Goal: Task Accomplishment & Management: Complete application form

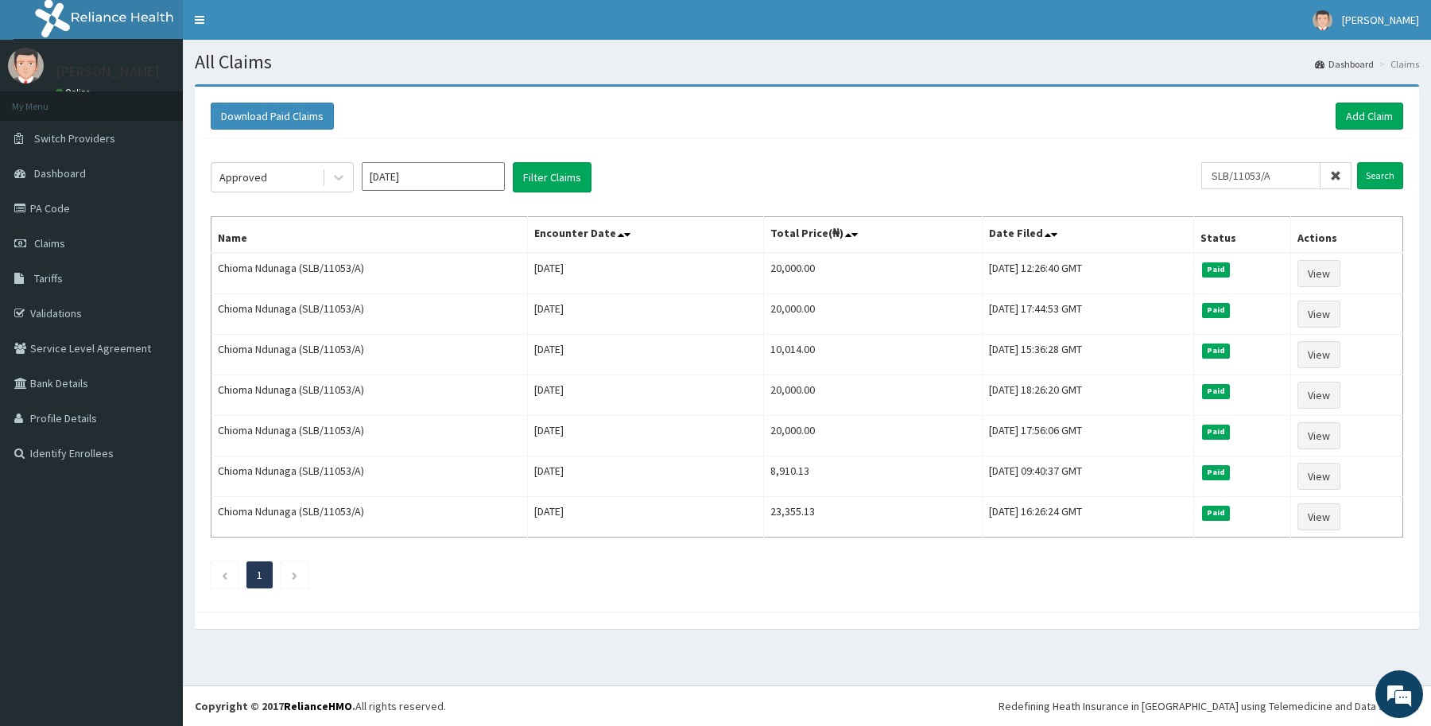
click at [1352, 100] on div "Download Paid Claims Add Claim" at bounding box center [807, 117] width 1208 height 44
click at [1356, 113] on link "Add Claim" at bounding box center [1369, 116] width 68 height 27
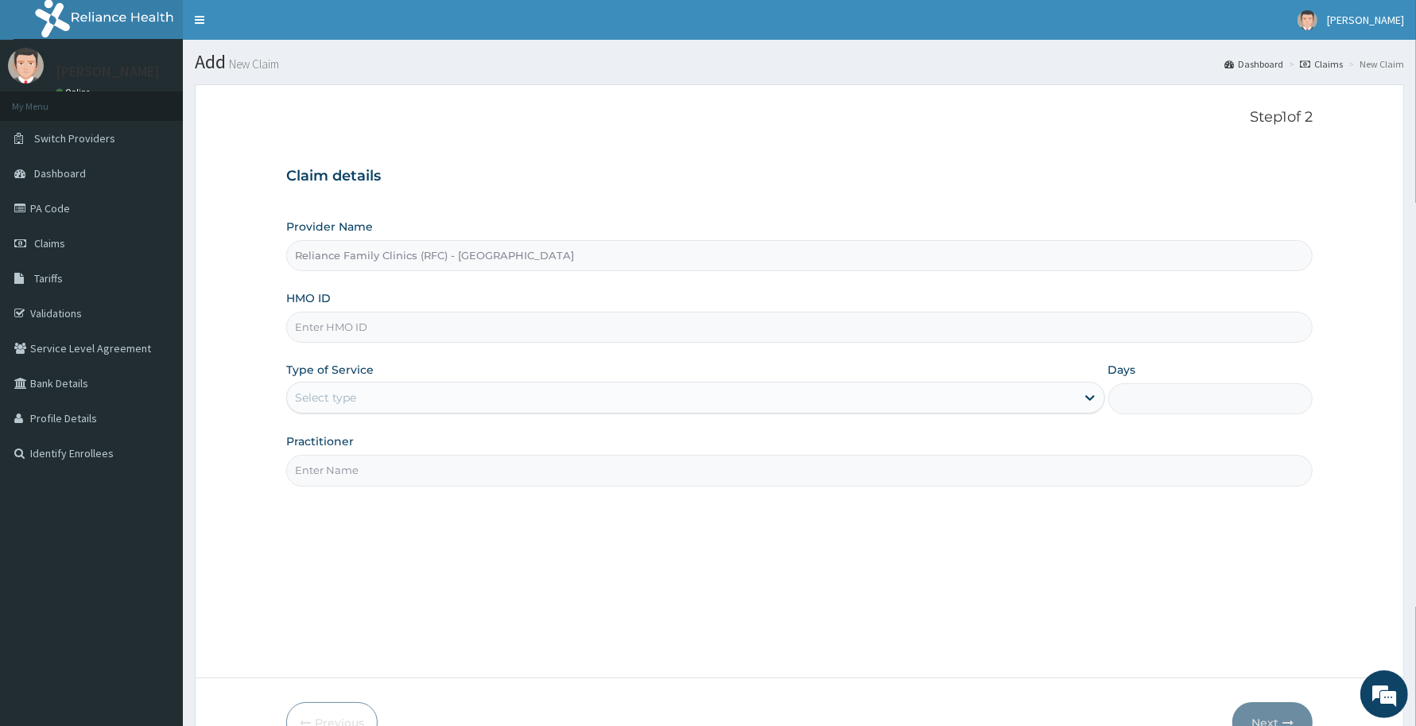
click at [494, 320] on input "HMO ID" at bounding box center [799, 327] width 1026 height 31
paste input "TKM/10033/A"
type input "TKM/10033/A"
click at [436, 397] on div "Select type" at bounding box center [681, 397] width 789 height 25
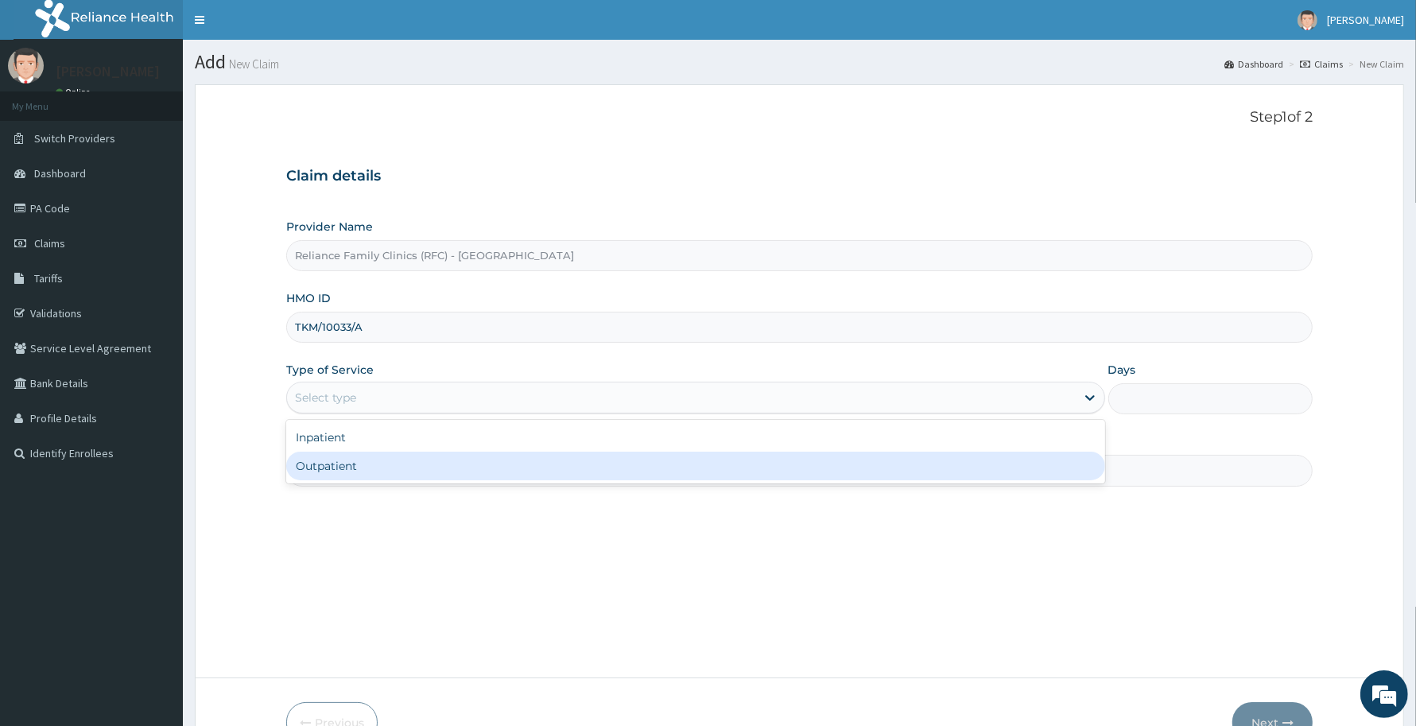
click at [427, 459] on div "Outpatient" at bounding box center [695, 465] width 819 height 29
type input "1"
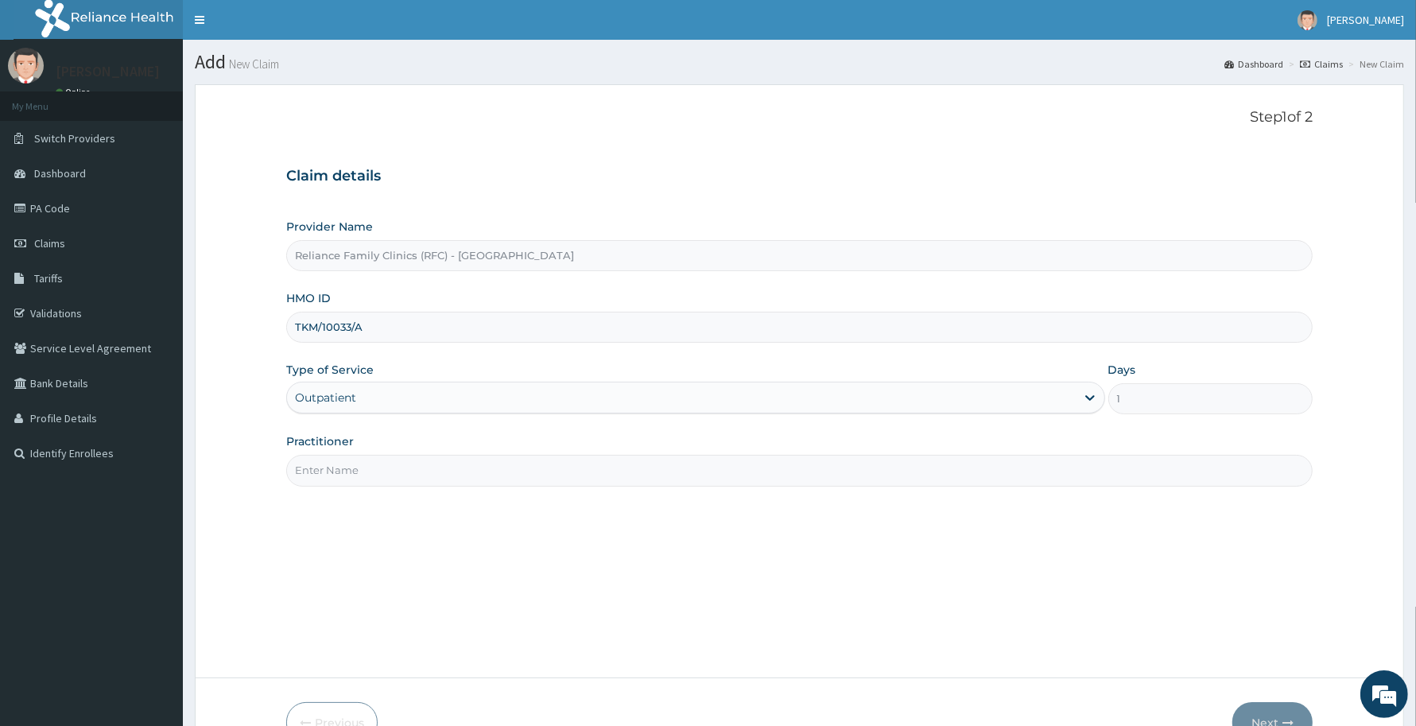
click at [425, 473] on input "Practitioner" at bounding box center [799, 470] width 1026 height 31
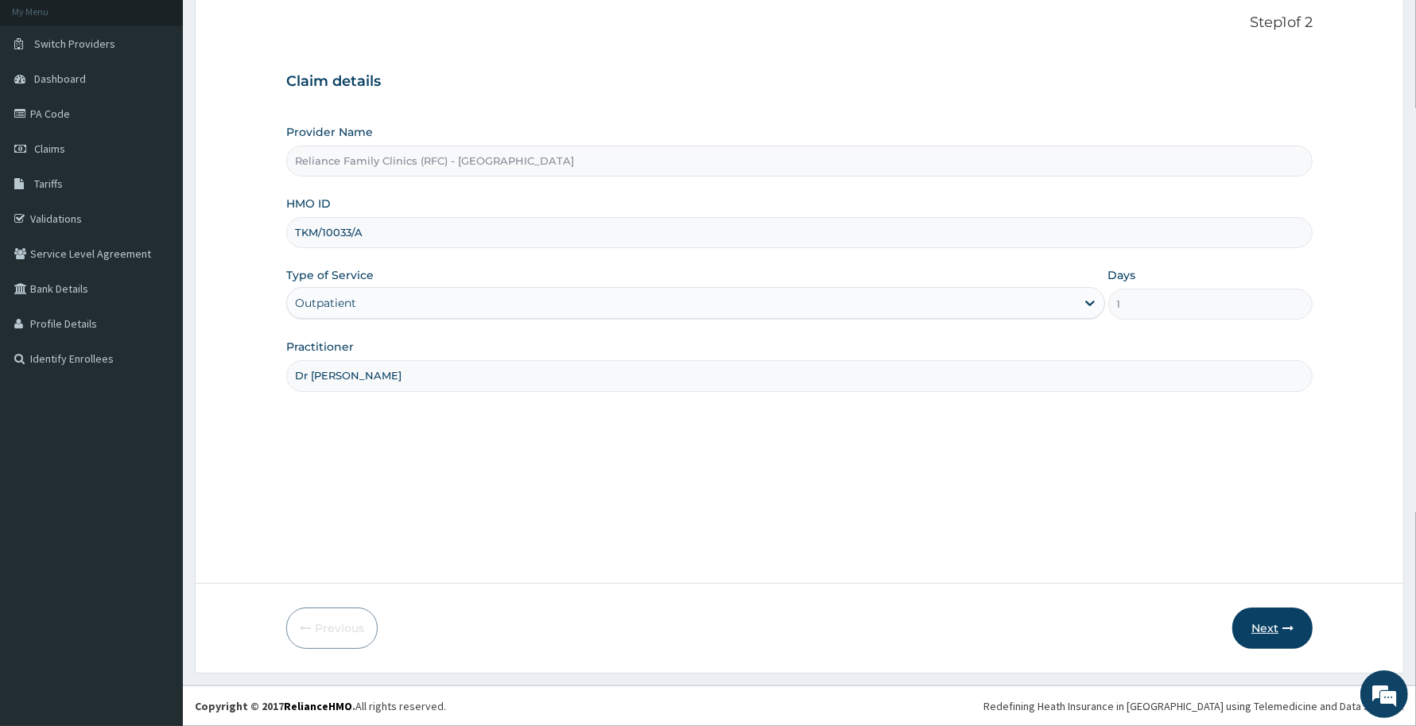
type input "Dr [PERSON_NAME]"
click at [1260, 613] on button "Next" at bounding box center [1272, 627] width 80 height 41
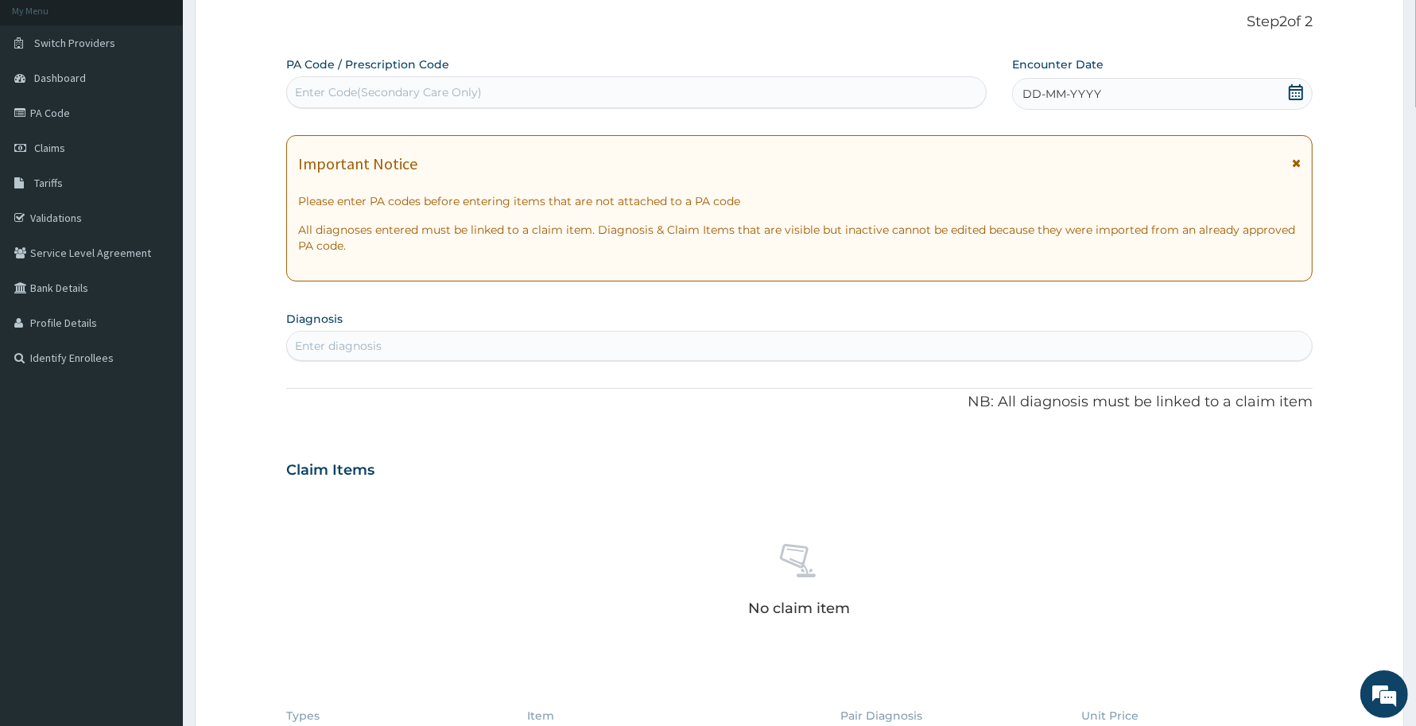
scroll to position [0, 0]
click at [541, 84] on div "Enter Code(Secondary Care Only)" at bounding box center [636, 91] width 699 height 25
paste input "PA/75F658"
type input "PA/75F658"
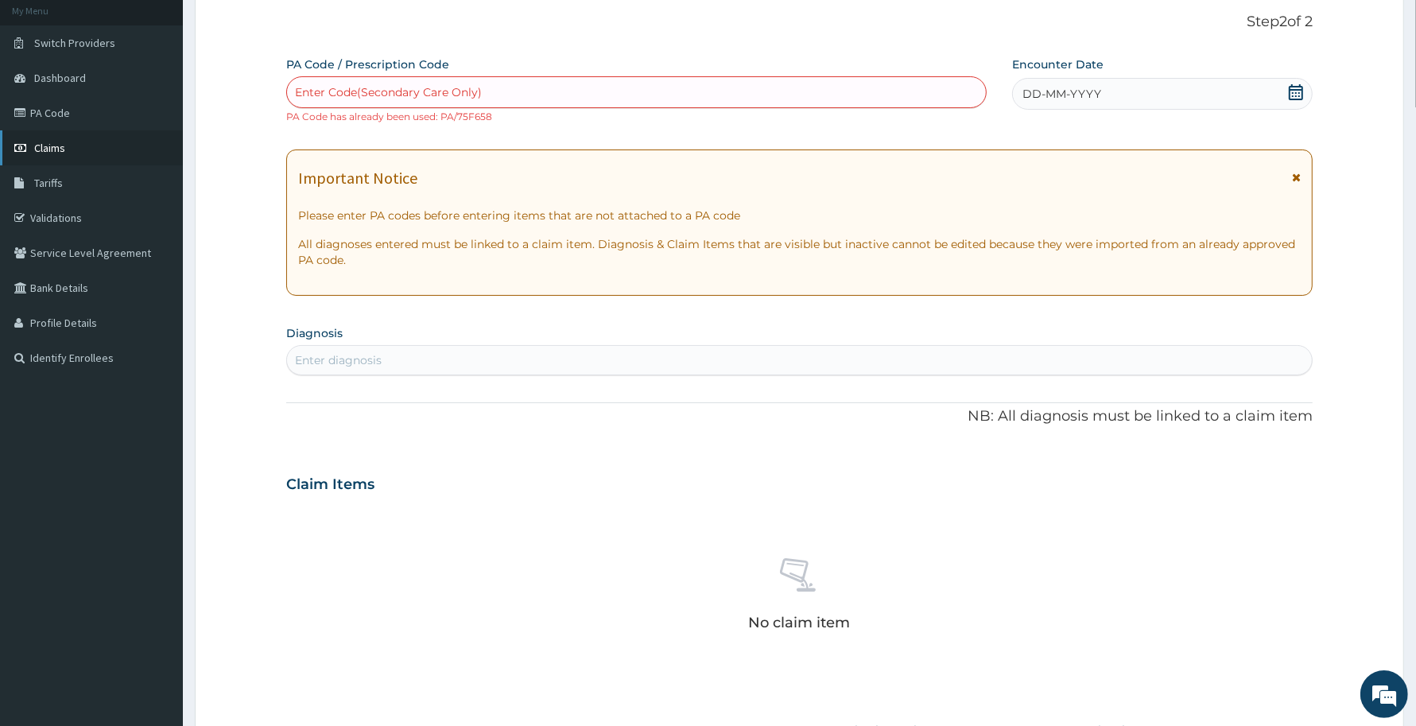
click at [72, 140] on link "Claims" at bounding box center [91, 147] width 183 height 35
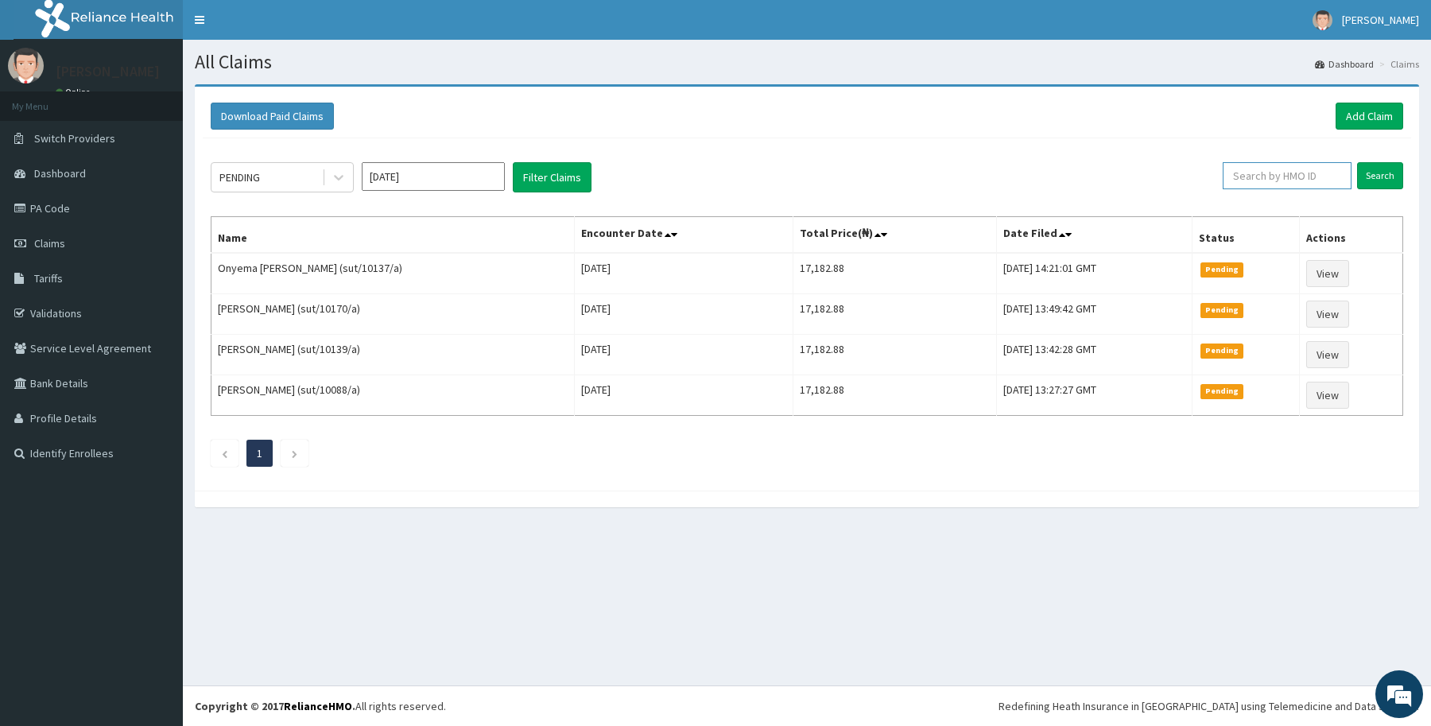
click at [1262, 176] on input "text" at bounding box center [1287, 175] width 129 height 27
paste input "TKM/10033/A"
click at [1364, 172] on input "Search" at bounding box center [1380, 175] width 46 height 27
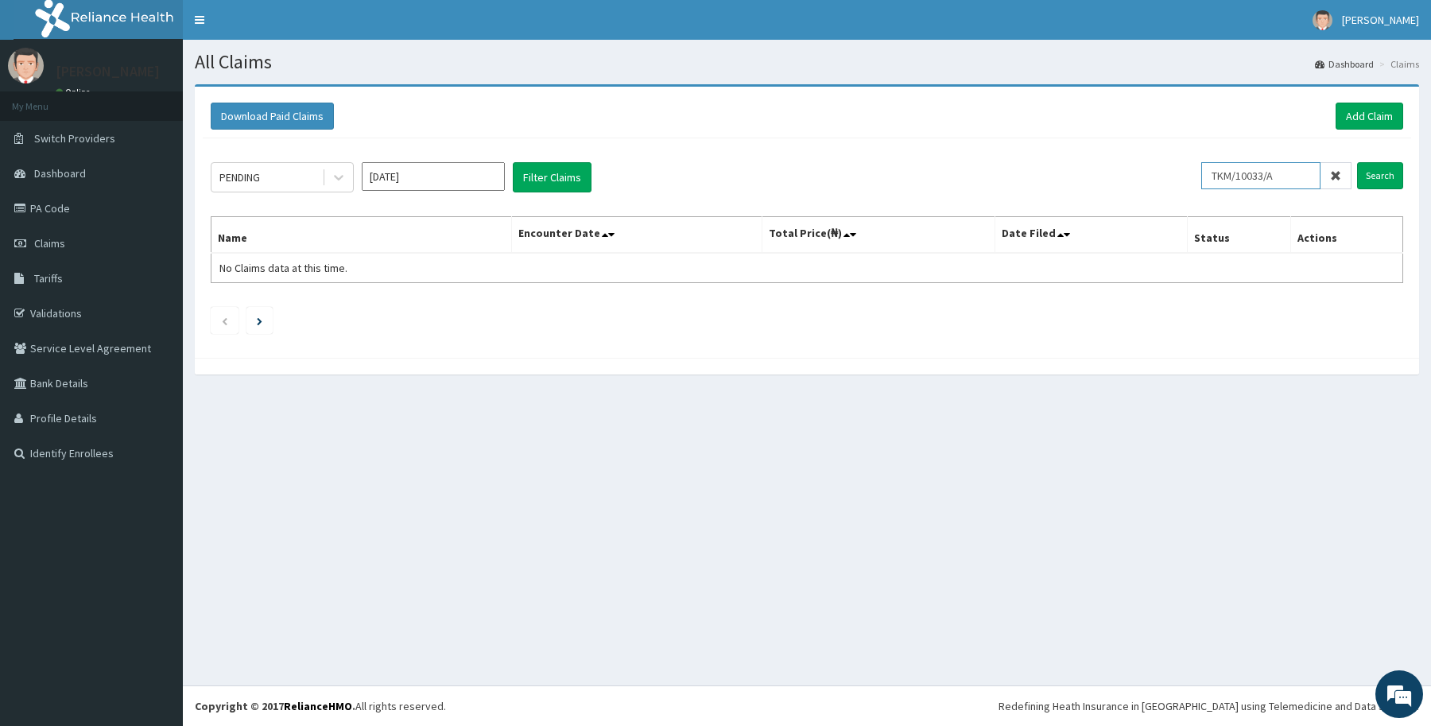
click at [1244, 175] on input "TKM/10033/A" at bounding box center [1260, 175] width 119 height 27
type input "TKM/10033/A"
click at [1357, 162] on input "Search" at bounding box center [1380, 175] width 46 height 27
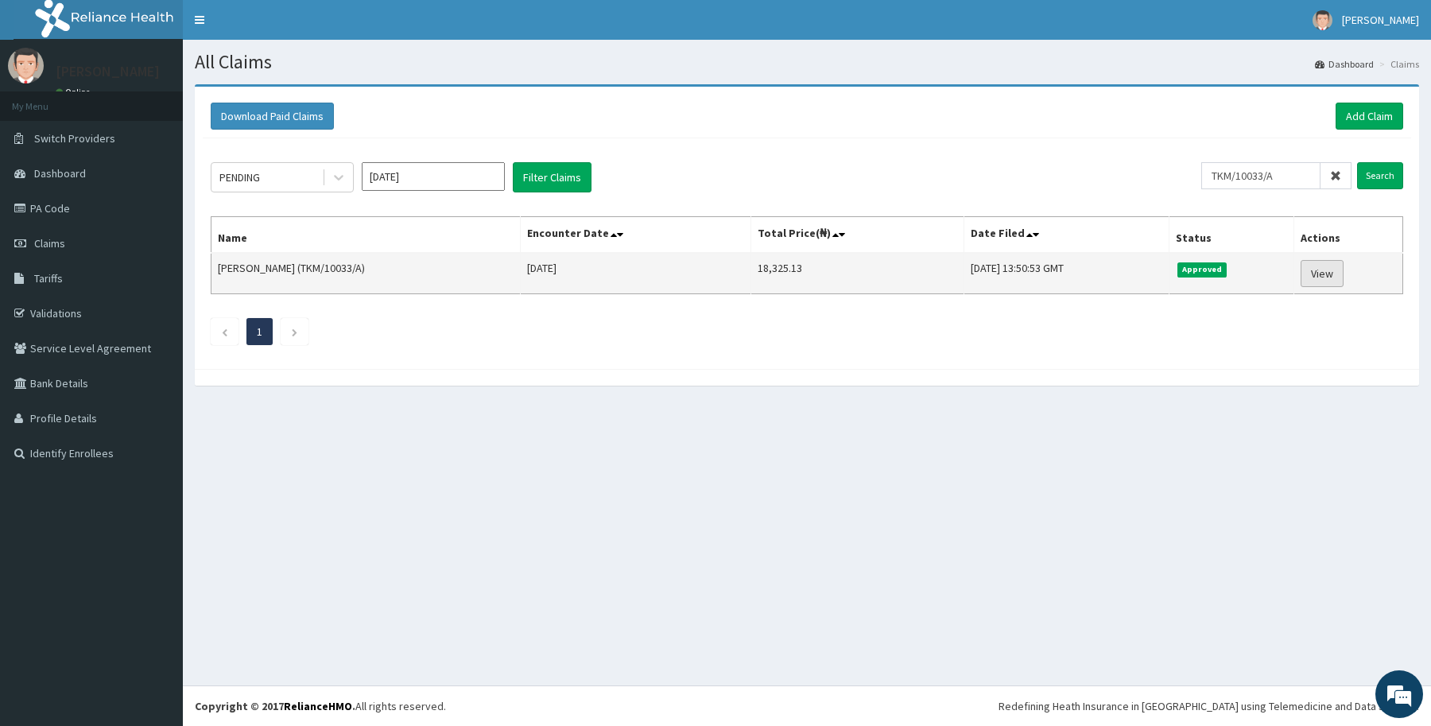
click at [1319, 272] on link "View" at bounding box center [1321, 273] width 43 height 27
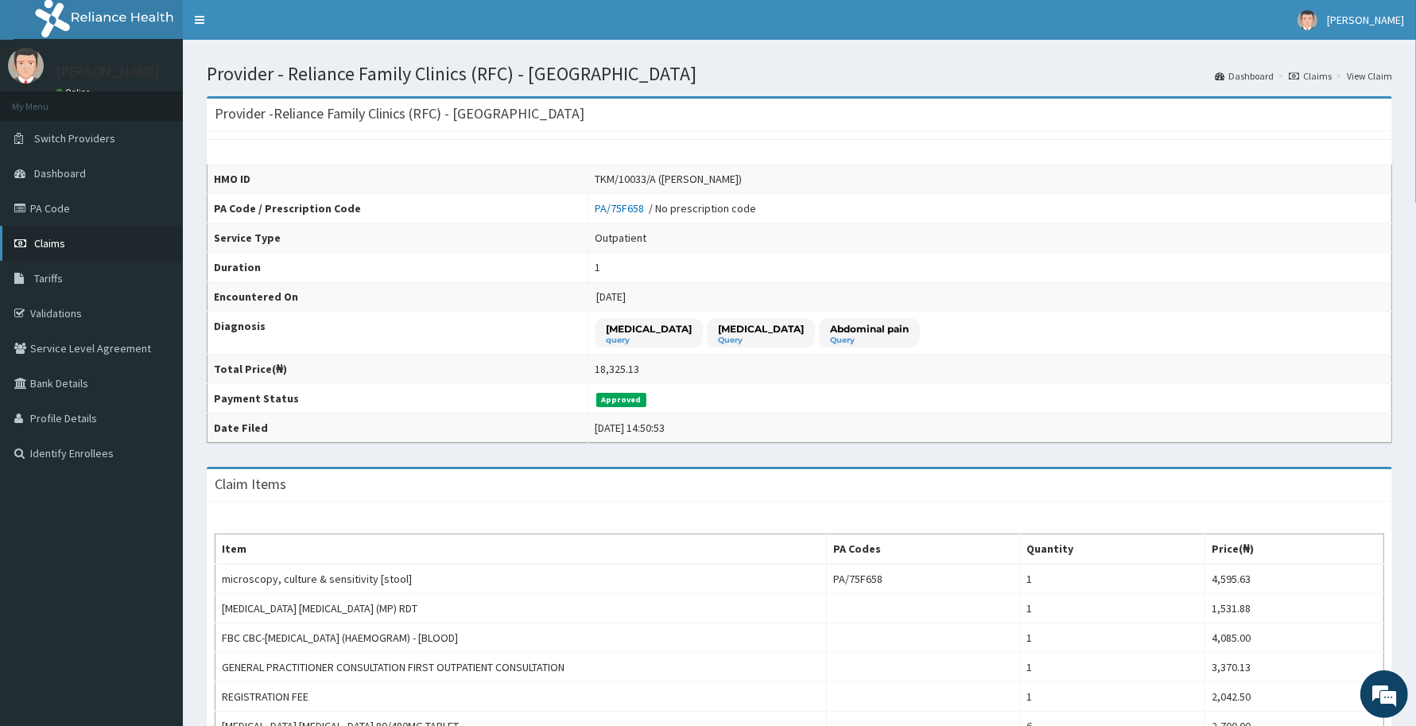
click at [60, 239] on span "Claims" at bounding box center [49, 243] width 31 height 14
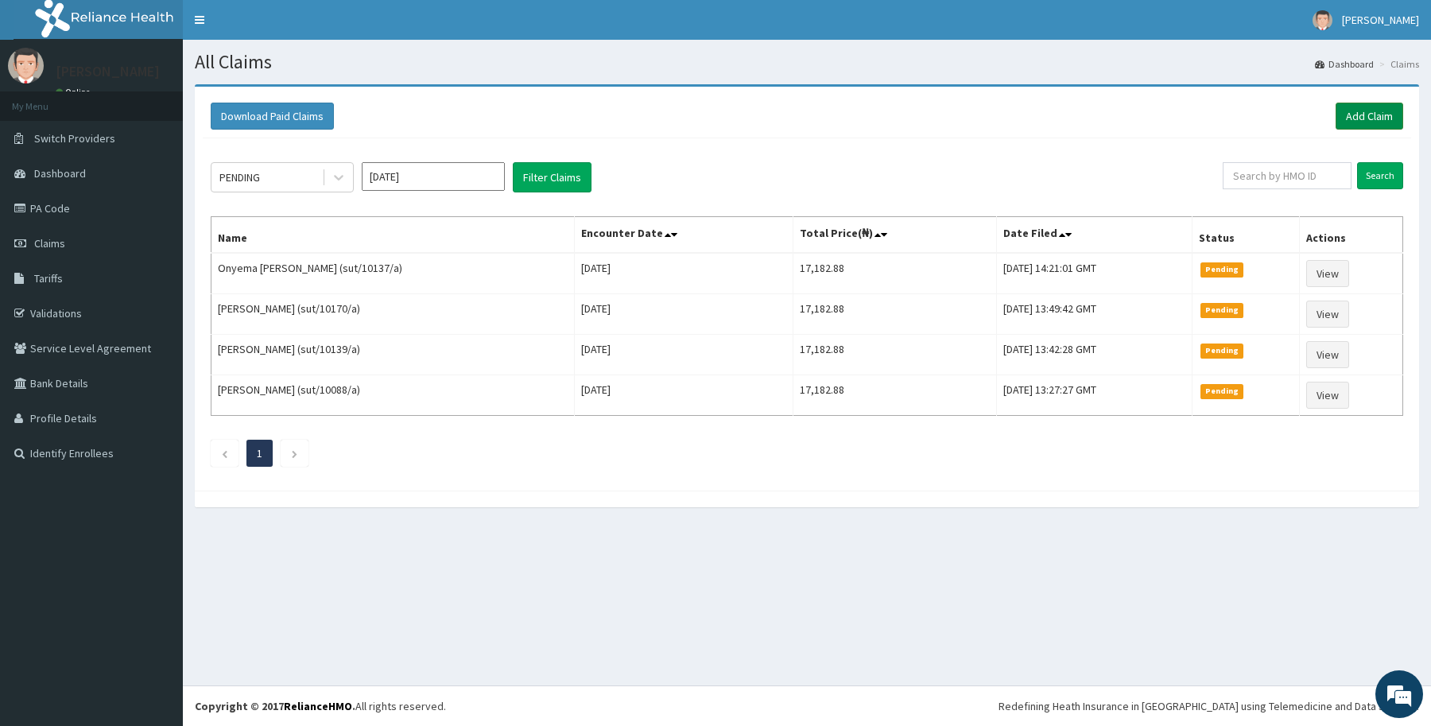
click at [1335, 121] on link "Add Claim" at bounding box center [1369, 116] width 68 height 27
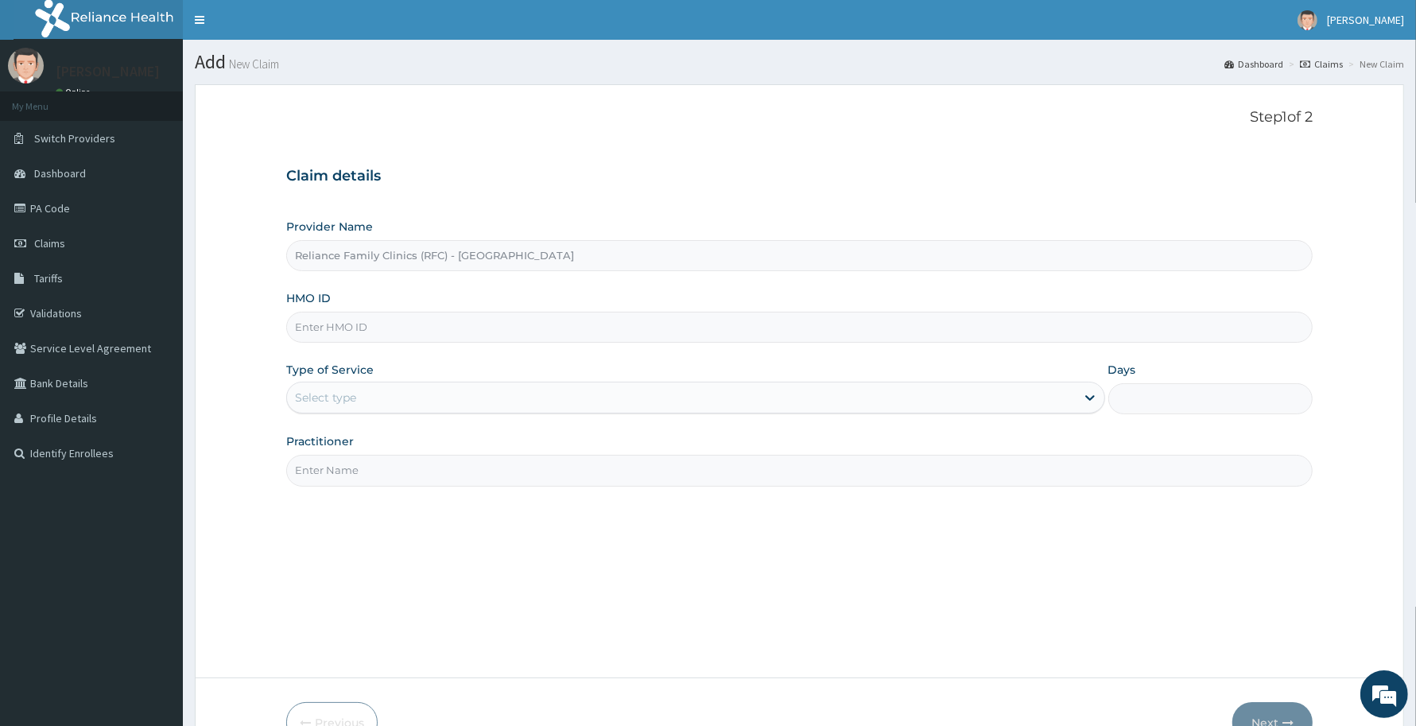
click at [502, 338] on input "HMO ID" at bounding box center [799, 327] width 1026 height 31
paste input "ANT/10047/A"
type input "ANT/10047/A"
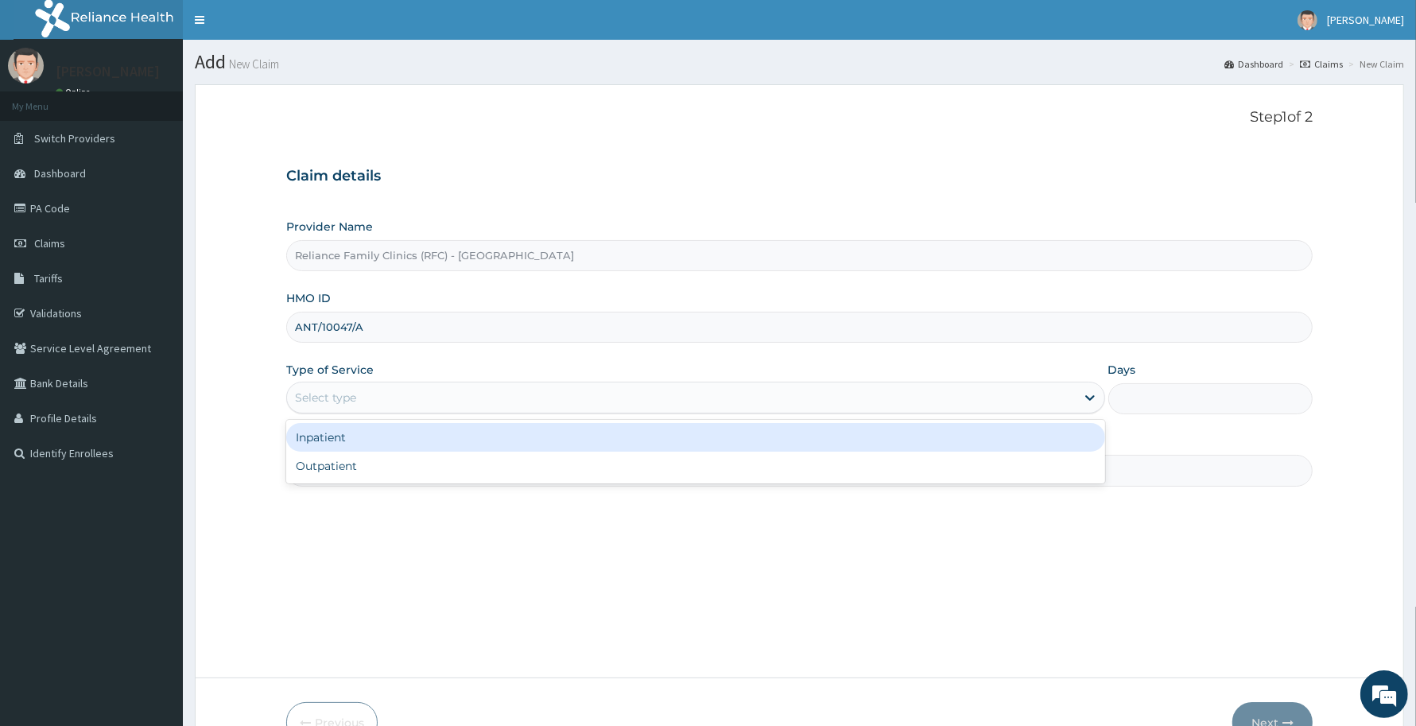
click at [451, 397] on div "Select type" at bounding box center [681, 397] width 789 height 25
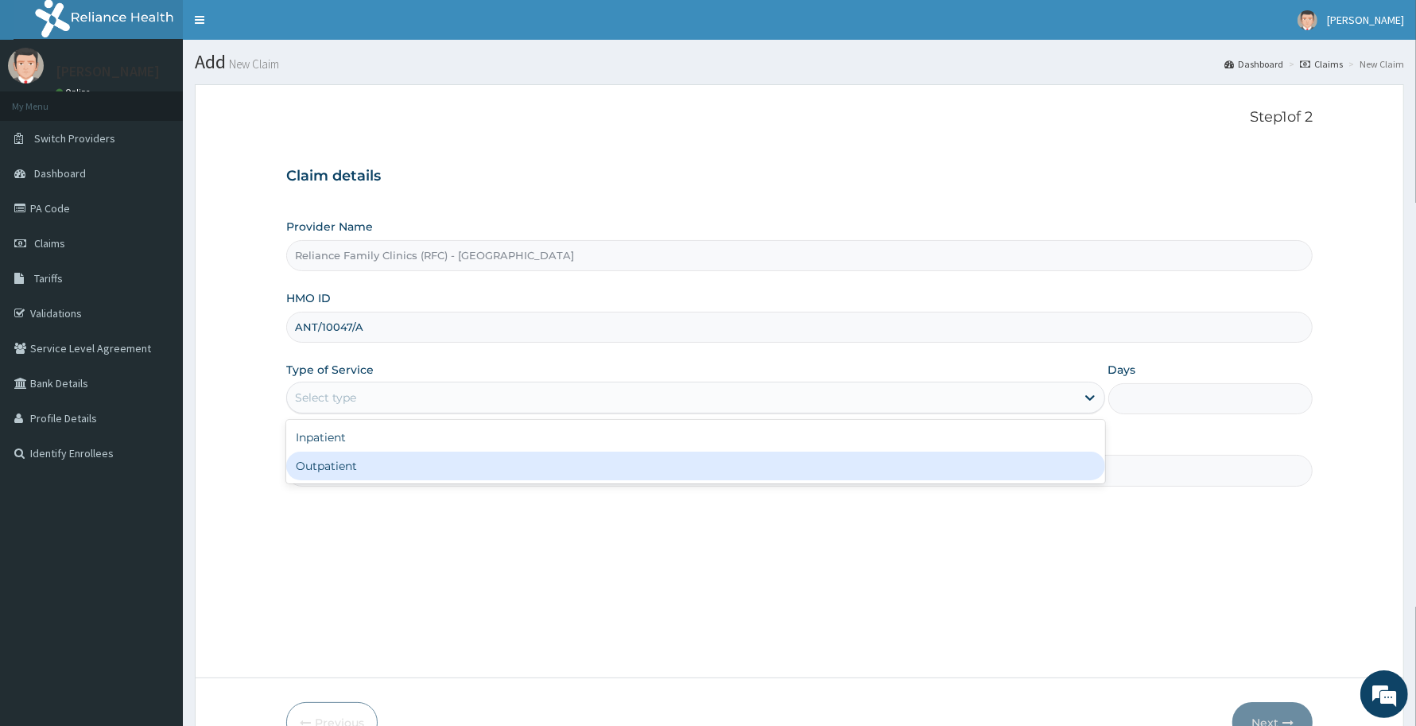
click at [432, 459] on div "Outpatient" at bounding box center [695, 465] width 819 height 29
type input "1"
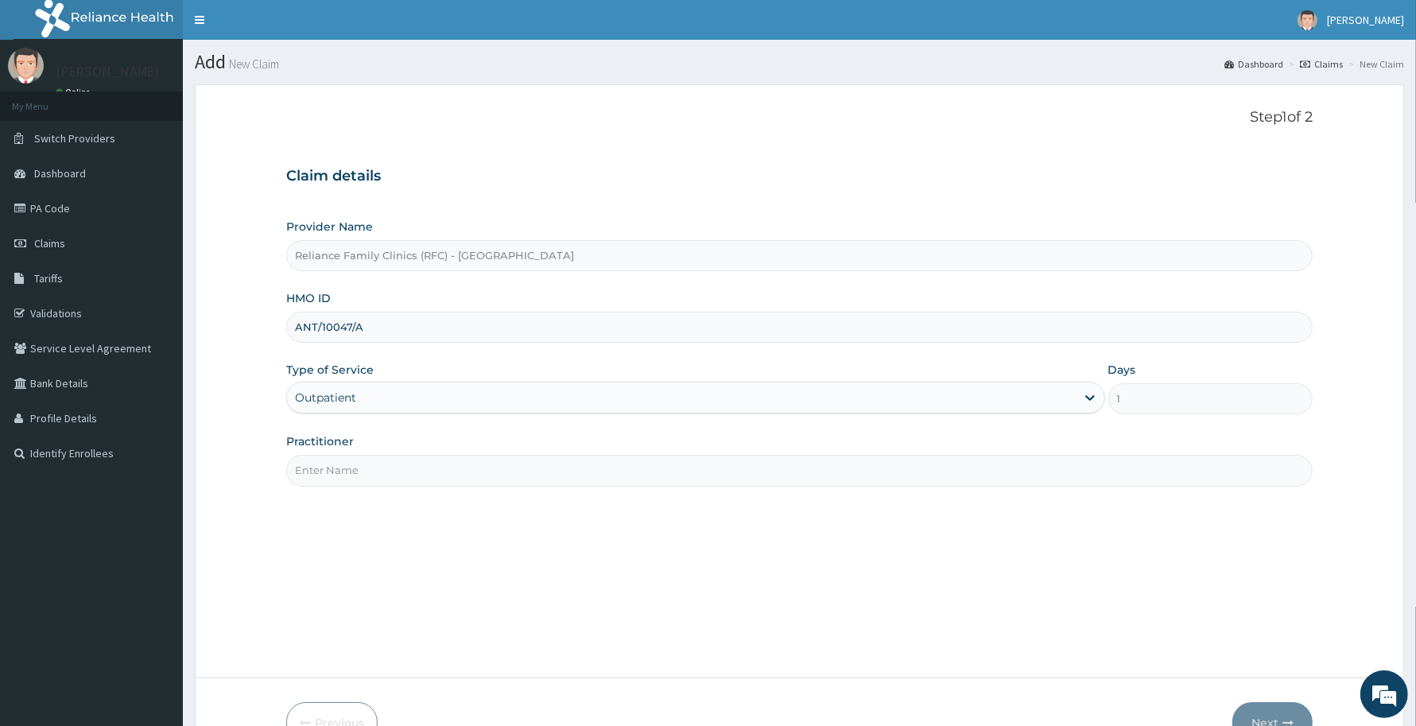
drag, startPoint x: 429, startPoint y: 486, endPoint x: 436, endPoint y: 475, distance: 12.1
click at [429, 486] on input "Practitioner" at bounding box center [799, 470] width 1026 height 31
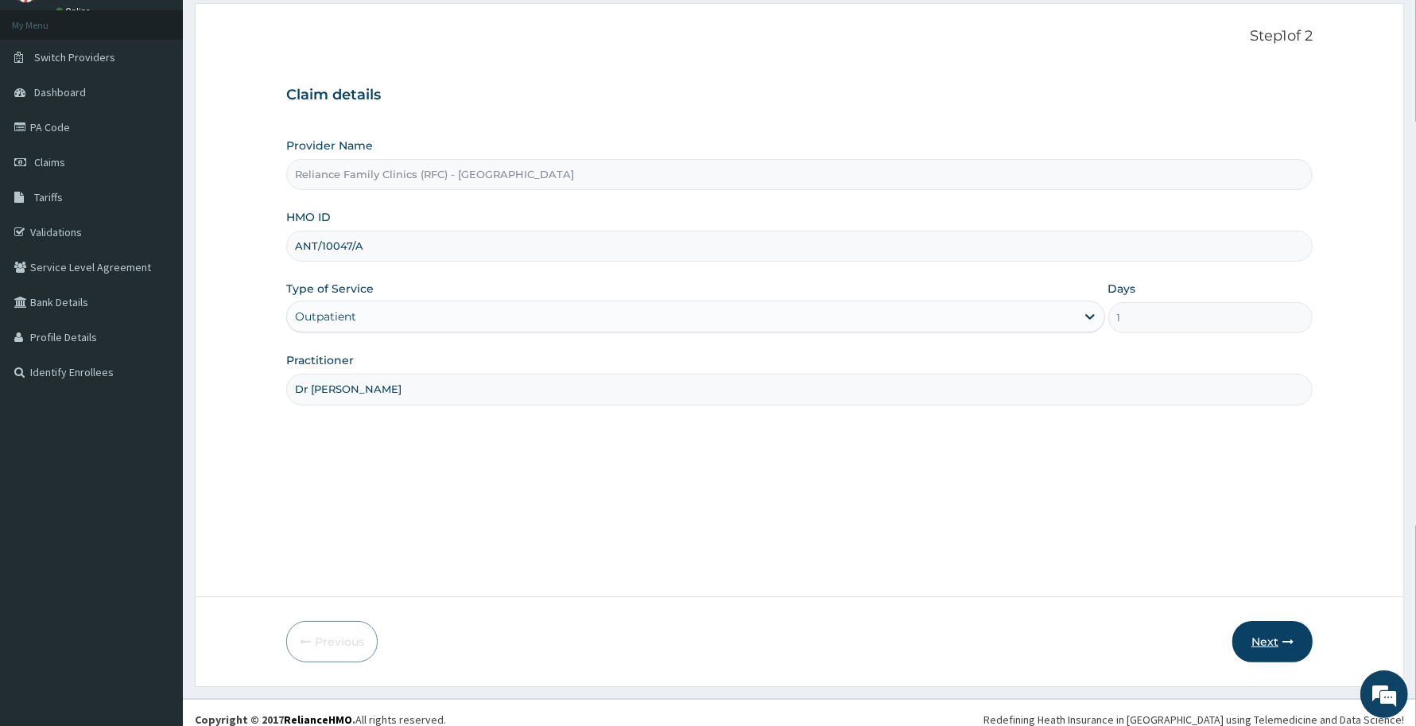
type input "Dr [PERSON_NAME]"
click at [1281, 633] on button "Next" at bounding box center [1272, 641] width 80 height 41
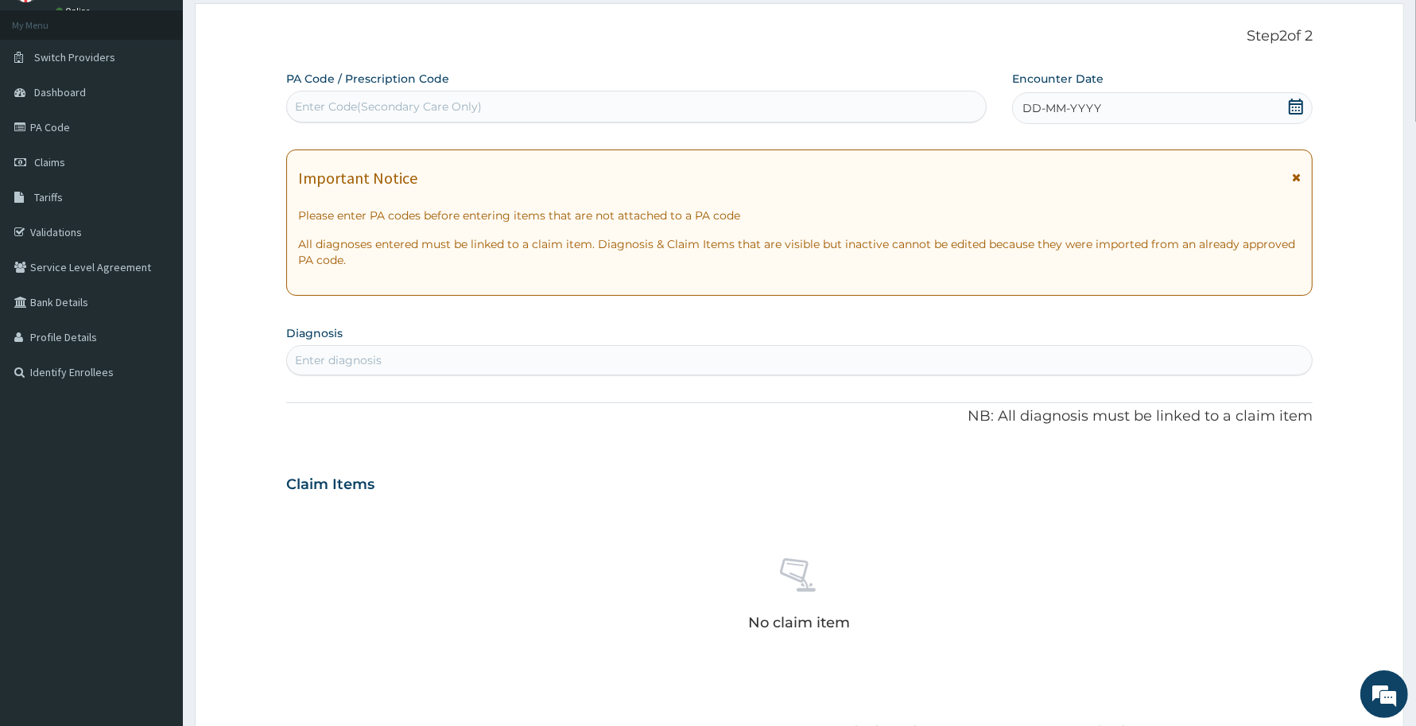
scroll to position [0, 0]
click at [734, 102] on div "Enter Code(Secondary Care Only)" at bounding box center [636, 106] width 699 height 25
paste input "PA/DED2F7"
type input "PA/DED2F7"
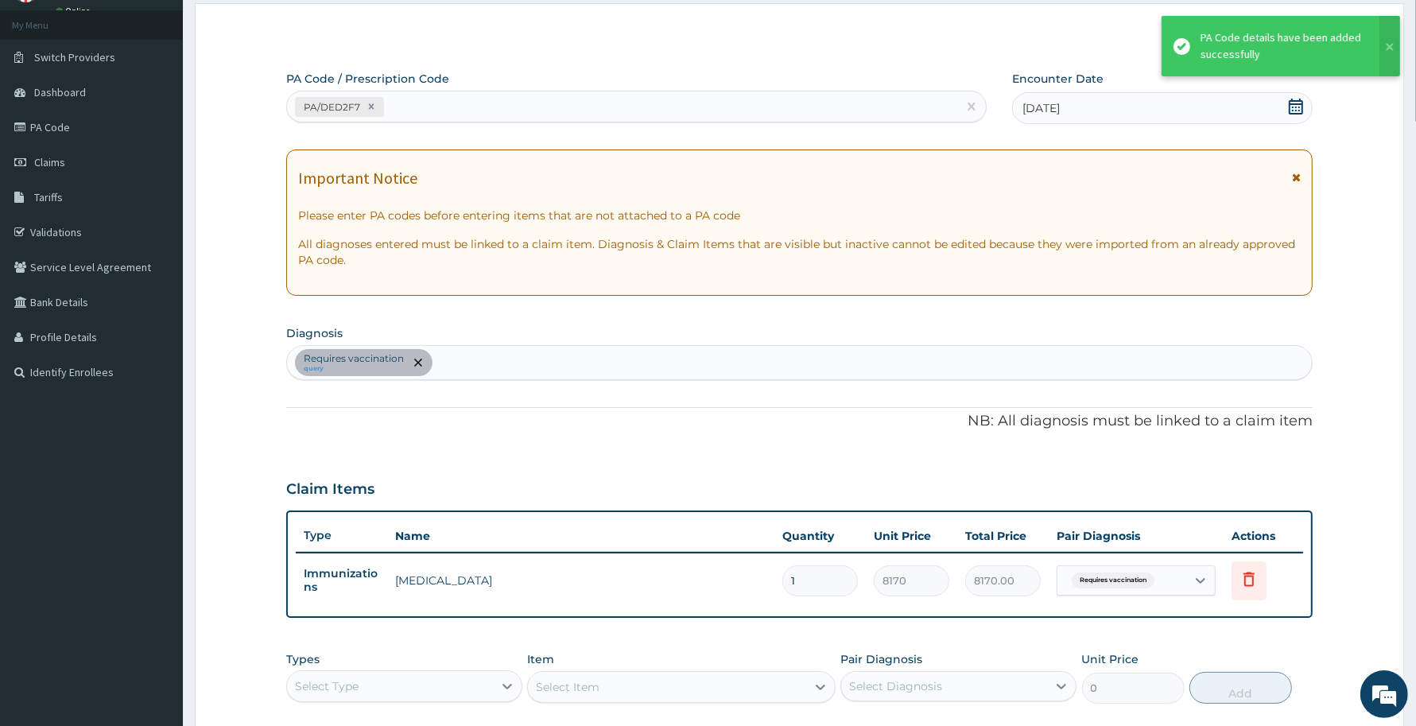
scroll to position [285, 0]
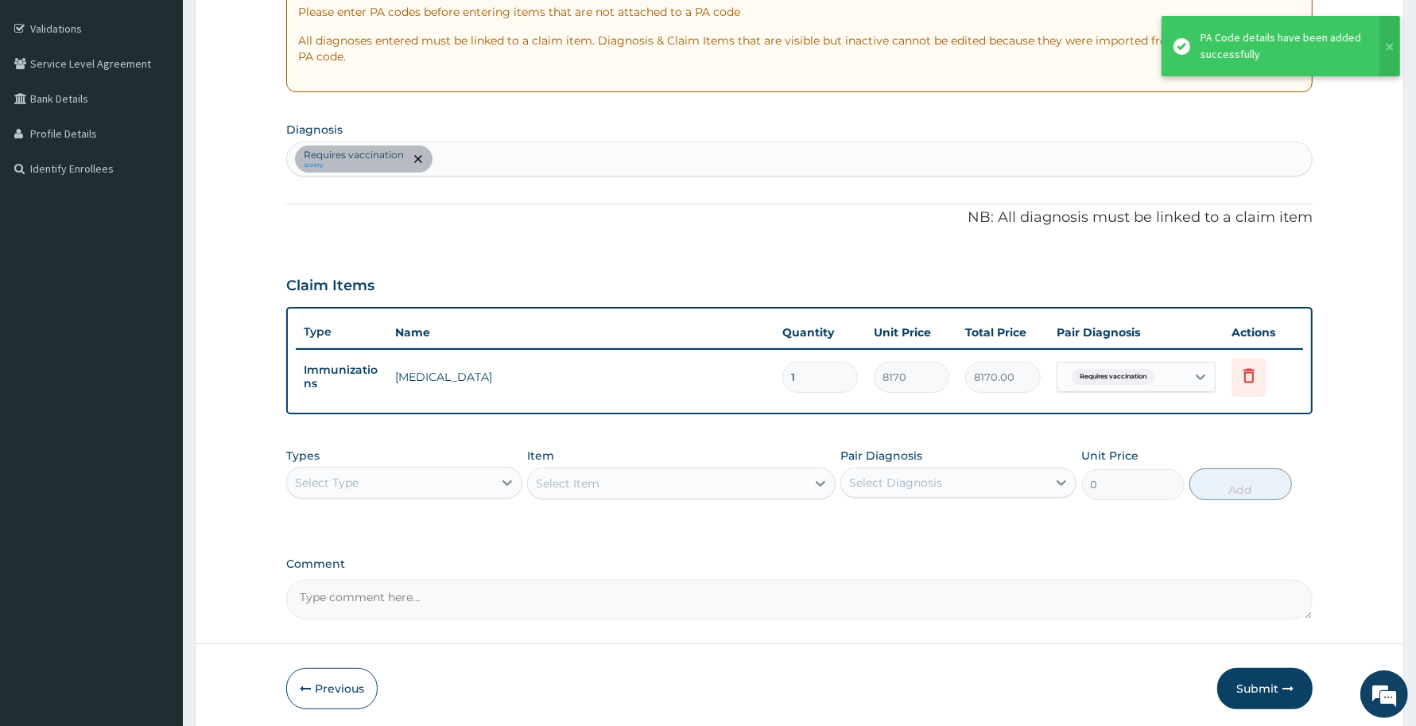
click at [421, 470] on div "Select Type" at bounding box center [390, 482] width 206 height 25
type input "proce"
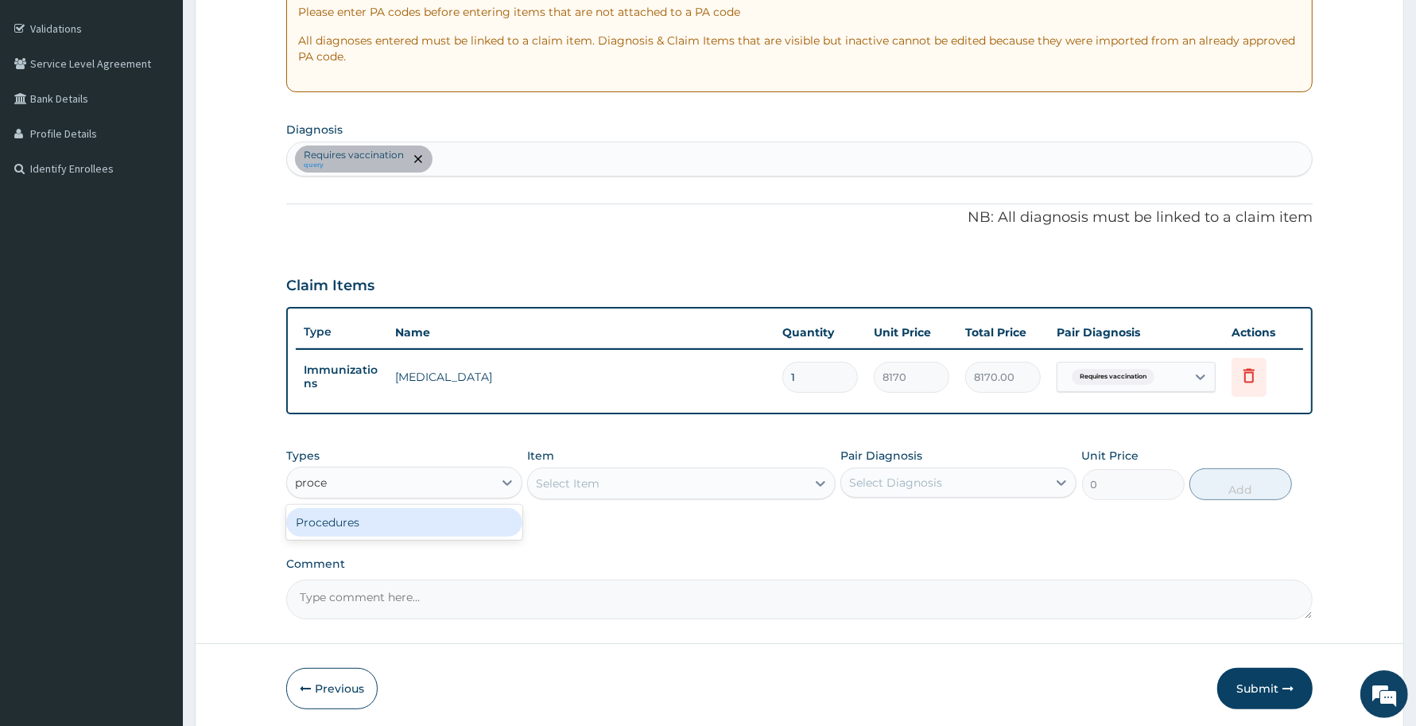
click at [368, 508] on div "Procedures" at bounding box center [404, 522] width 236 height 29
click at [688, 482] on div "Select Item" at bounding box center [681, 483] width 308 height 32
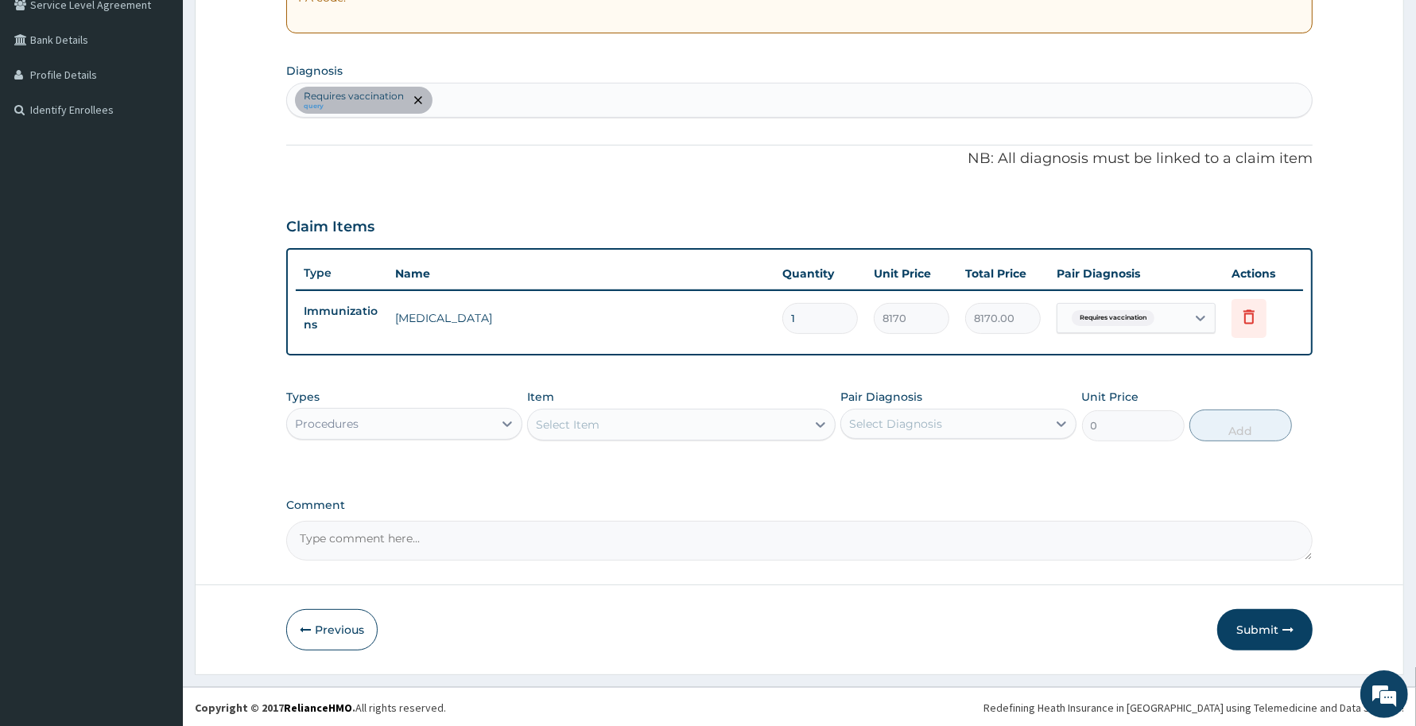
click at [731, 423] on div "Select Item" at bounding box center [666, 424] width 277 height 25
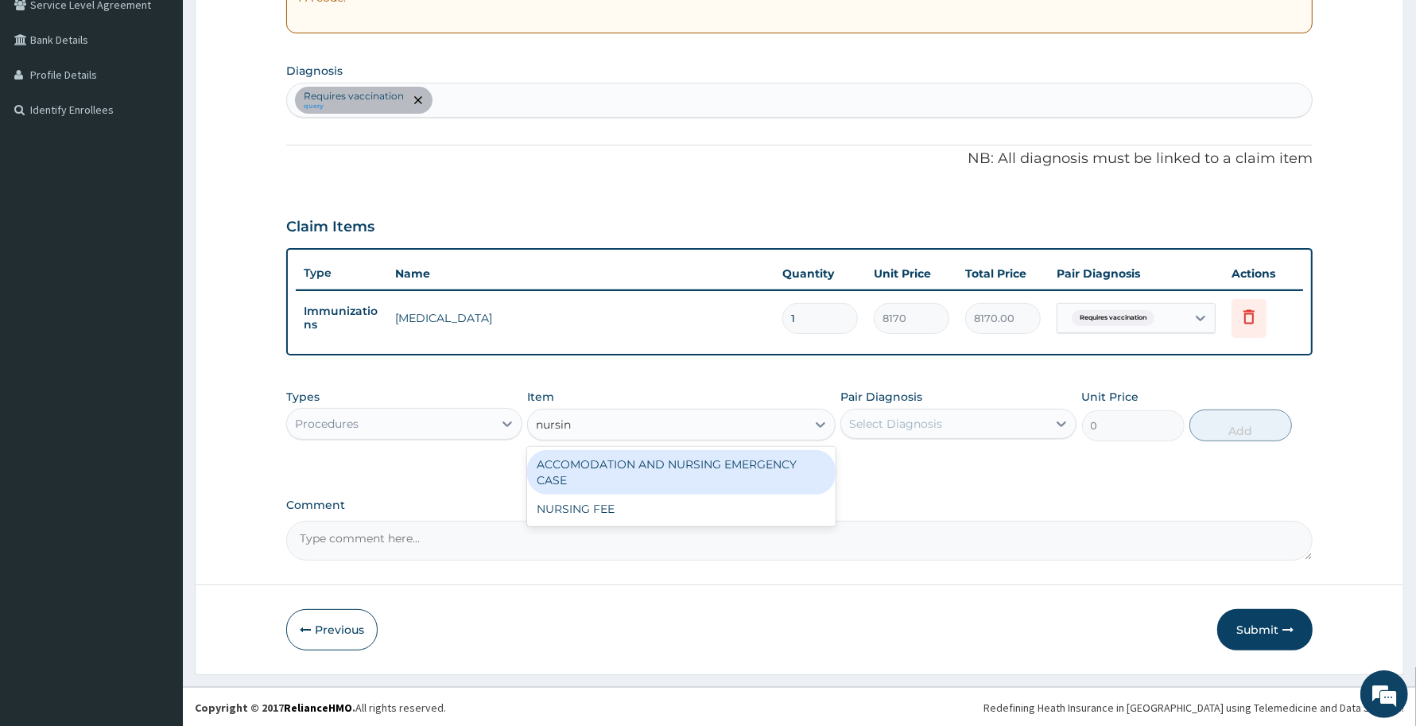
type input "nursing"
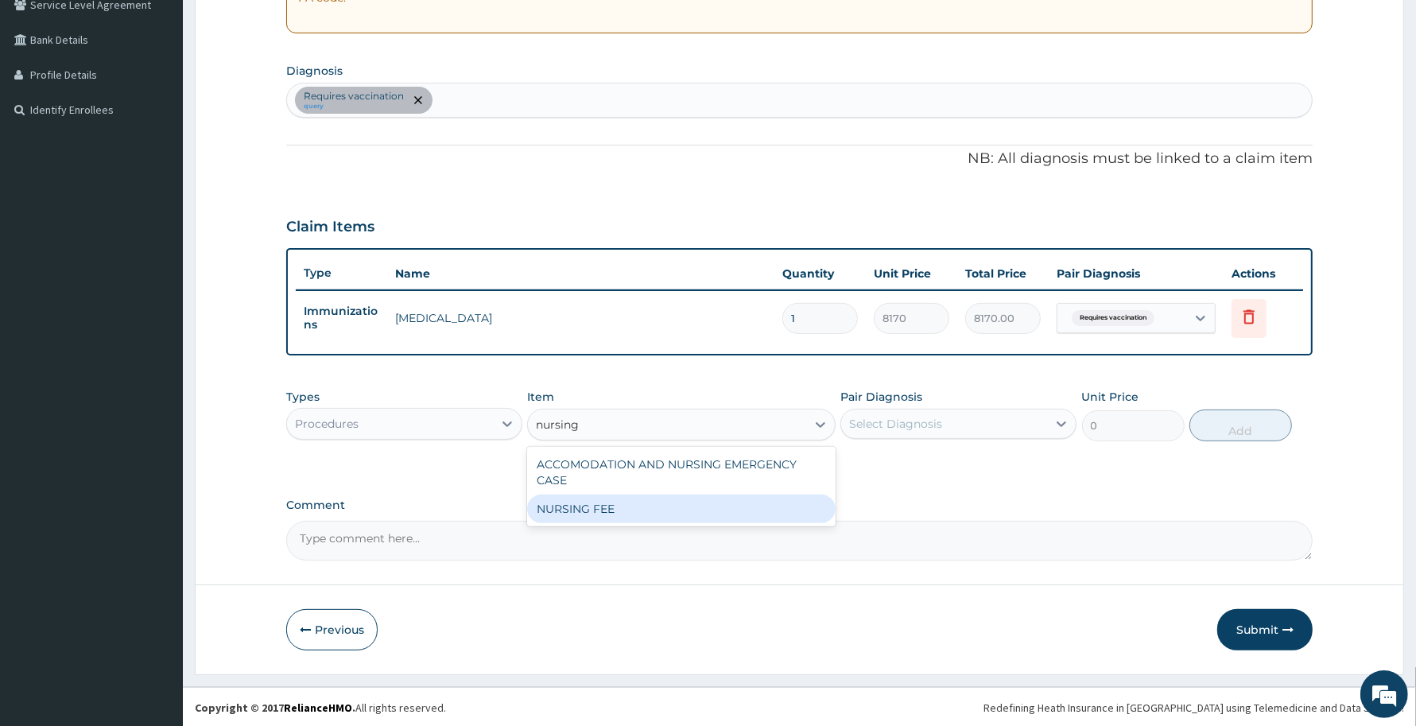
click at [750, 498] on div "NURSING FEE" at bounding box center [681, 508] width 308 height 29
type input "1500"
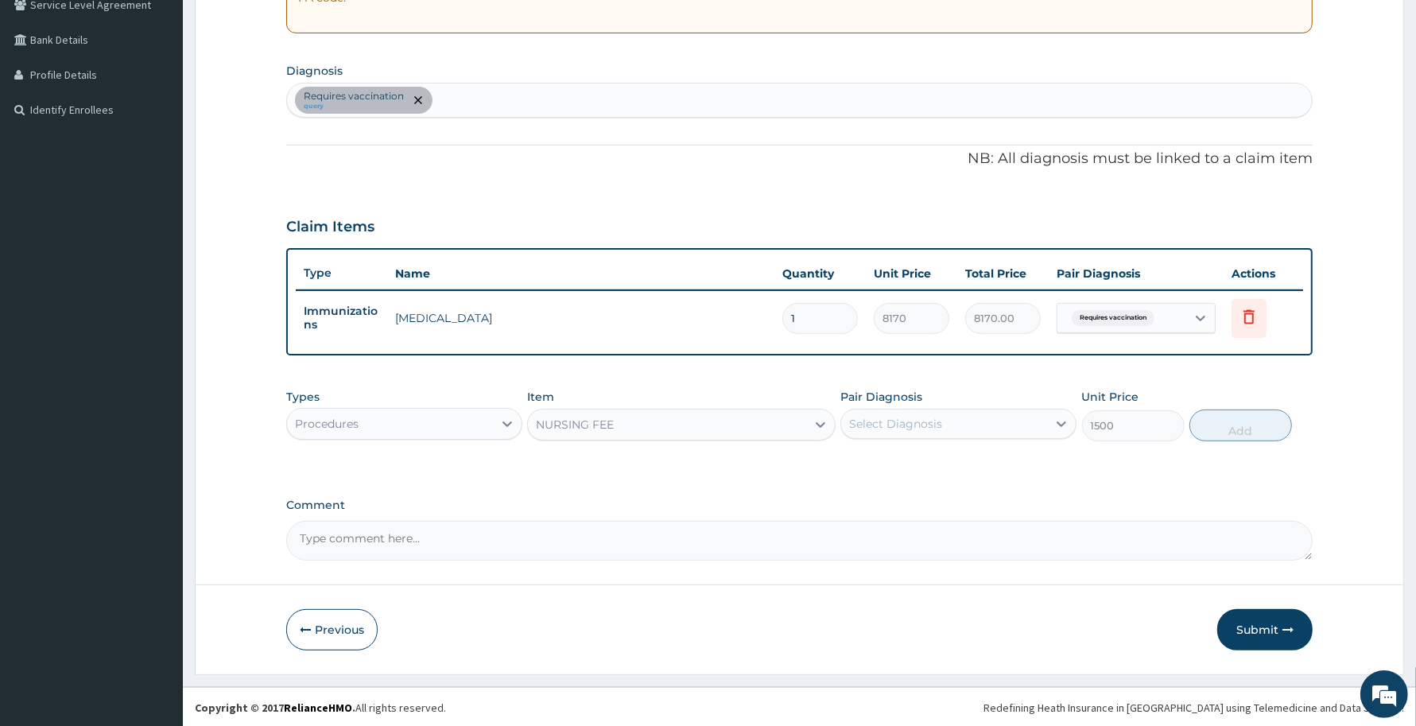
click at [923, 428] on div "Select Diagnosis" at bounding box center [895, 424] width 93 height 16
click at [935, 455] on label "Requires vaccination" at bounding box center [926, 463] width 120 height 16
checkbox input "true"
click at [1212, 421] on button "Add" at bounding box center [1240, 425] width 103 height 32
type input "0"
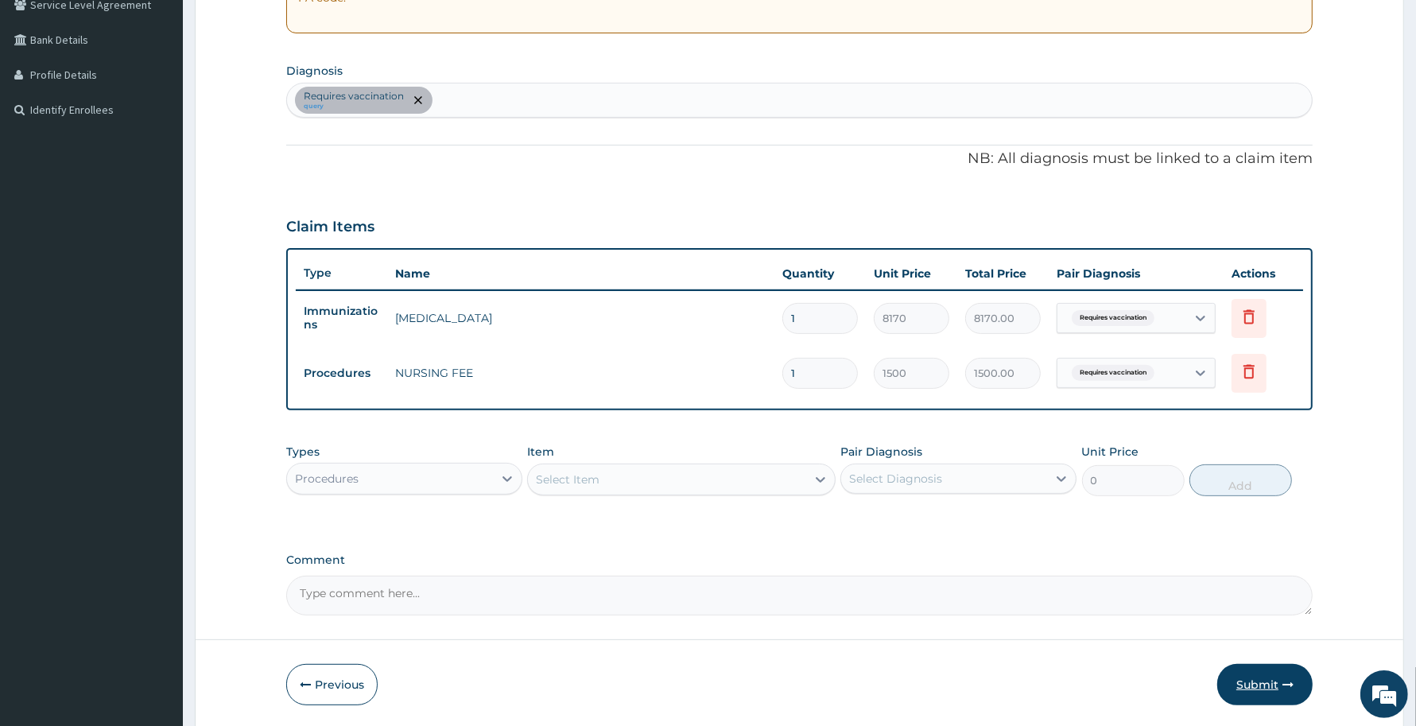
click at [1248, 672] on button "Submit" at bounding box center [1264, 684] width 95 height 41
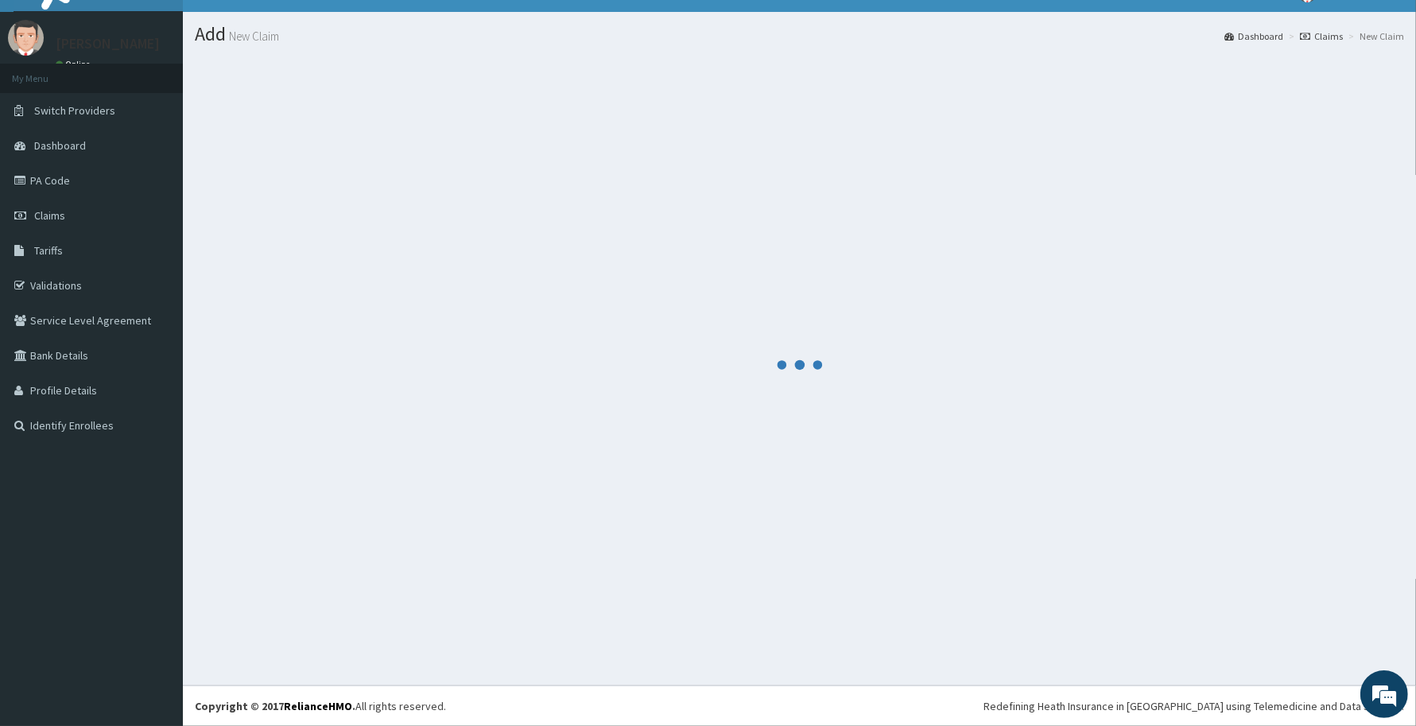
scroll to position [28, 0]
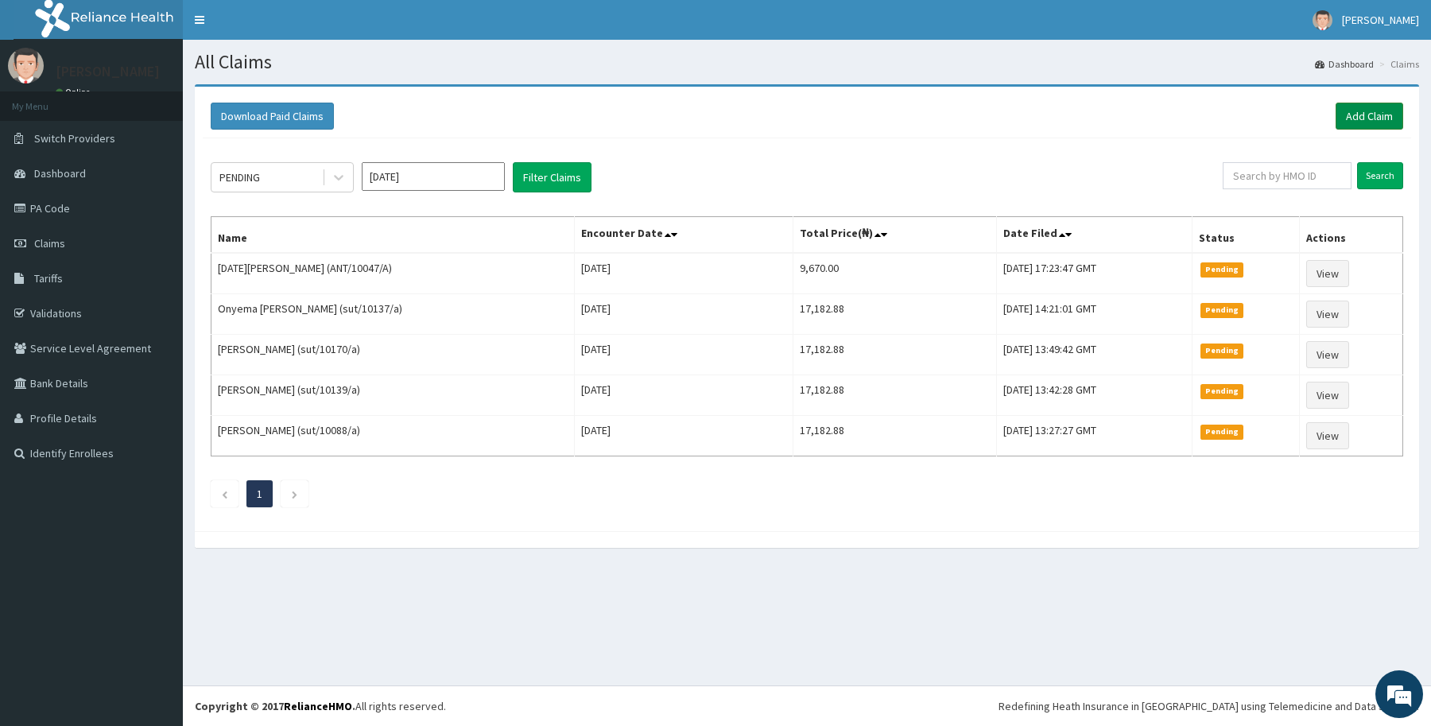
click at [1362, 114] on link "Add Claim" at bounding box center [1369, 116] width 68 height 27
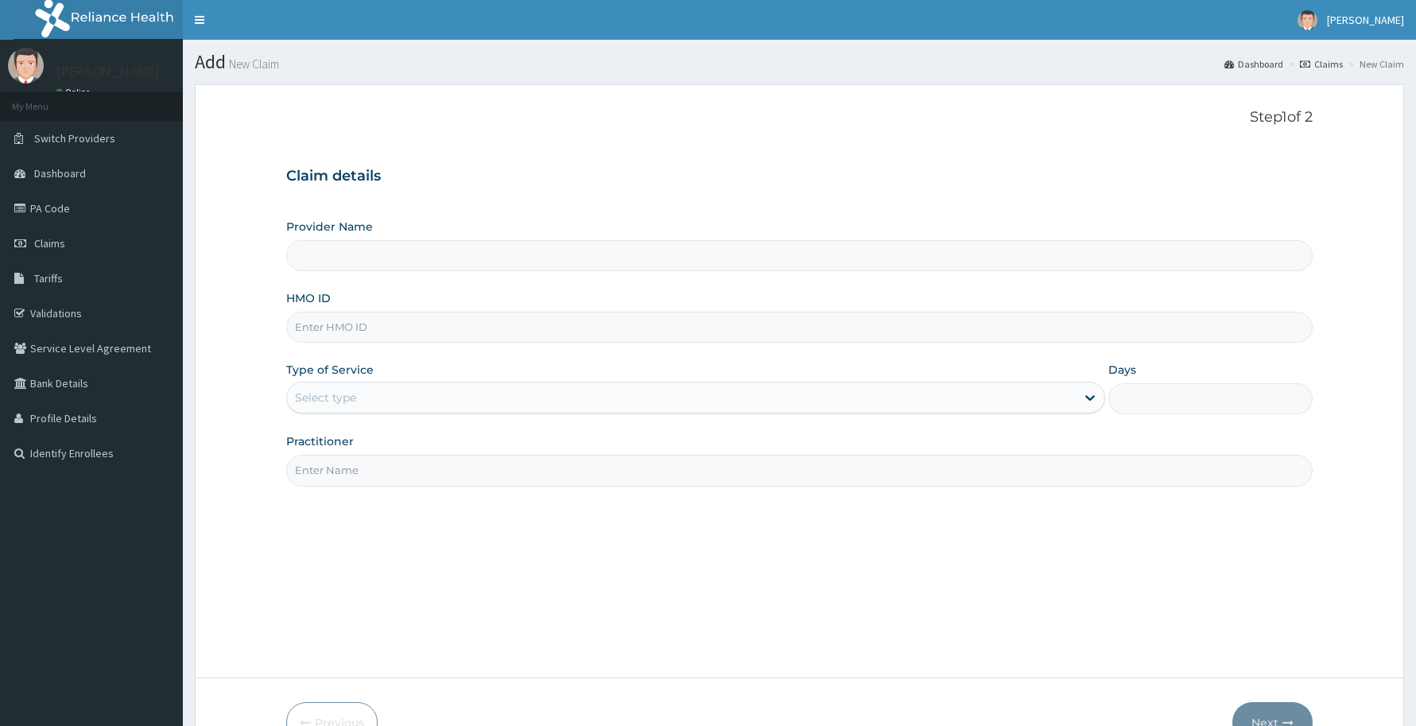
type input "Reliance Family Clinics (RFC) - [GEOGRAPHIC_DATA]"
click at [459, 343] on input "HMO ID" at bounding box center [799, 327] width 1026 height 31
paste input "FMI/10190/b"
type input "FMI/10190/b"
click at [459, 404] on div "Select type" at bounding box center [681, 397] width 789 height 25
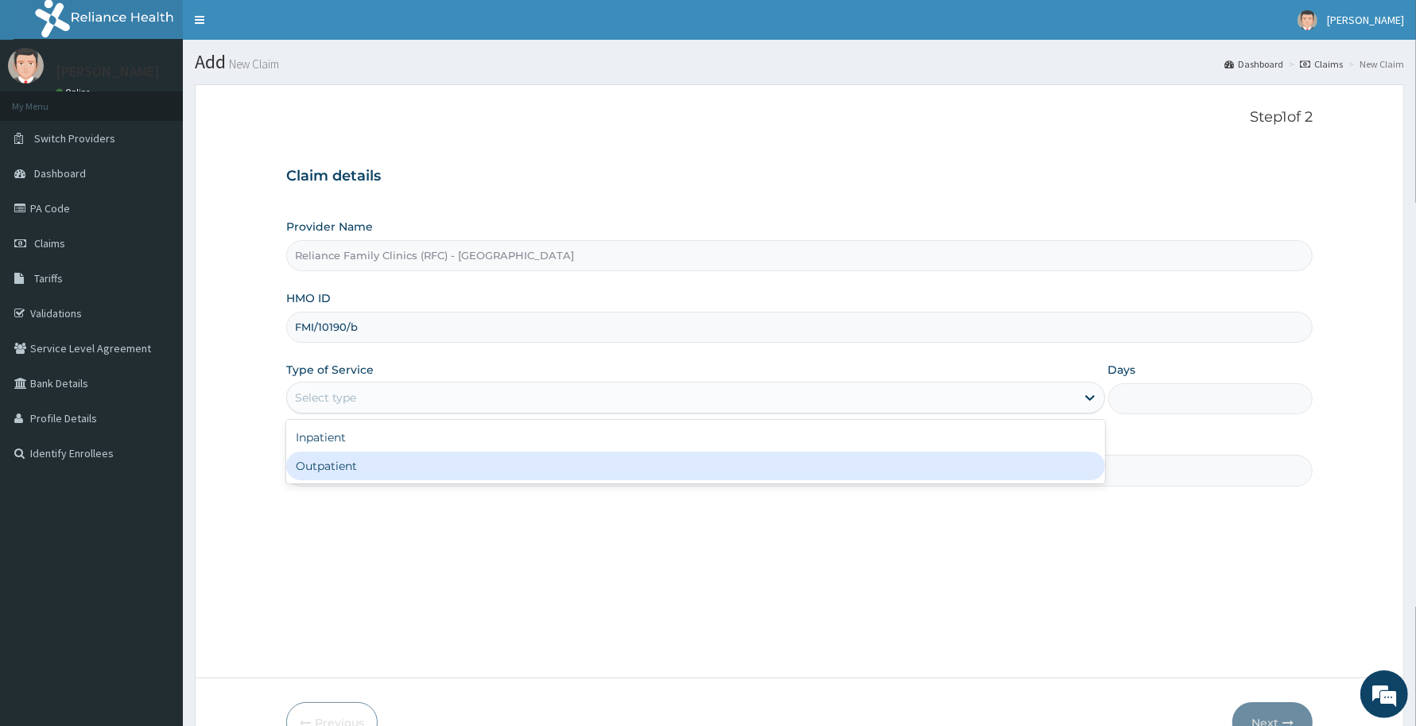
click at [441, 461] on div "Outpatient" at bounding box center [695, 465] width 819 height 29
type input "1"
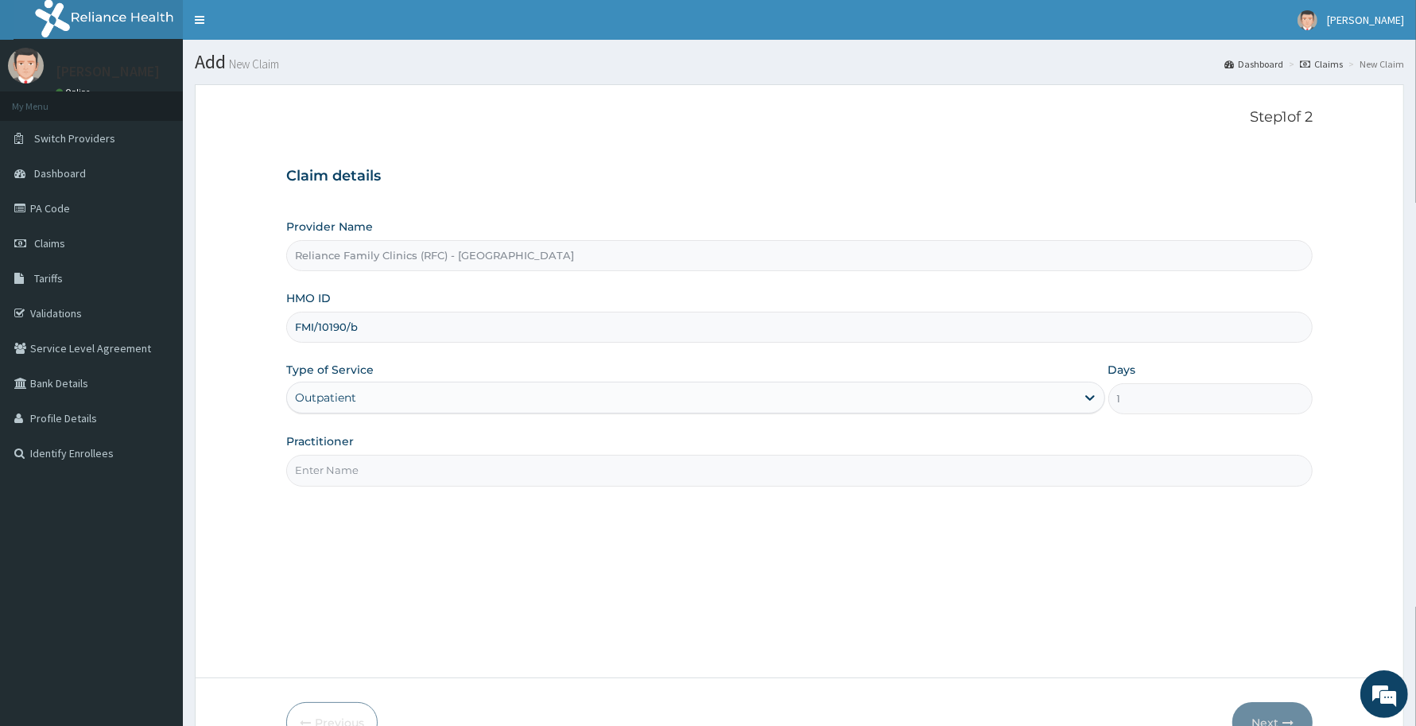
click at [441, 473] on input "Practitioner" at bounding box center [799, 470] width 1026 height 31
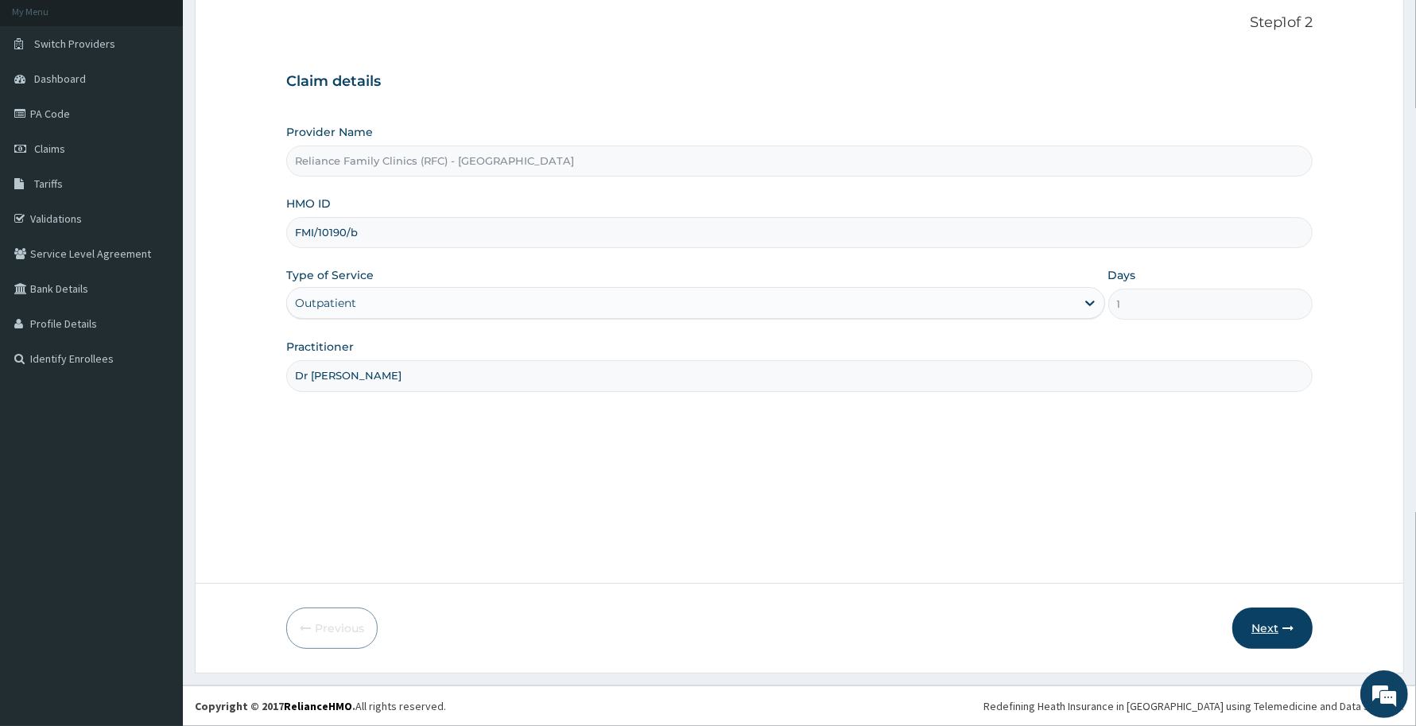
type input "Dr [PERSON_NAME]"
click at [1266, 641] on button "Next" at bounding box center [1272, 627] width 80 height 41
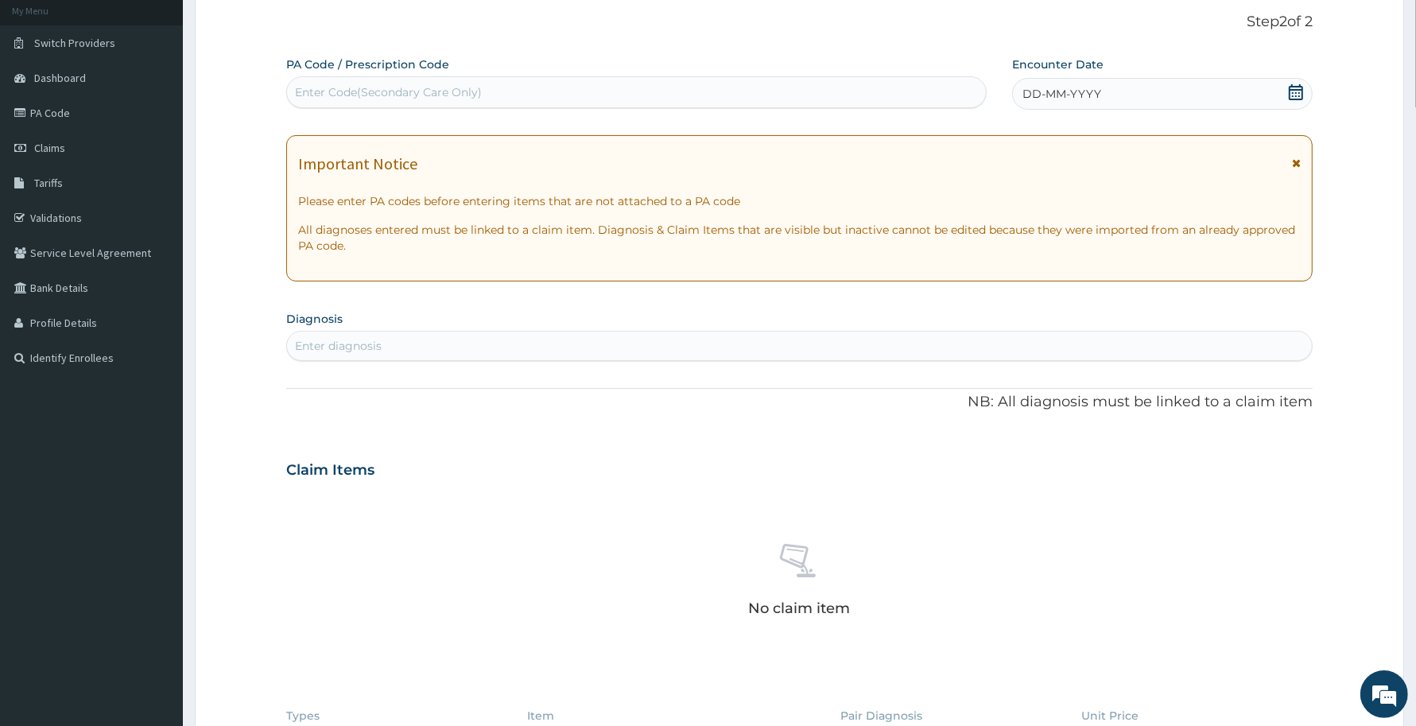
click at [1091, 74] on div "Encounter Date DD-MM-YYYY" at bounding box center [1162, 82] width 300 height 53
click at [1091, 89] on span "DD-MM-YYYY" at bounding box center [1061, 94] width 79 height 16
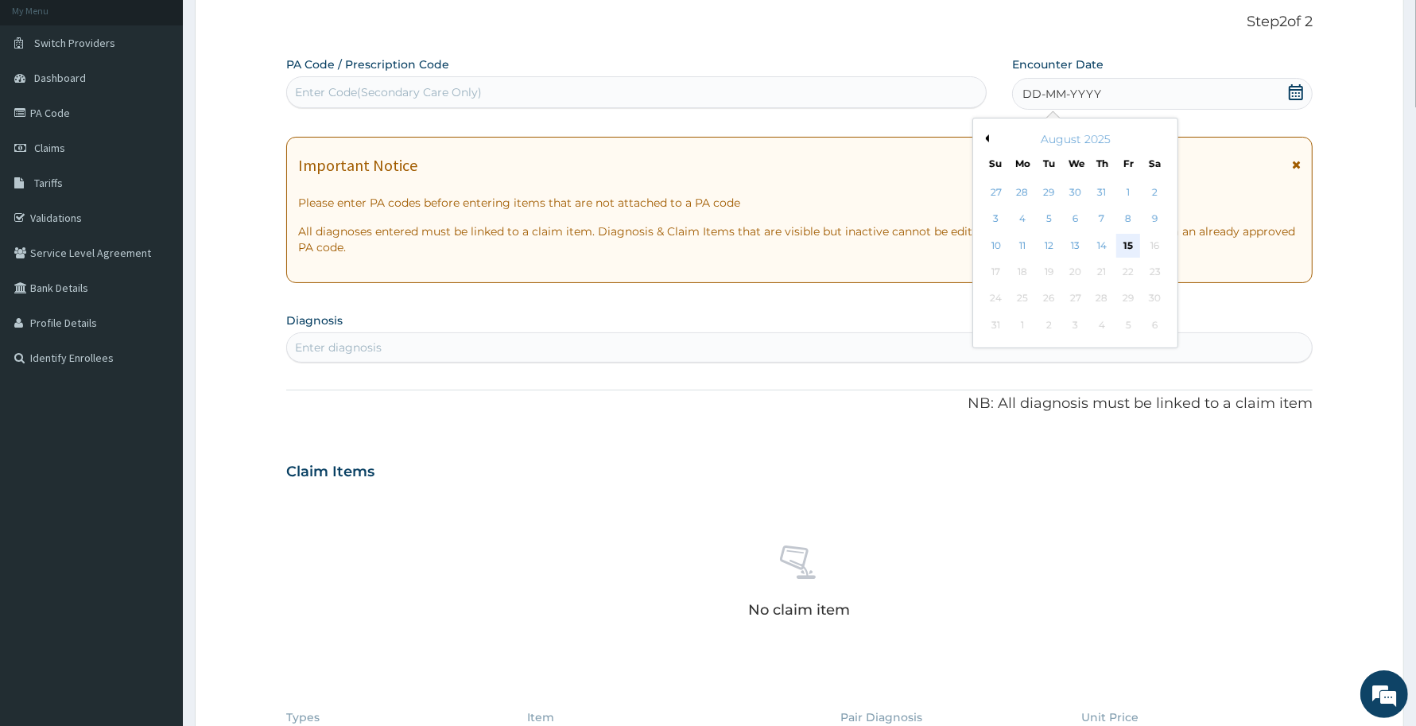
click at [1121, 244] on div "15" at bounding box center [1129, 246] width 24 height 24
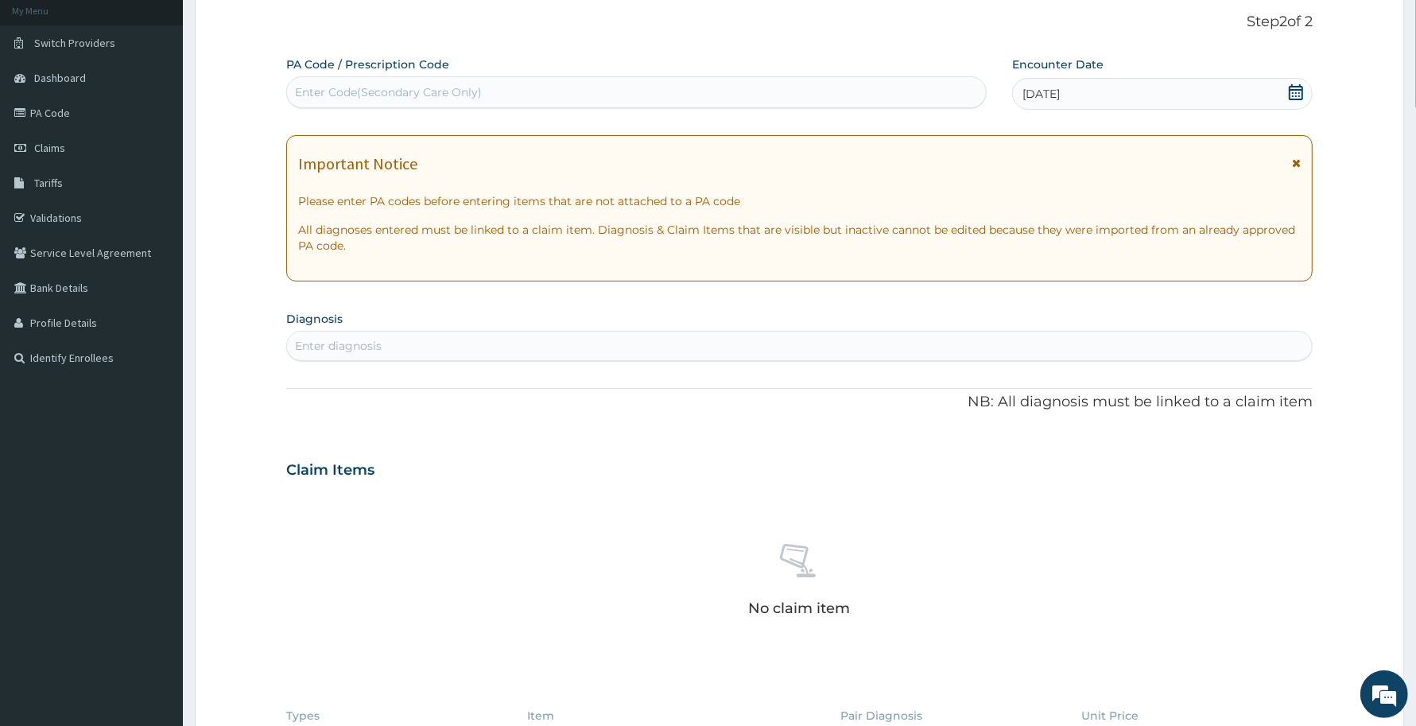
click at [498, 344] on div "Enter diagnosis" at bounding box center [799, 345] width 1025 height 25
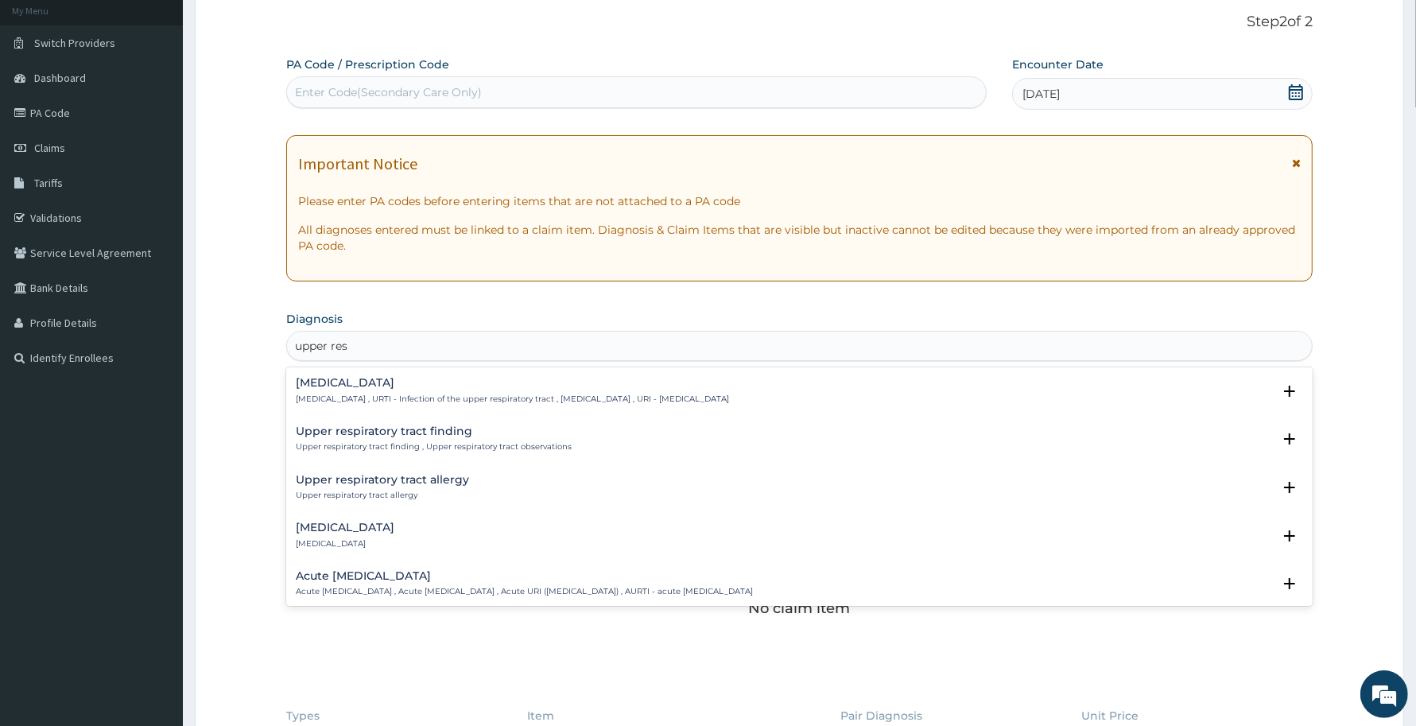
type input "upper resp"
click at [376, 391] on div "[MEDICAL_DATA] [MEDICAL_DATA] , URTI - Infection of the upper respiratory tract…" at bounding box center [512, 391] width 433 height 28
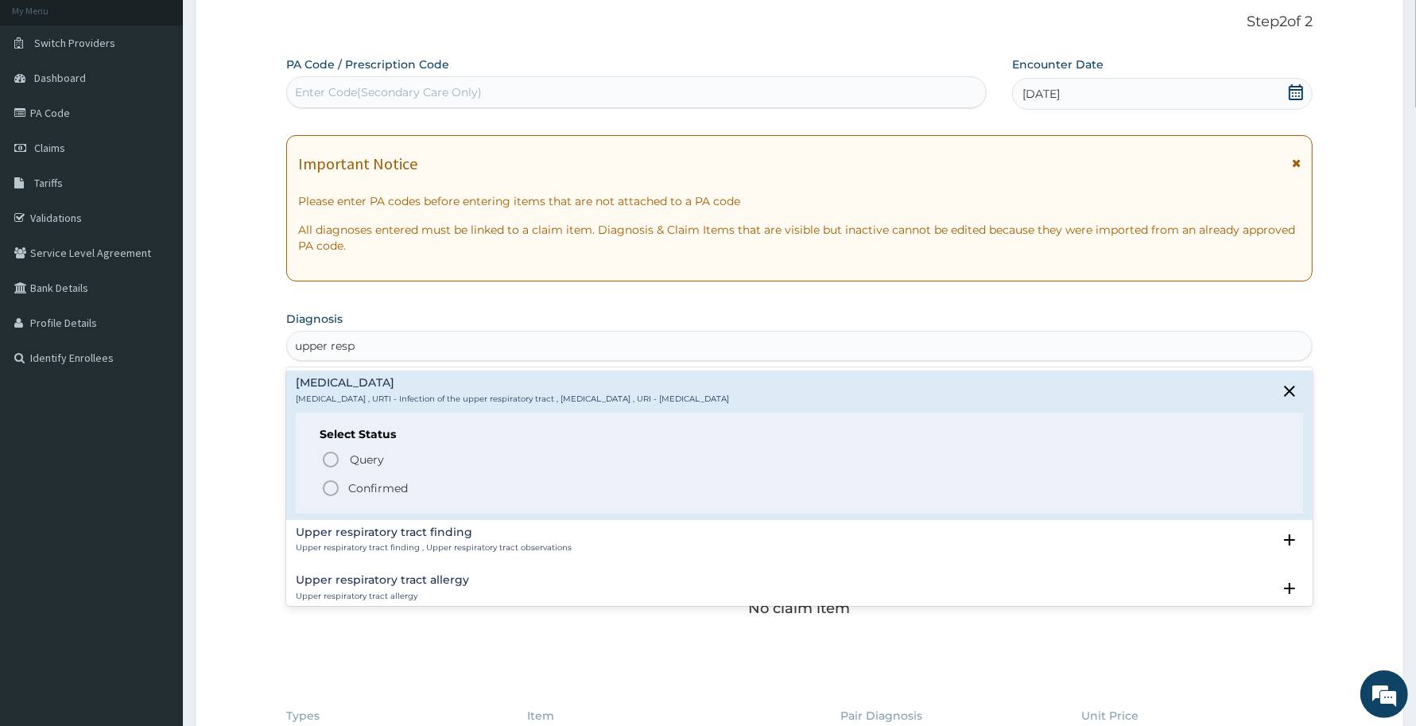
click at [362, 443] on div "Select Status Query Query covers suspected (?), Keep in view (kiv), Ruled out (…" at bounding box center [799, 463] width 1007 height 101
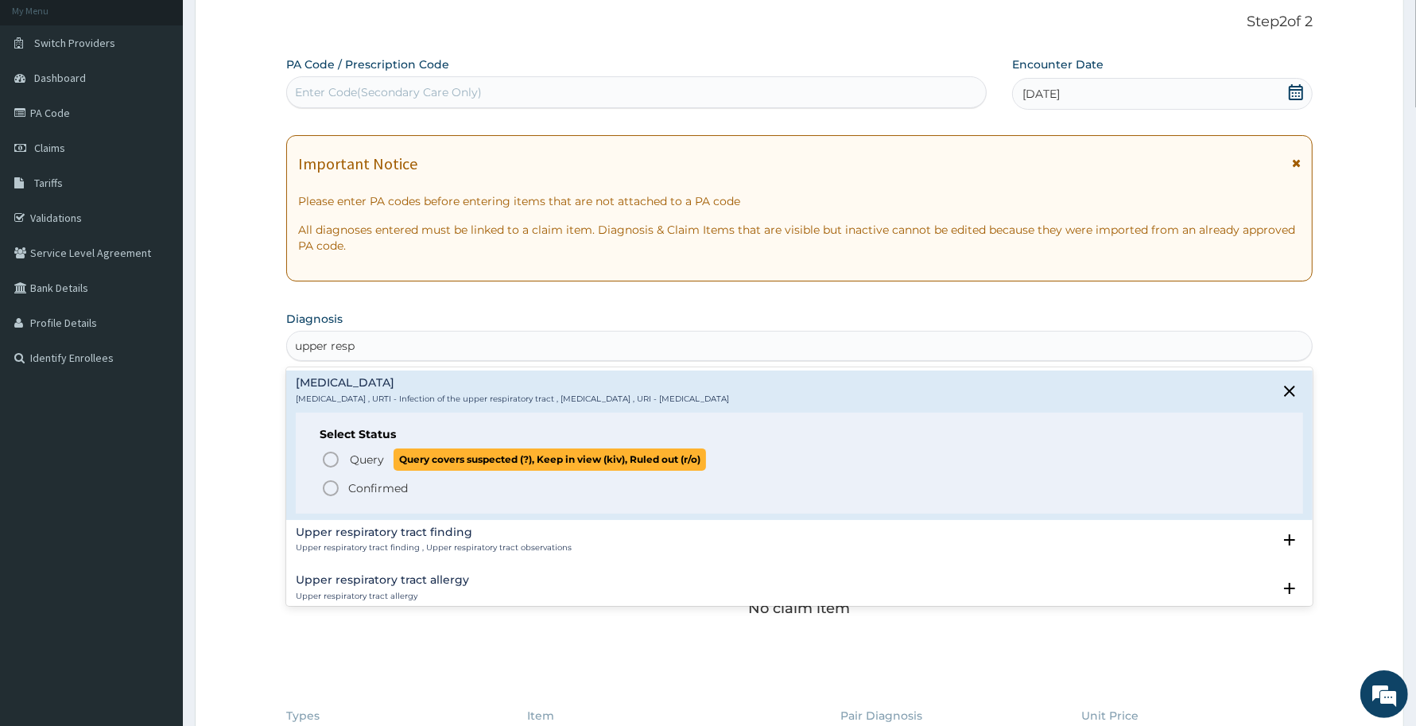
click at [362, 451] on span "Query" at bounding box center [367, 459] width 34 height 16
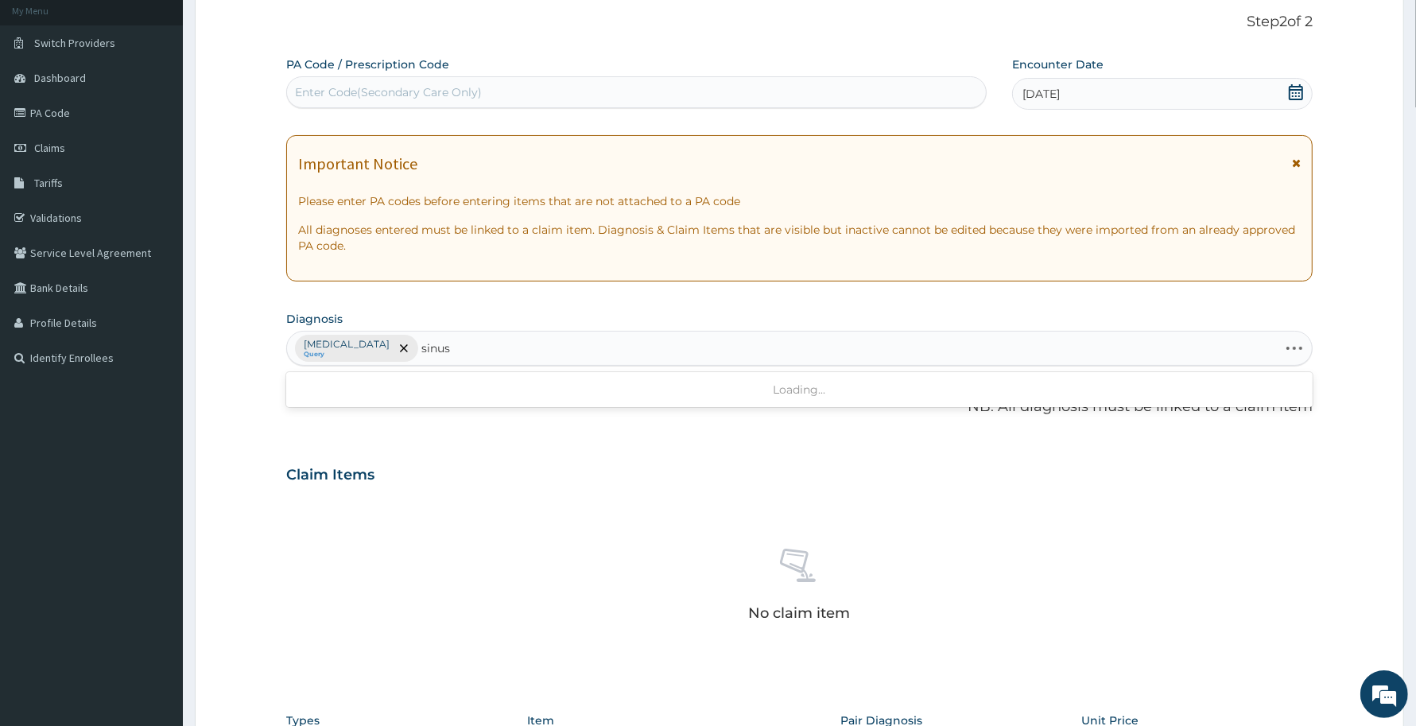
type input "sinusi"
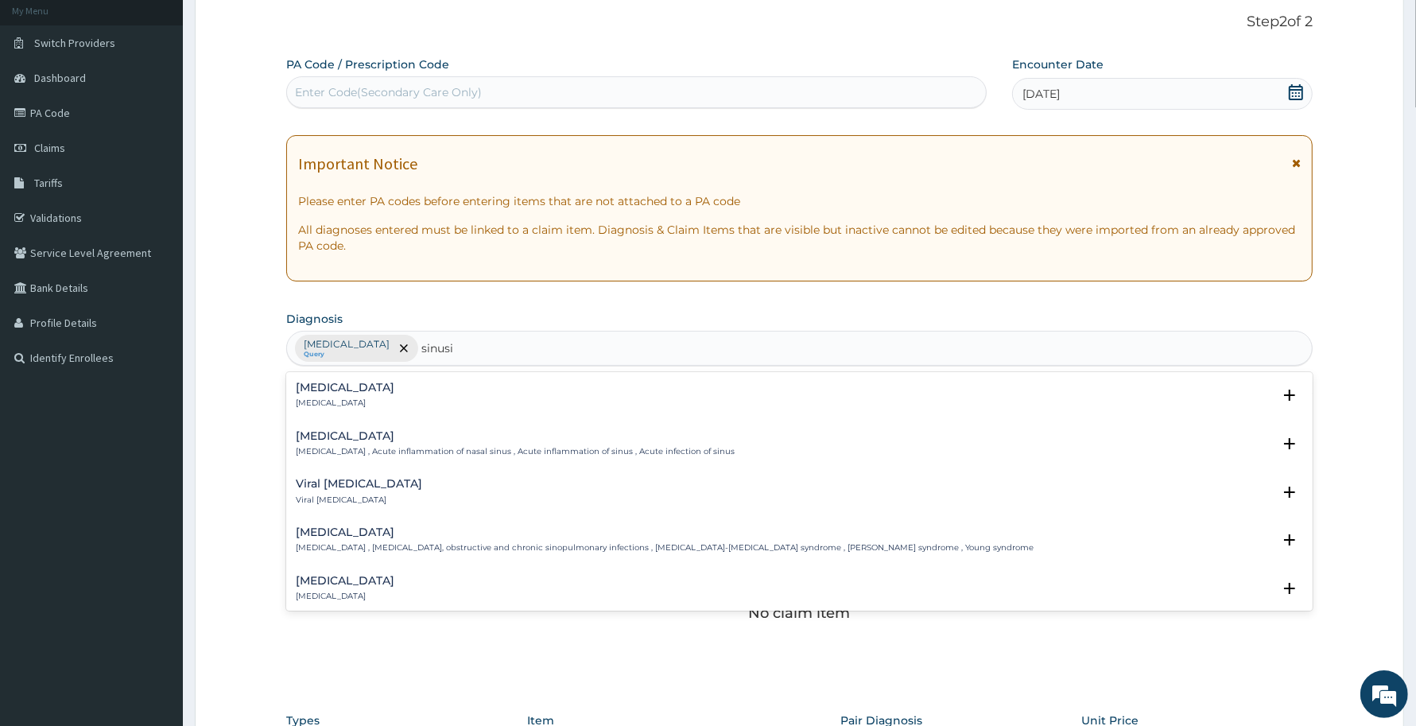
click at [332, 461] on div "[MEDICAL_DATA] [MEDICAL_DATA] , Acute inflammation of nasal sinus , Acute infla…" at bounding box center [799, 448] width 1007 height 36
click at [328, 454] on p "[MEDICAL_DATA] , Acute inflammation of nasal sinus , Acute inflammation of sinu…" at bounding box center [515, 451] width 439 height 11
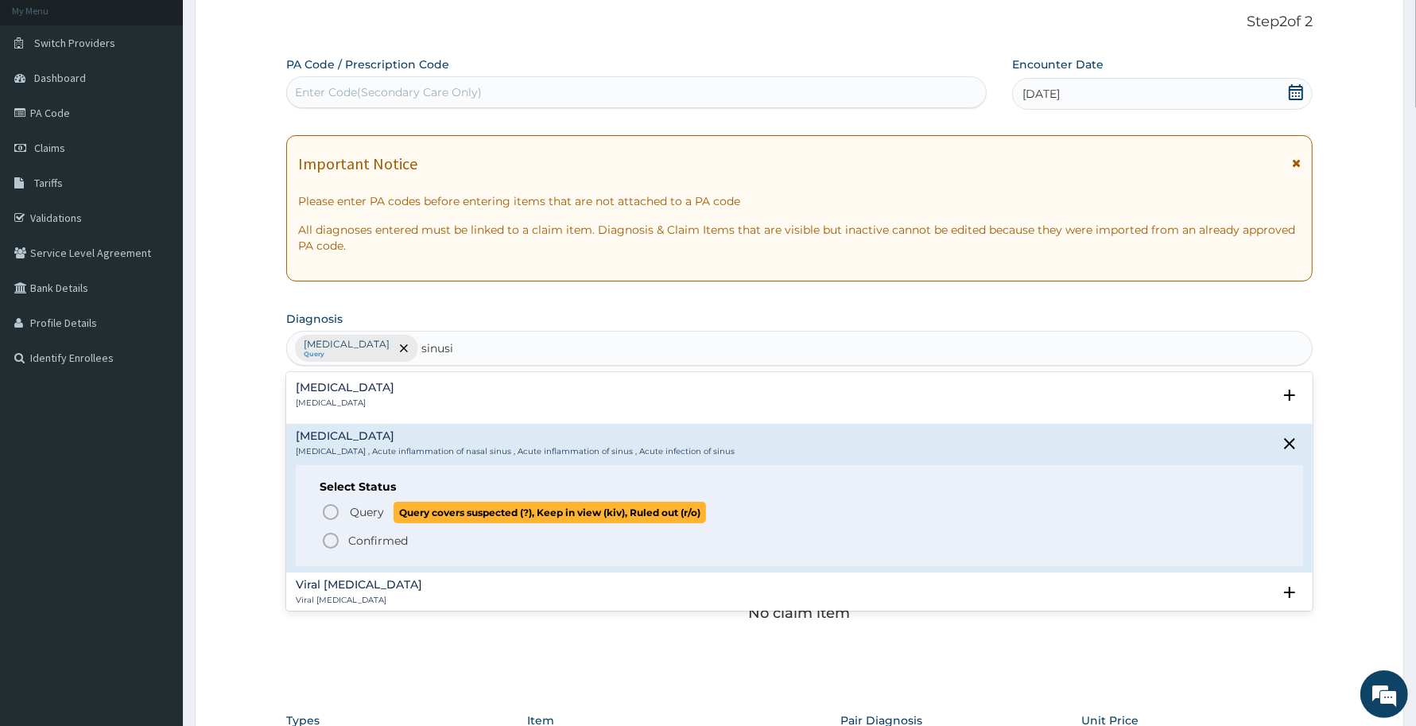
click at [331, 502] on icon "status option query" at bounding box center [330, 511] width 19 height 19
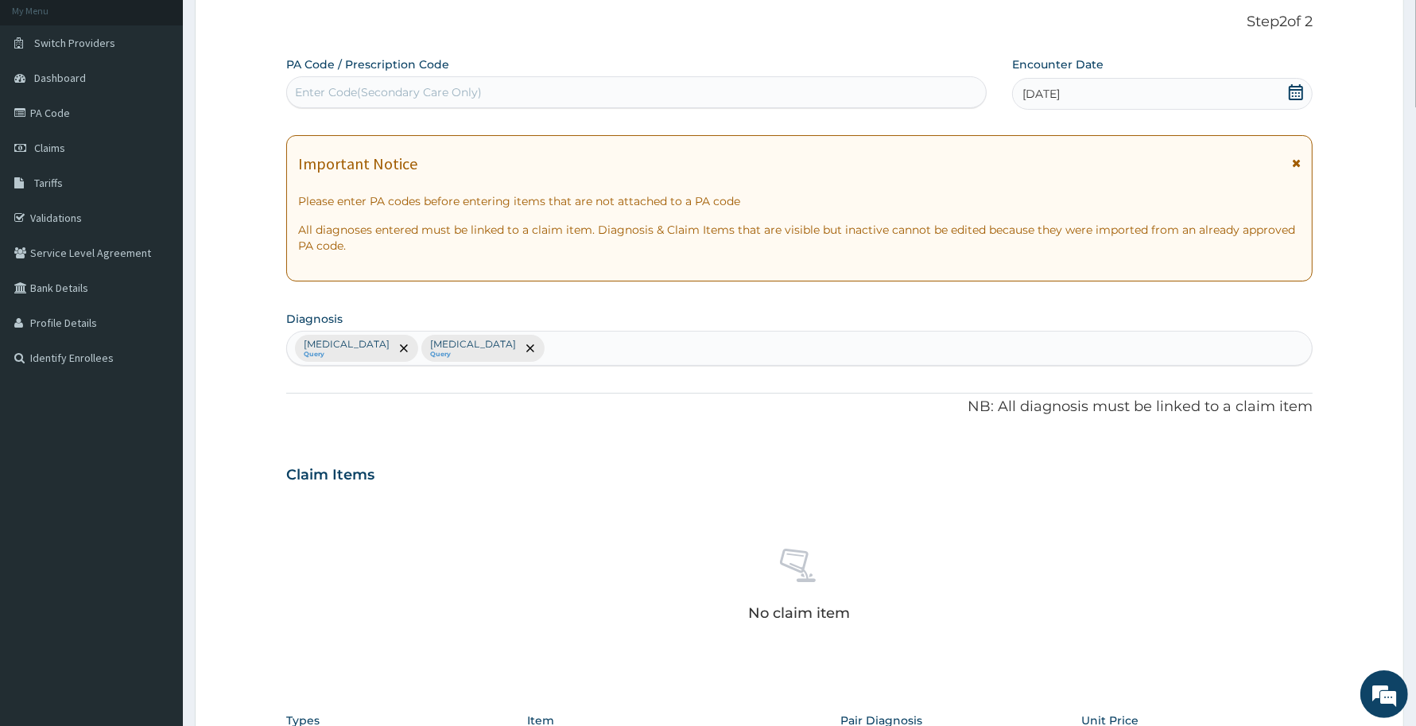
scroll to position [421, 0]
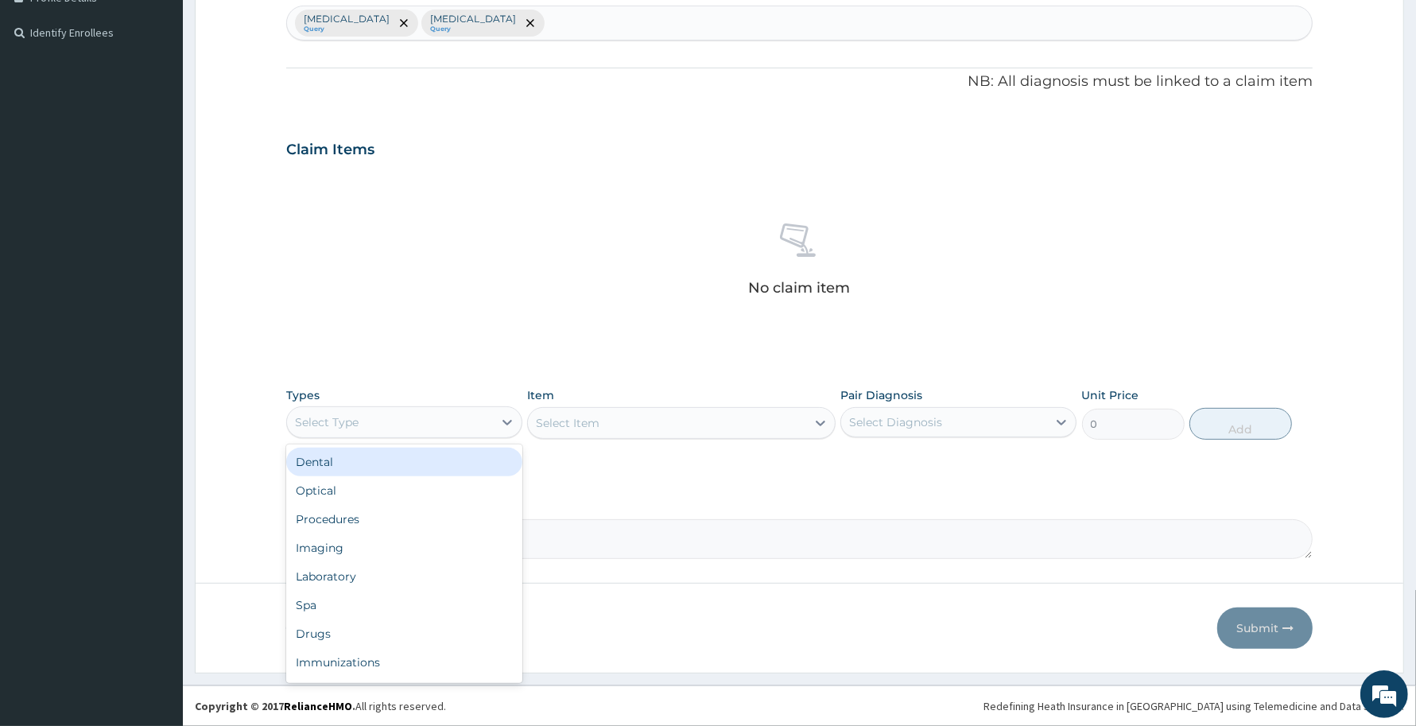
click at [414, 432] on div "Select Type" at bounding box center [390, 421] width 206 height 25
type input "pr"
click at [448, 467] on div "Procedures" at bounding box center [404, 462] width 236 height 29
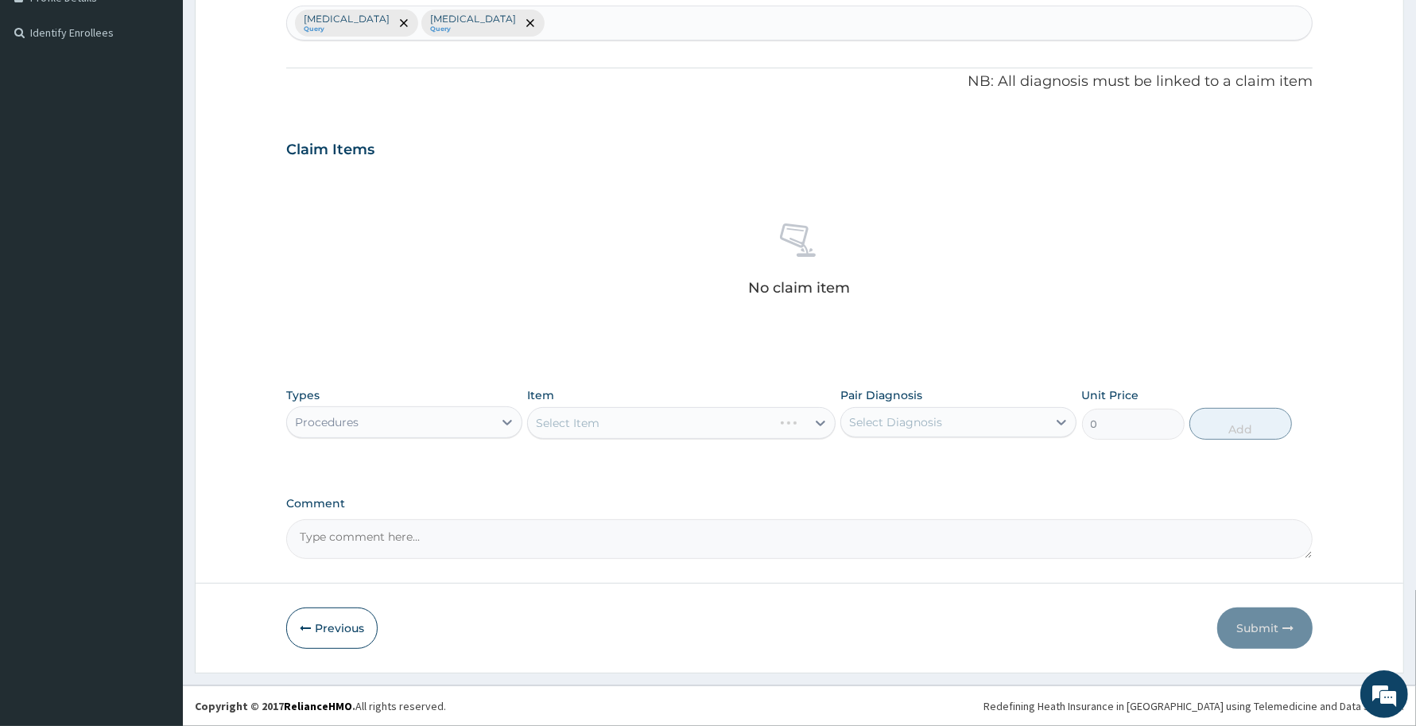
click at [752, 422] on div "Select Item" at bounding box center [681, 423] width 308 height 32
click at [753, 422] on div "Select Item" at bounding box center [666, 422] width 277 height 25
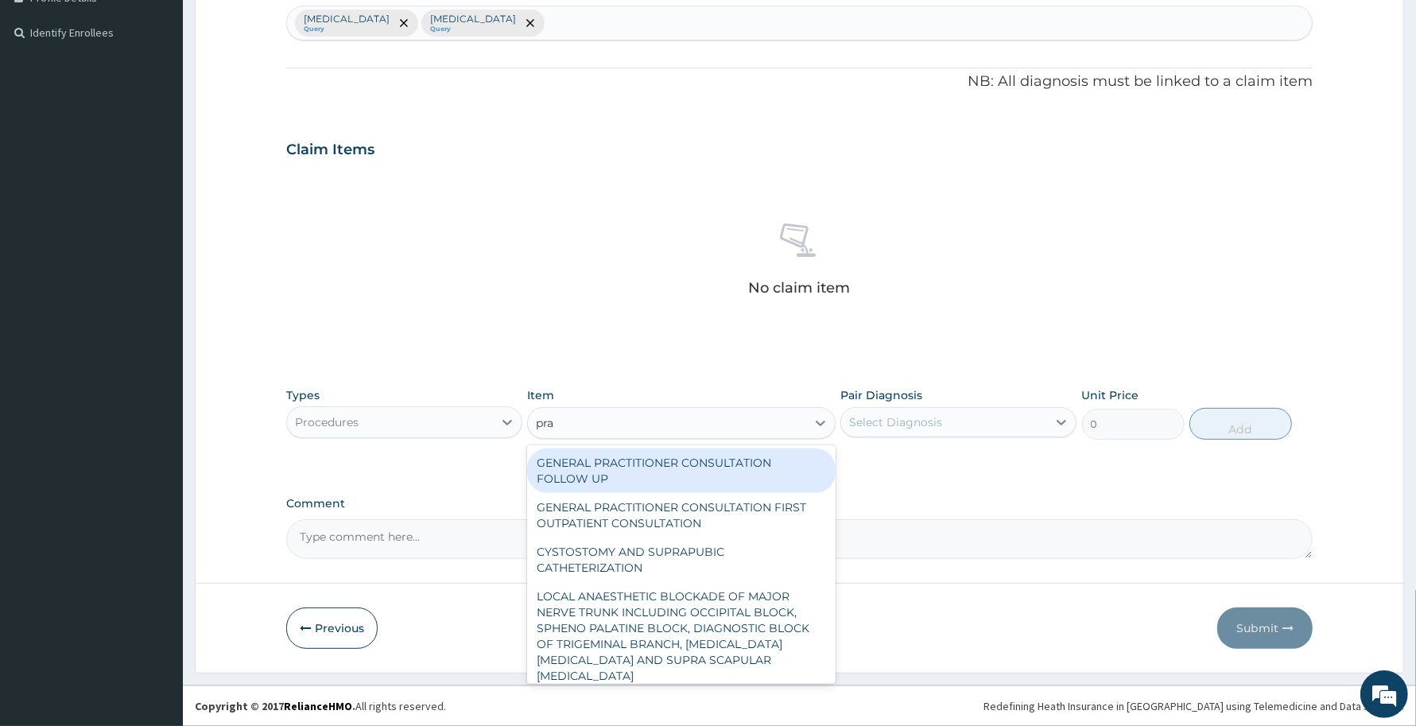
type input "prac"
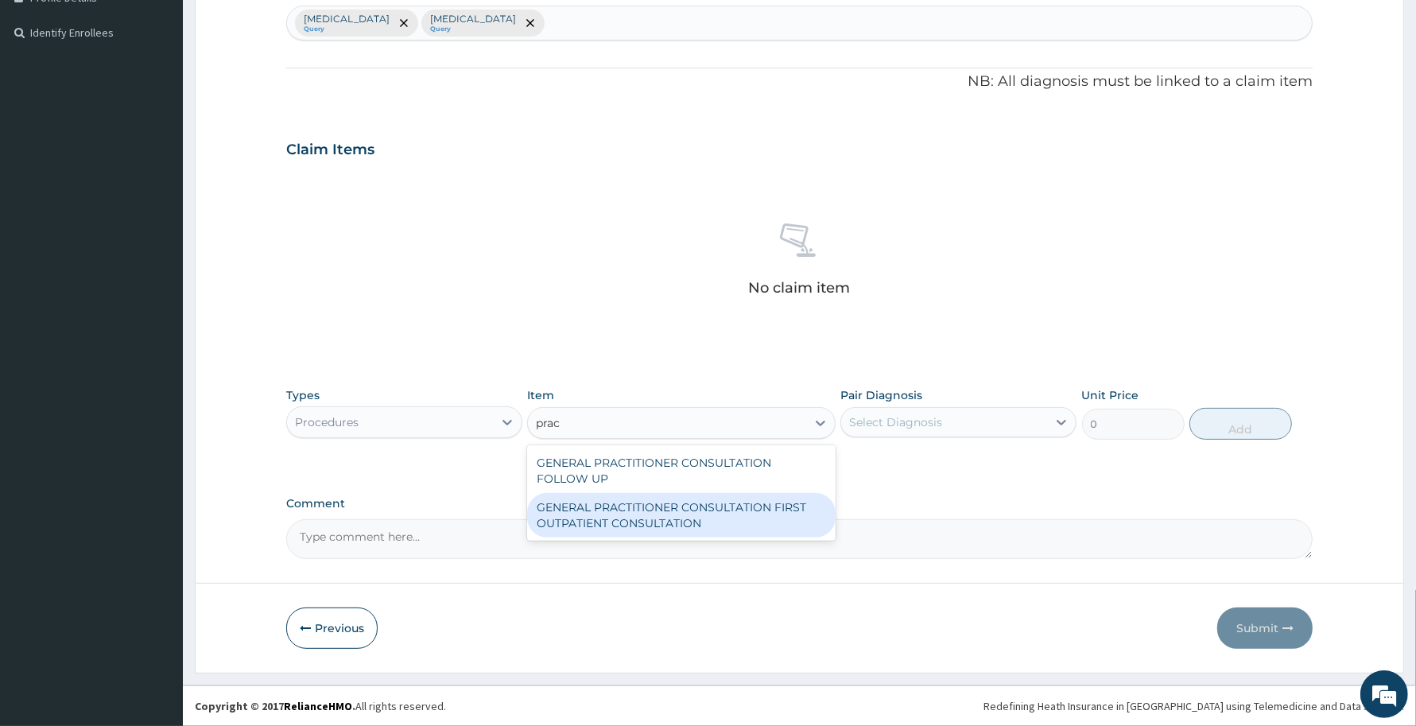
click at [792, 509] on div "GENERAL PRACTITIONER CONSULTATION FIRST OUTPATIENT CONSULTATION" at bounding box center [681, 515] width 308 height 45
type input "3370.125"
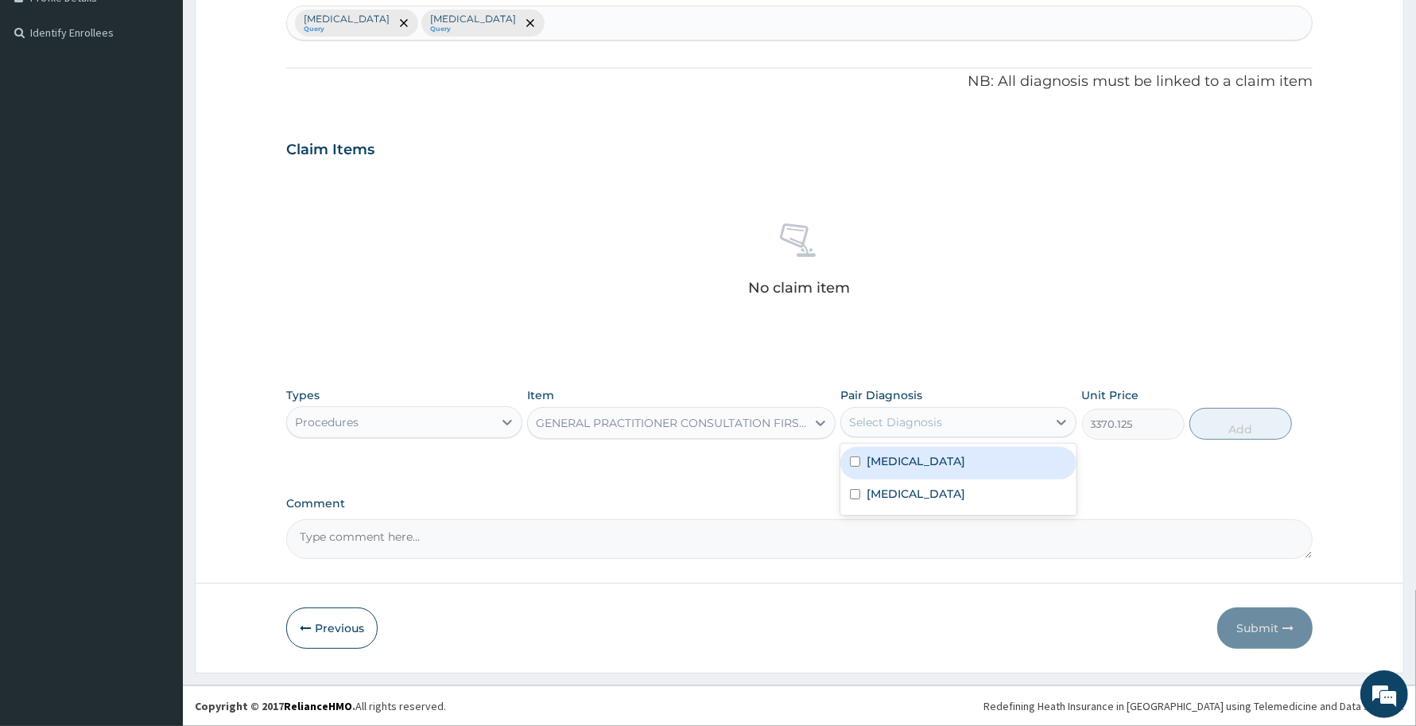
click at [879, 437] on div "Select Diagnosis" at bounding box center [958, 422] width 236 height 30
click at [888, 463] on label "Upper respiratory infection" at bounding box center [915, 461] width 99 height 16
checkbox input "true"
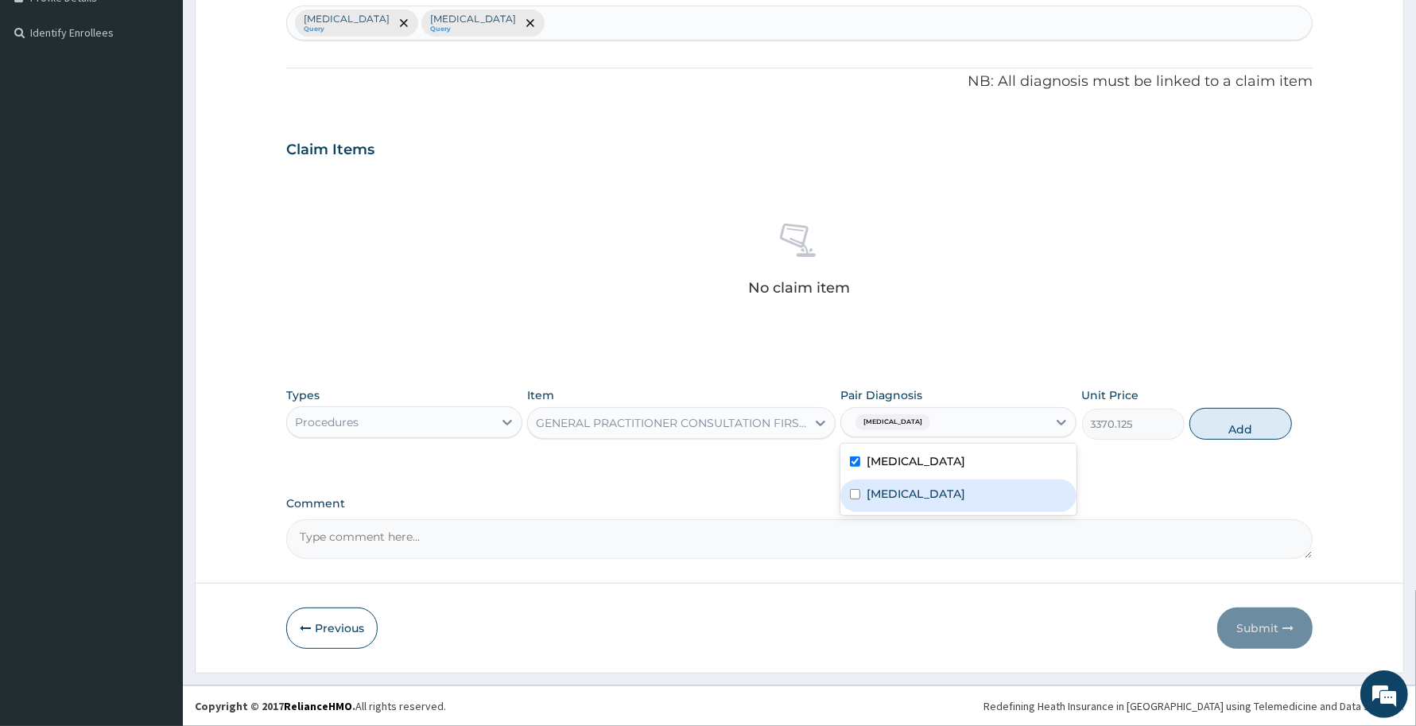
click at [892, 483] on div "Acute sinusitis" at bounding box center [958, 495] width 236 height 33
checkbox input "true"
click at [1226, 427] on button "Add" at bounding box center [1240, 424] width 103 height 32
type input "0"
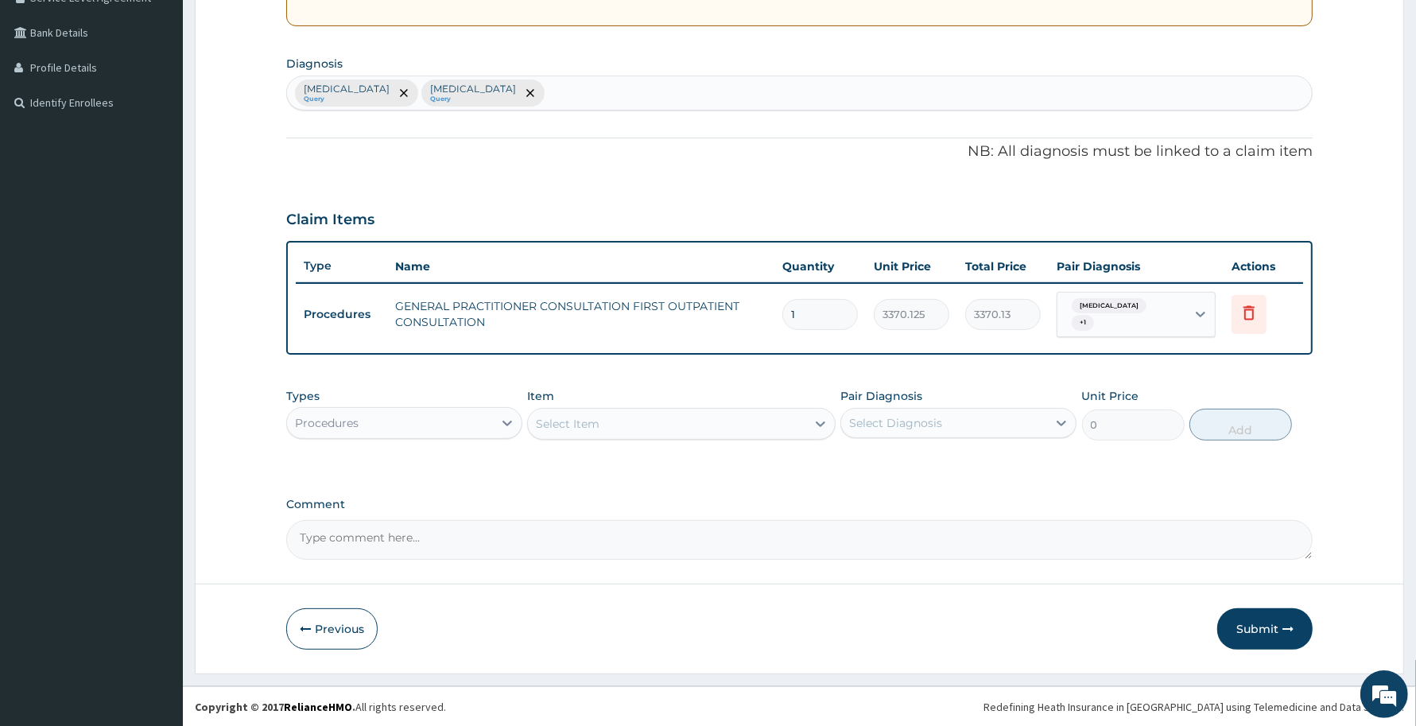
click at [374, 419] on div "Procedures" at bounding box center [390, 422] width 206 height 25
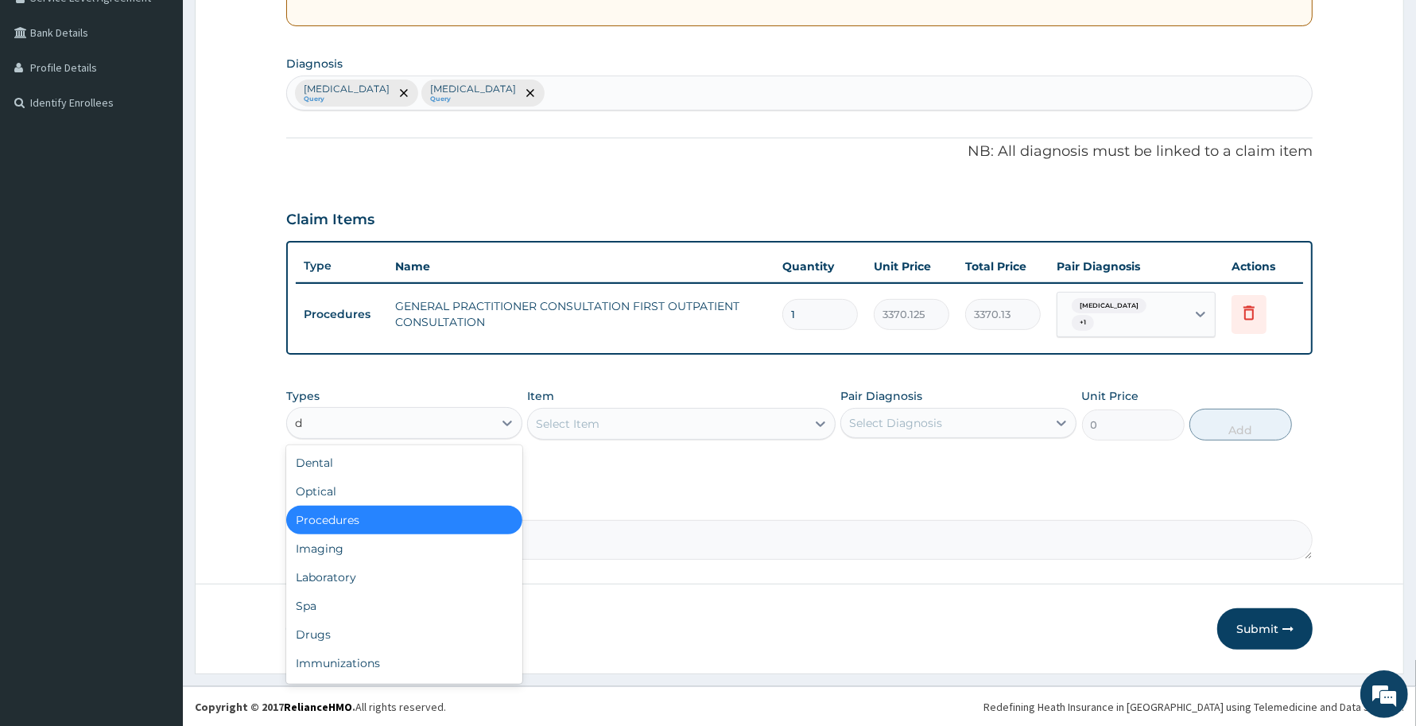
type input "dr"
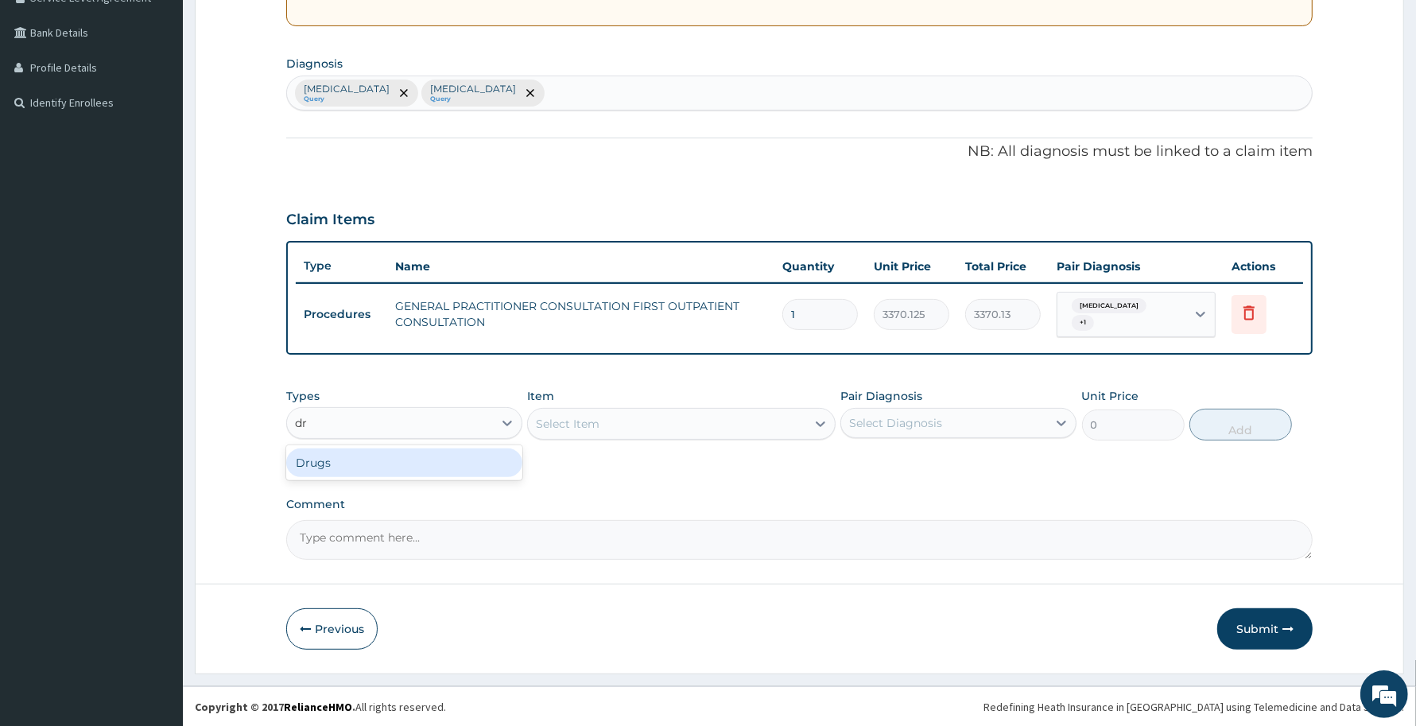
click at [347, 457] on div "Drugs" at bounding box center [404, 462] width 236 height 29
click at [692, 436] on div "Select Item" at bounding box center [666, 423] width 277 height 25
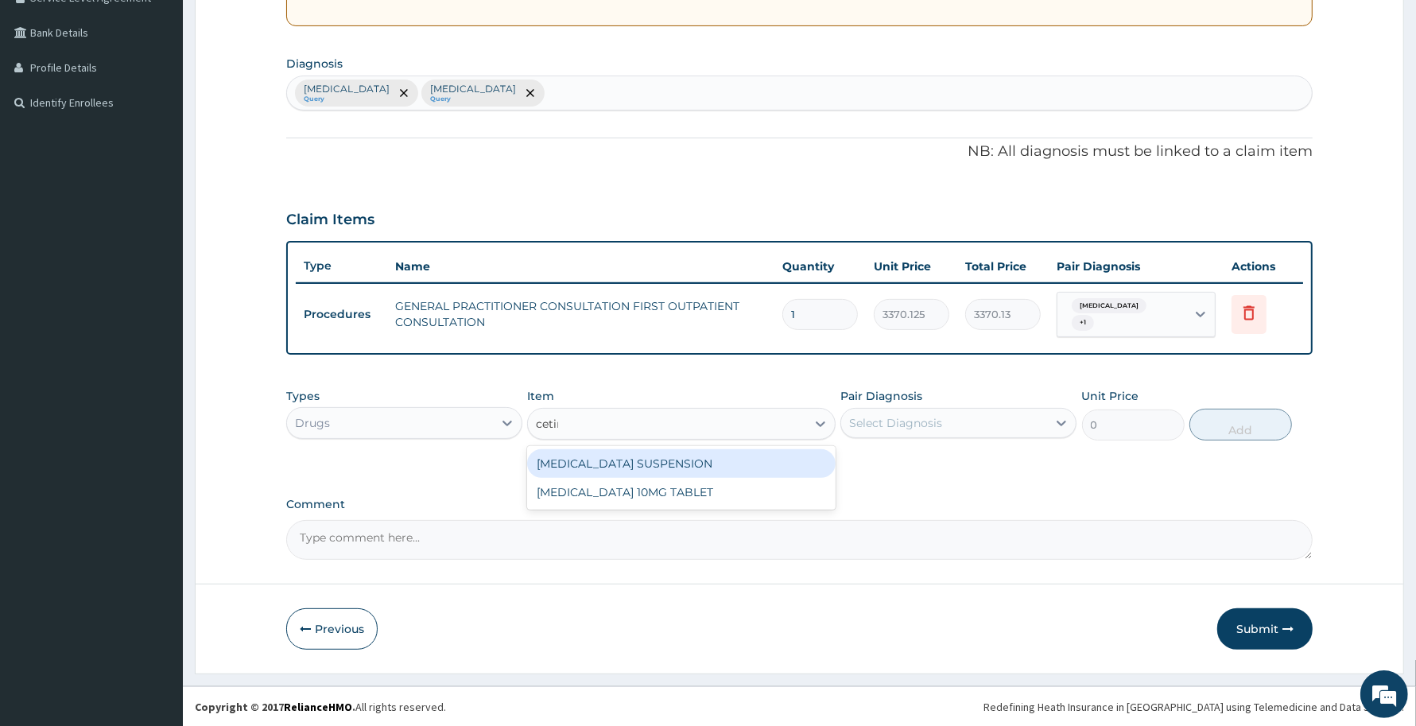
type input "cetiri"
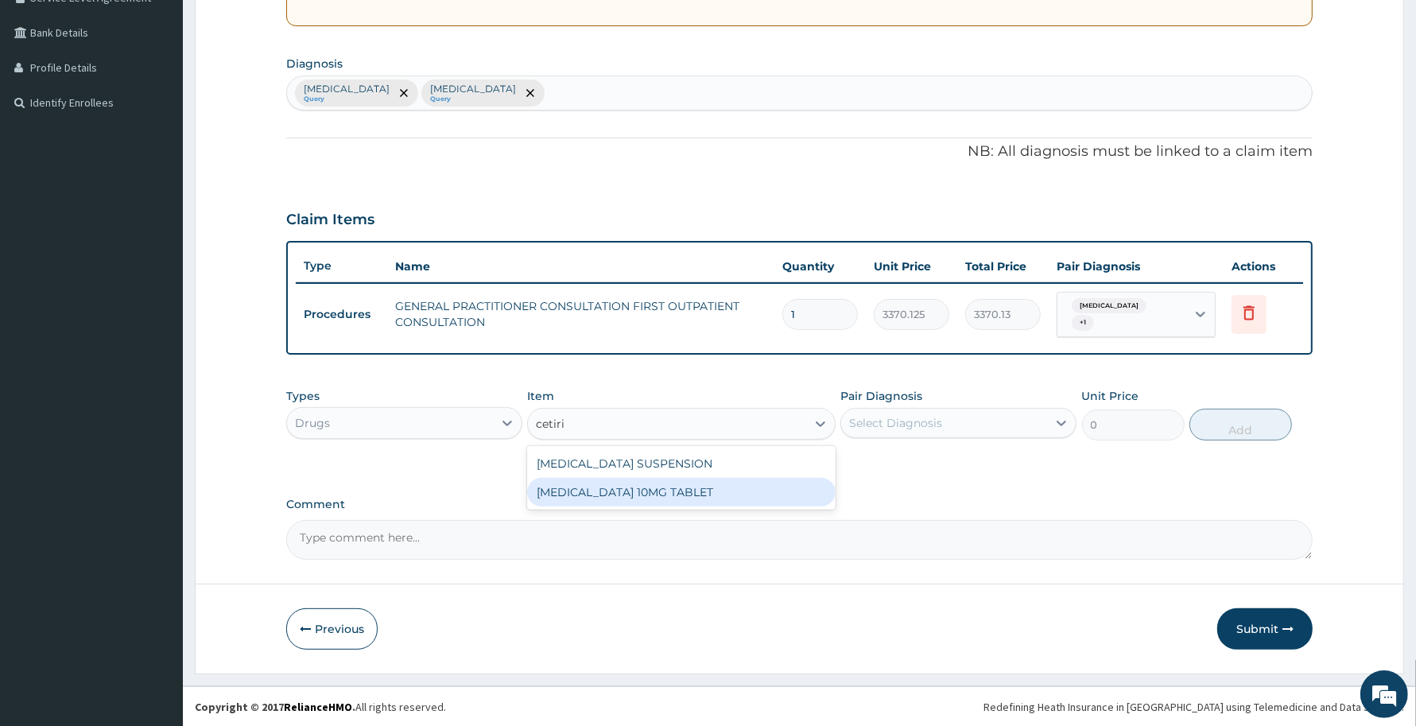
click at [722, 494] on div "CETIRIZINE 10MG TABLET" at bounding box center [681, 492] width 308 height 29
type input "115"
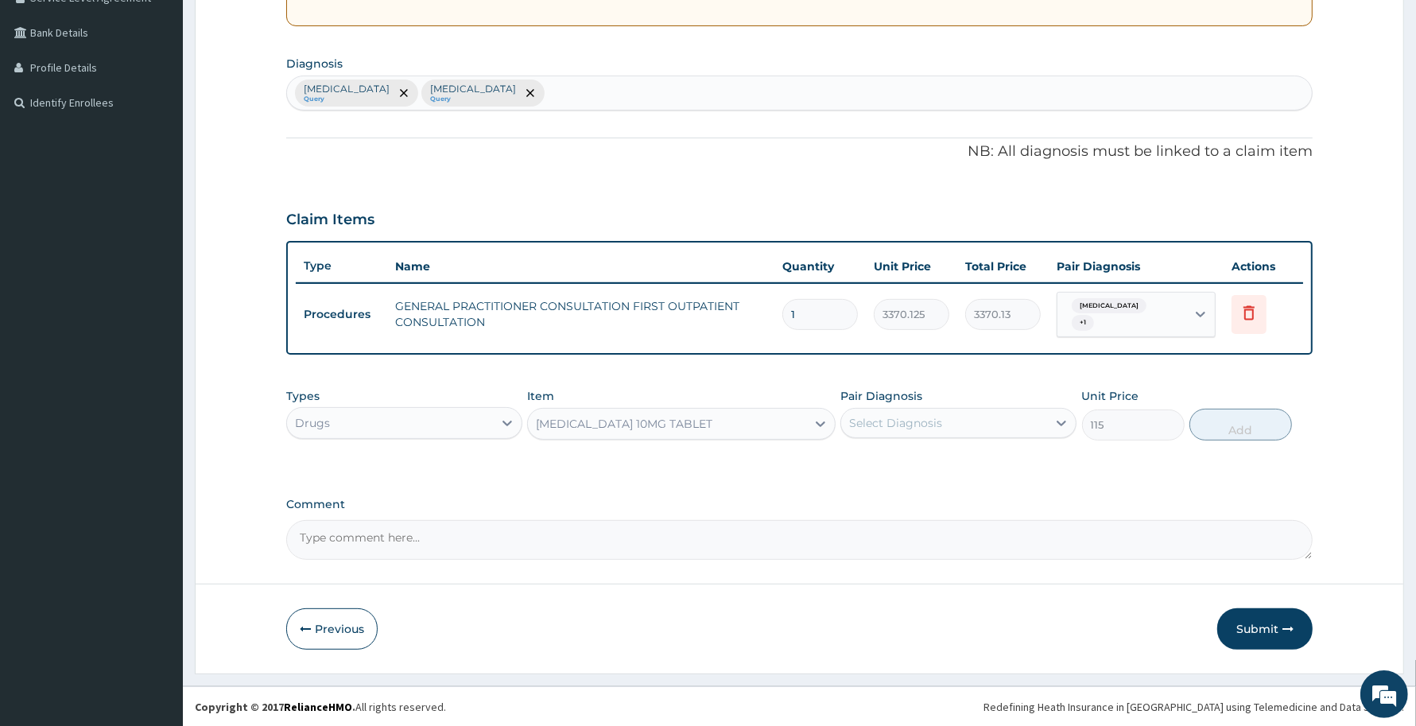
click at [931, 435] on div "Select Diagnosis" at bounding box center [944, 422] width 206 height 25
click at [931, 469] on label "Upper respiratory infection" at bounding box center [915, 462] width 99 height 16
checkbox input "true"
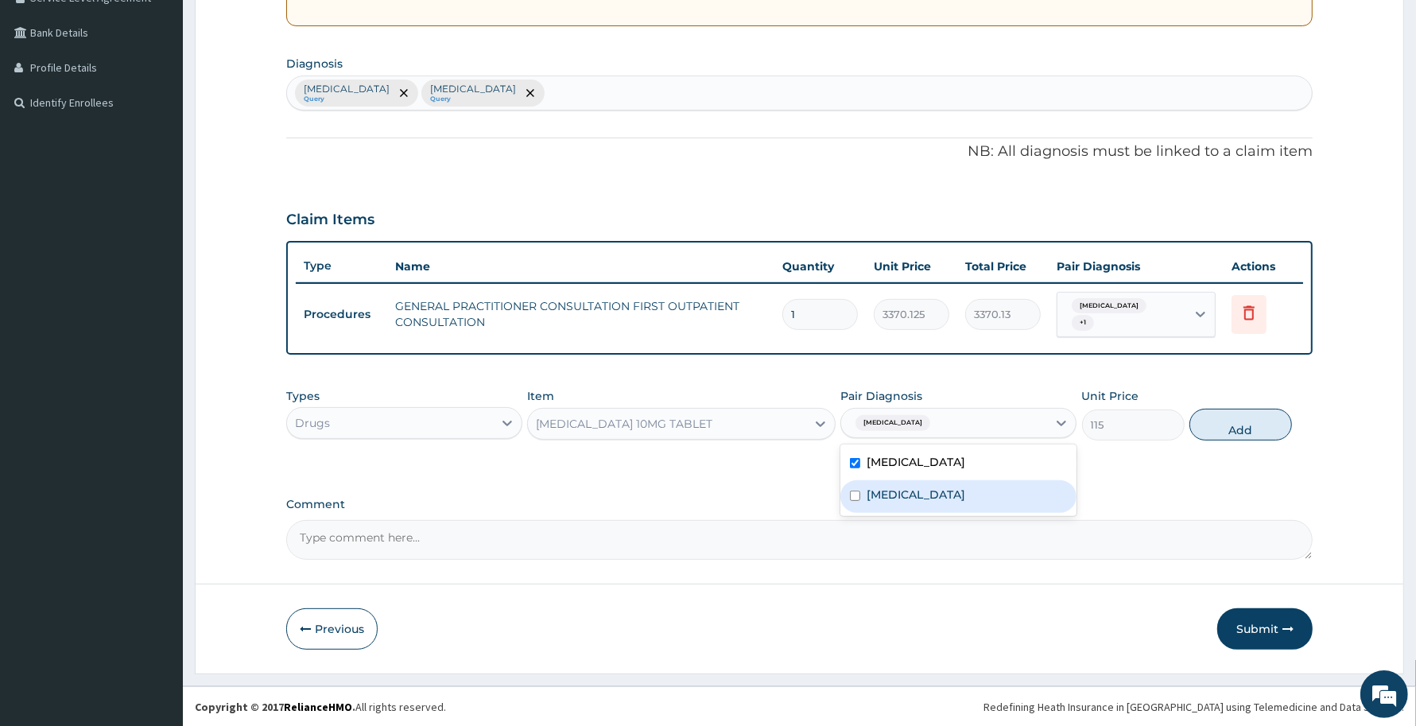
click at [931, 491] on label "Acute sinusitis" at bounding box center [915, 494] width 99 height 16
checkbox input "true"
click at [1258, 429] on button "Add" at bounding box center [1240, 425] width 103 height 32
type input "0"
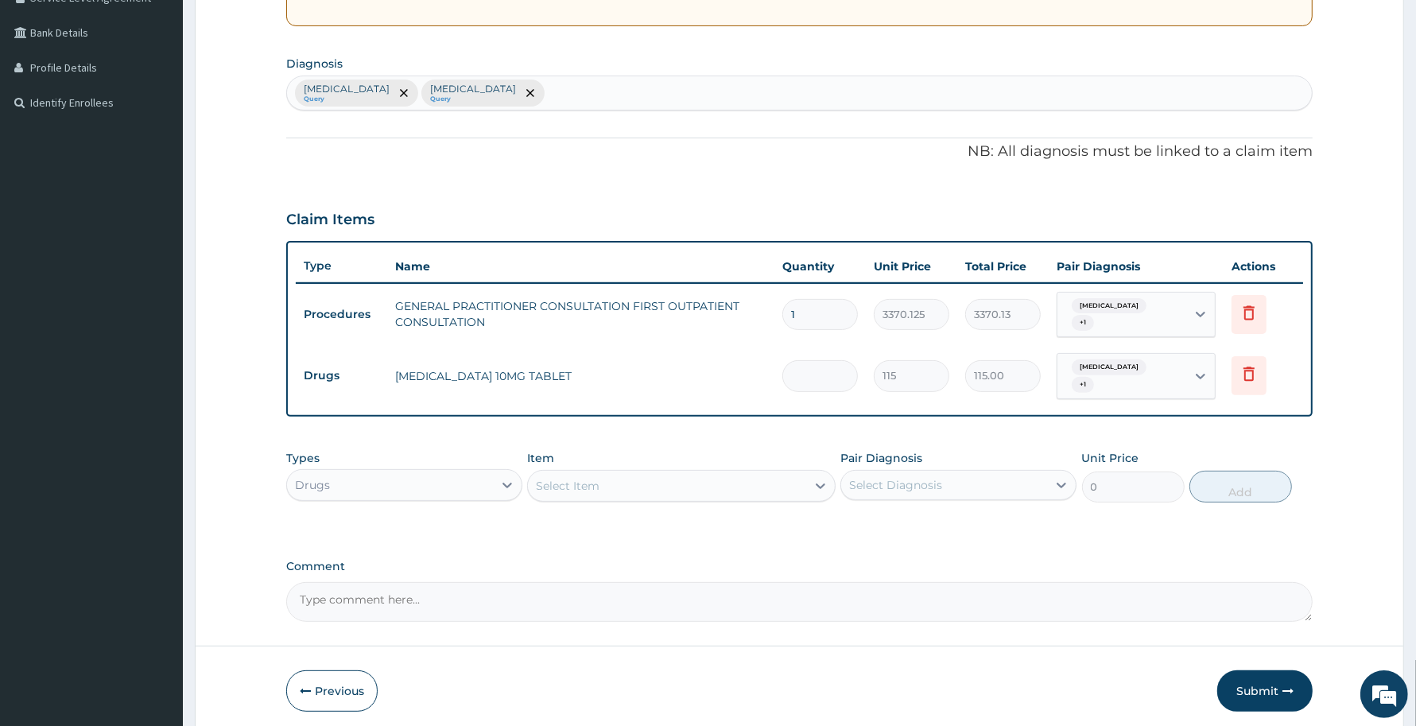
type input "0.00"
type input "5"
type input "575.00"
type input "5"
click at [697, 489] on div "Select Item" at bounding box center [666, 485] width 277 height 25
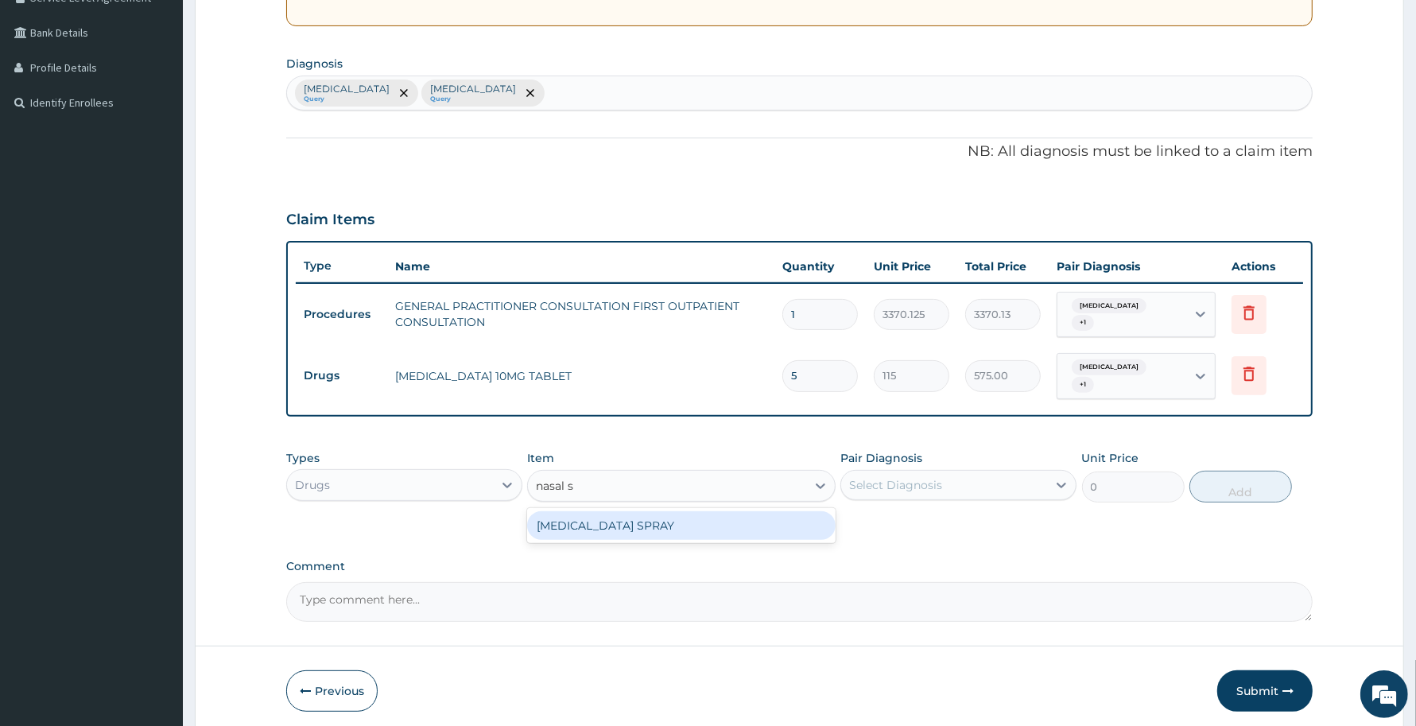
type input "nasal"
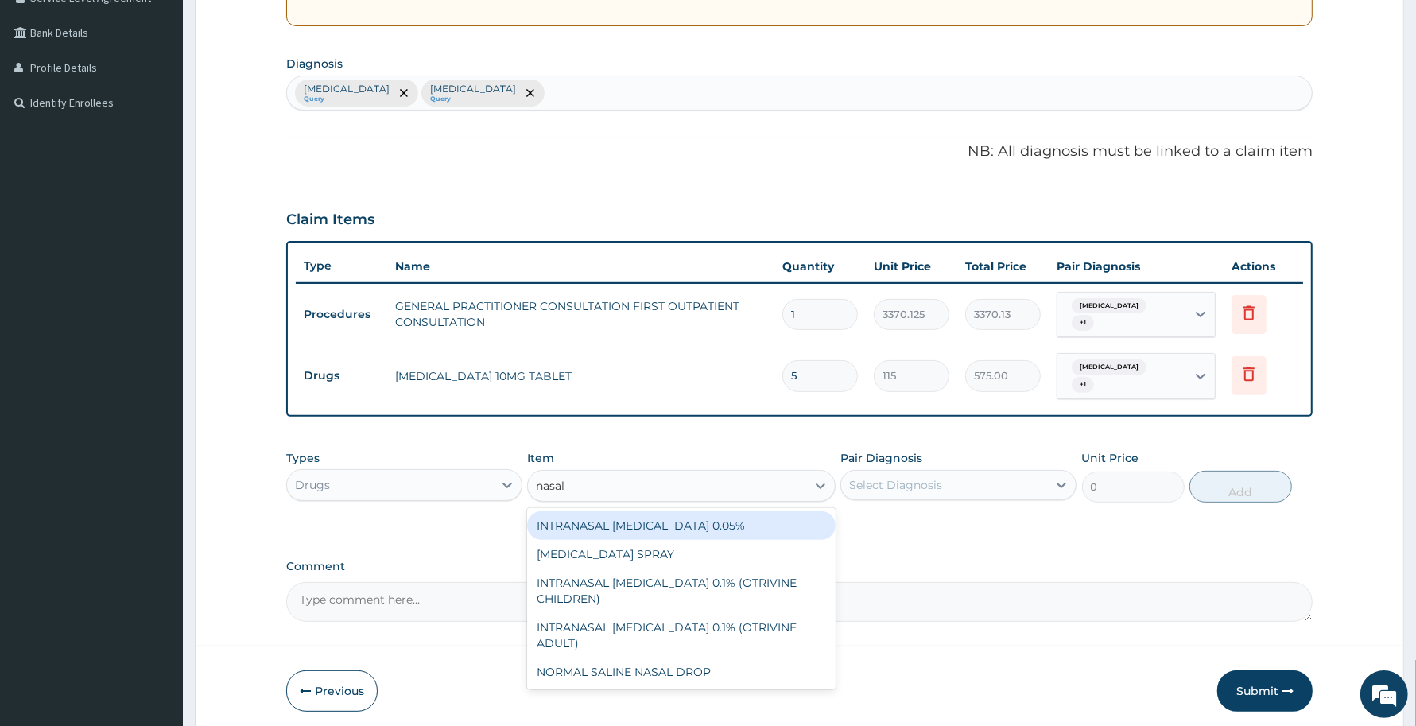
click at [745, 525] on div "INTRANASAL XYLOMETAZOLINE 0.05%" at bounding box center [681, 525] width 308 height 29
type input "5520"
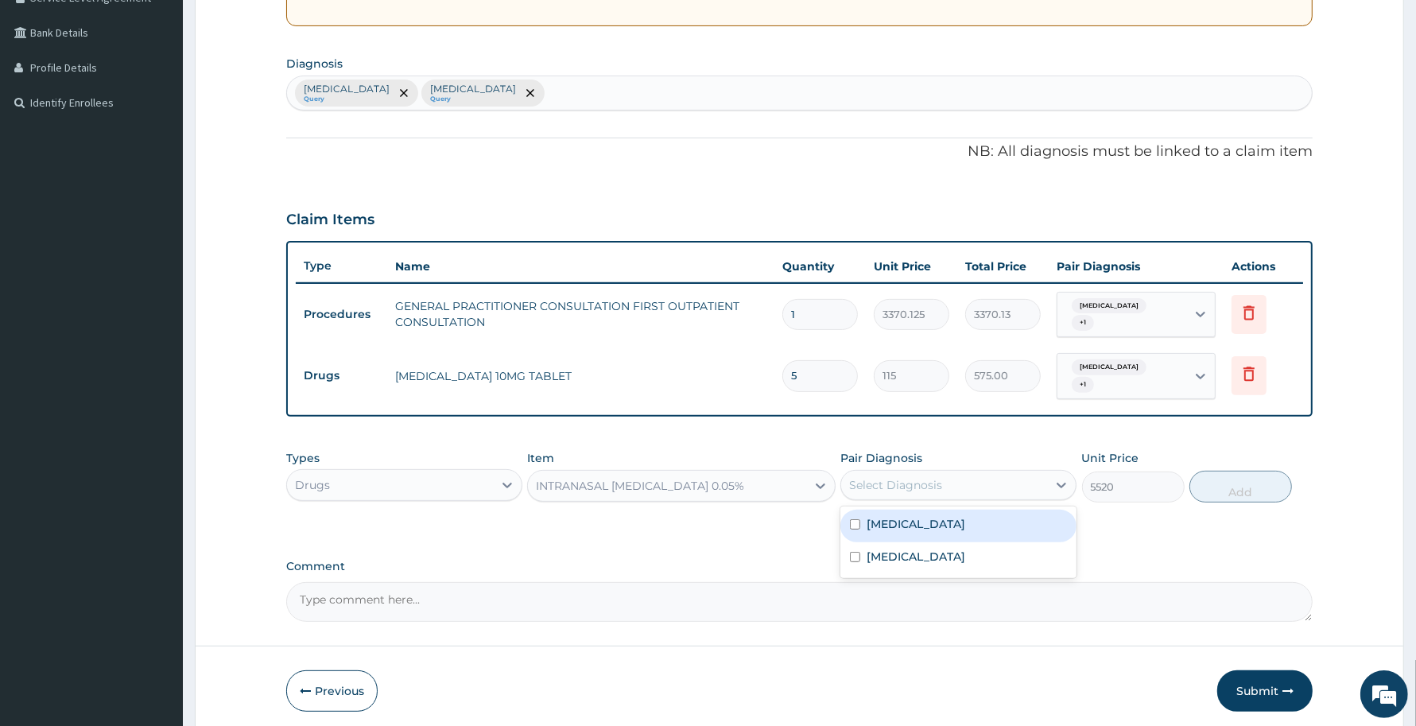
click at [946, 485] on div "Select Diagnosis" at bounding box center [944, 484] width 206 height 25
click at [955, 519] on label "Upper respiratory infection" at bounding box center [915, 524] width 99 height 16
checkbox input "true"
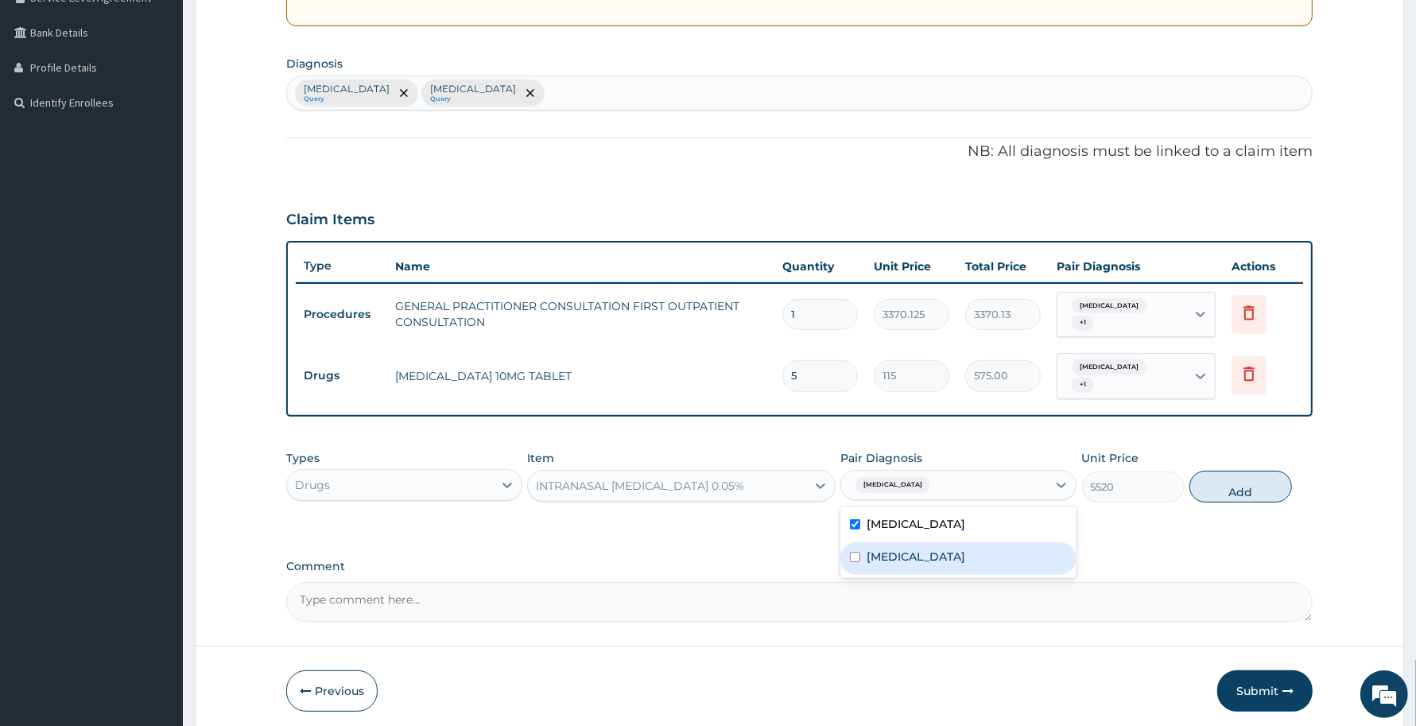
click at [955, 558] on div "Acute sinusitis" at bounding box center [958, 558] width 236 height 33
checkbox input "true"
click at [1240, 494] on button "Add" at bounding box center [1240, 487] width 103 height 32
type input "0"
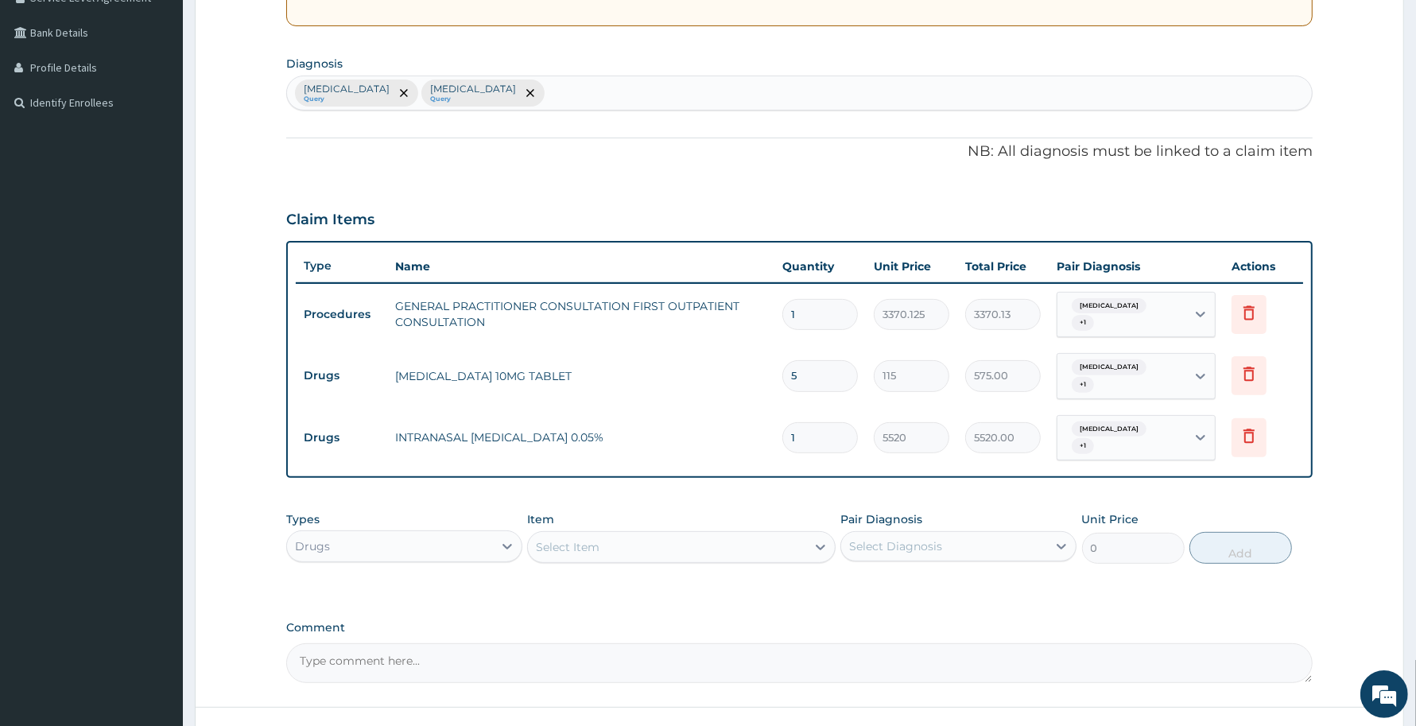
click at [704, 545] on div "Select Item" at bounding box center [666, 546] width 277 height 25
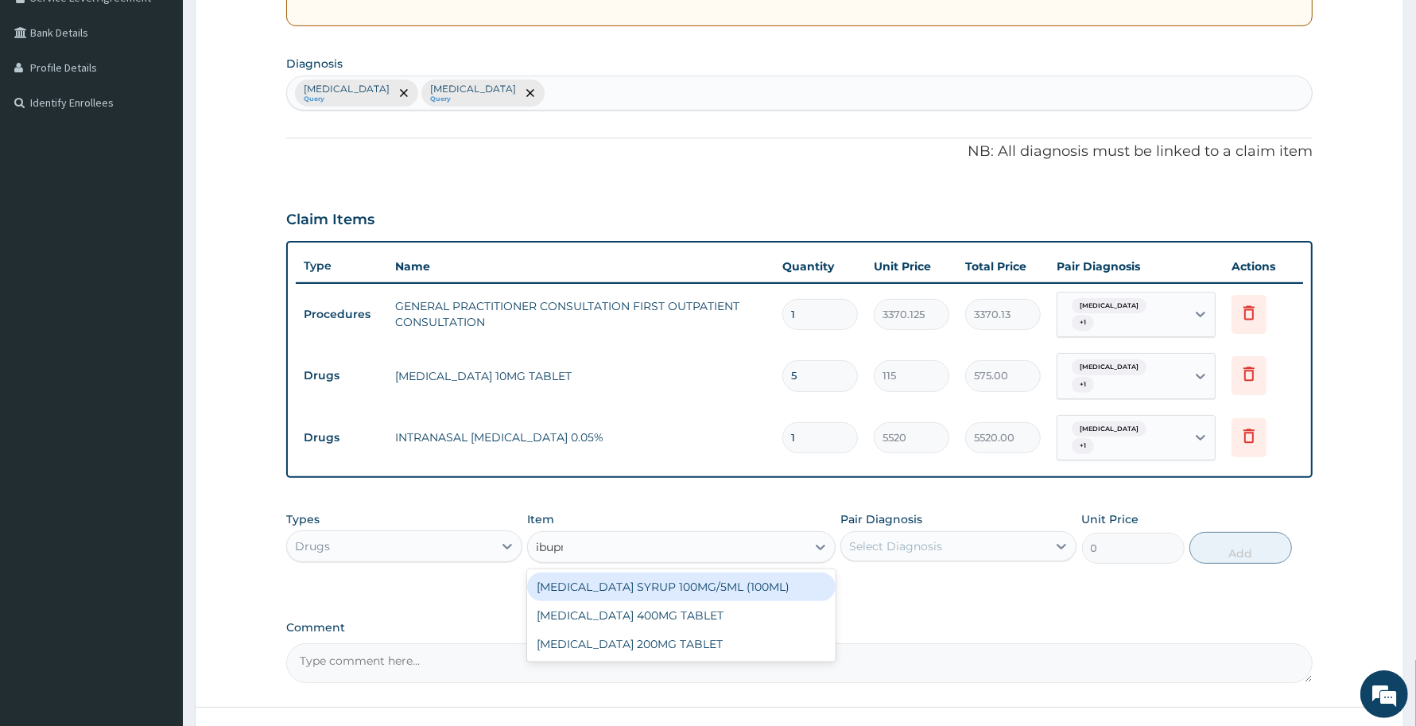
type input "ibupro"
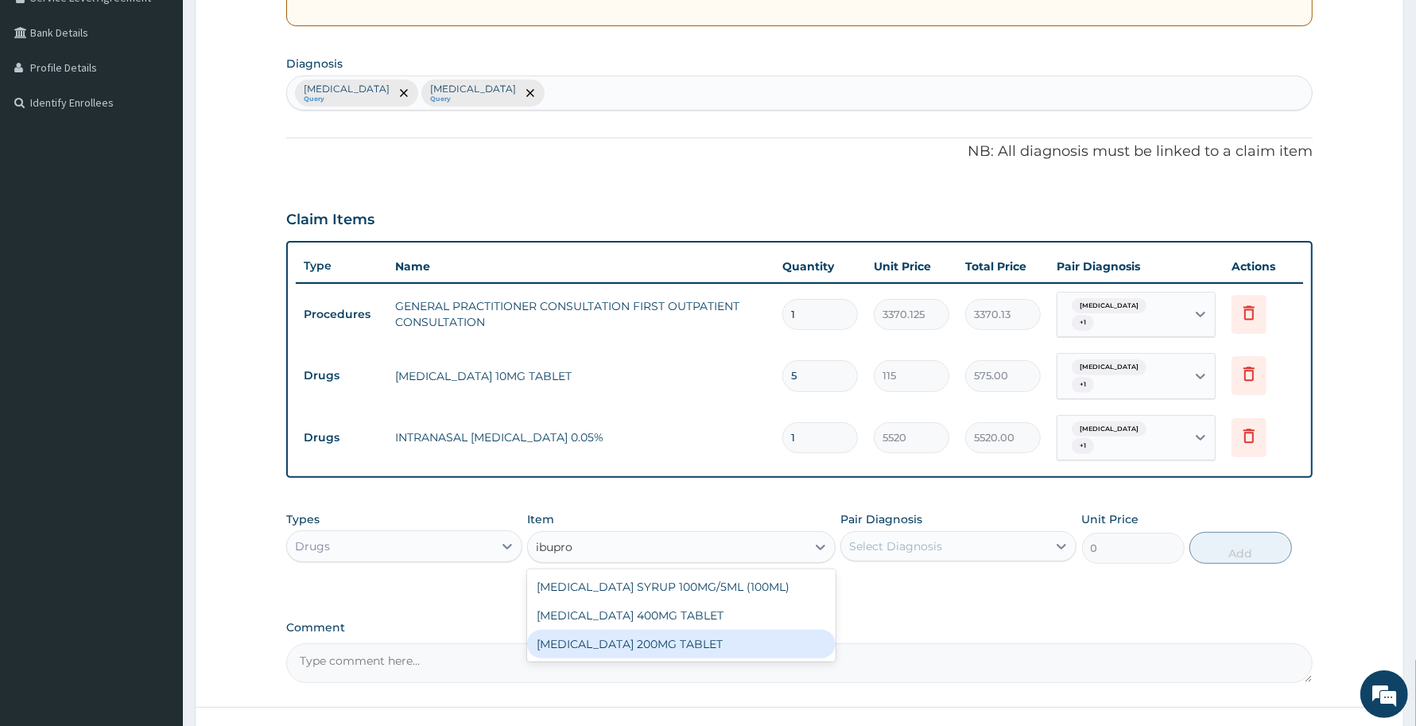
click at [740, 610] on div "IBUPROFEN 400MG TABLET" at bounding box center [681, 615] width 308 height 29
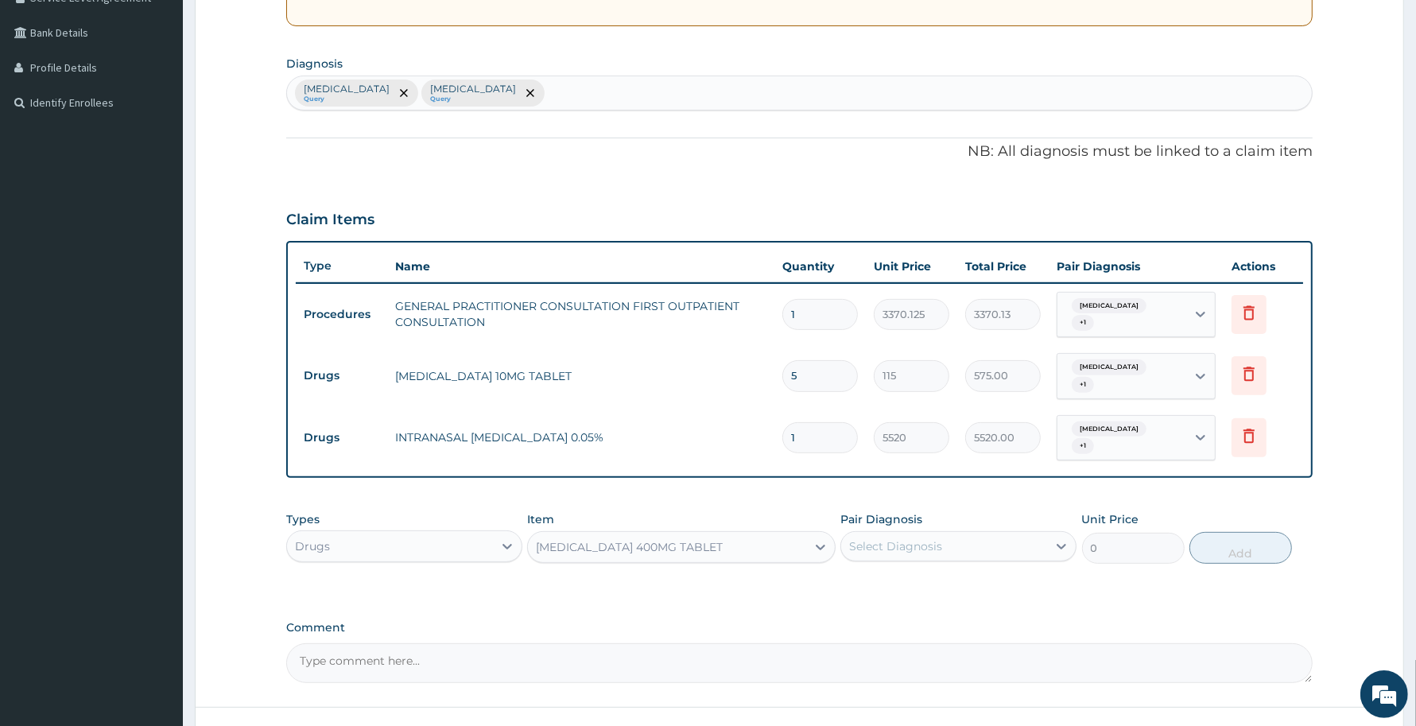
type input "156"
click at [951, 553] on div "Select Diagnosis" at bounding box center [944, 545] width 206 height 25
click at [939, 586] on label "Upper respiratory infection" at bounding box center [915, 585] width 99 height 16
checkbox input "true"
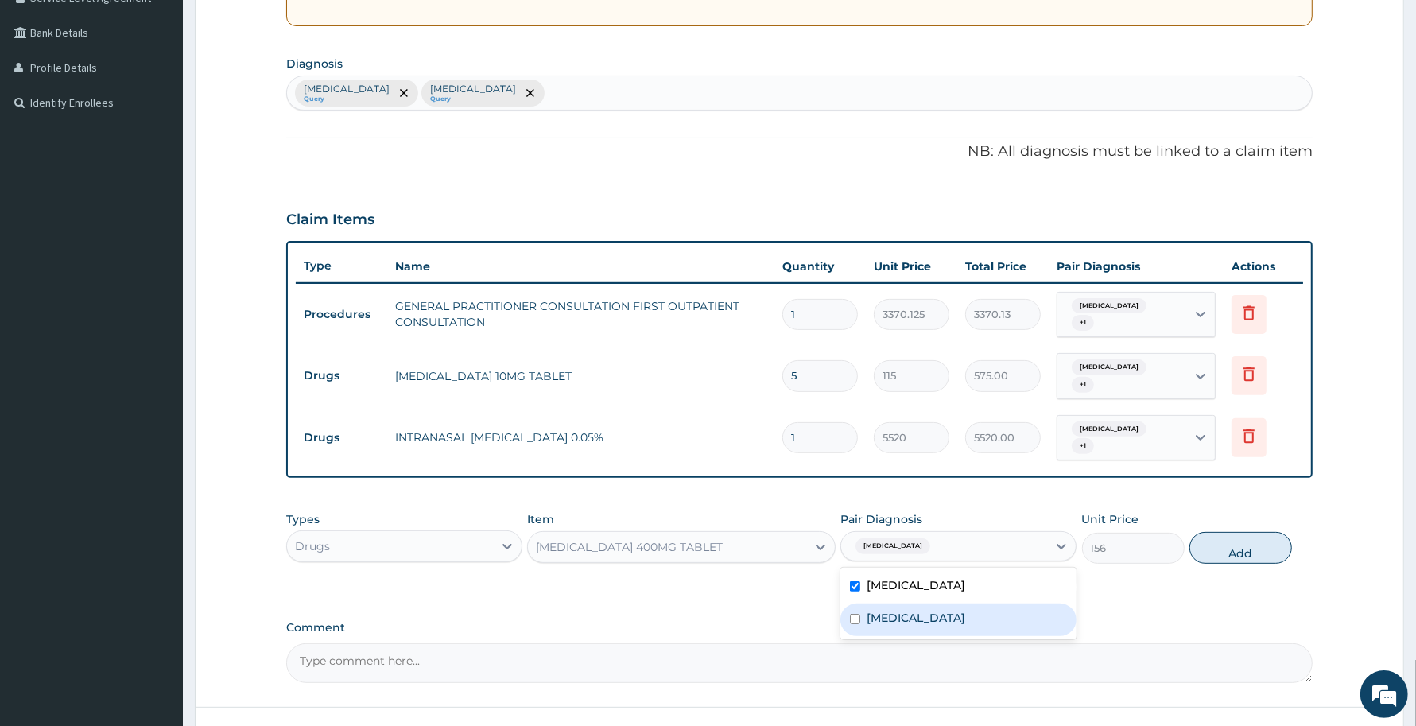
click at [944, 622] on label "Acute sinusitis" at bounding box center [915, 618] width 99 height 16
checkbox input "true"
click at [1222, 555] on button "Add" at bounding box center [1240, 548] width 103 height 32
type input "0"
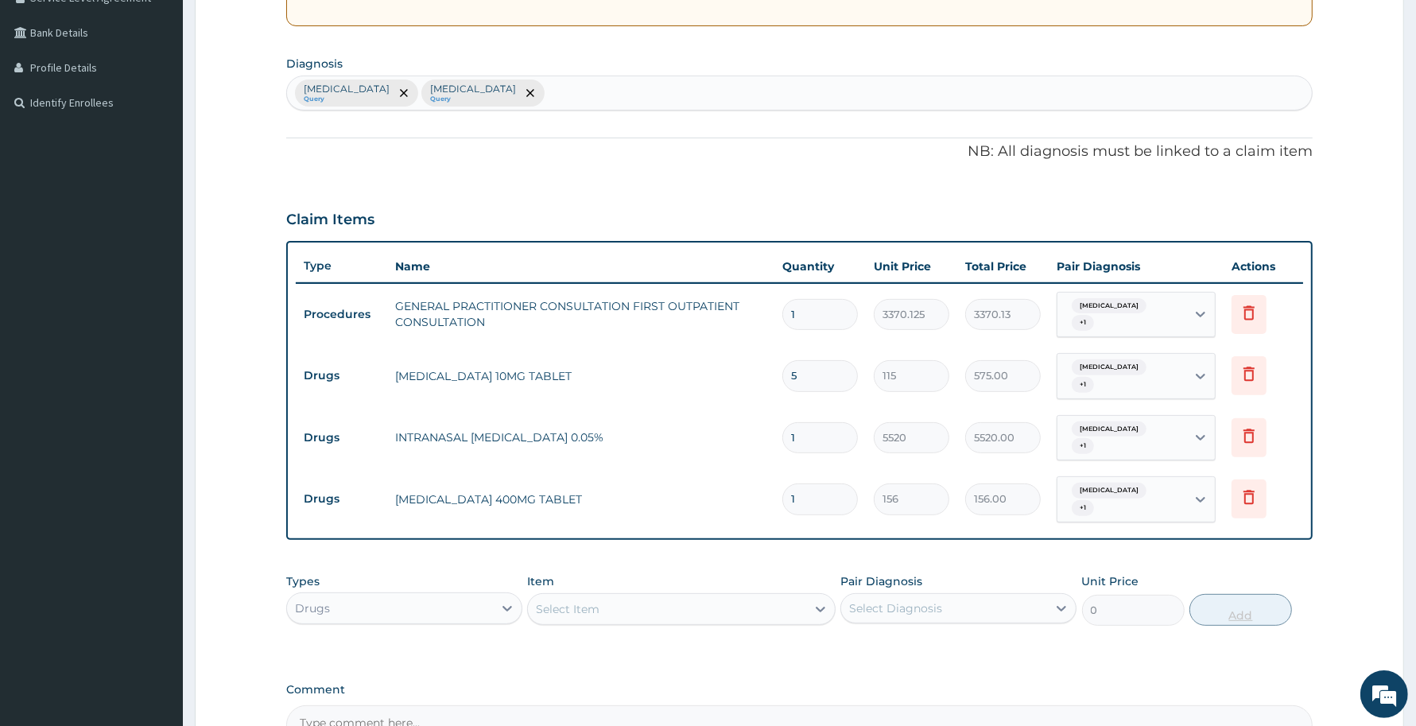
type input "0.00"
type input "6"
type input "936.00"
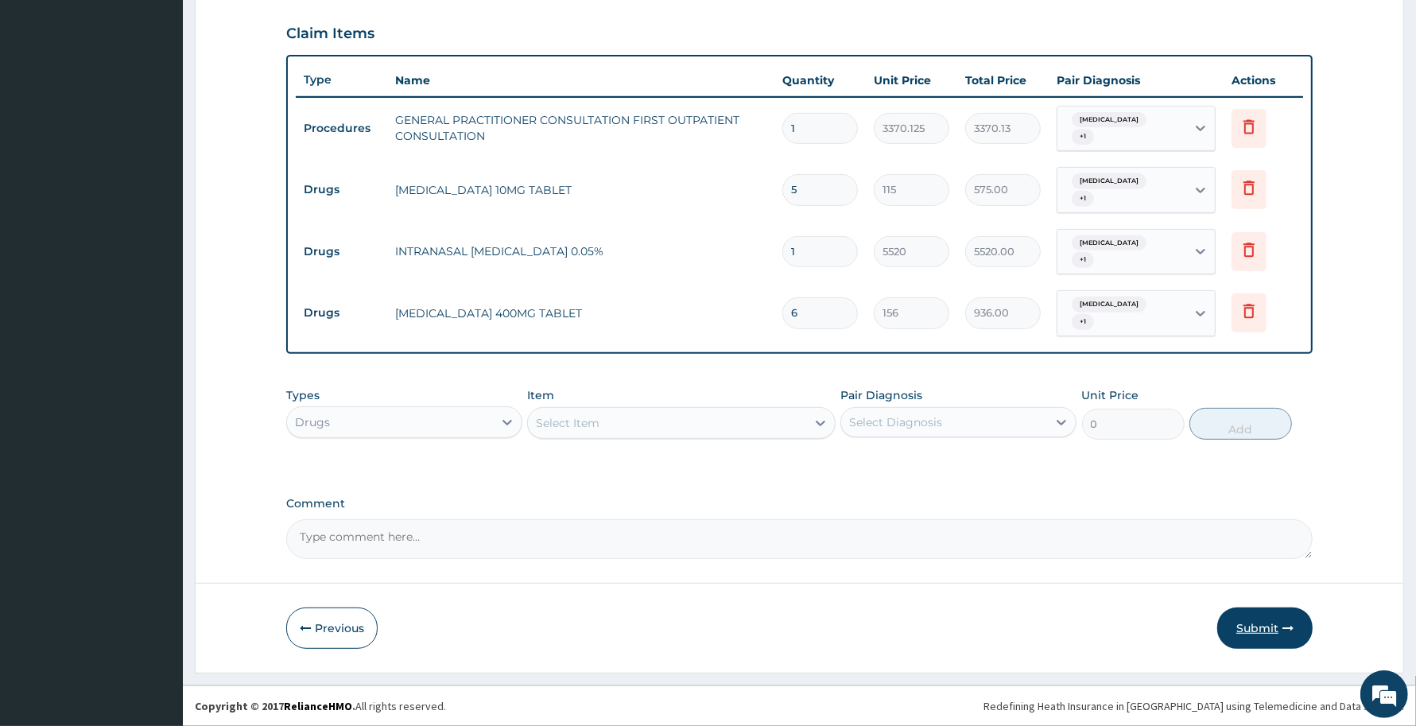
type input "6"
click at [1262, 624] on button "Submit" at bounding box center [1264, 627] width 95 height 41
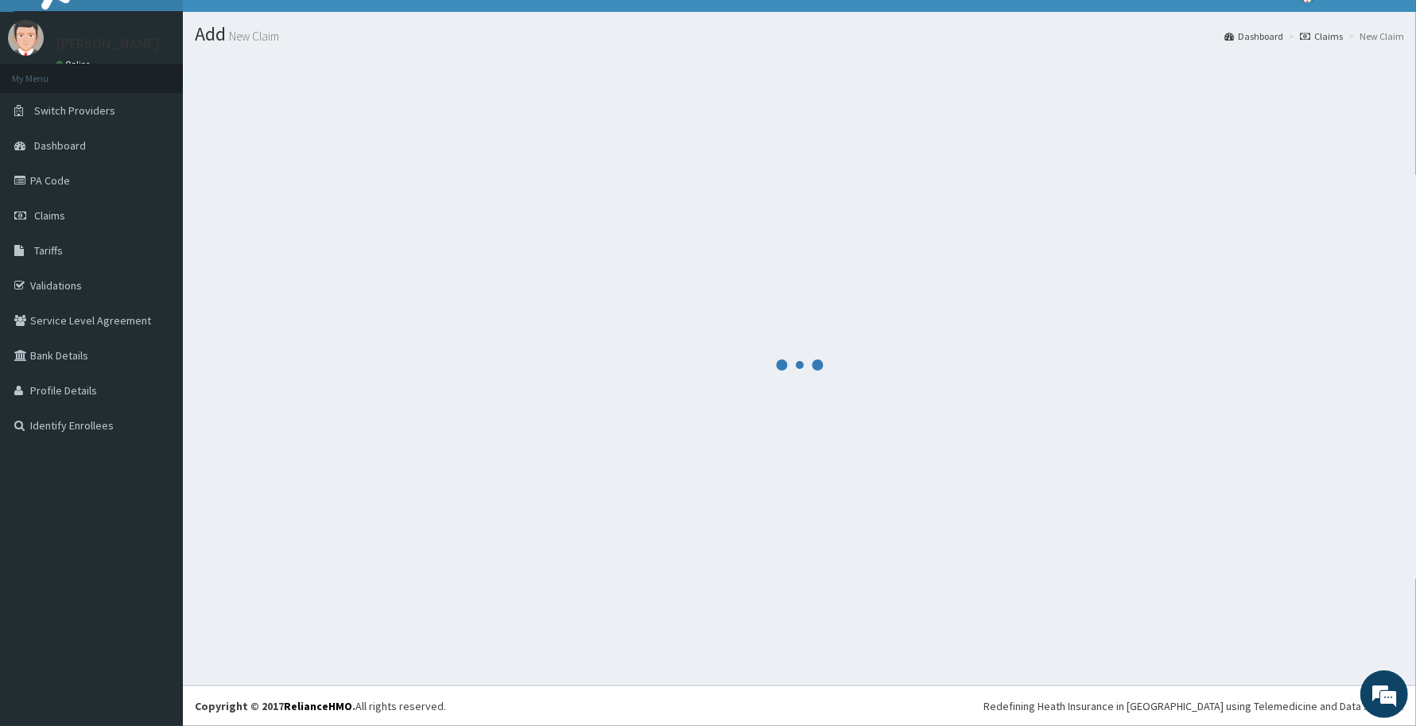
scroll to position [28, 0]
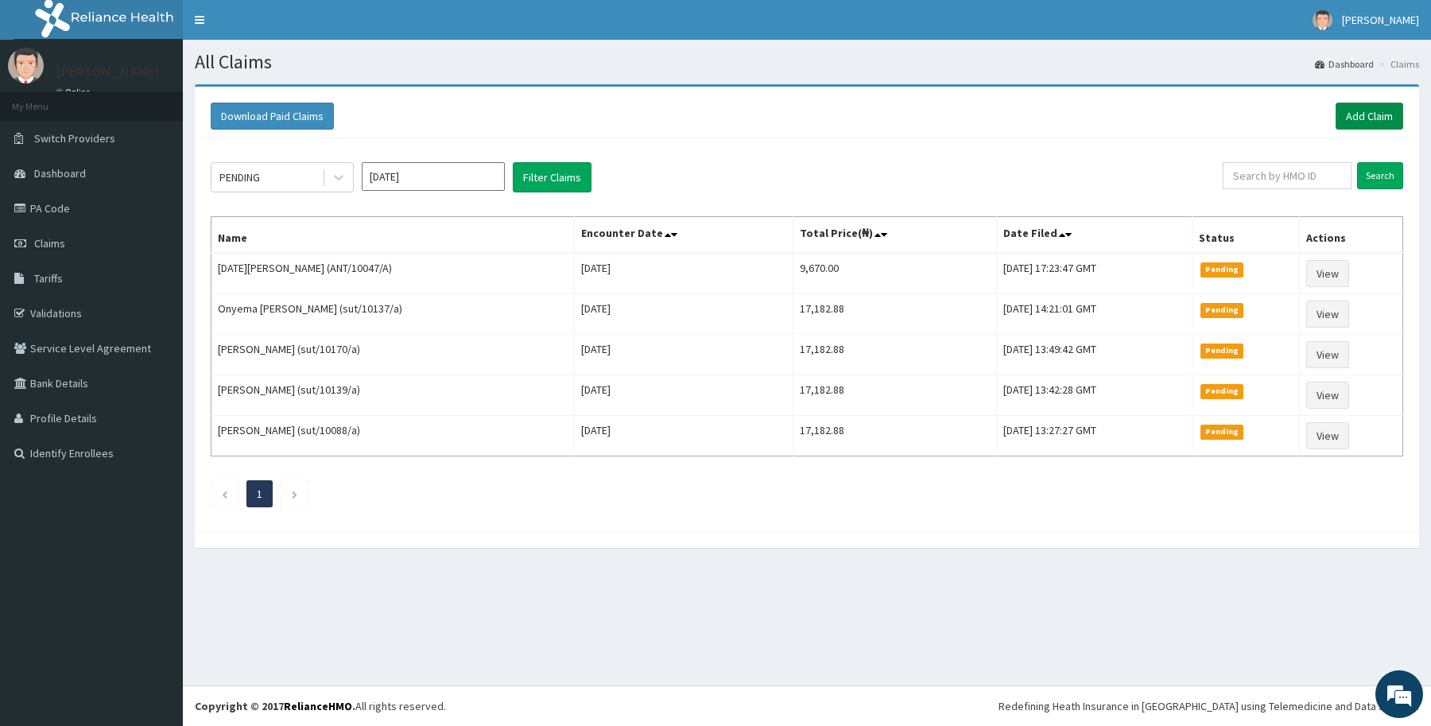
click at [1364, 105] on link "Add Claim" at bounding box center [1369, 116] width 68 height 27
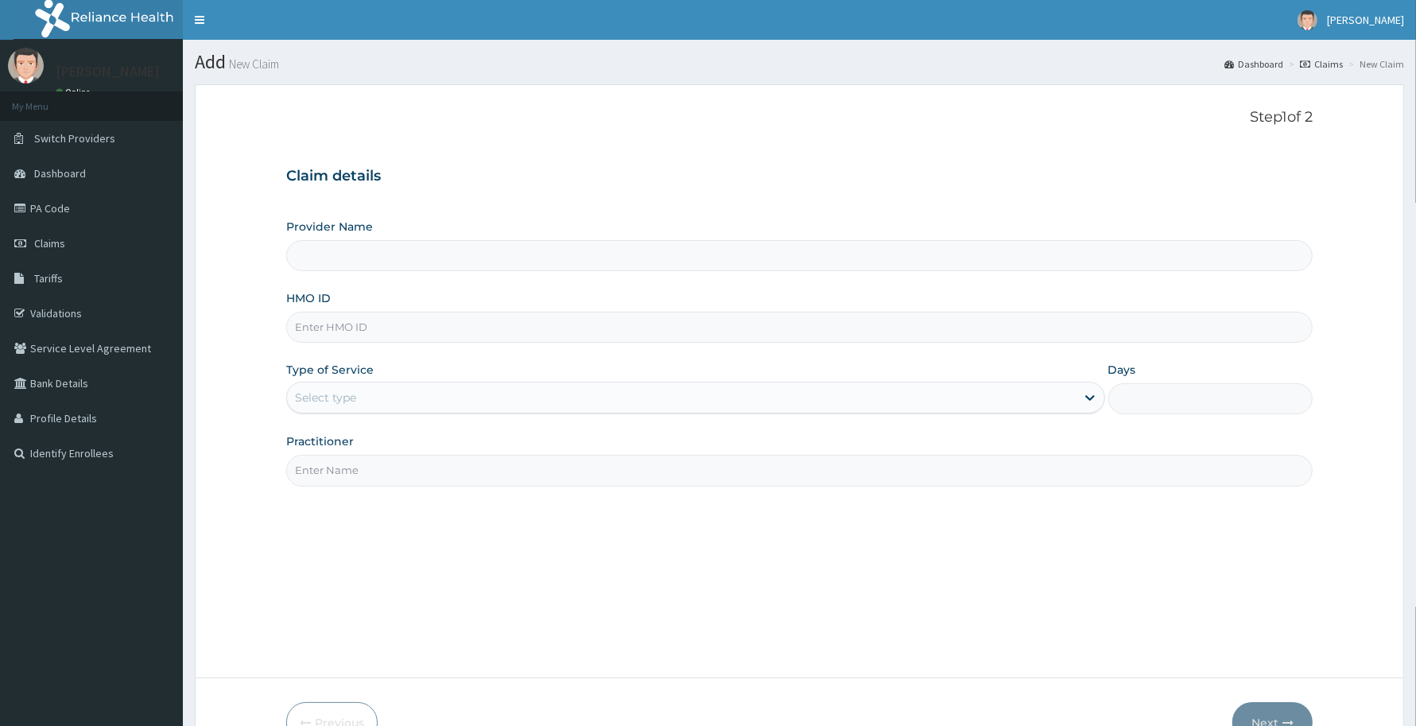
type input "Reliance Family Clinics (RFC) - [GEOGRAPHIC_DATA]"
click at [498, 334] on input "HMO ID" at bounding box center [799, 327] width 1026 height 31
paste input "FMI/10190/b"
type input "FMI/10190/b"
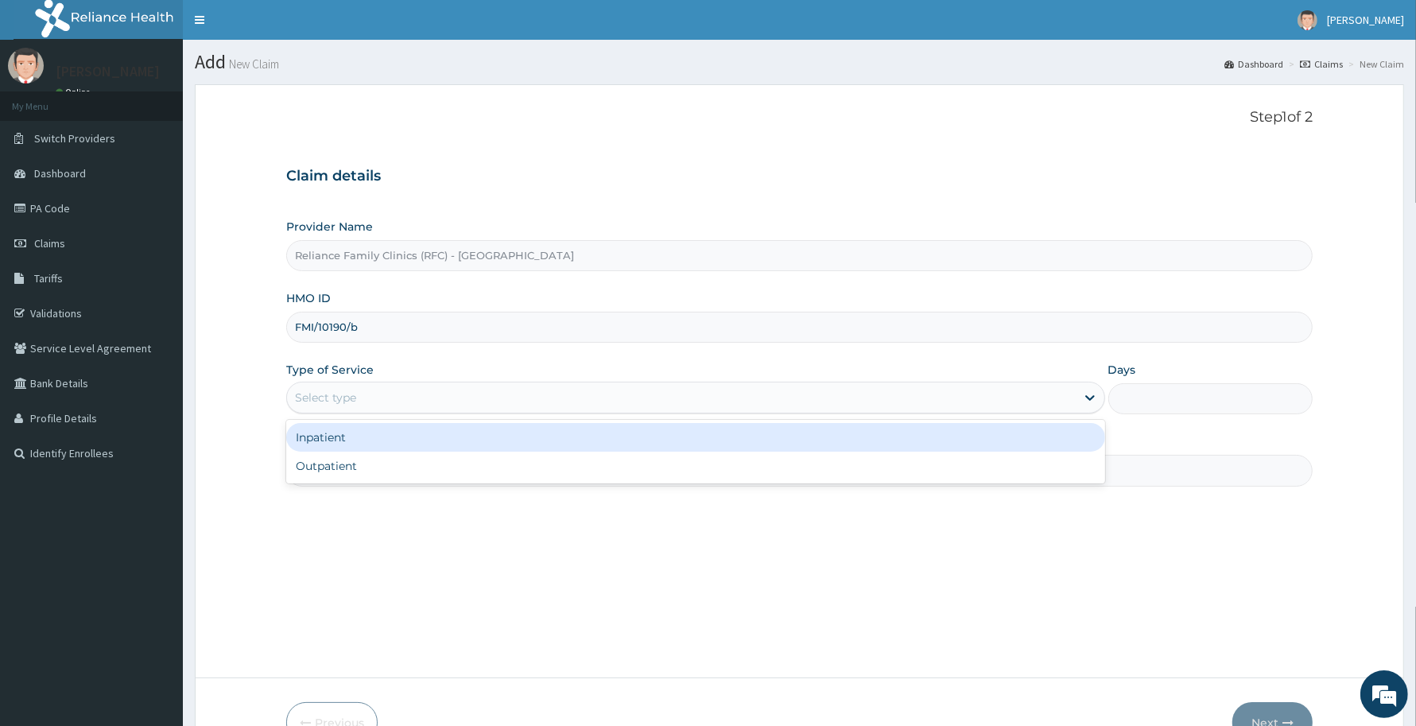
click at [447, 401] on div "Select type" at bounding box center [681, 397] width 789 height 25
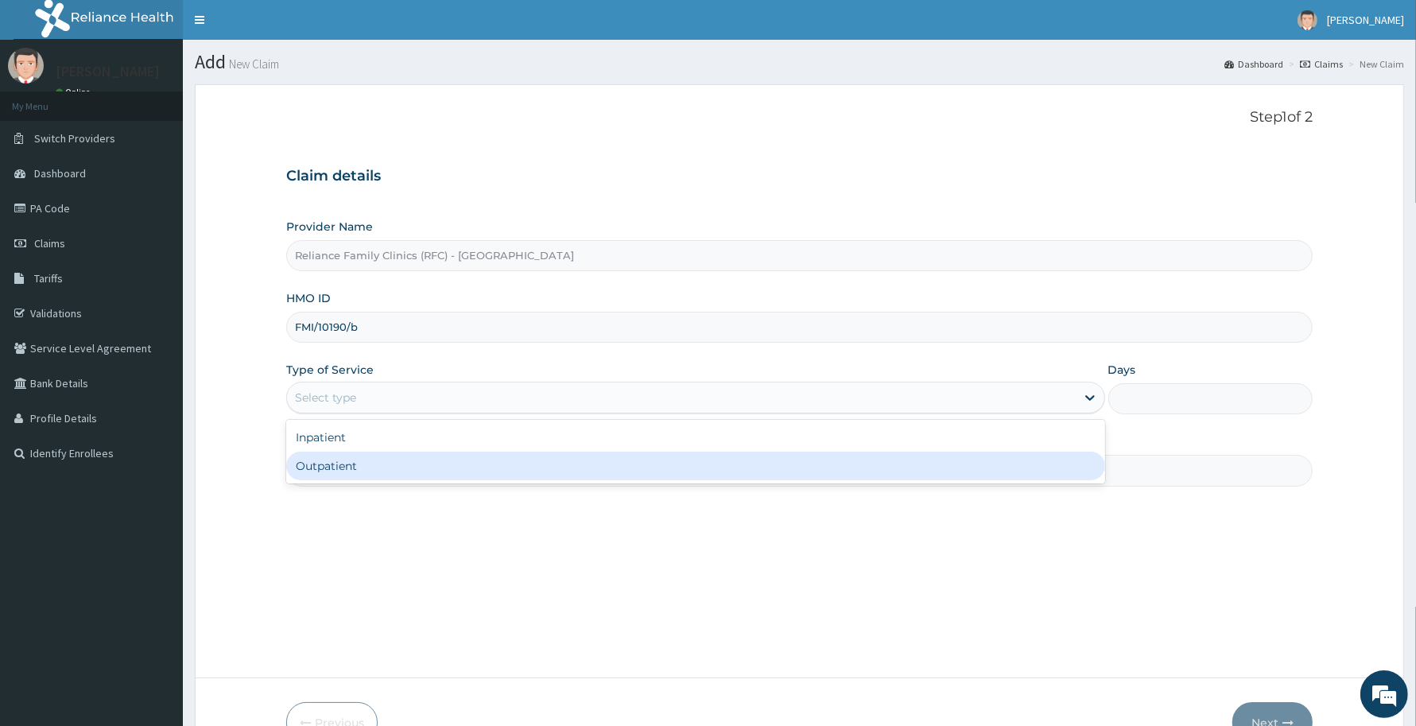
click at [441, 475] on div "Outpatient" at bounding box center [695, 465] width 819 height 29
type input "1"
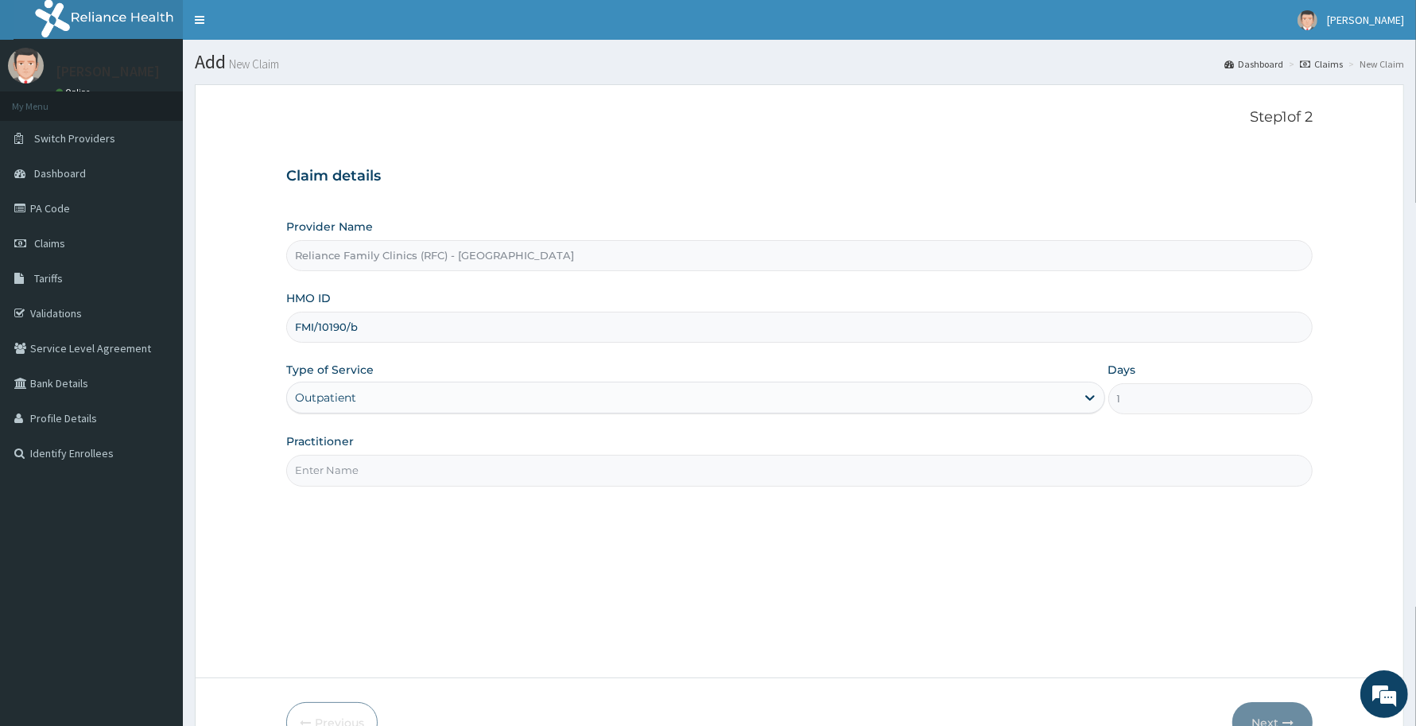
click at [441, 475] on input "Practitioner" at bounding box center [799, 470] width 1026 height 31
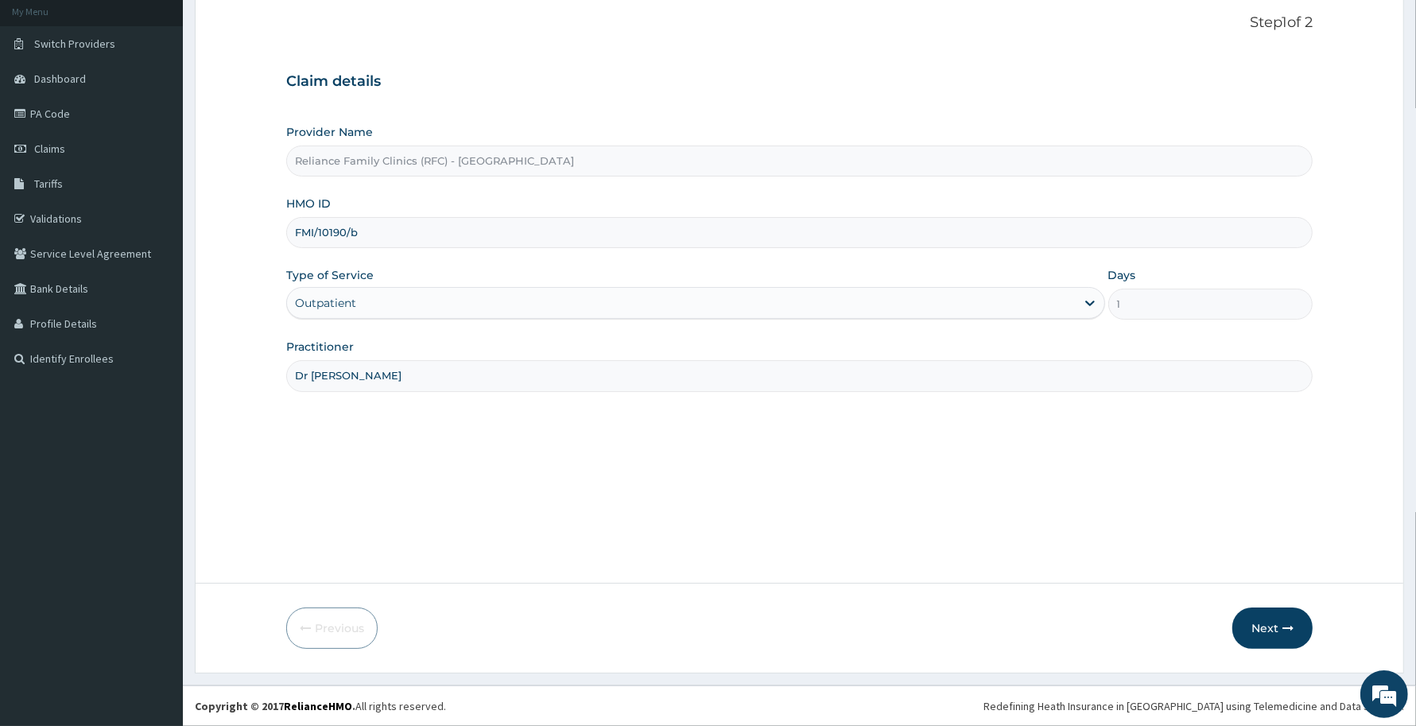
type input "Dr [PERSON_NAME]"
click at [1250, 602] on form "Step 1 of 2 Claim details Provider Name Reliance Family Clinics (RFC) - Abuja H…" at bounding box center [799, 332] width 1209 height 684
click at [1269, 633] on button "Next" at bounding box center [1272, 627] width 80 height 41
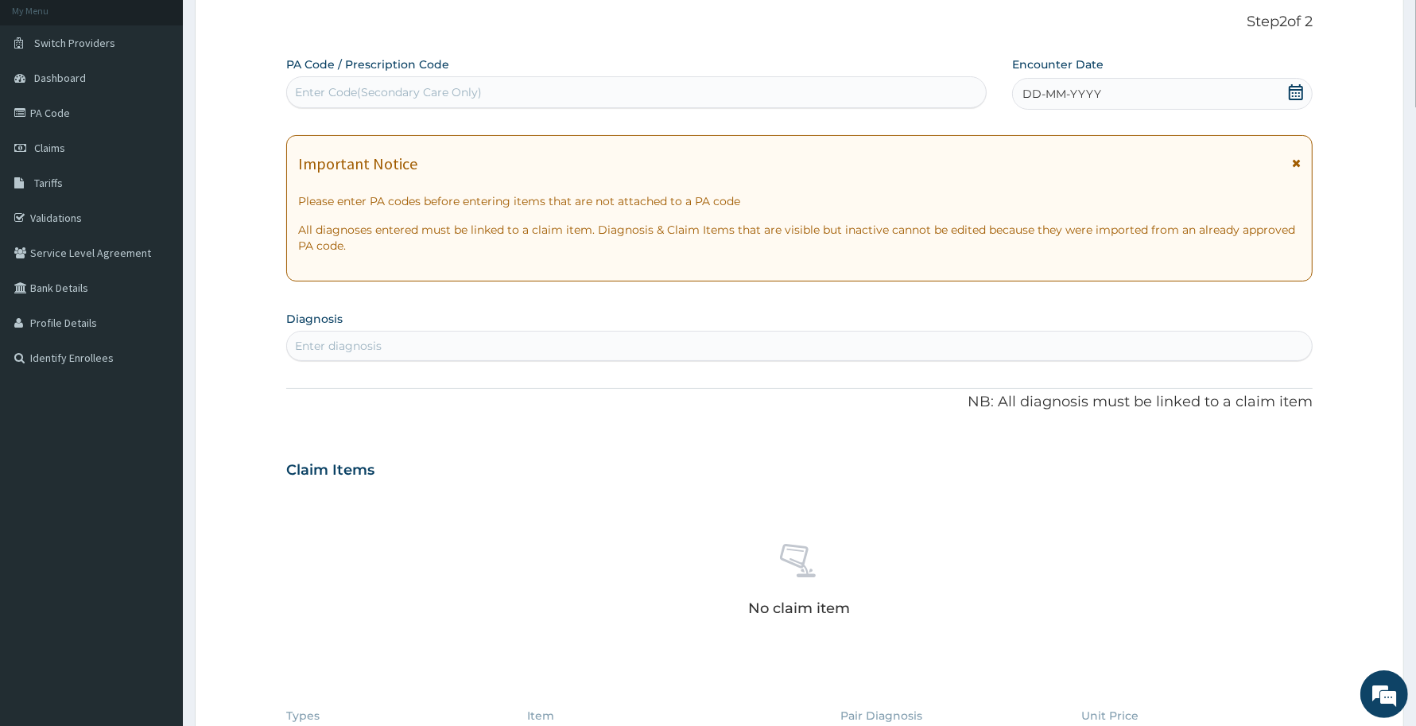
scroll to position [0, 0]
click at [700, 108] on div "Enter Code(Secondary Care Only)" at bounding box center [636, 92] width 700 height 32
paste input "PA/A3C1E7"
type input "PA/A3C1E7"
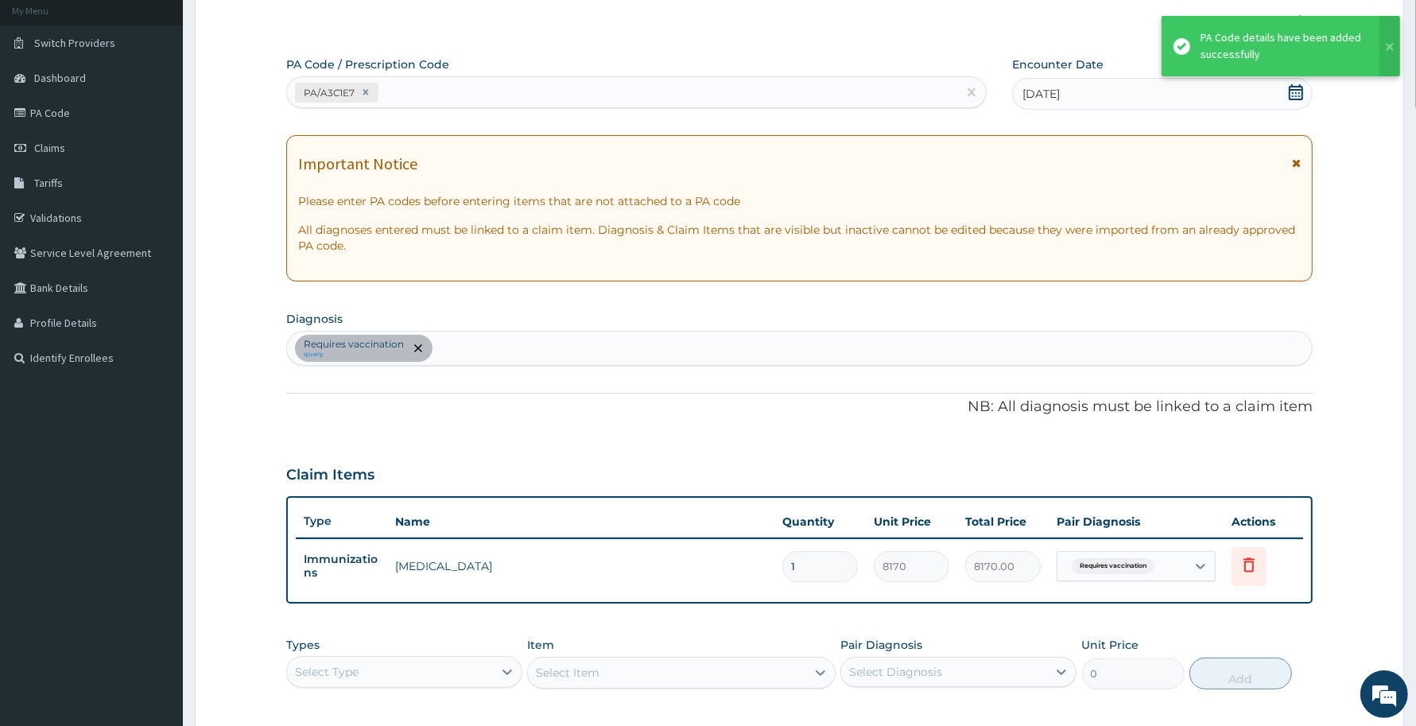
scroll to position [343, 0]
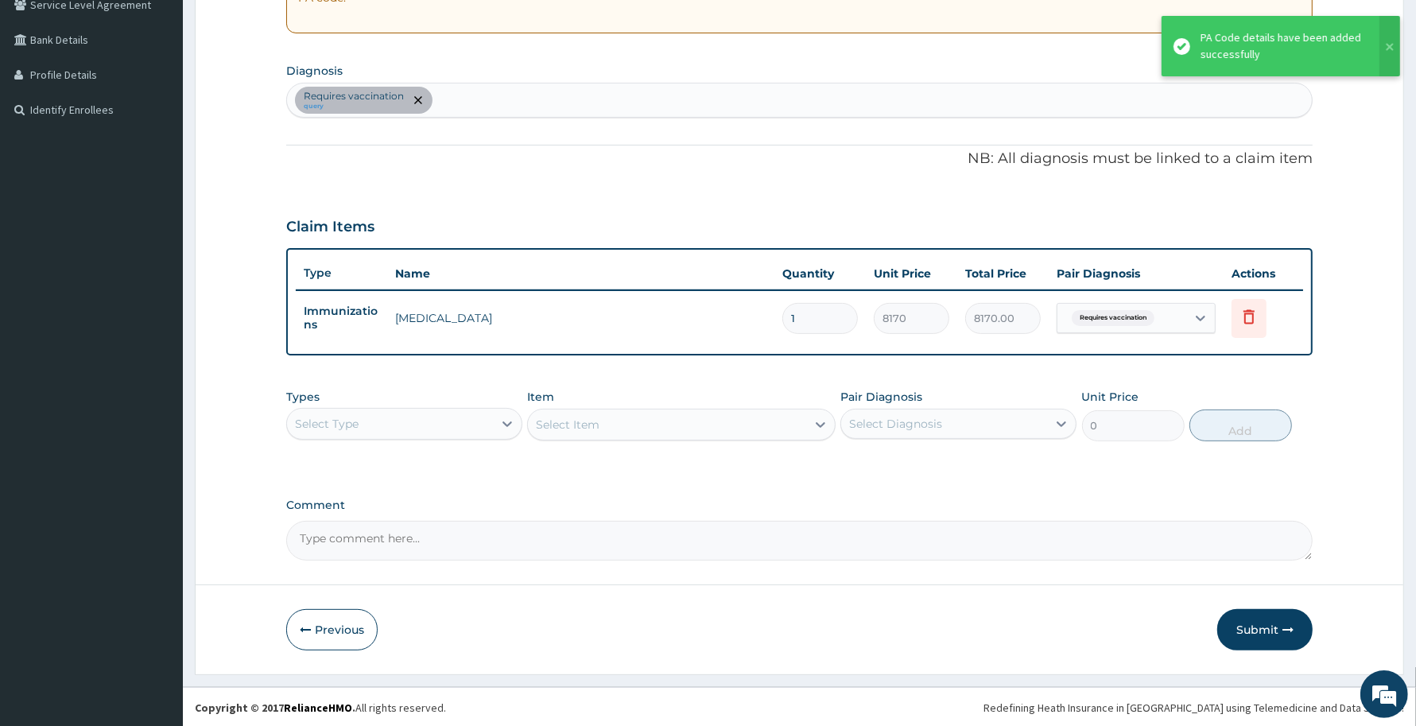
click at [482, 412] on div "Select Type" at bounding box center [390, 423] width 206 height 25
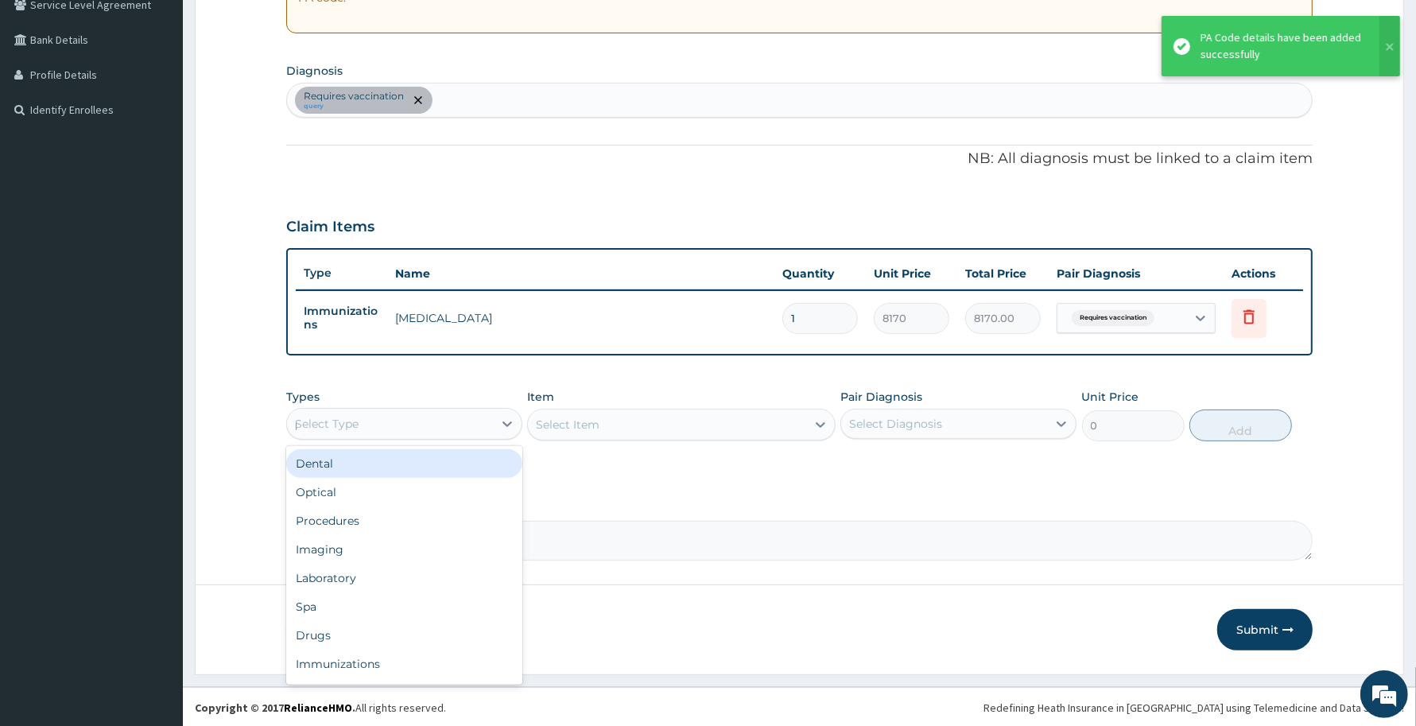
type input "pr"
click at [489, 471] on div "Procedures" at bounding box center [404, 463] width 236 height 29
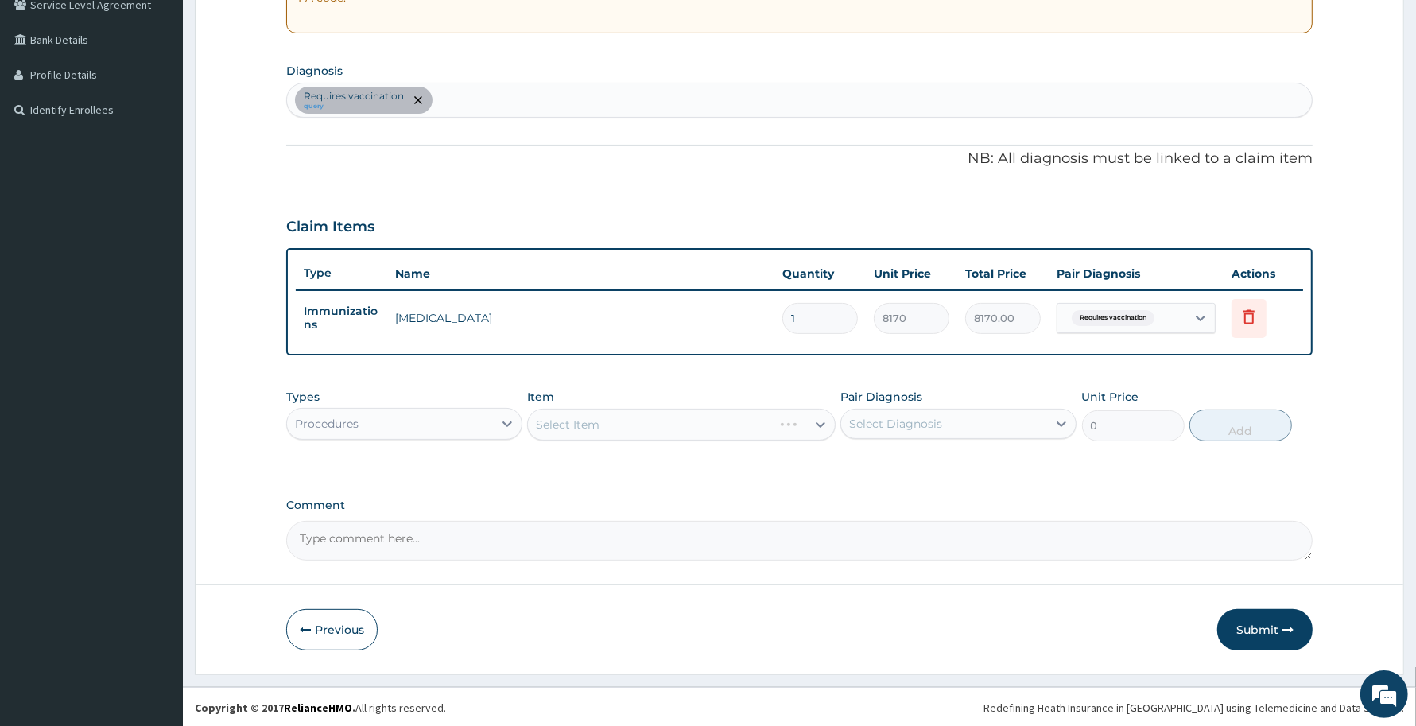
click at [787, 420] on div "Select Item" at bounding box center [681, 425] width 308 height 32
click at [748, 428] on div "Select Item" at bounding box center [681, 425] width 308 height 32
click at [751, 423] on div "Select Item" at bounding box center [666, 424] width 277 height 25
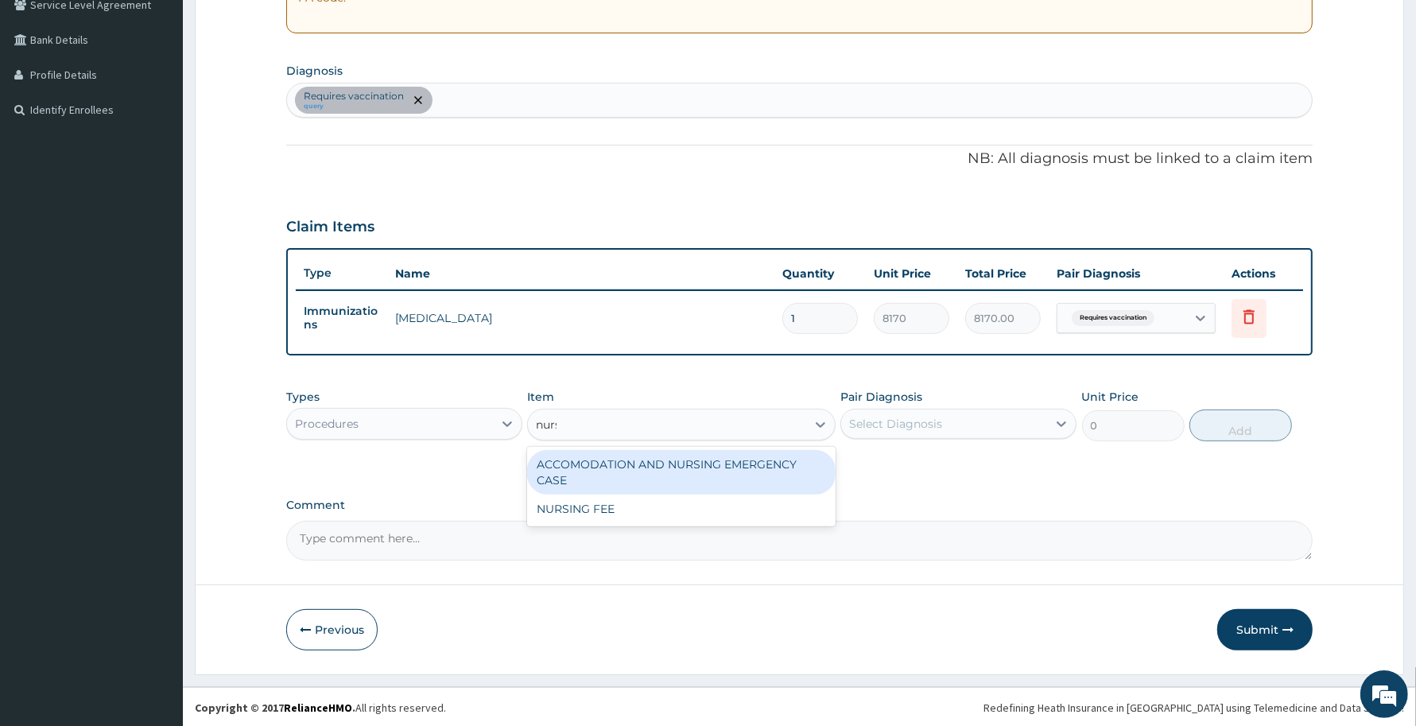
type input "nursi"
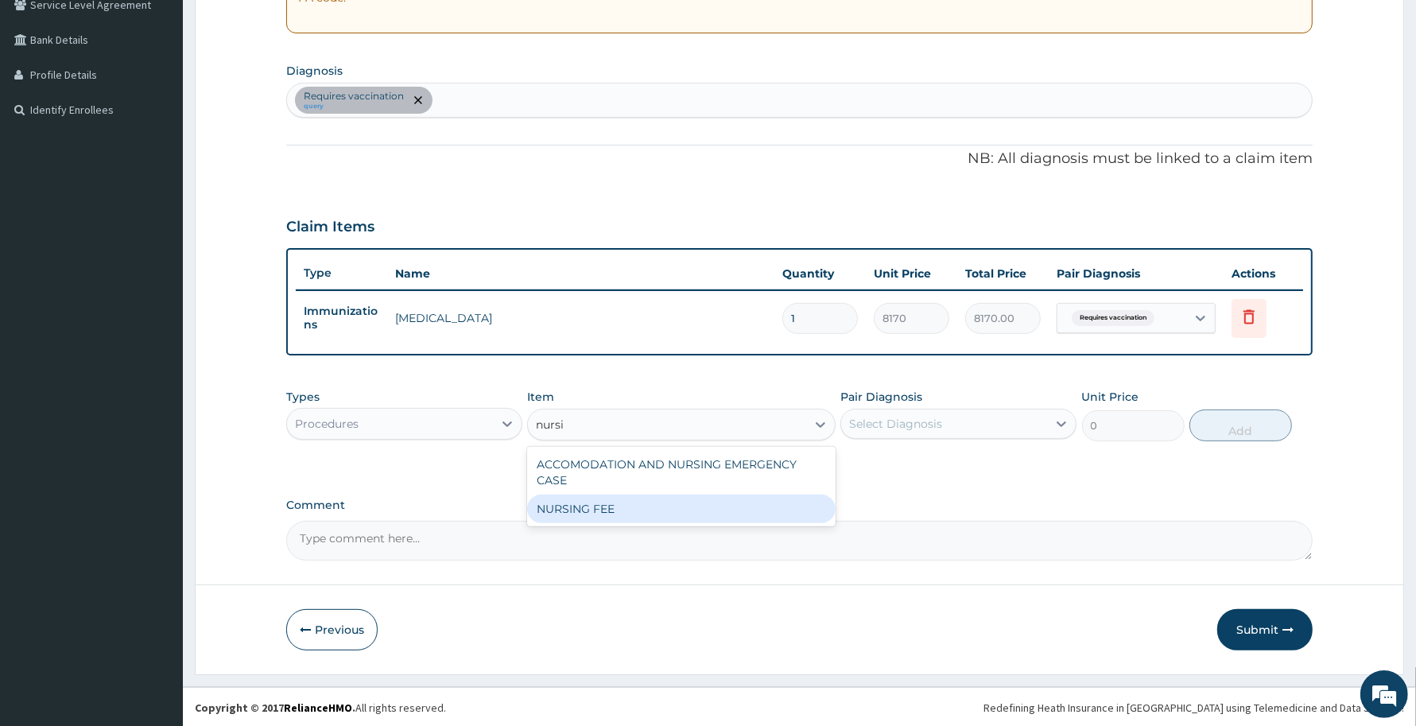
click at [754, 501] on div "NURSING FEE" at bounding box center [681, 508] width 308 height 29
type input "1500"
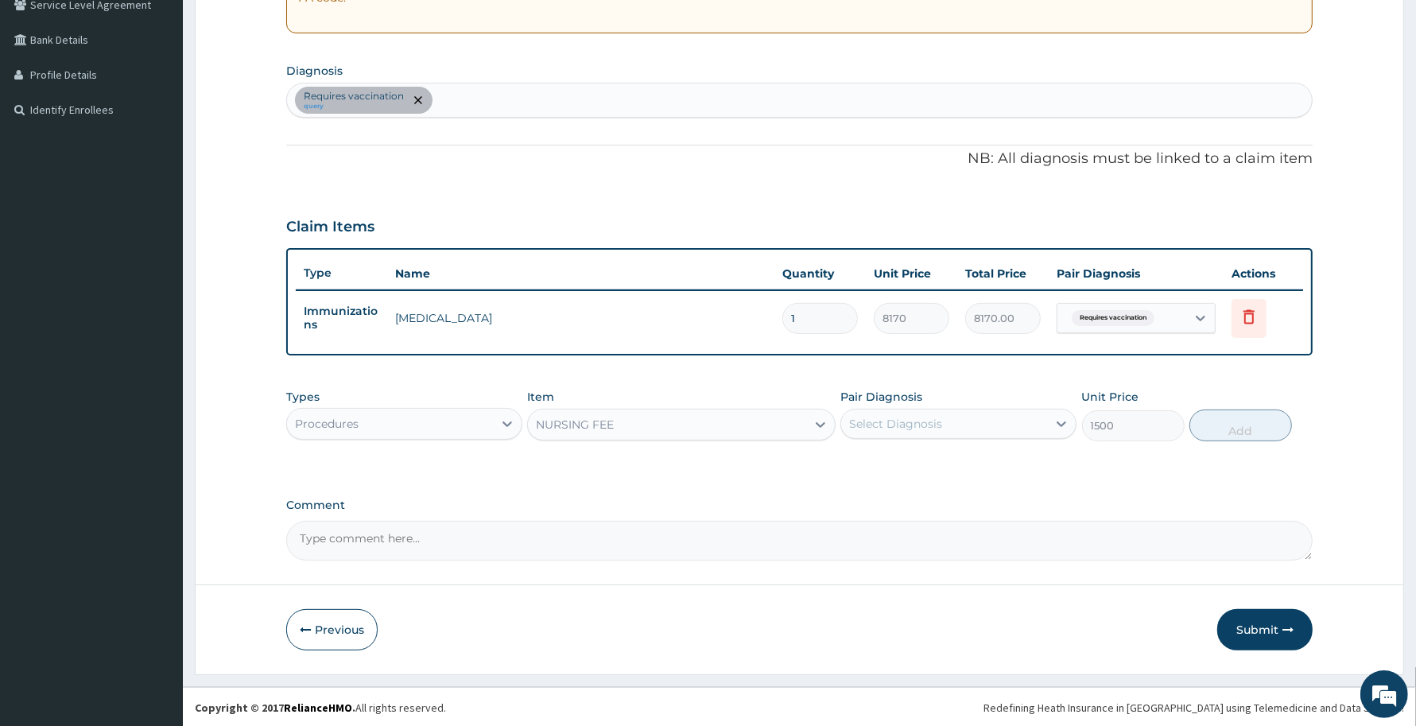
click at [924, 428] on div "Select Diagnosis" at bounding box center [895, 424] width 93 height 16
click at [926, 467] on label "Requires vaccination" at bounding box center [926, 463] width 120 height 16
checkbox input "true"
click at [1242, 433] on button "Add" at bounding box center [1240, 425] width 103 height 32
type input "0"
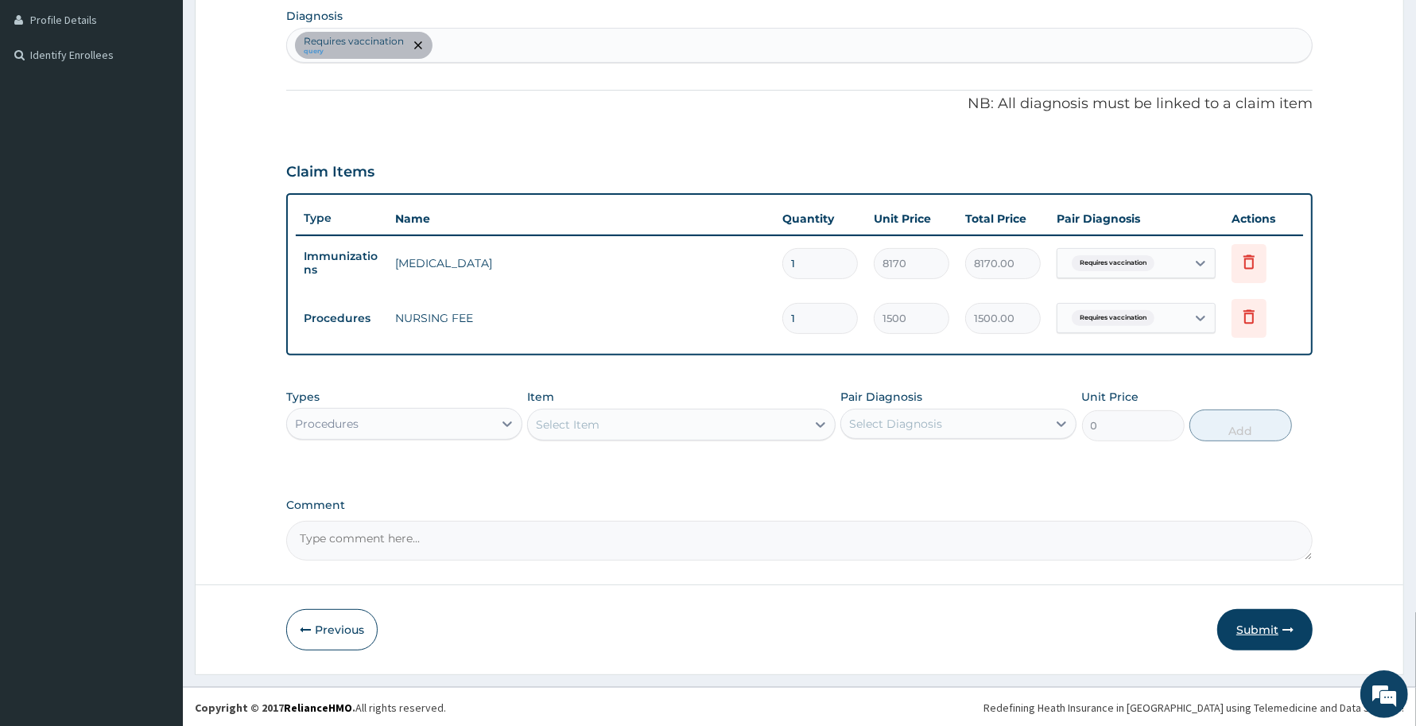
click at [1272, 634] on button "Submit" at bounding box center [1264, 629] width 95 height 41
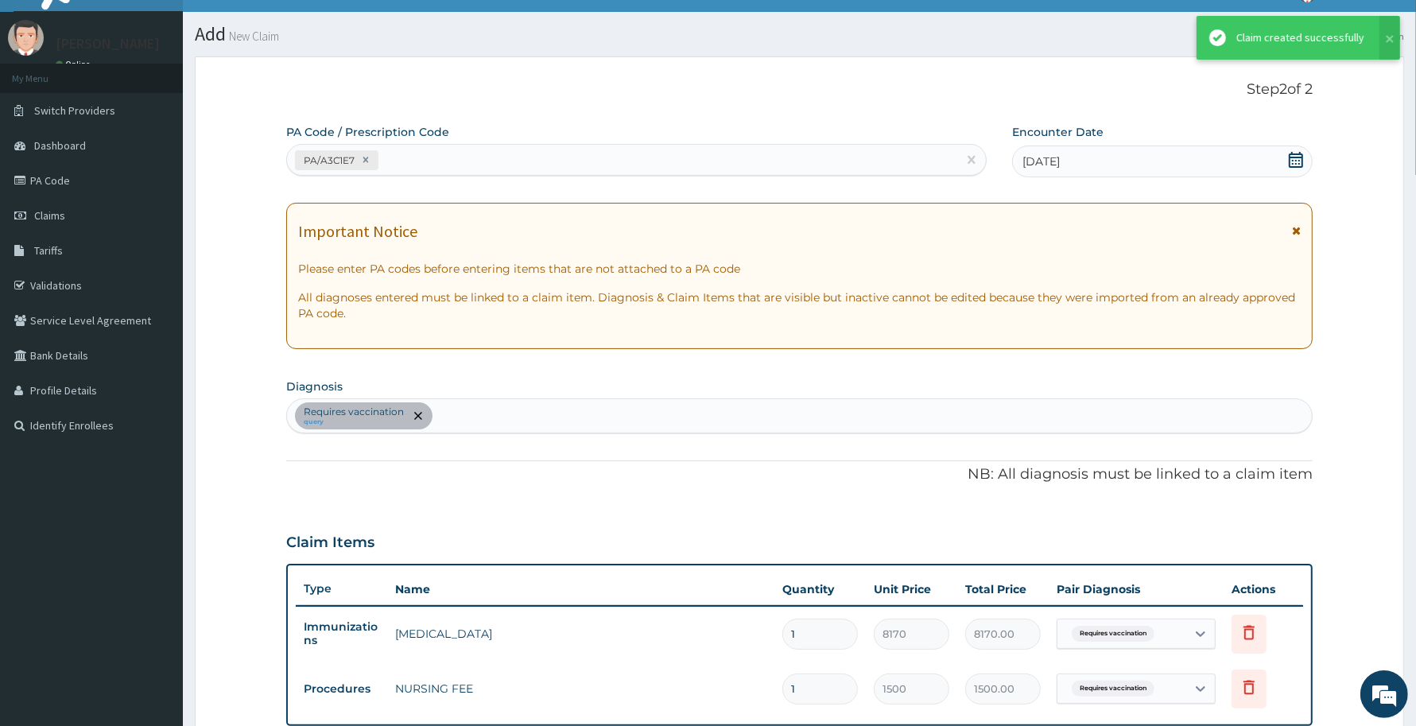
scroll to position [398, 0]
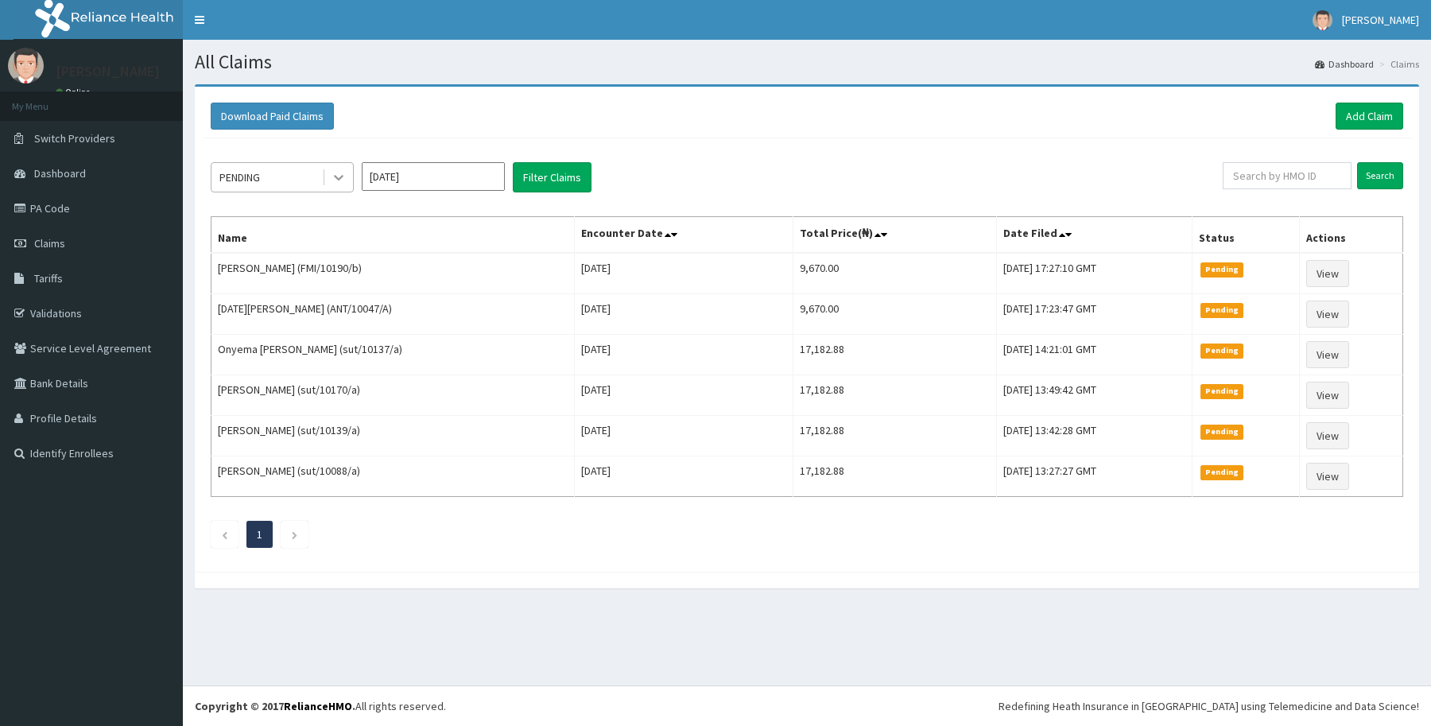
click at [339, 172] on icon at bounding box center [339, 177] width 16 height 16
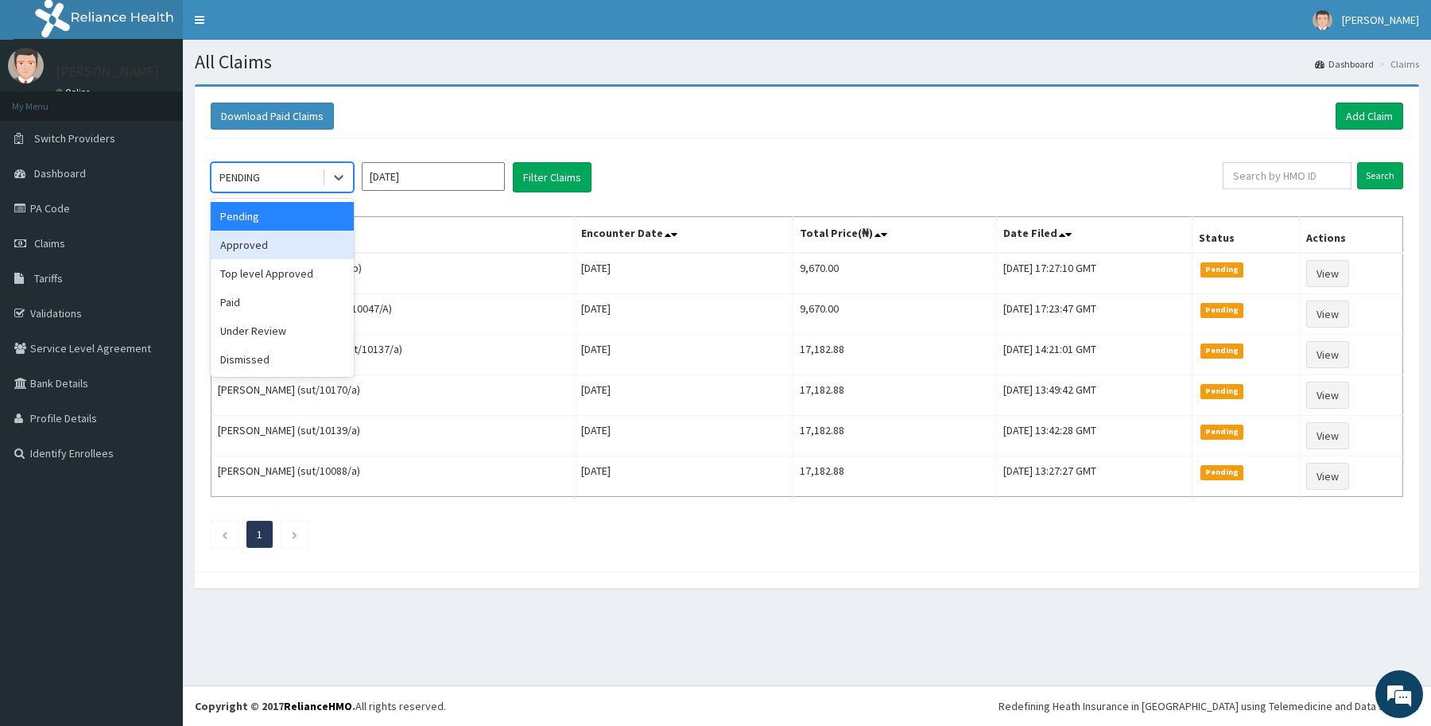
click at [302, 249] on div "Approved" at bounding box center [282, 245] width 143 height 29
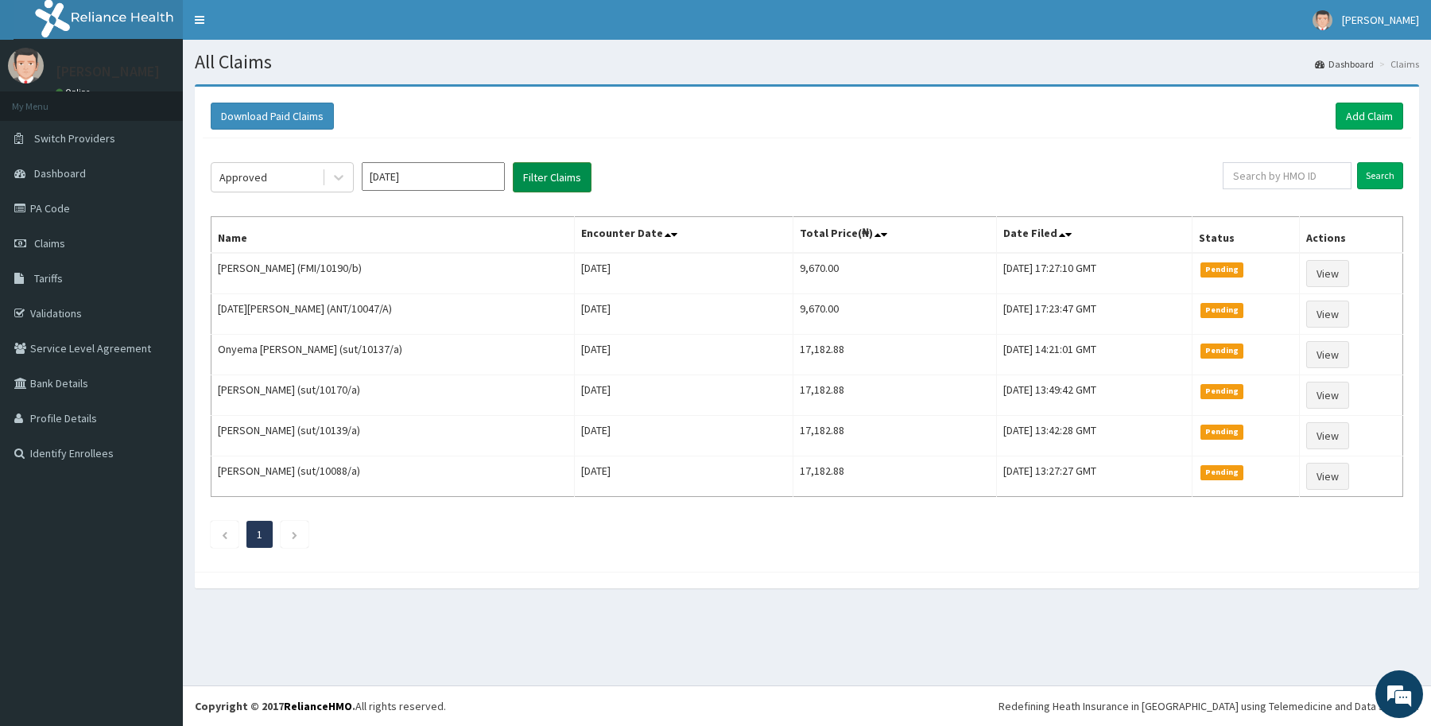
click at [538, 175] on button "Filter Claims" at bounding box center [552, 177] width 79 height 30
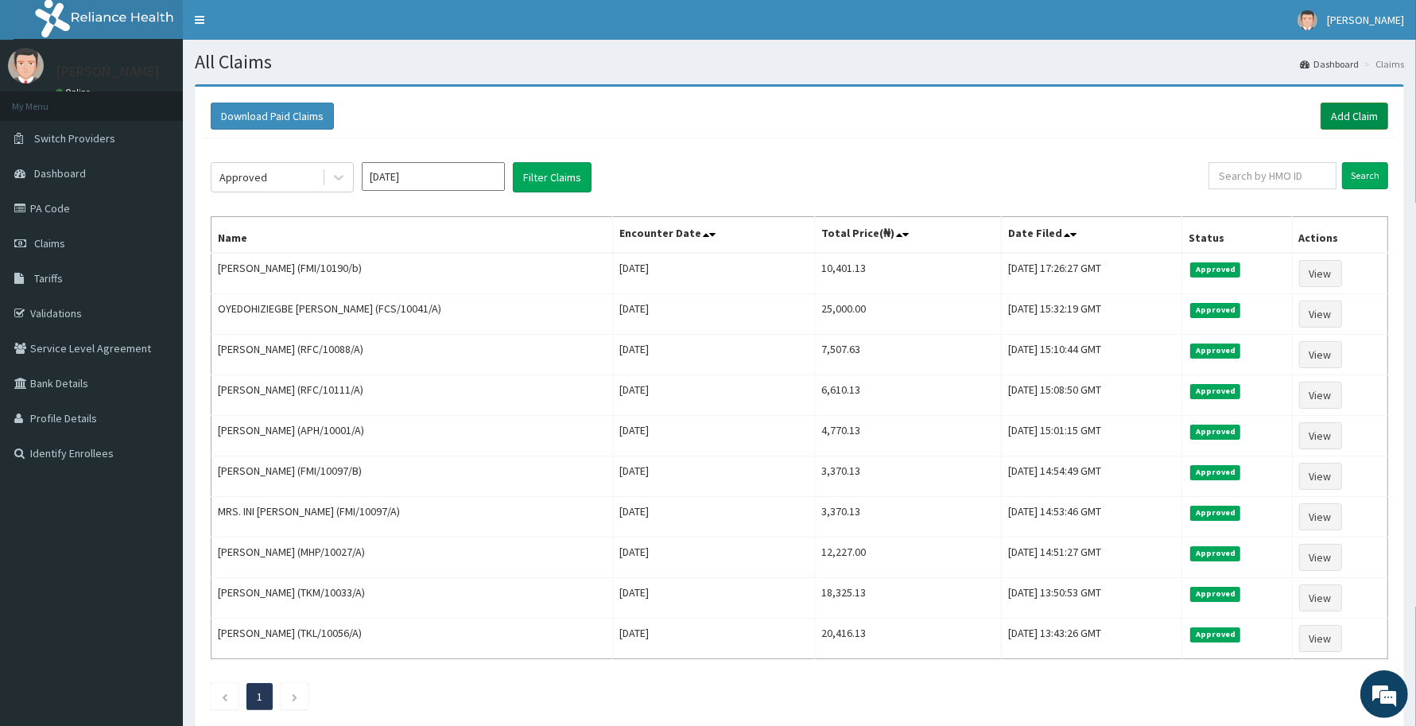
click at [1359, 120] on link "Add Claim" at bounding box center [1354, 116] width 68 height 27
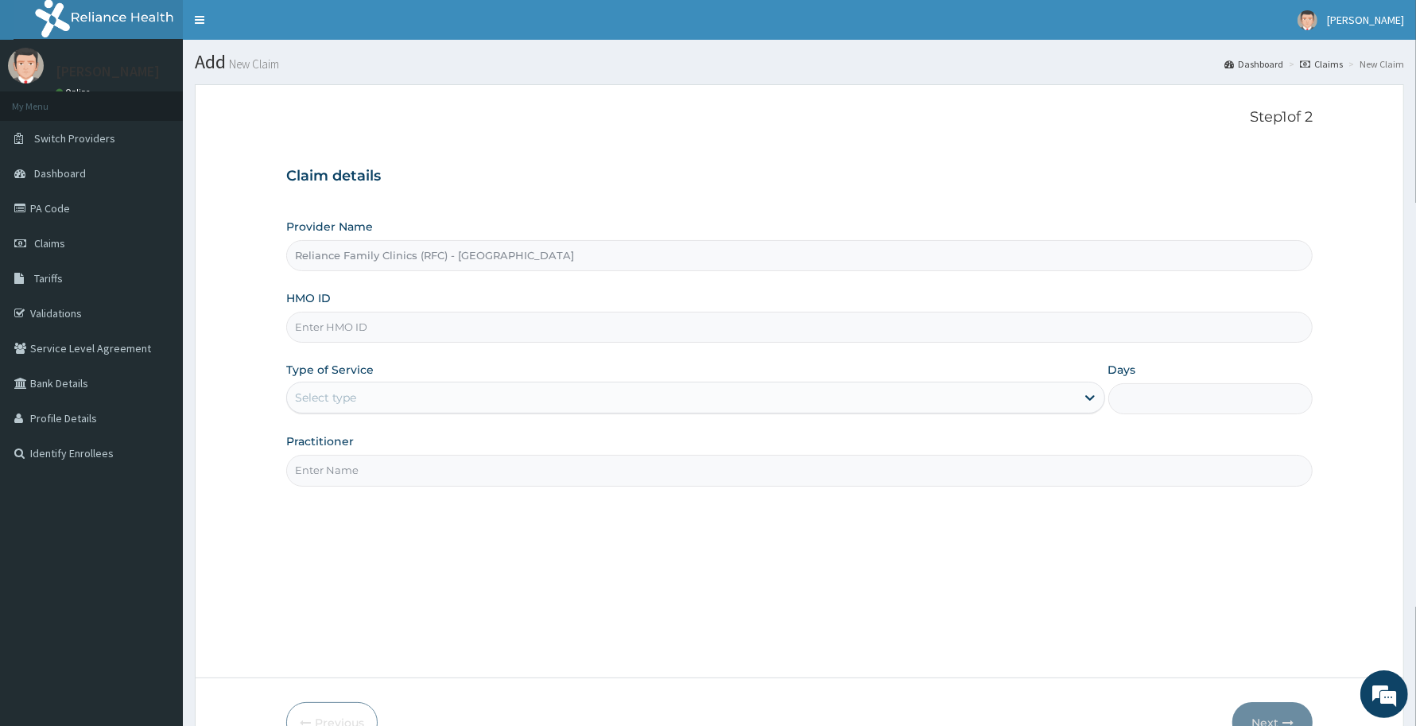
click at [399, 324] on input "HMO ID" at bounding box center [799, 327] width 1026 height 31
paste input "FMI/10190/G"
type input "FMI/10190/G"
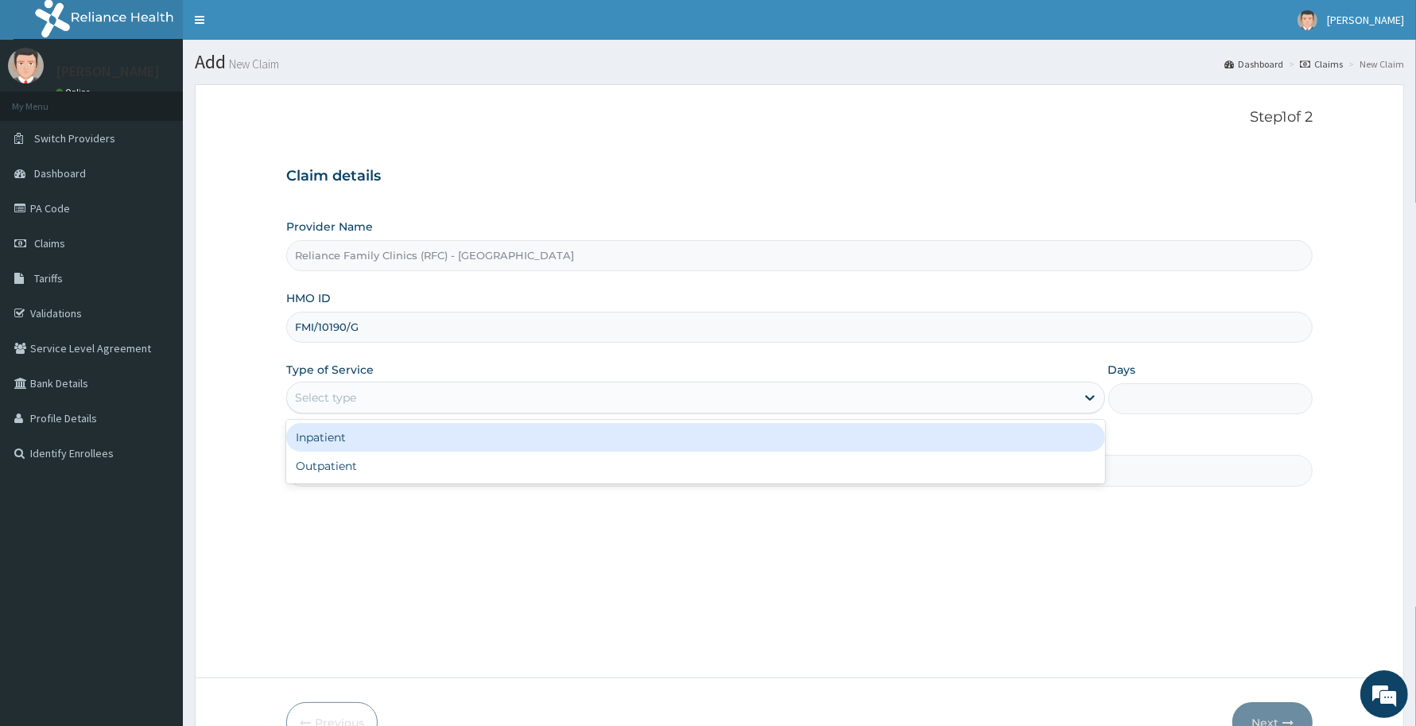
click at [397, 401] on div "Select type" at bounding box center [681, 397] width 789 height 25
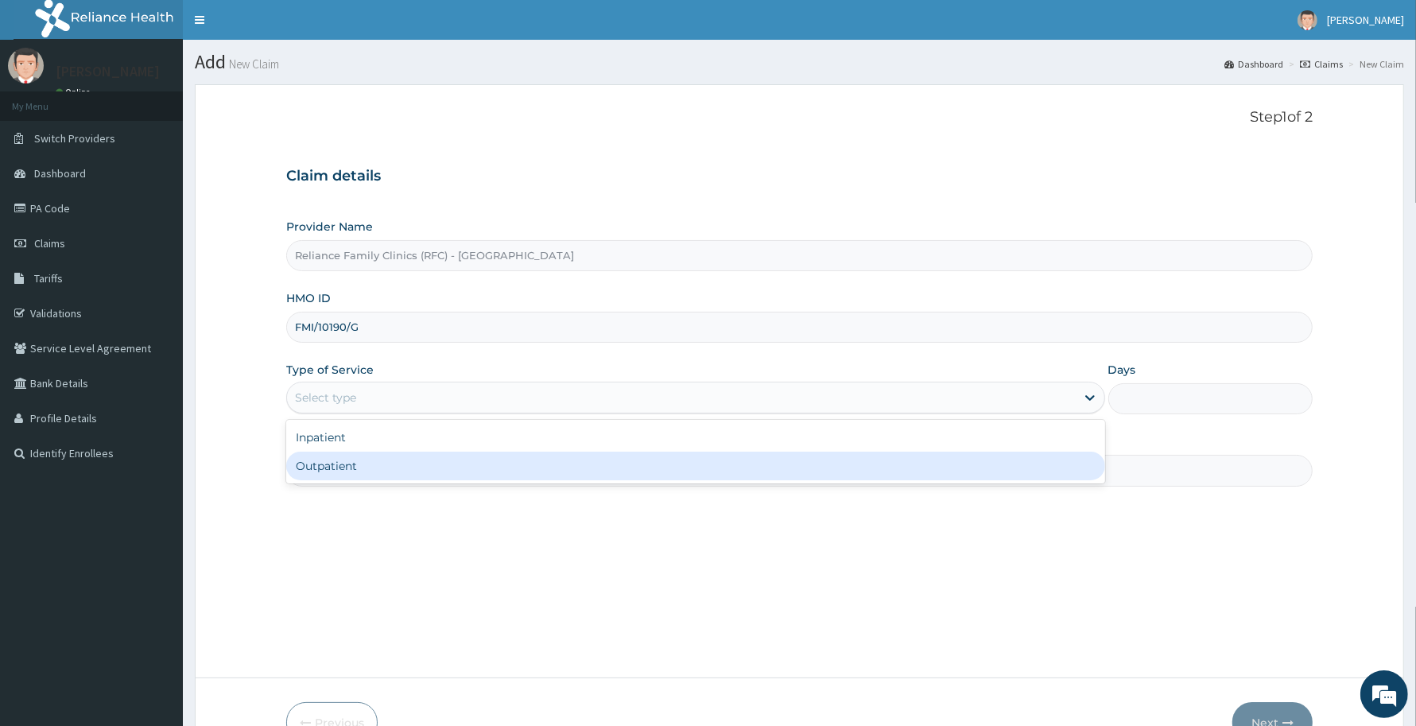
click at [415, 471] on div "Outpatient" at bounding box center [695, 465] width 819 height 29
type input "1"
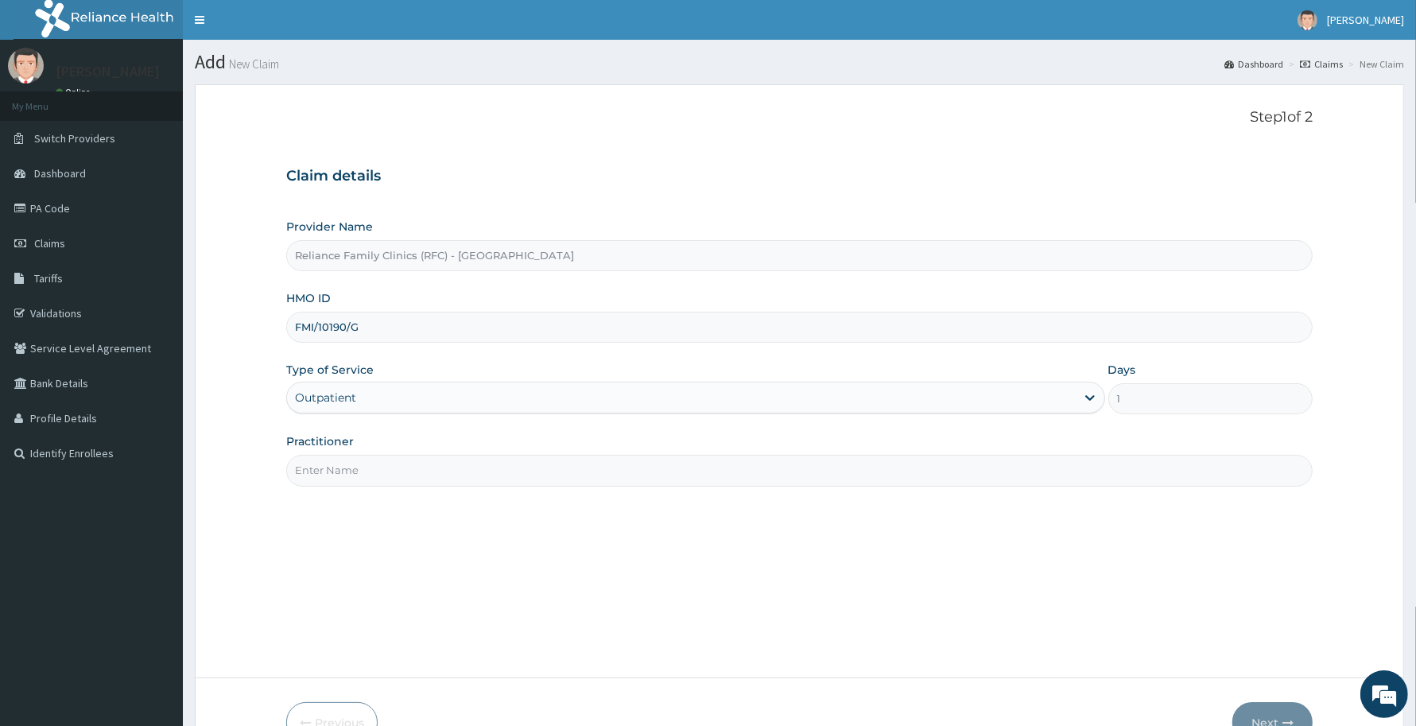
click at [415, 471] on input "Practitioner" at bounding box center [799, 470] width 1026 height 31
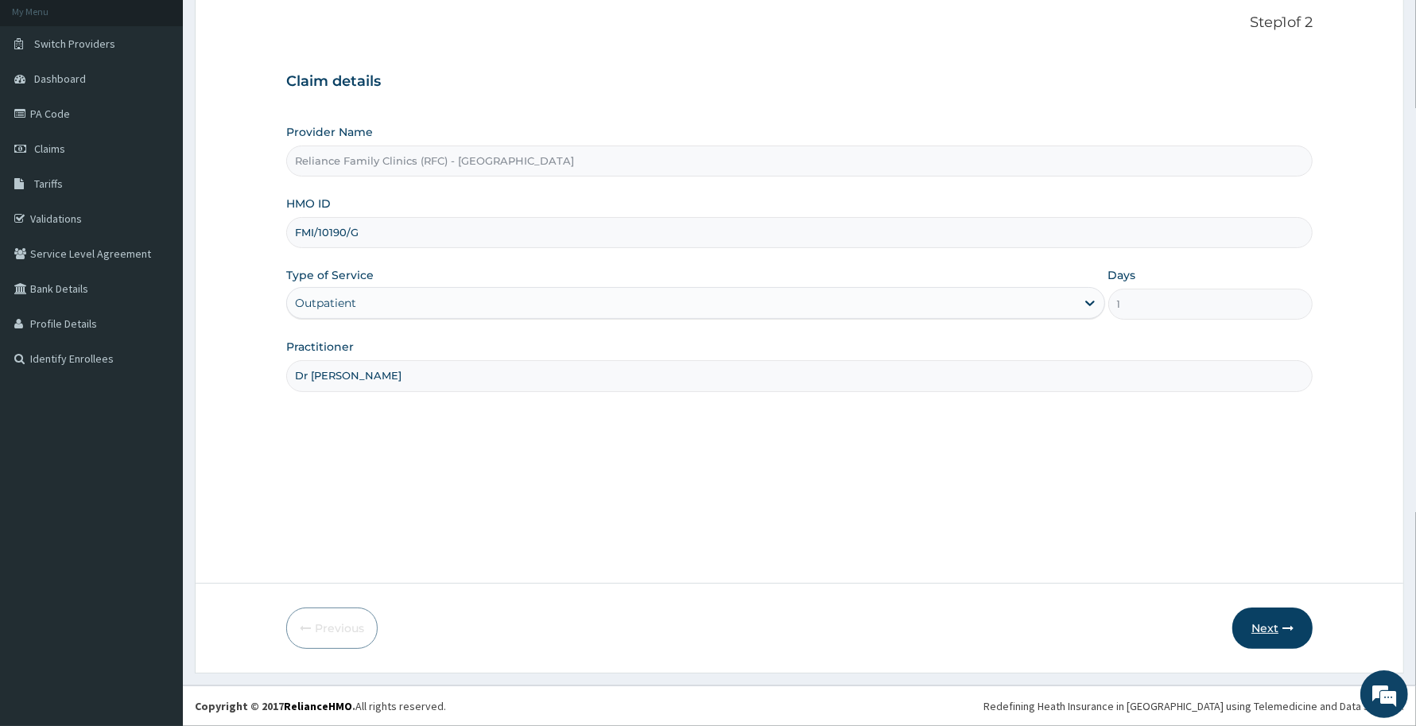
type input "Dr [PERSON_NAME]"
click at [1250, 622] on button "Next" at bounding box center [1272, 627] width 80 height 41
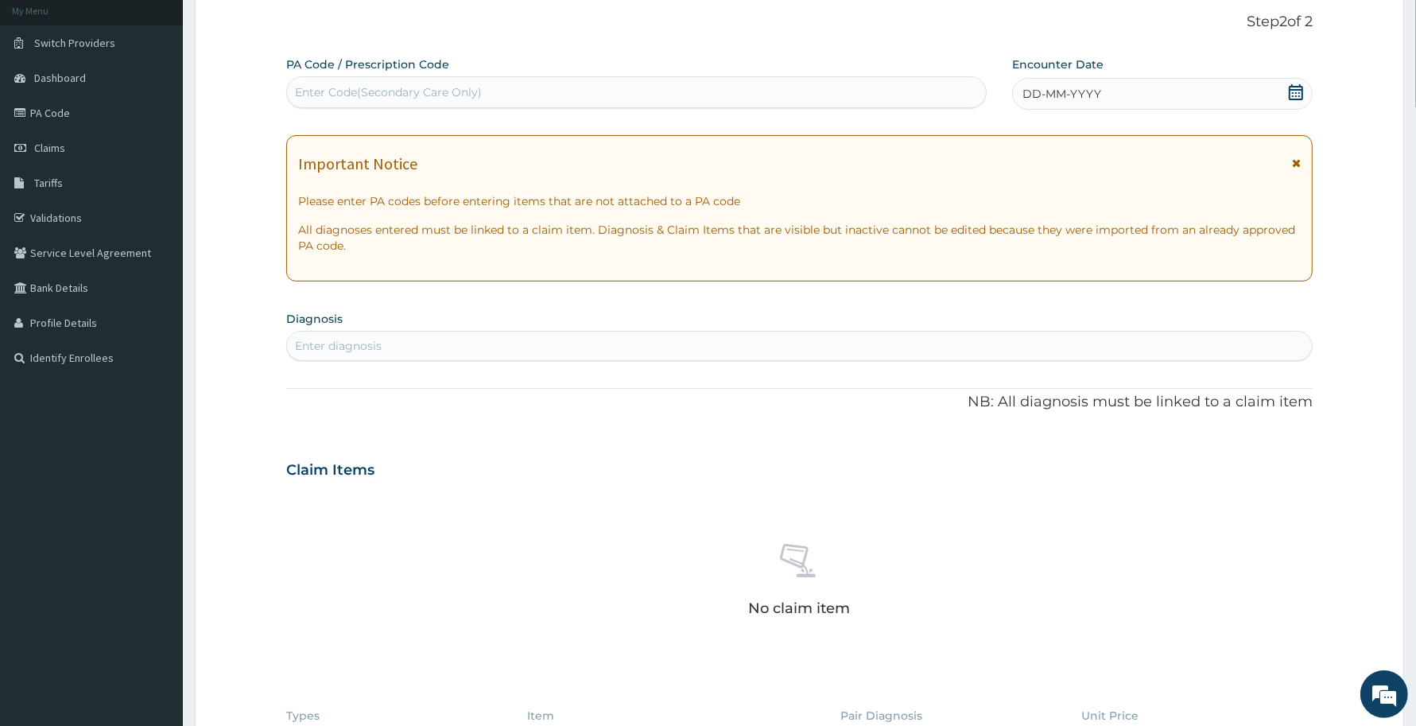
click at [1200, 96] on div "DD-MM-YYYY" at bounding box center [1162, 94] width 300 height 32
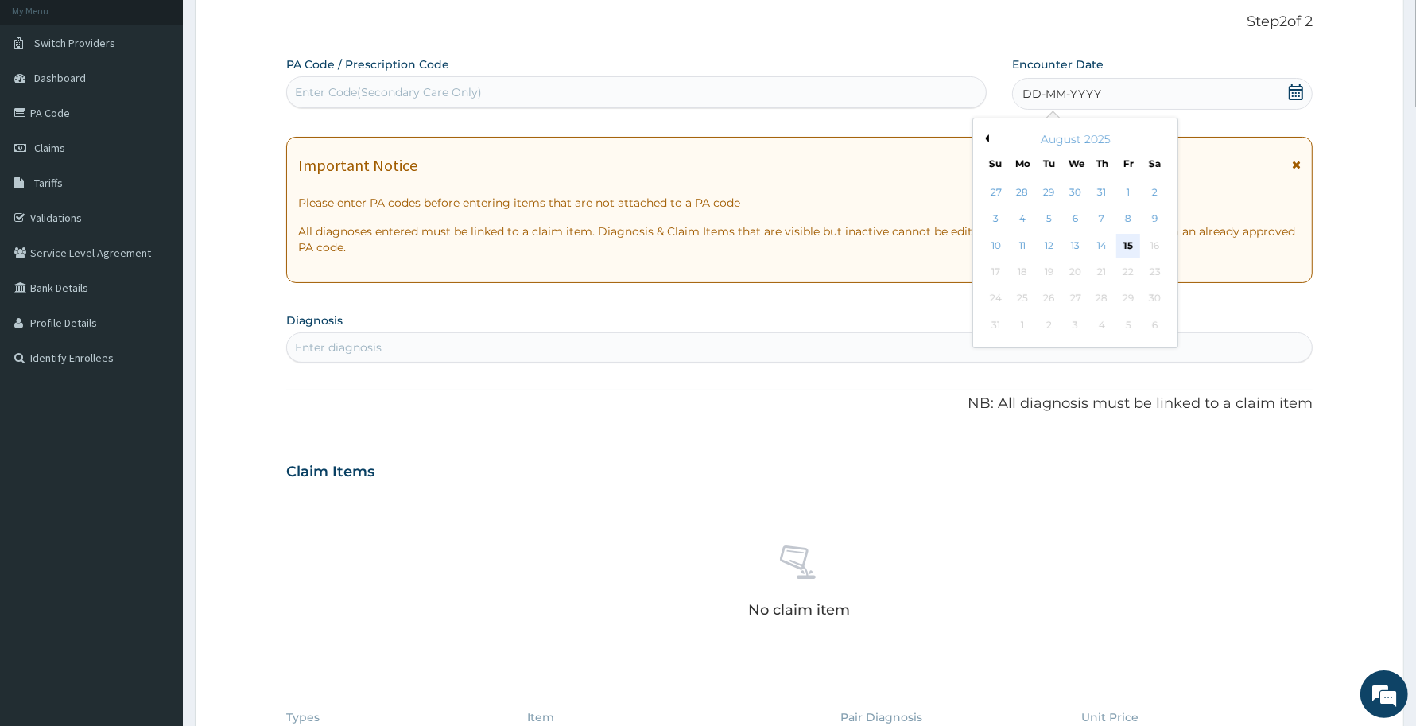
click at [1123, 238] on div "15" at bounding box center [1129, 246] width 24 height 24
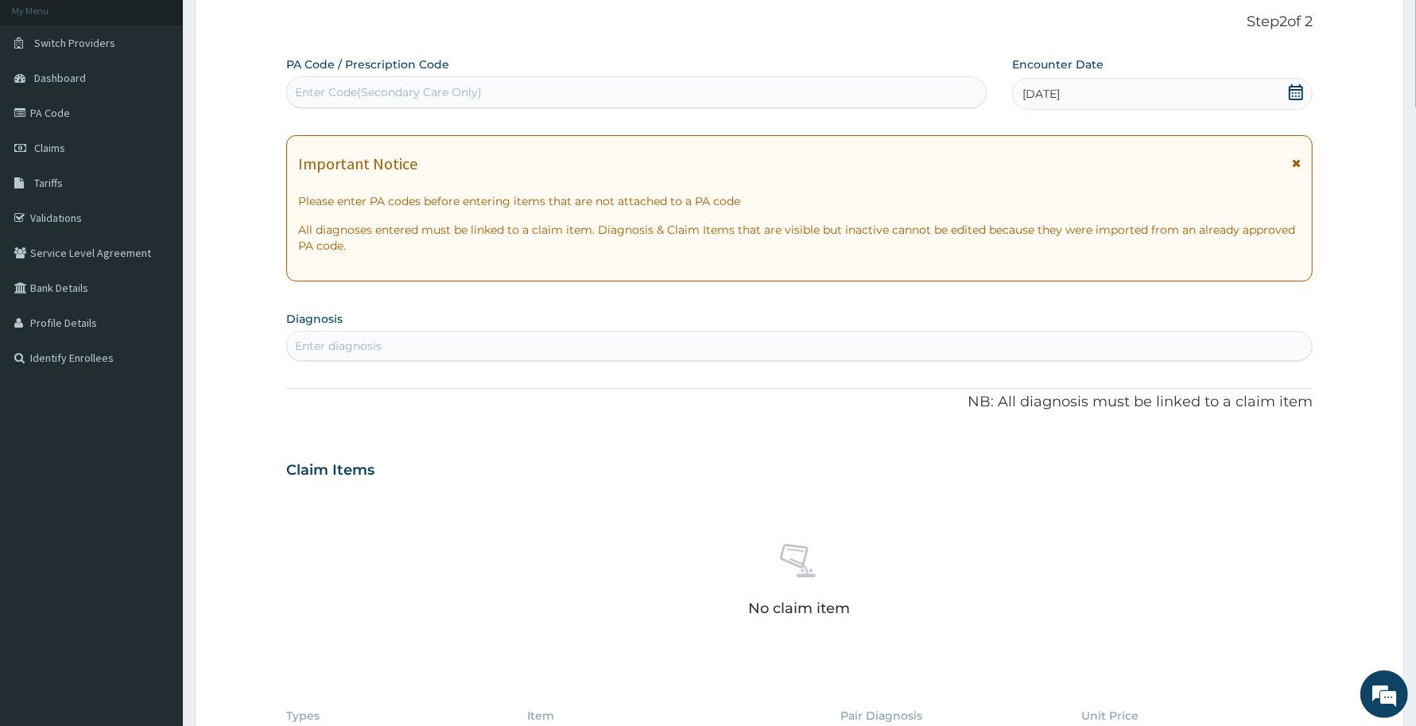
scroll to position [0, 0]
click at [593, 356] on div "Enter diagnosis" at bounding box center [799, 345] width 1025 height 25
type input "itching"
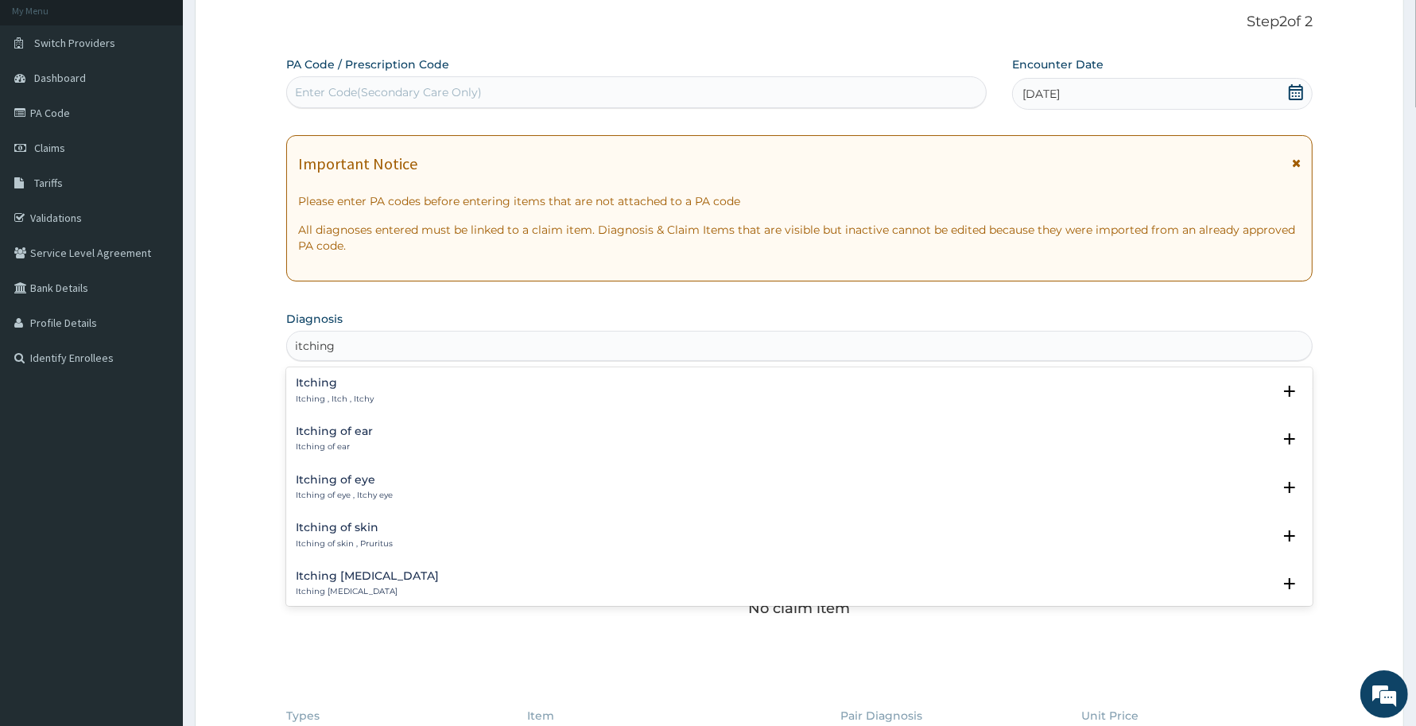
click at [320, 399] on p "Itching , Itch , Itchy" at bounding box center [335, 398] width 78 height 11
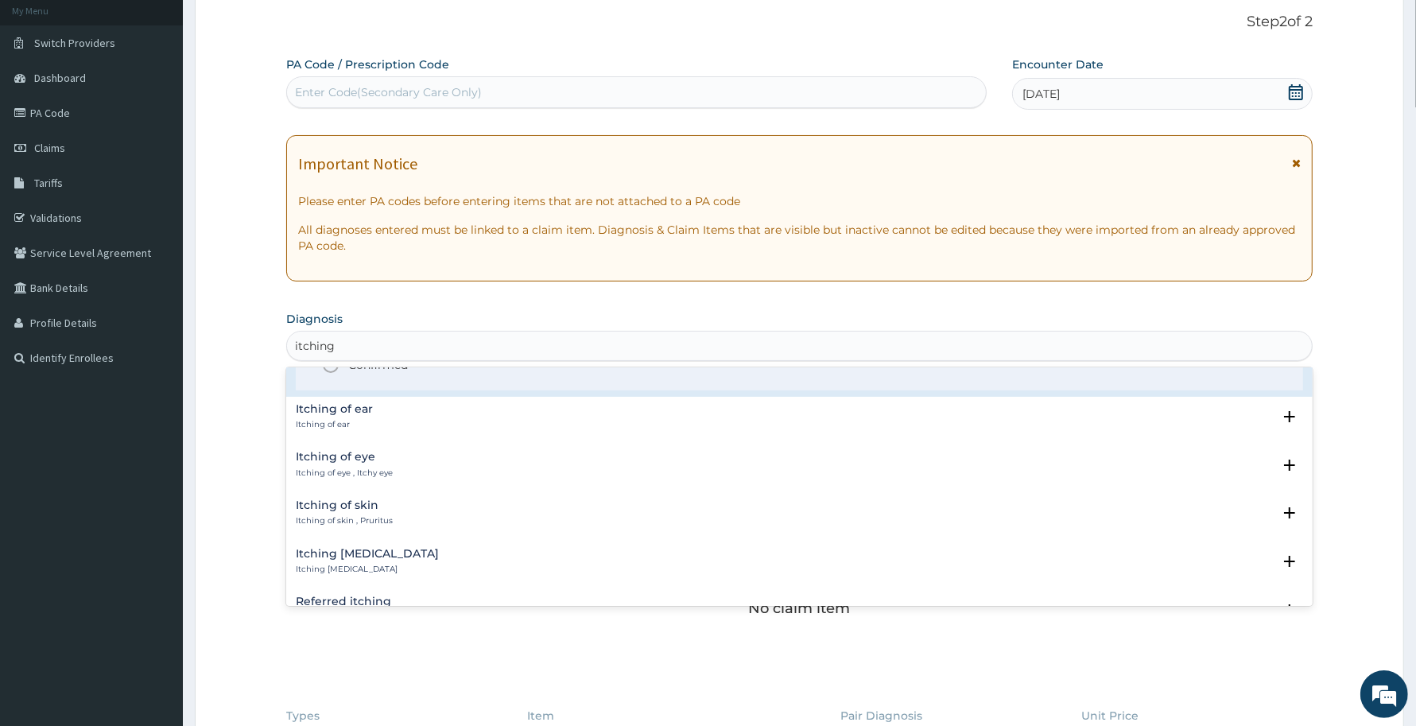
scroll to position [148, 0]
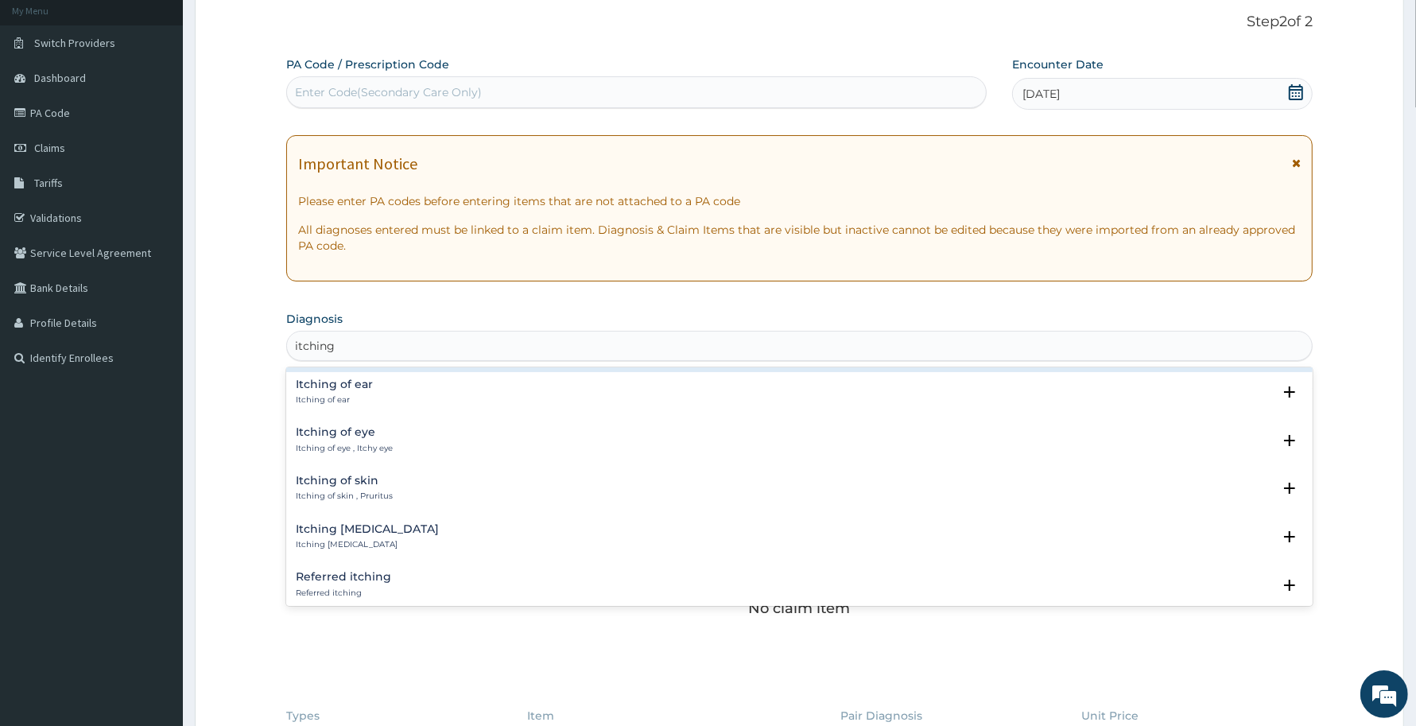
click at [339, 479] on h4 "Itching of skin" at bounding box center [344, 481] width 97 height 12
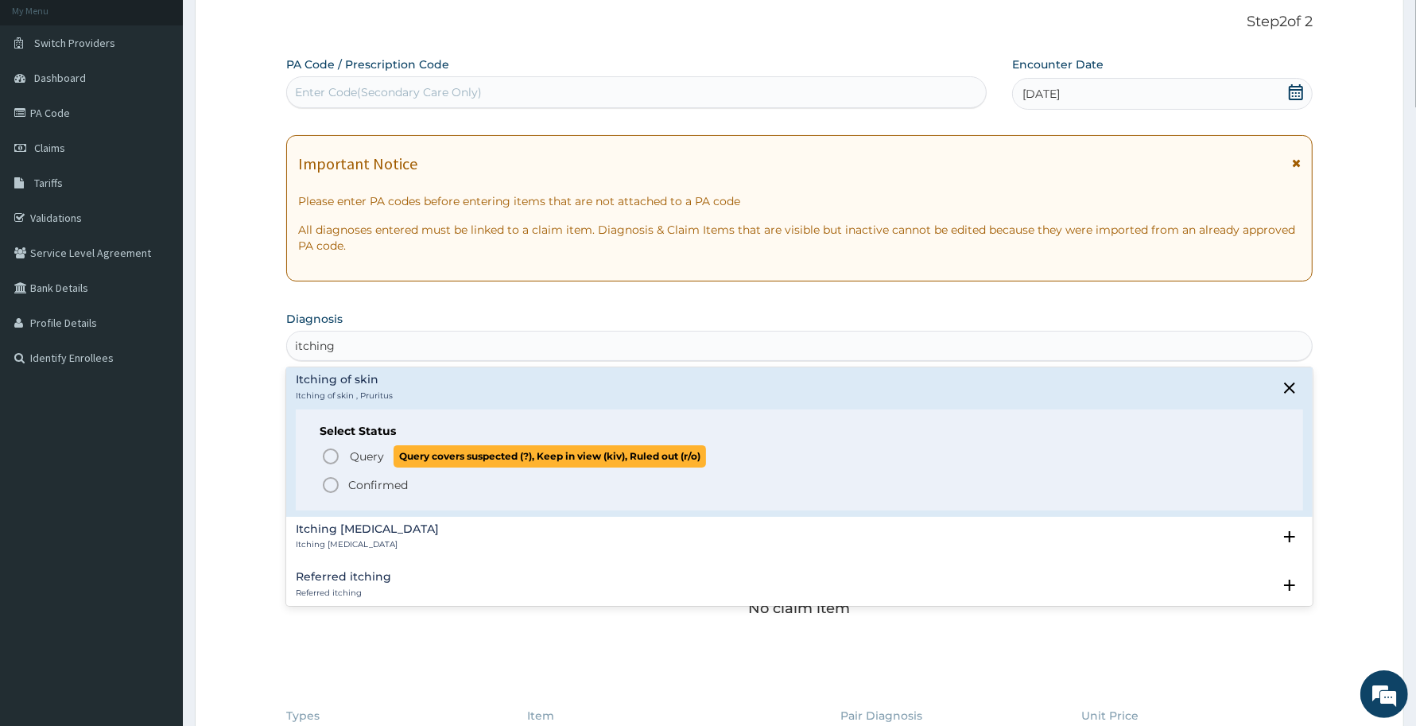
click at [351, 458] on span "Query" at bounding box center [367, 456] width 34 height 16
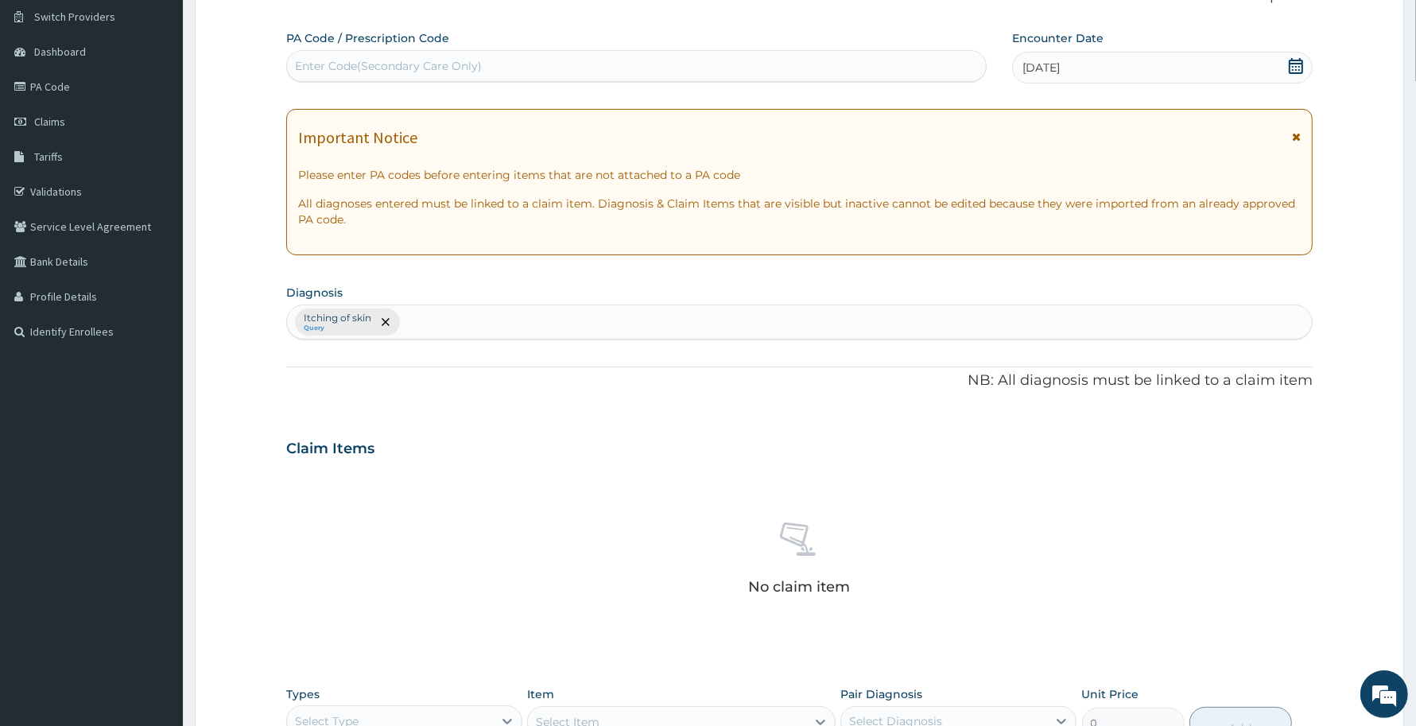
scroll to position [382, 0]
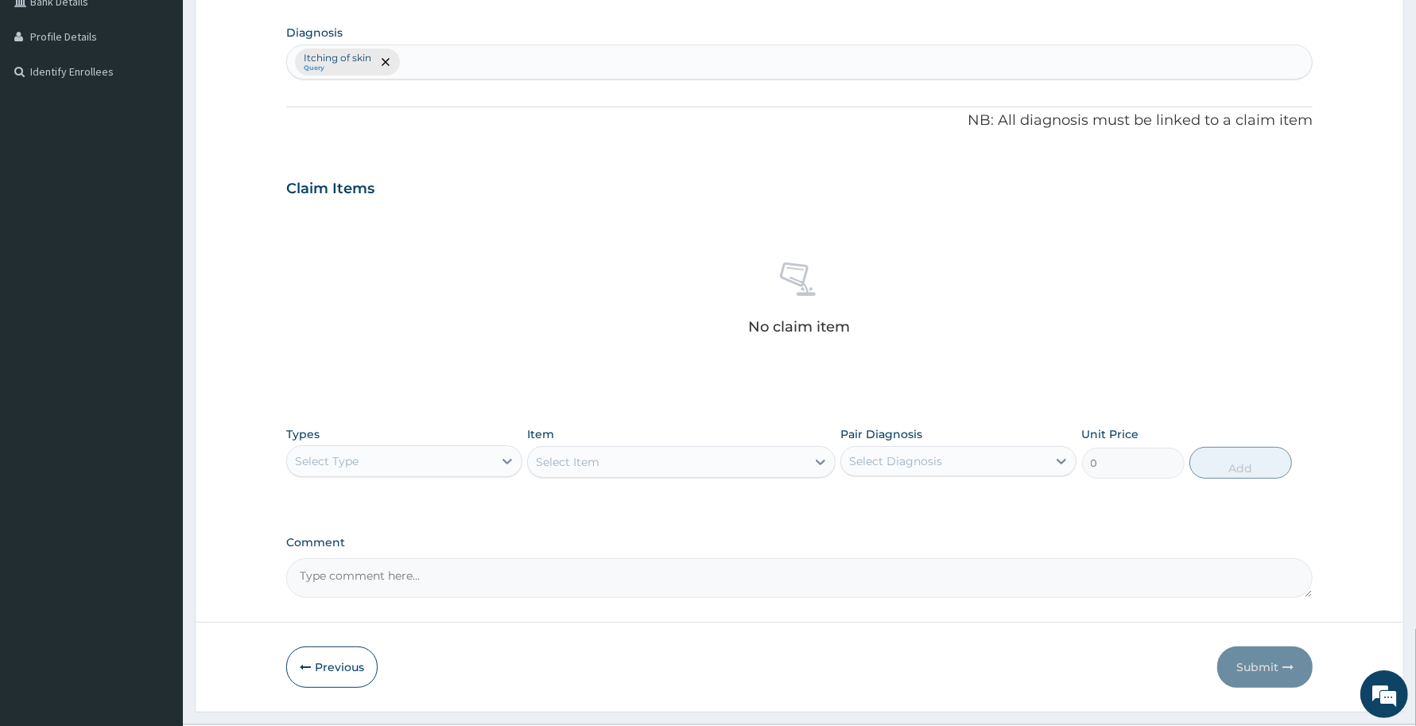
click at [387, 455] on div "Select Type" at bounding box center [390, 460] width 206 height 25
type input "pr"
click at [427, 482] on div "Types option Procedures focused, 3 of 10. 1 result available for search term pr…" at bounding box center [799, 452] width 1026 height 68
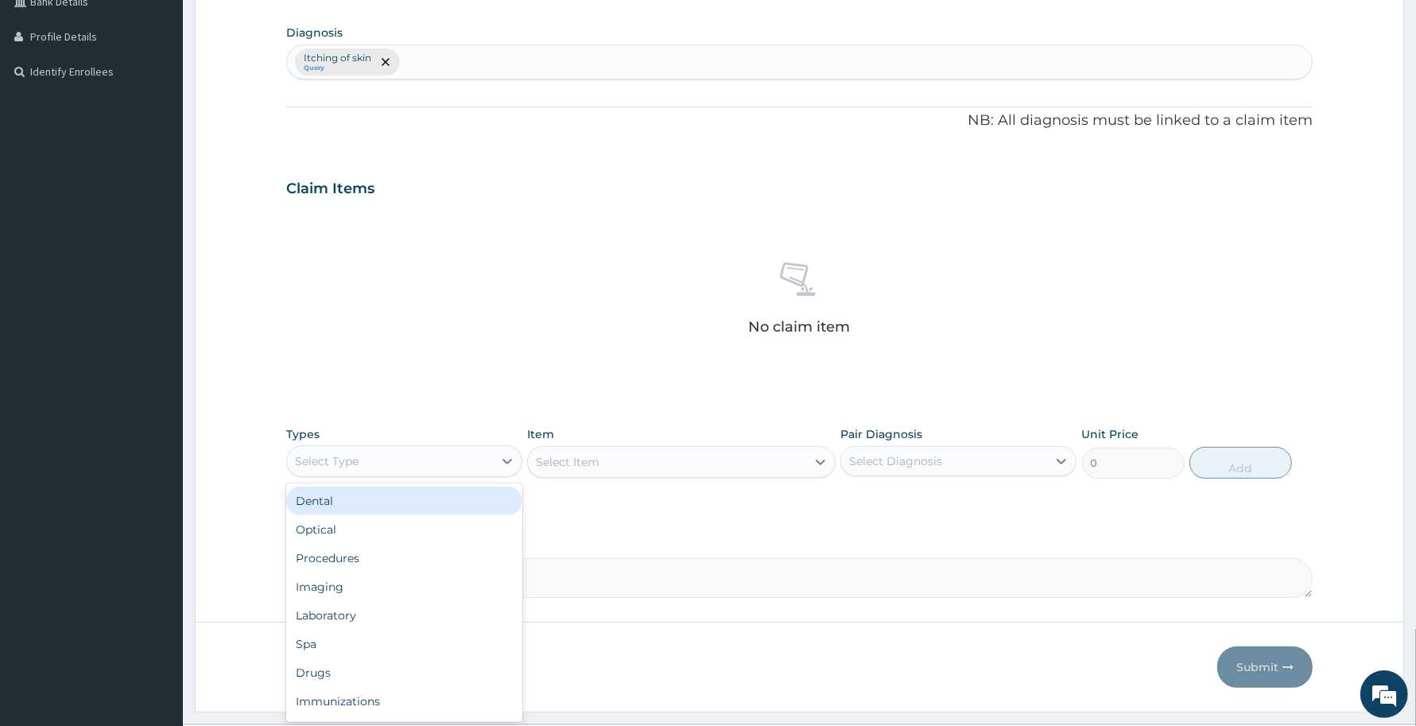
click at [457, 474] on div "Select Type" at bounding box center [390, 460] width 206 height 25
type input "pr"
click at [432, 494] on div "Procedures" at bounding box center [404, 500] width 236 height 29
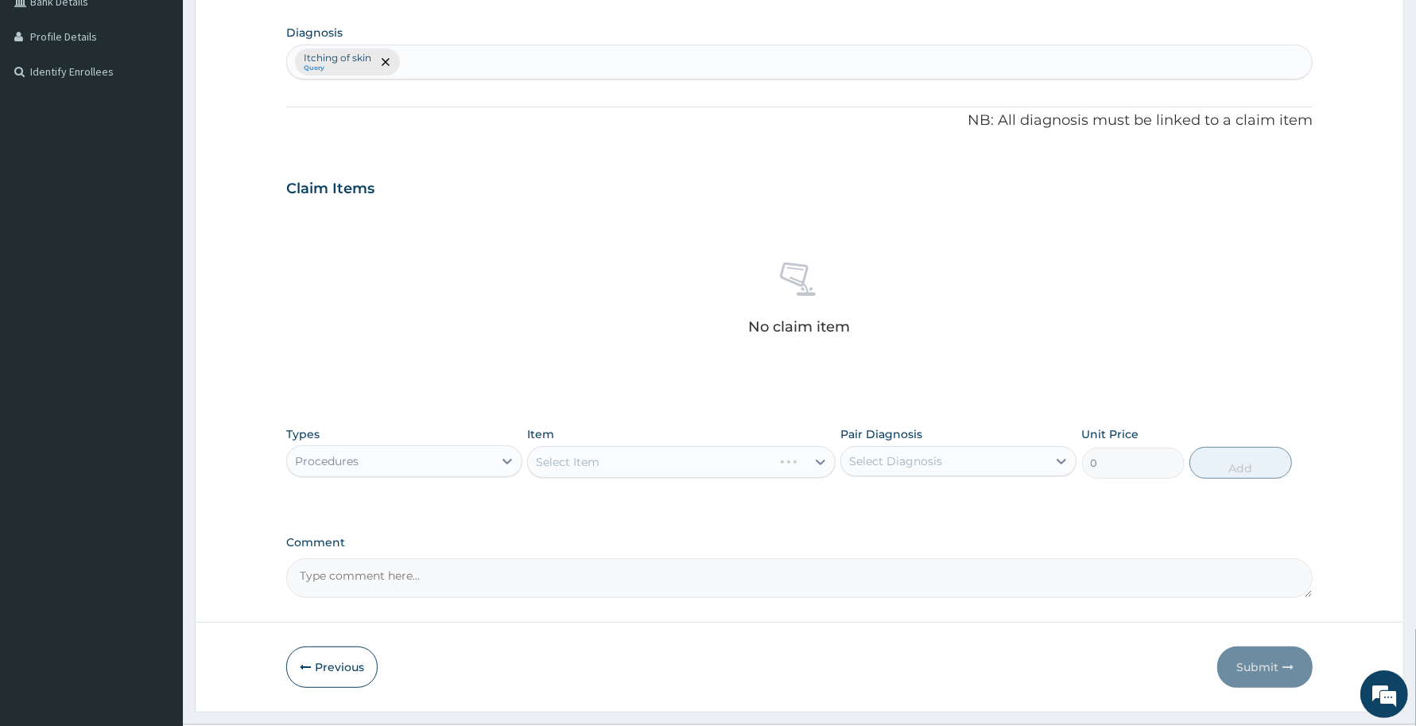
scroll to position [421, 0]
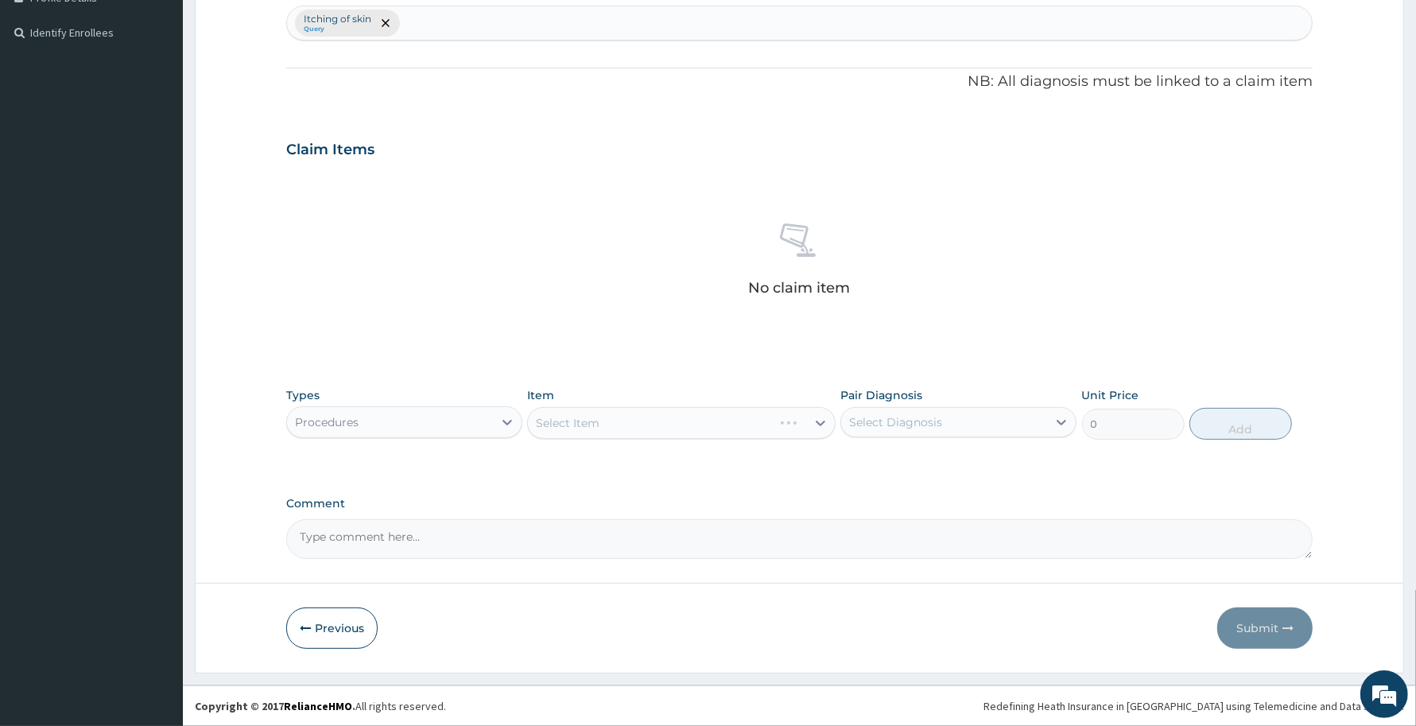
click at [754, 424] on div "Select Item" at bounding box center [681, 423] width 308 height 32
click at [754, 424] on div "Select Item" at bounding box center [666, 422] width 277 height 25
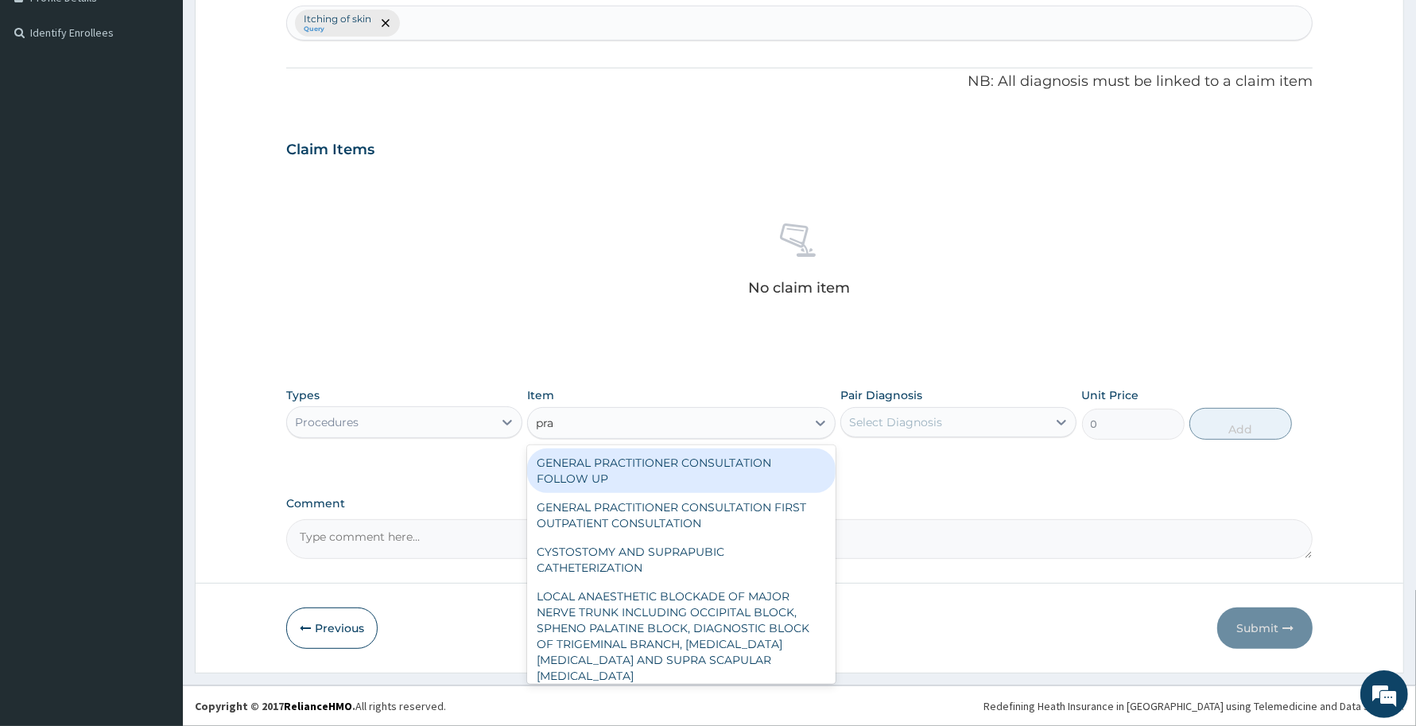
type input "prac"
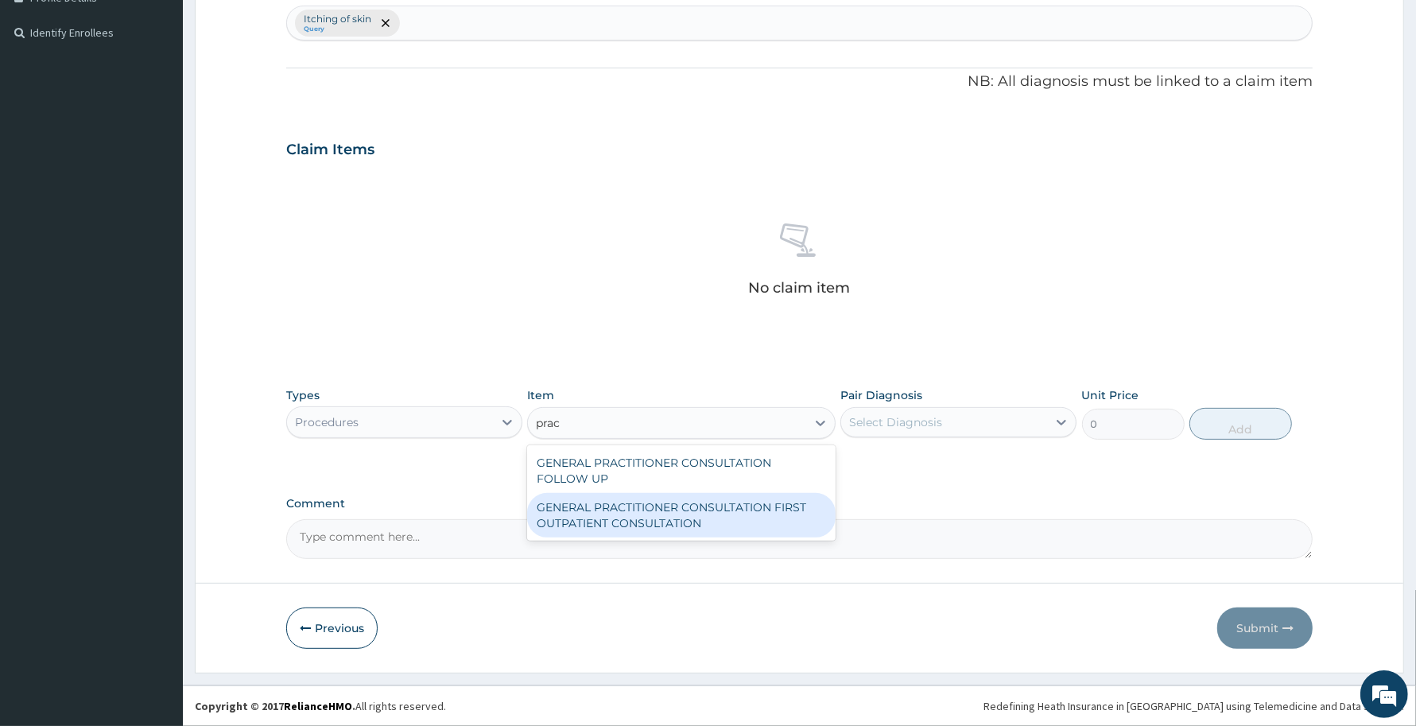
click at [753, 515] on div "GENERAL PRACTITIONER CONSULTATION FIRST OUTPATIENT CONSULTATION" at bounding box center [681, 515] width 308 height 45
type input "3370.125"
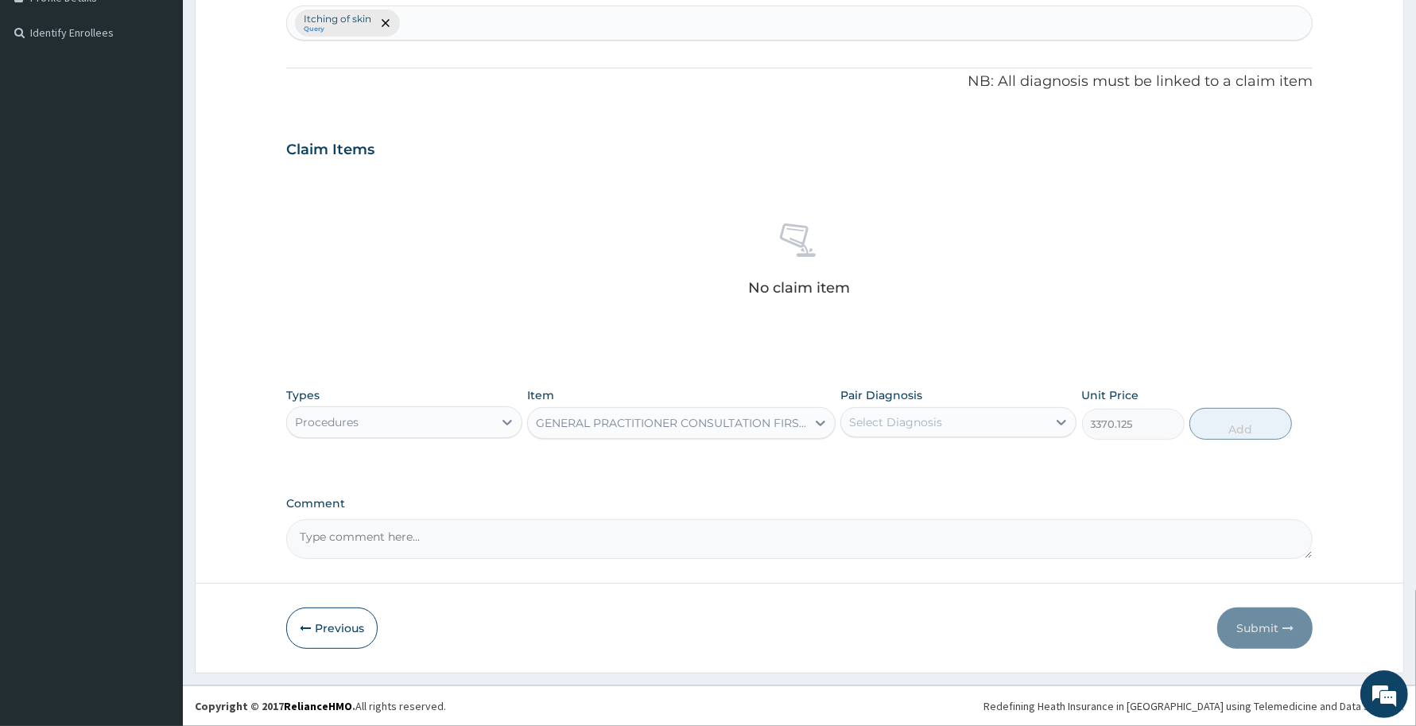
click at [955, 387] on div "Pair Diagnosis Select Diagnosis" at bounding box center [958, 413] width 236 height 52
click at [960, 419] on div "Select Diagnosis" at bounding box center [944, 421] width 206 height 25
click at [967, 462] on div "Itching of skin" at bounding box center [958, 463] width 236 height 33
checkbox input "true"
click at [1250, 418] on button "Add" at bounding box center [1240, 424] width 103 height 32
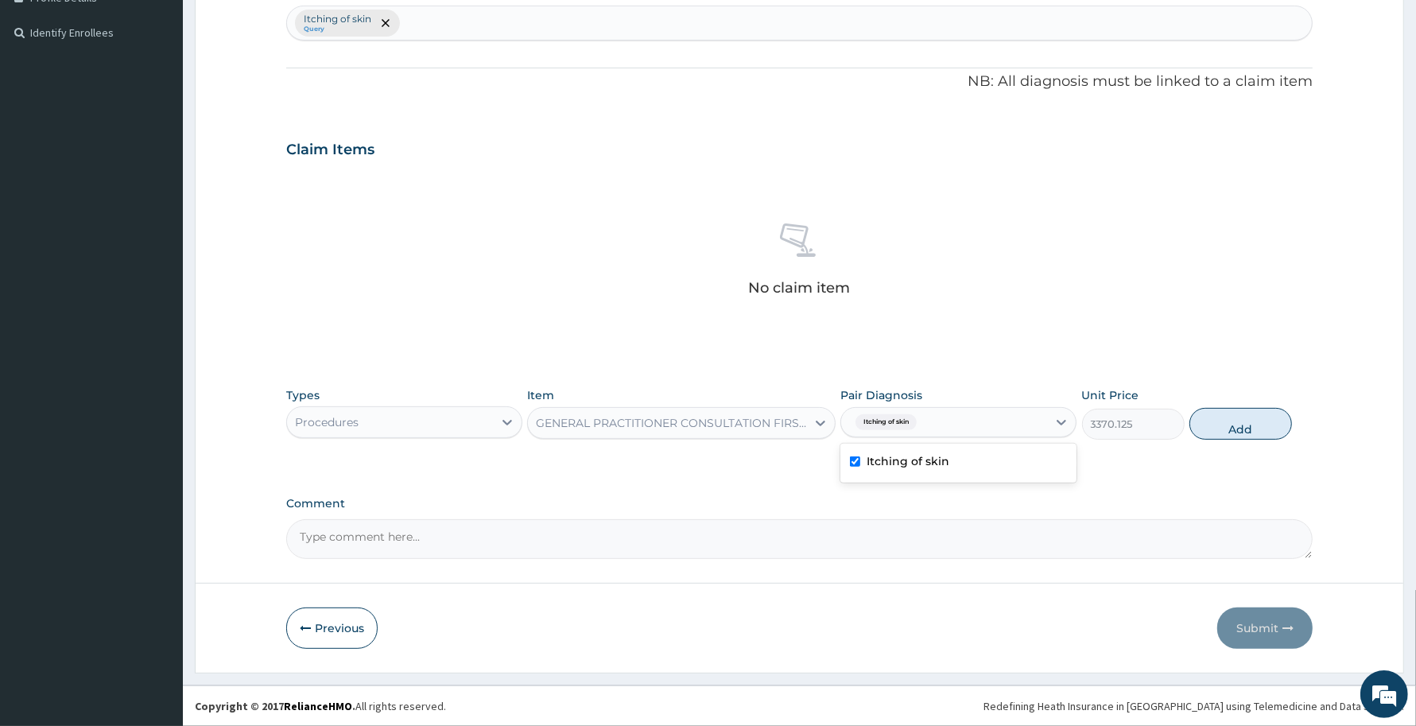
type input "0"
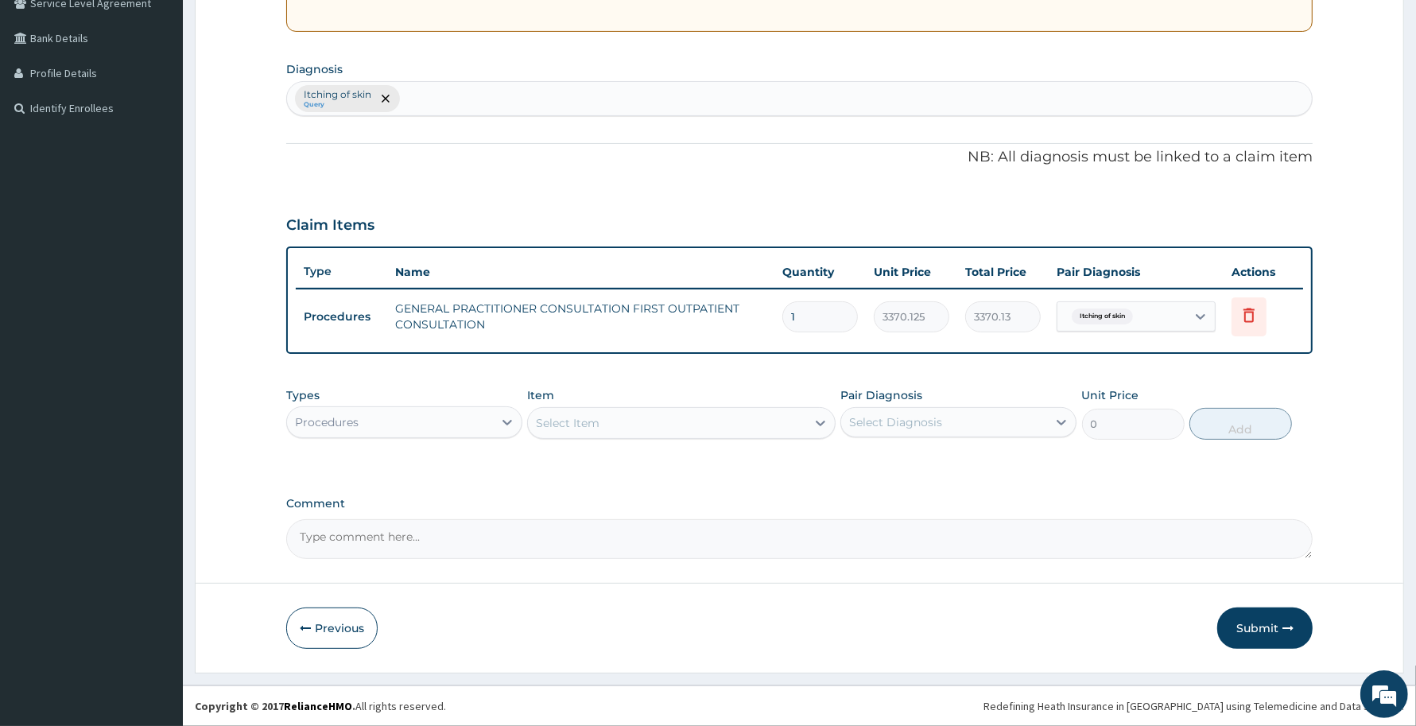
scroll to position [343, 0]
click at [435, 423] on div "Procedures" at bounding box center [390, 423] width 206 height 25
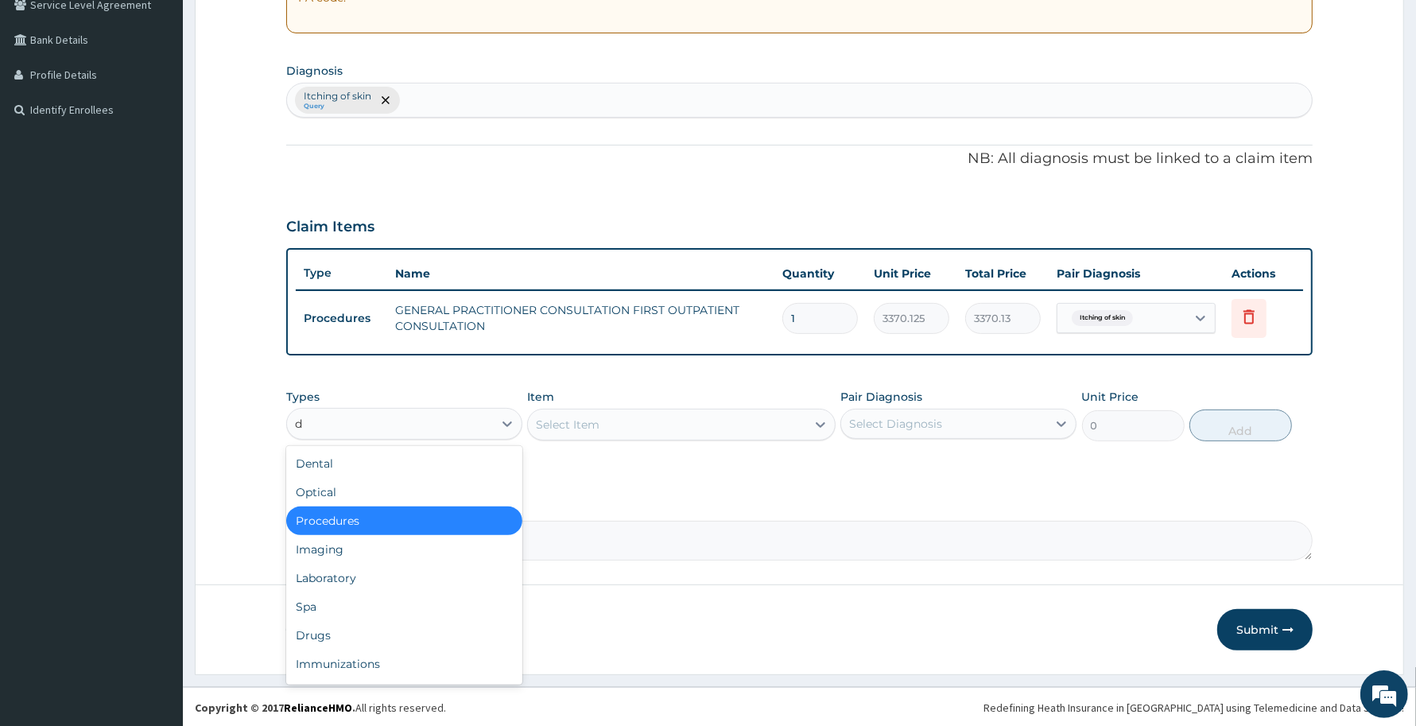
type input "dr"
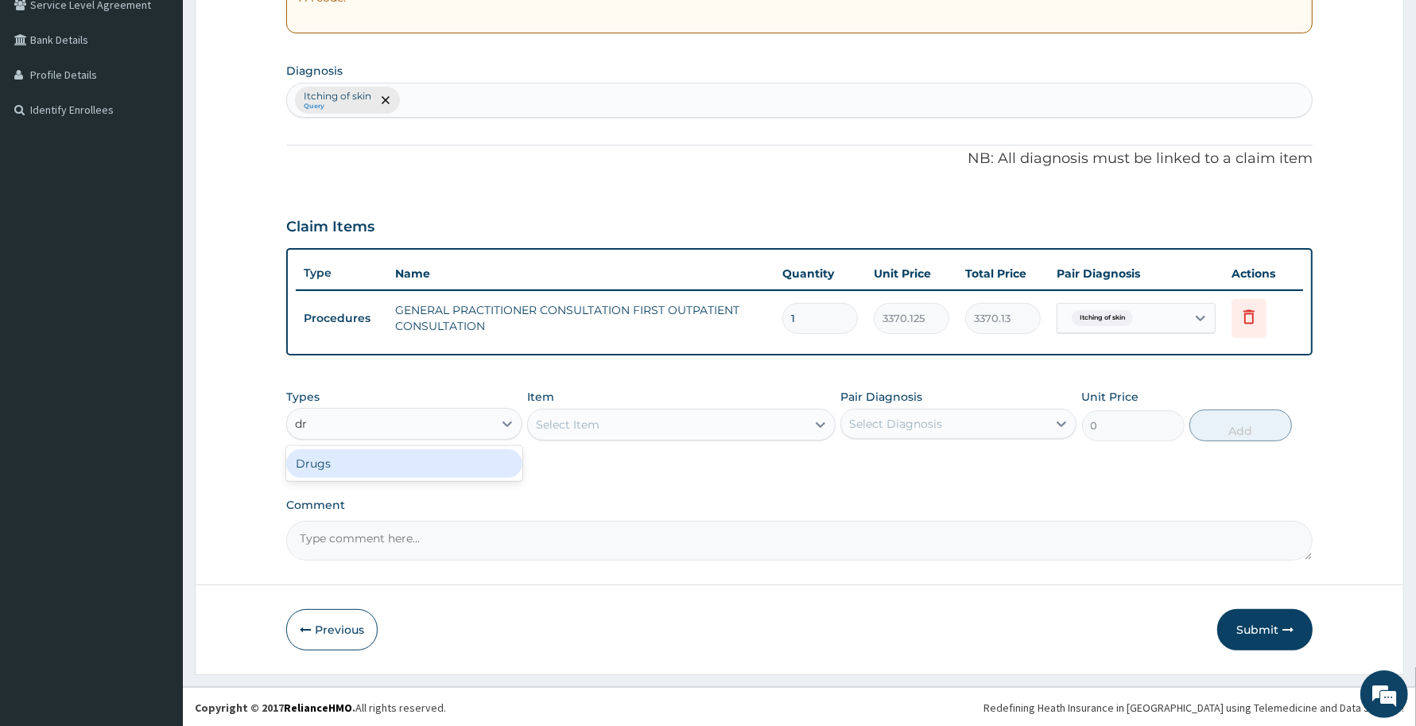
click at [430, 458] on div "Drugs" at bounding box center [404, 463] width 236 height 29
click at [743, 428] on div "Select Item" at bounding box center [681, 425] width 308 height 32
click at [751, 428] on div "Select Item" at bounding box center [681, 425] width 308 height 32
click at [752, 424] on div "Select Item" at bounding box center [681, 425] width 308 height 32
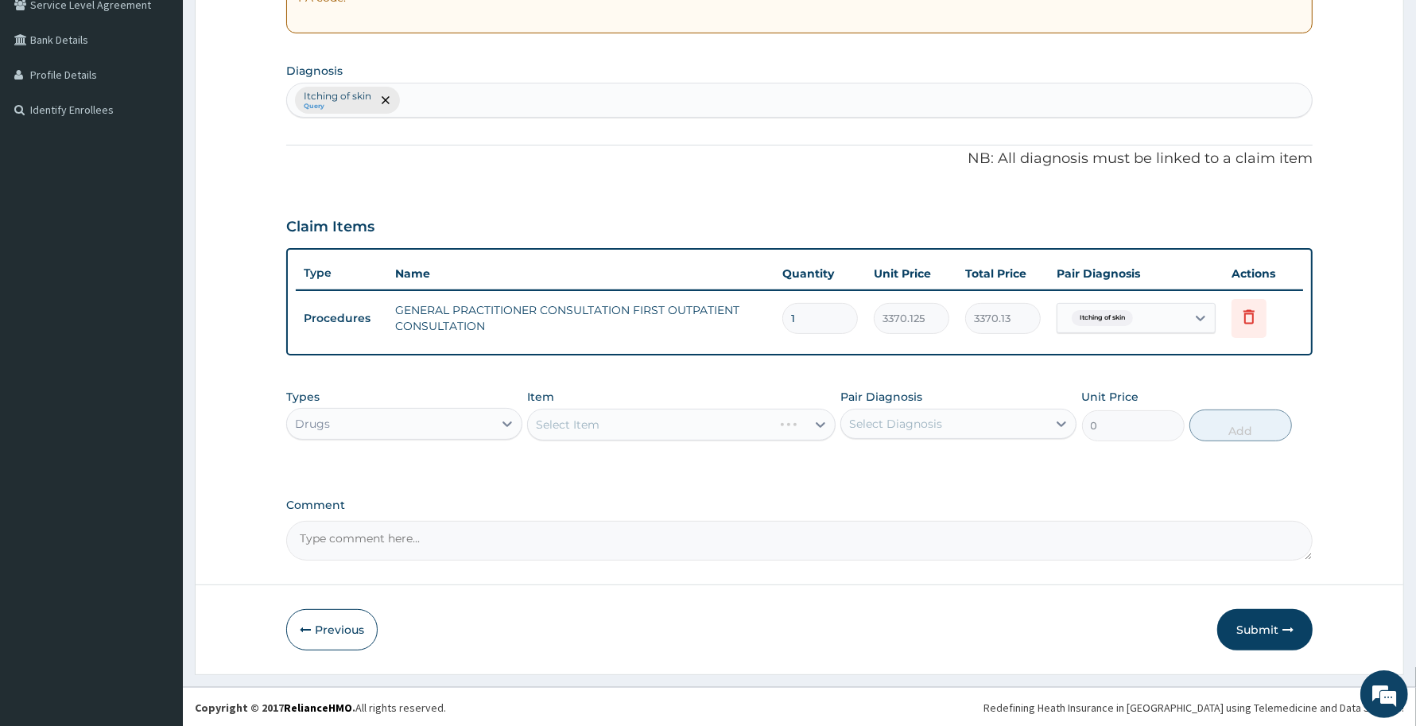
click at [752, 424] on div "Select Item" at bounding box center [681, 425] width 308 height 32
click at [752, 424] on div "Select Item" at bounding box center [666, 424] width 277 height 25
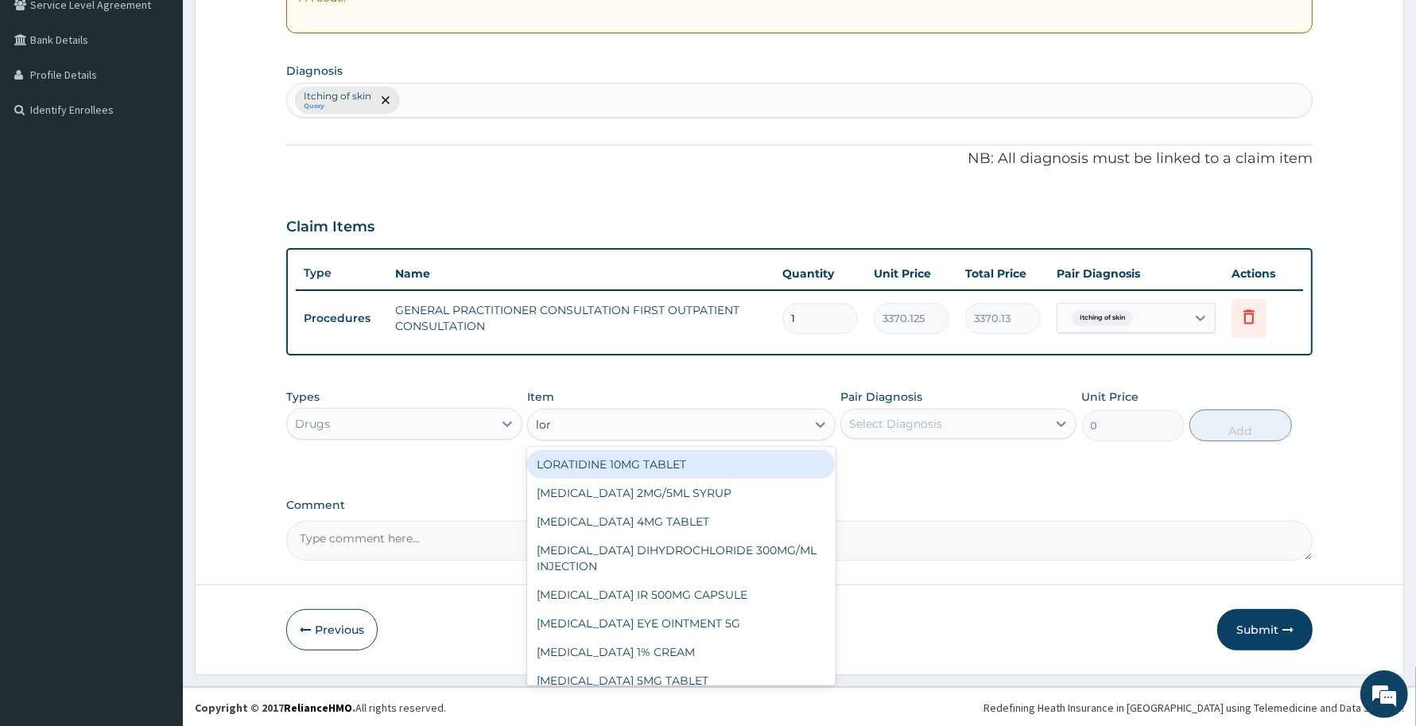
type input "lora"
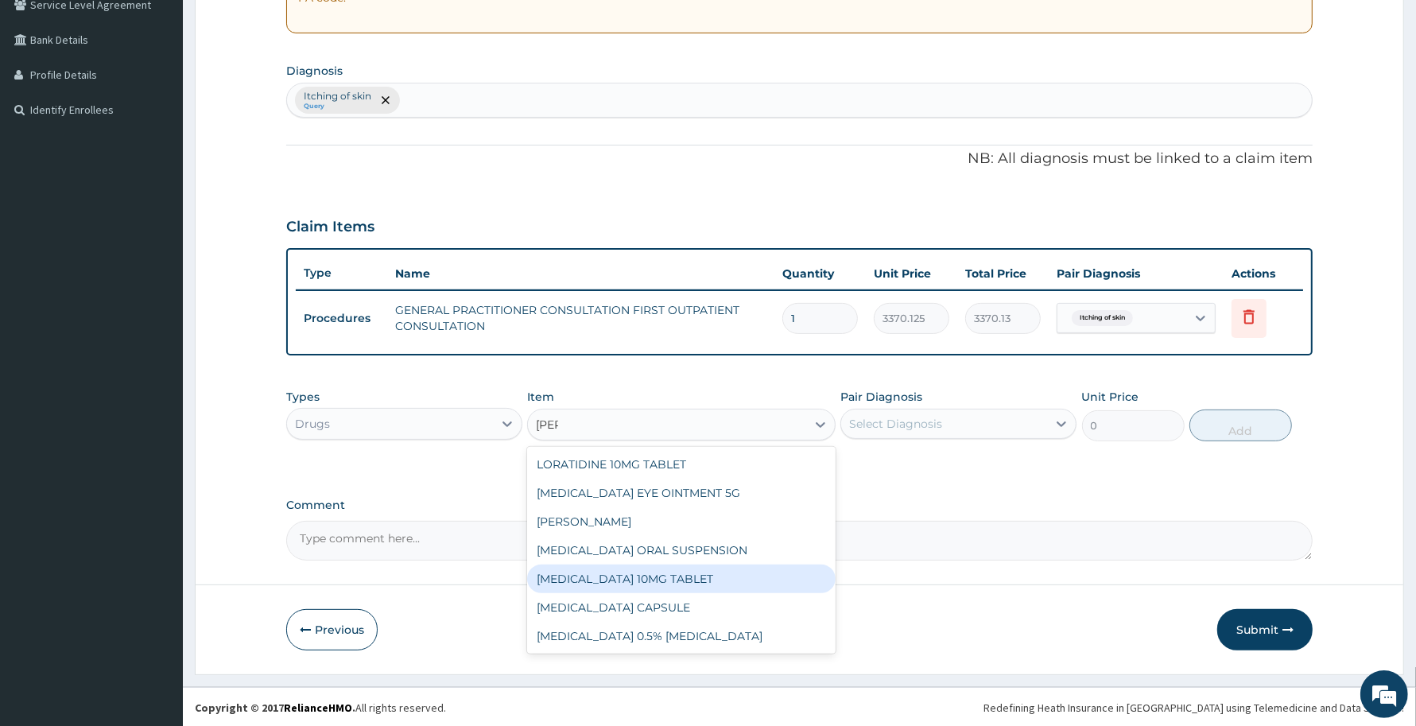
click at [656, 584] on div "LORATADINE 10MG TABLET" at bounding box center [681, 578] width 308 height 29
type input "86.25"
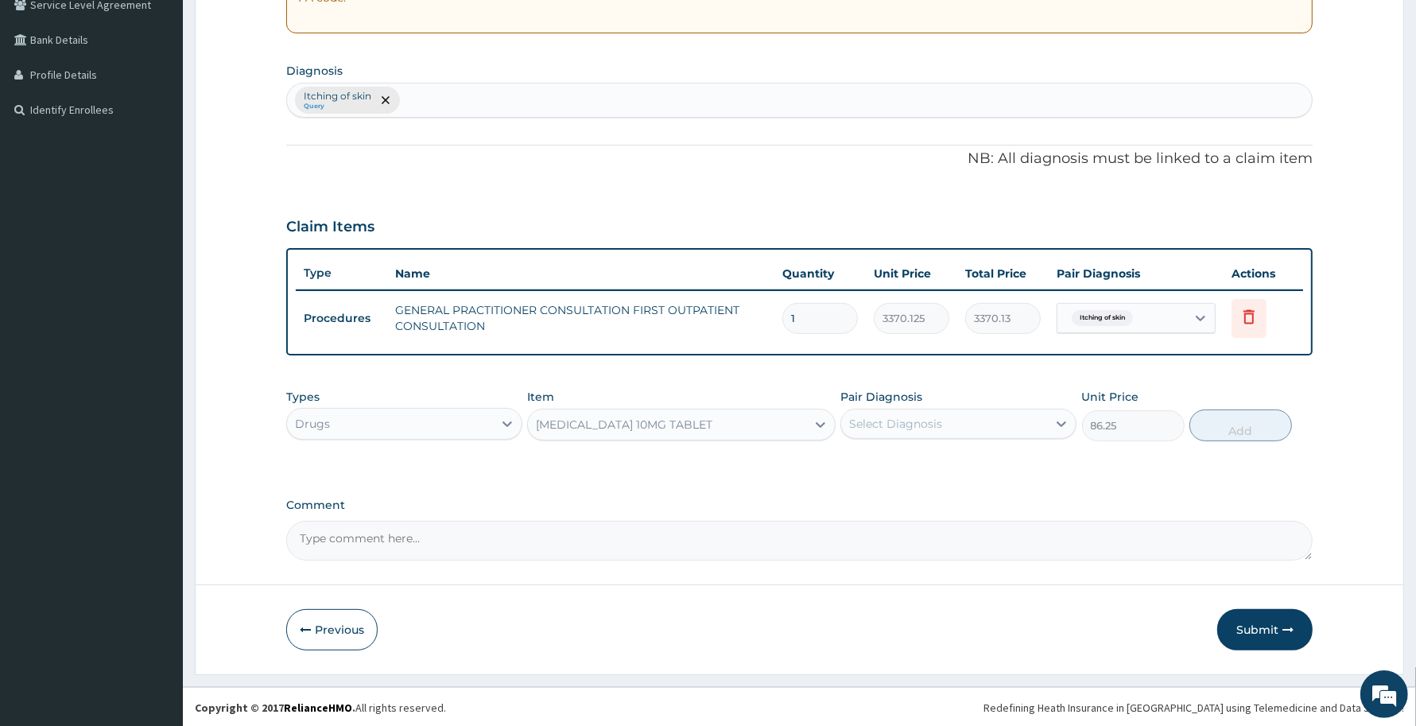
click at [759, 422] on div "LORATADINE 10MG TABLET" at bounding box center [666, 424] width 277 height 25
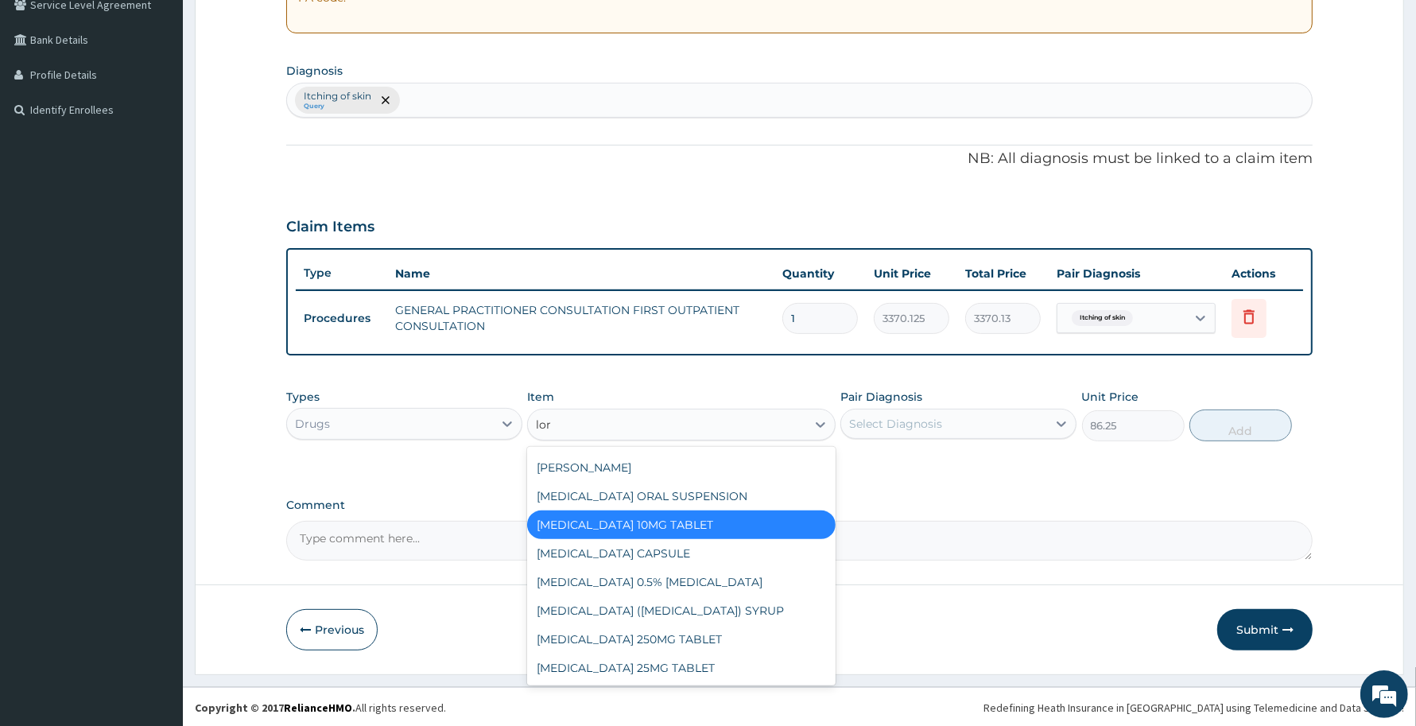
scroll to position [223, 0]
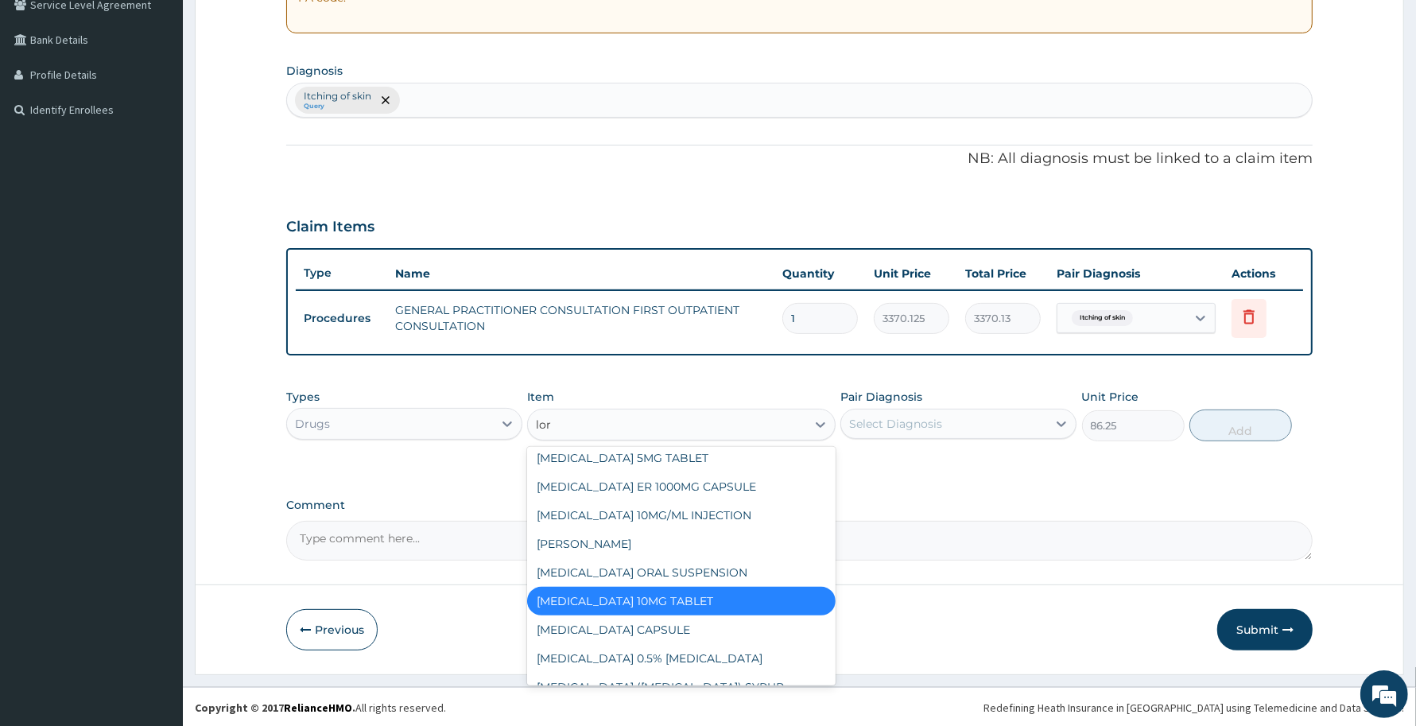
type input "lora"
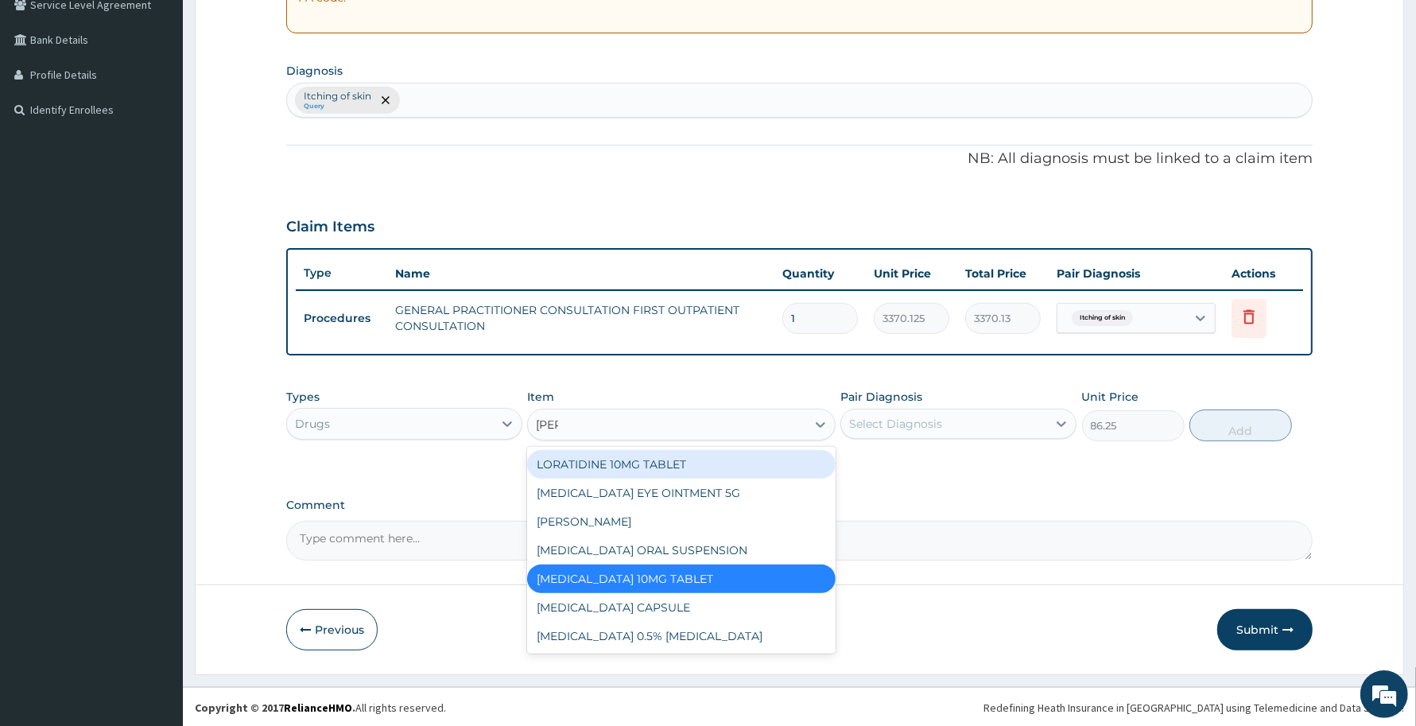
click at [665, 459] on div "LORATIDINE 10MG TABLET" at bounding box center [681, 464] width 308 height 29
type input "96"
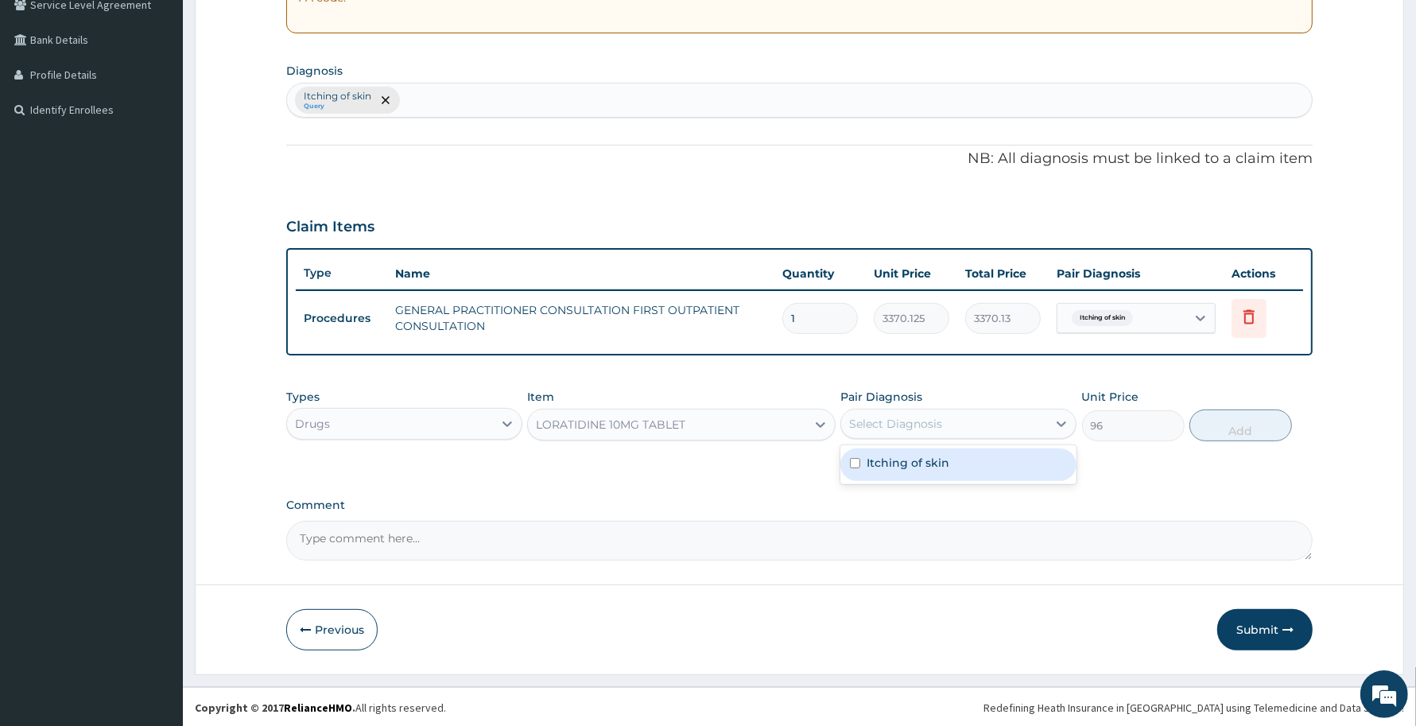
click at [905, 434] on div "Select Diagnosis" at bounding box center [944, 423] width 206 height 25
click at [908, 470] on div "Itching of skin" at bounding box center [958, 464] width 236 height 33
checkbox input "true"
click at [1258, 428] on button "Add" at bounding box center [1240, 425] width 103 height 32
type input "0"
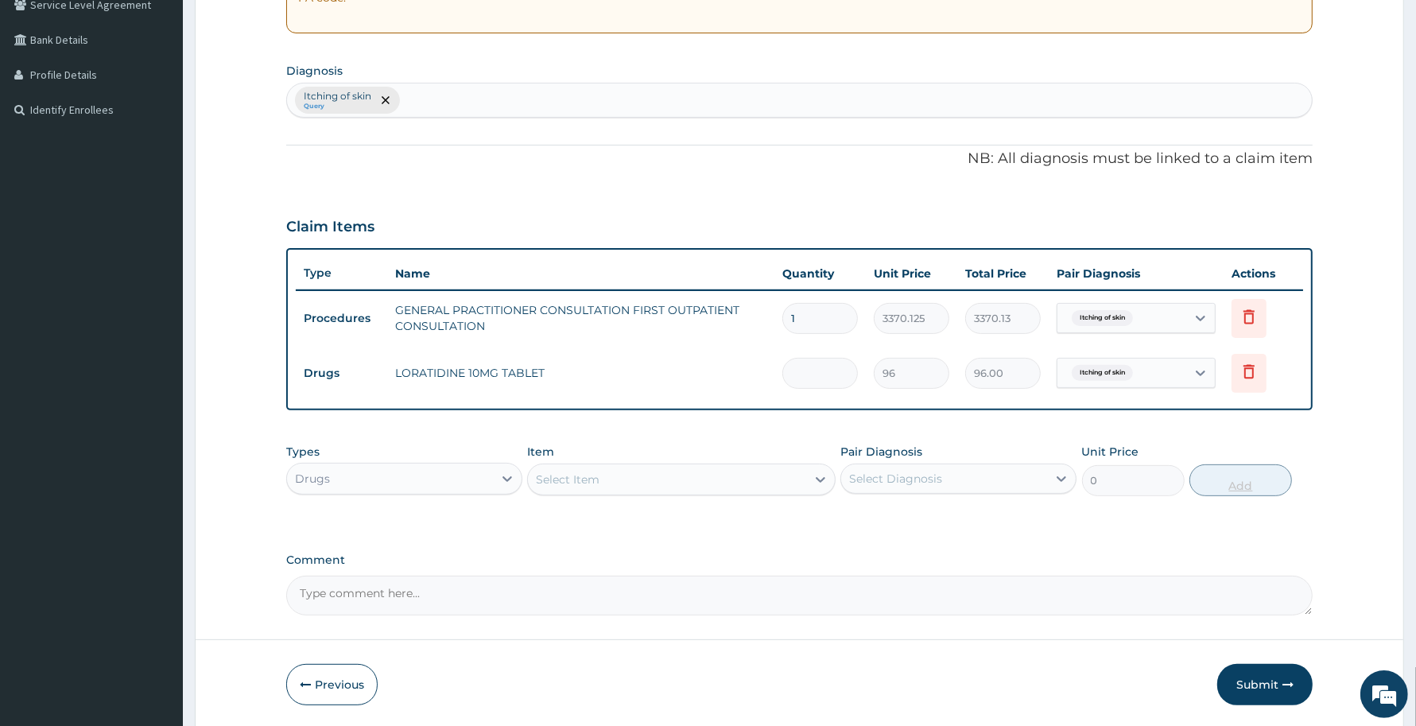
type input "0.00"
type input "5"
type input "480.00"
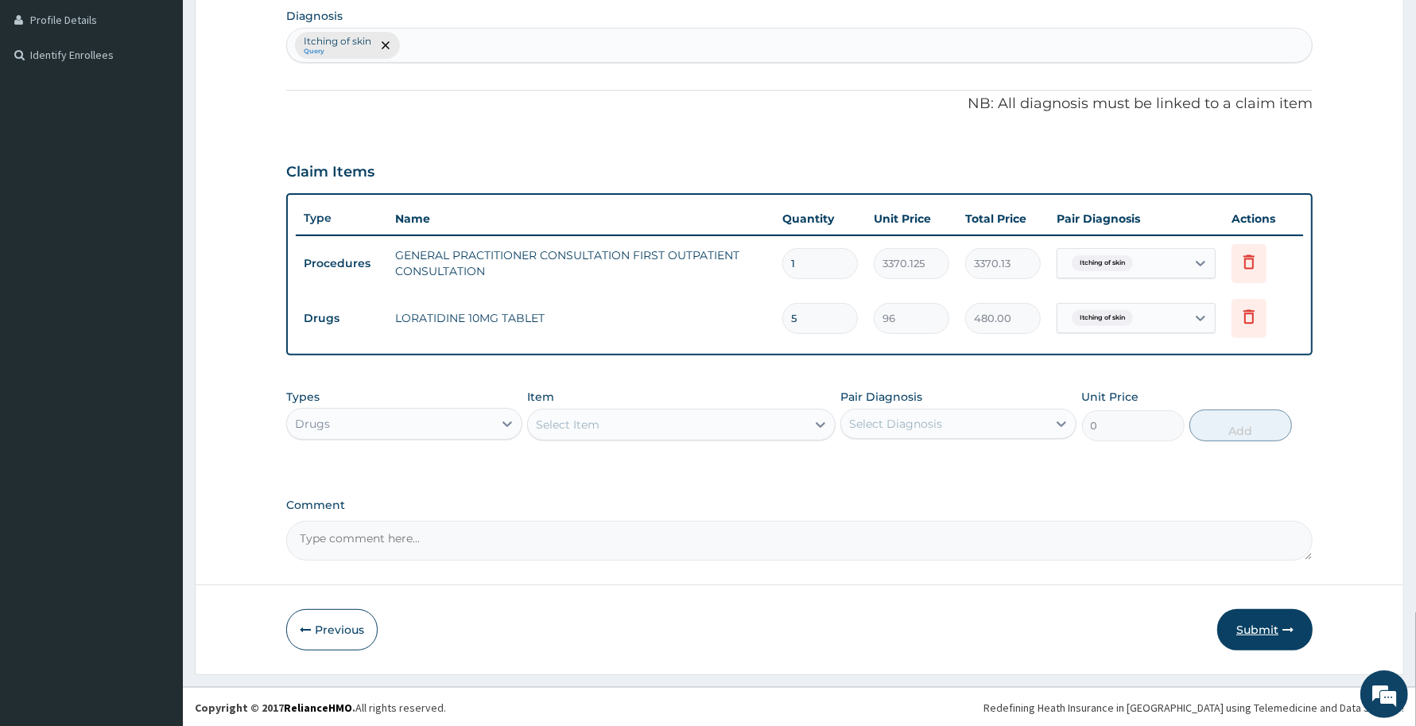
type input "5"
click at [1260, 630] on button "Submit" at bounding box center [1264, 629] width 95 height 41
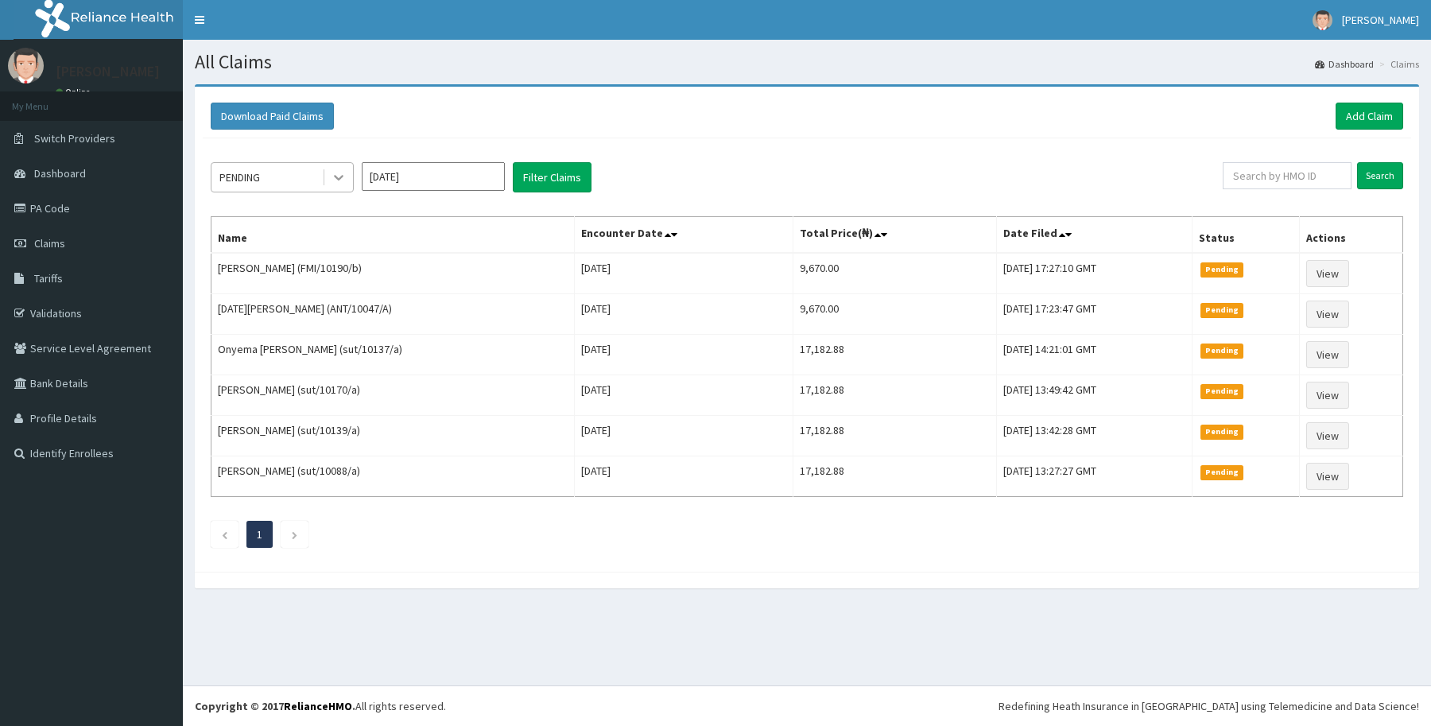
click at [338, 176] on icon at bounding box center [339, 177] width 16 height 16
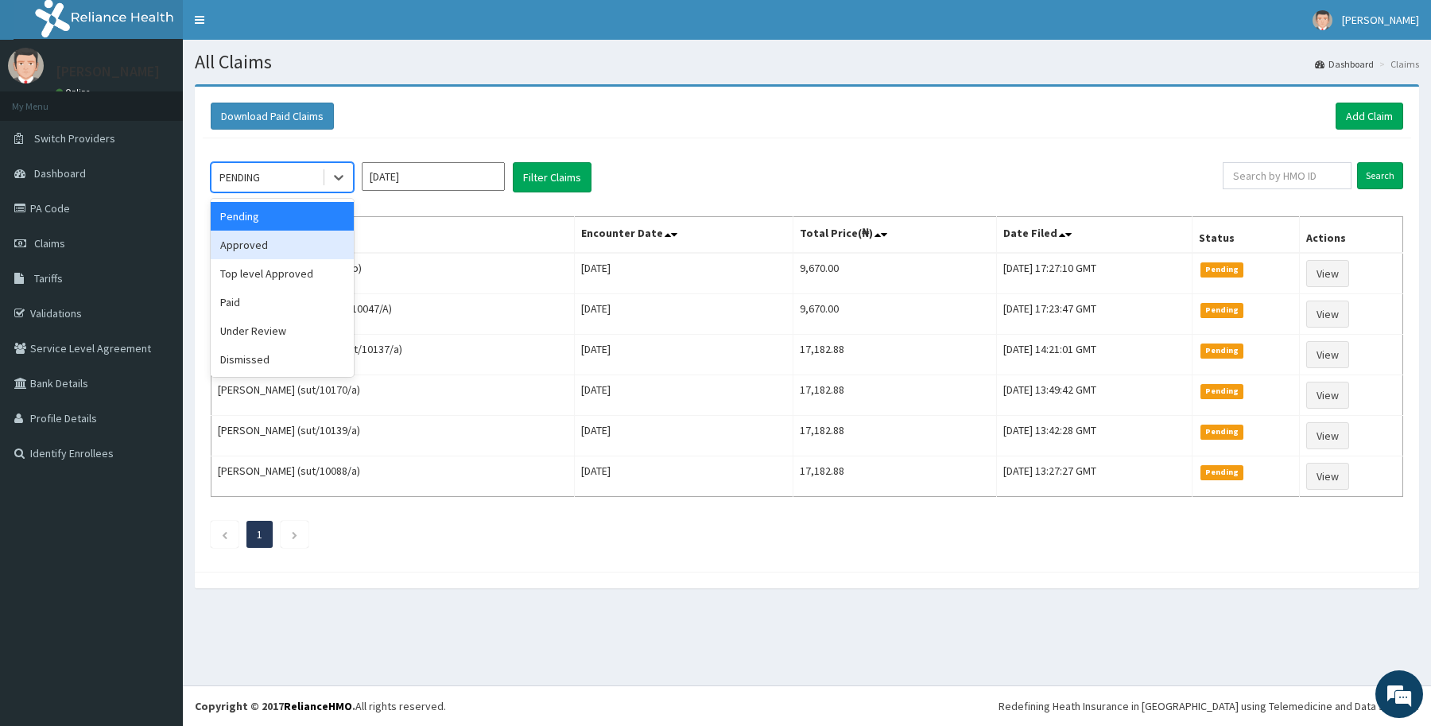
click at [310, 238] on div "Approved" at bounding box center [282, 245] width 143 height 29
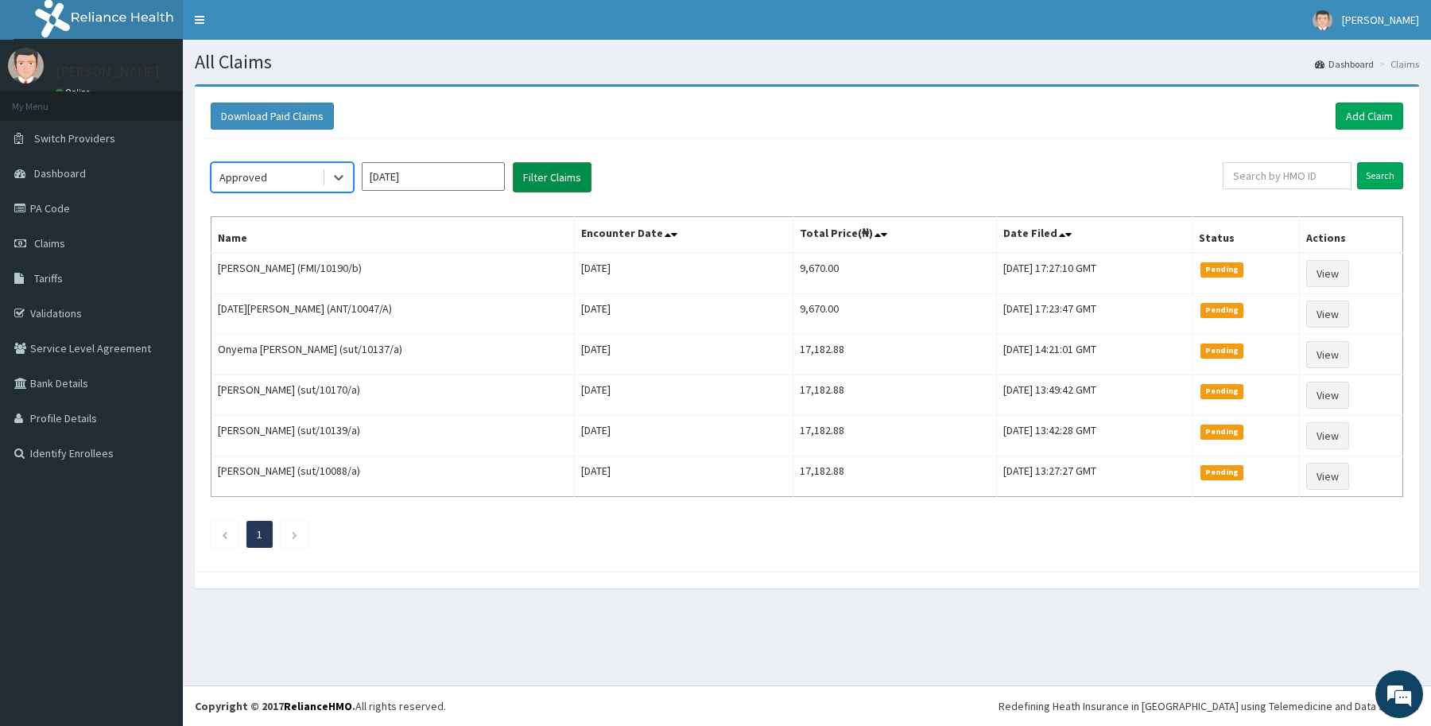
click at [553, 176] on button "Filter Claims" at bounding box center [552, 177] width 79 height 30
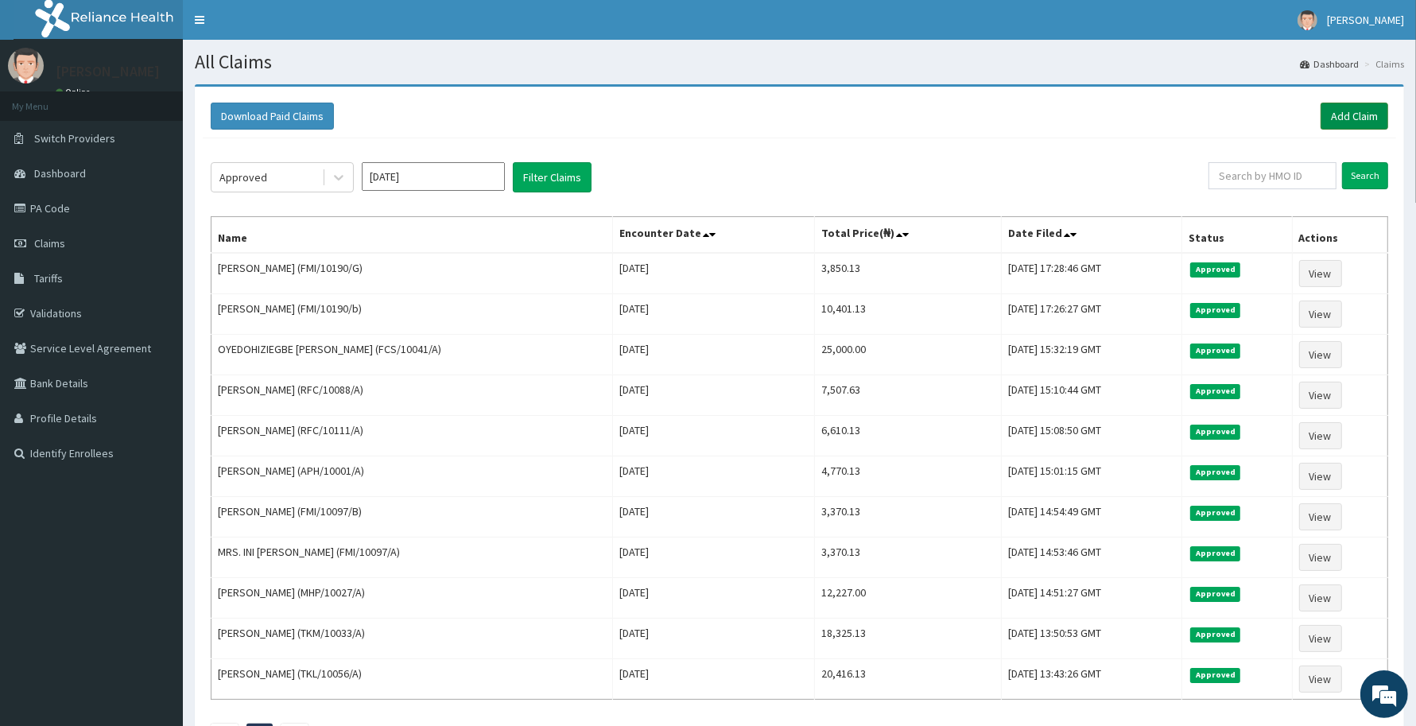
click at [1370, 116] on link "Add Claim" at bounding box center [1354, 116] width 68 height 27
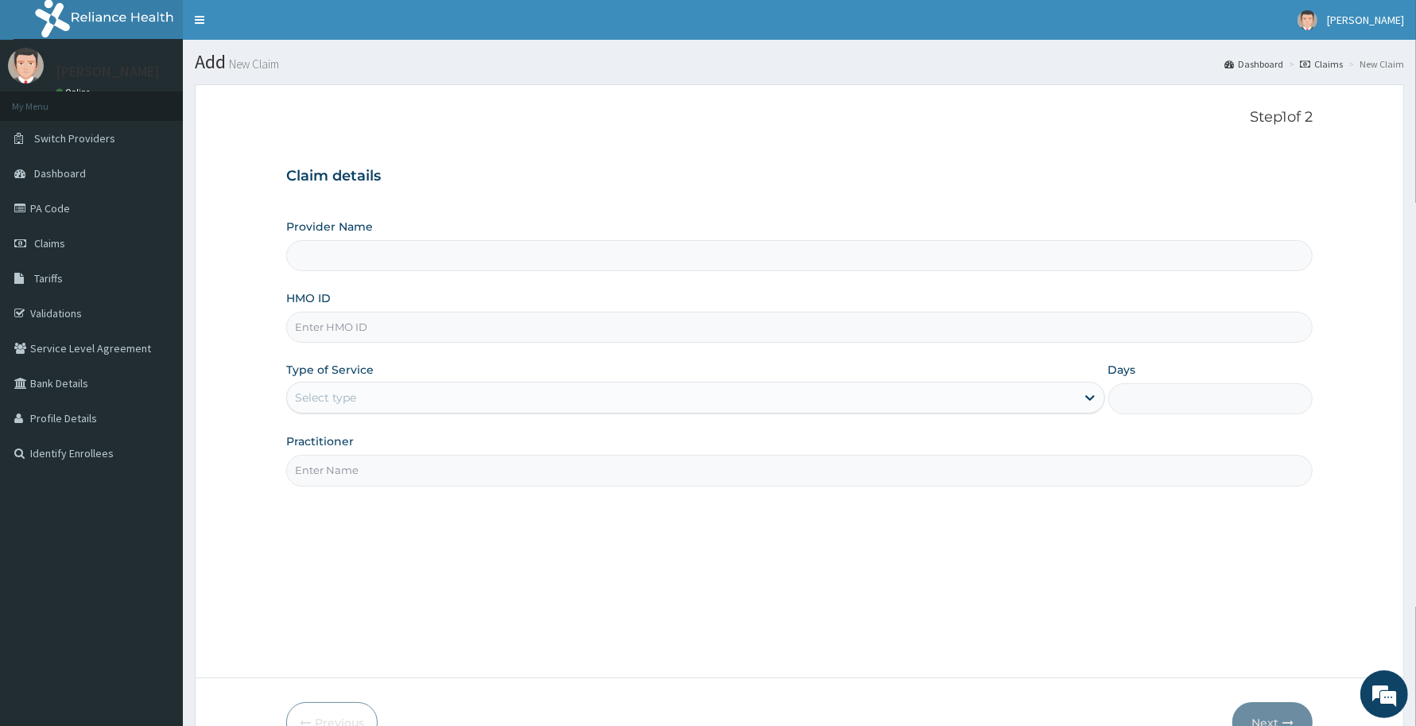
type input "Reliance Family Clinics (RFC) - [GEOGRAPHIC_DATA]"
click at [570, 318] on input "HMO ID" at bounding box center [799, 327] width 1026 height 31
paste input "FMI/10190/G"
type input "FMI/10190/G"
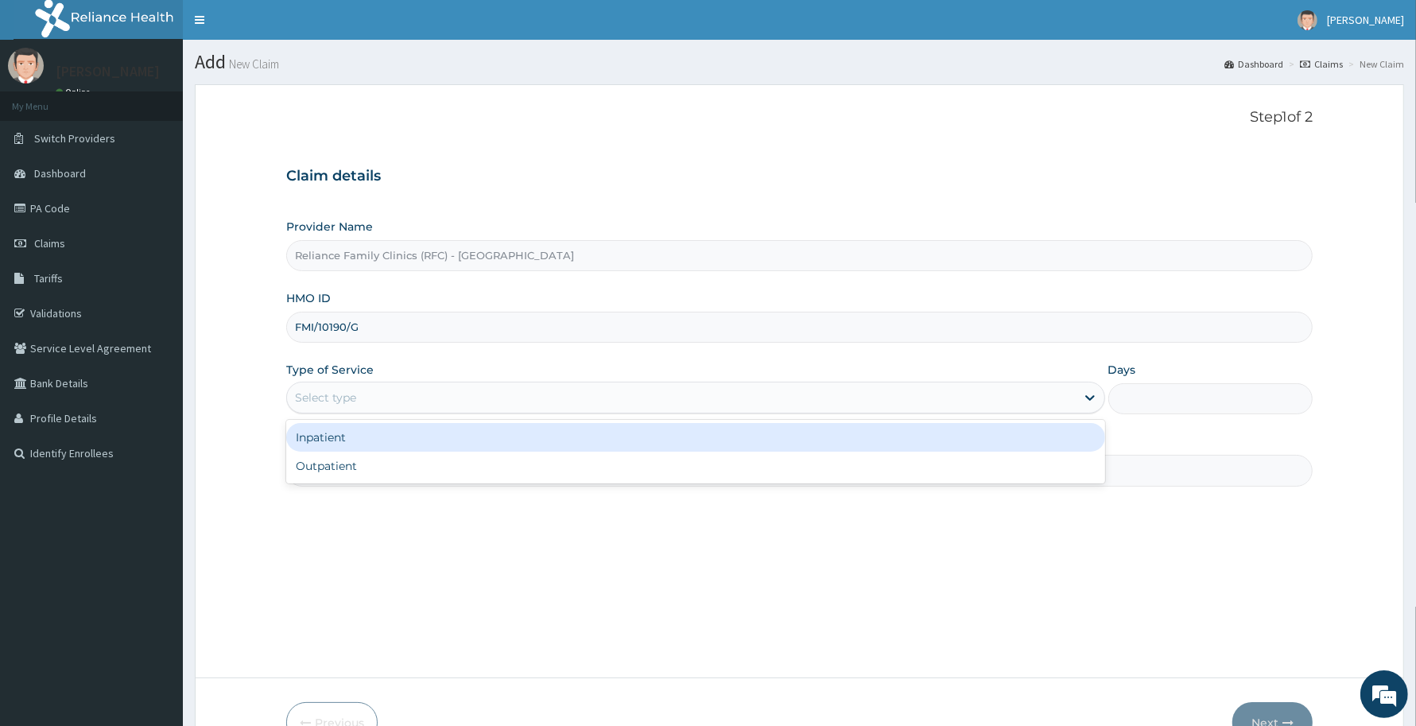
click at [475, 391] on div "Select type" at bounding box center [681, 397] width 789 height 25
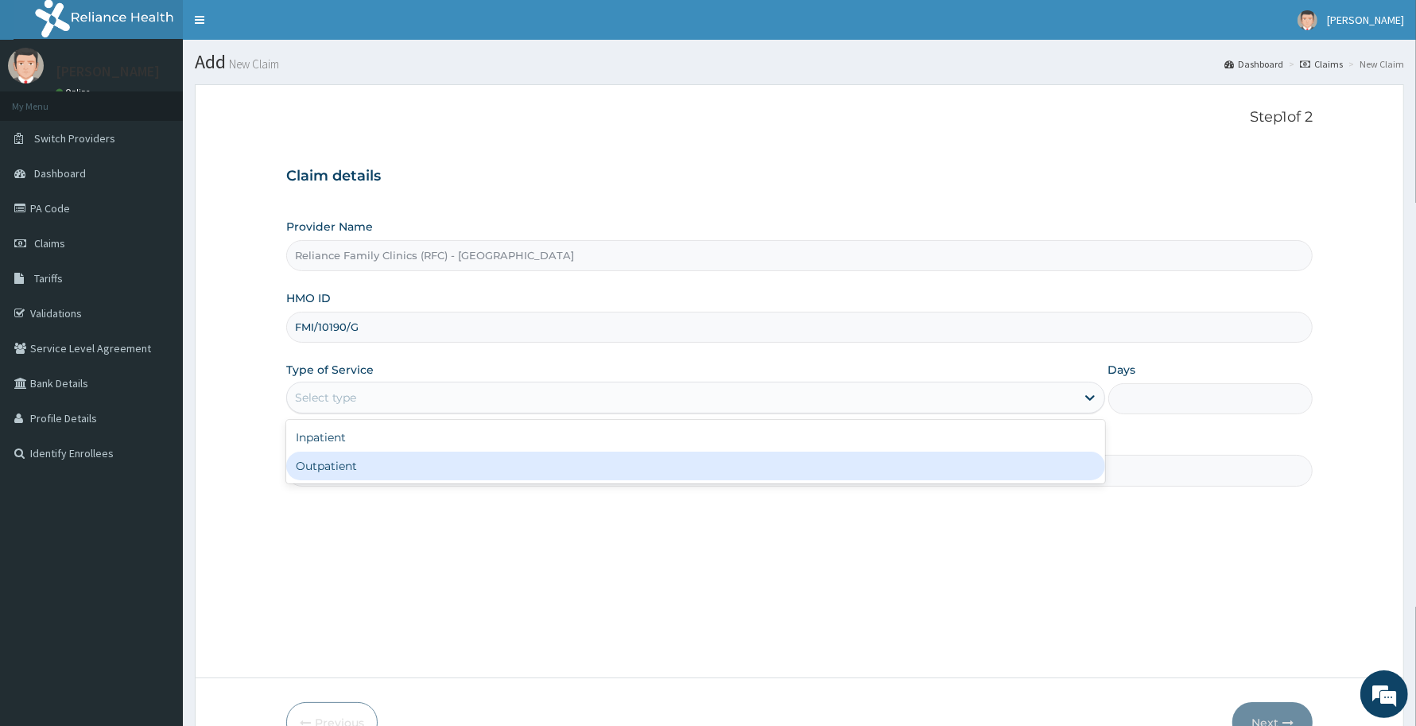
click at [463, 467] on div "Outpatient" at bounding box center [695, 465] width 819 height 29
type input "1"
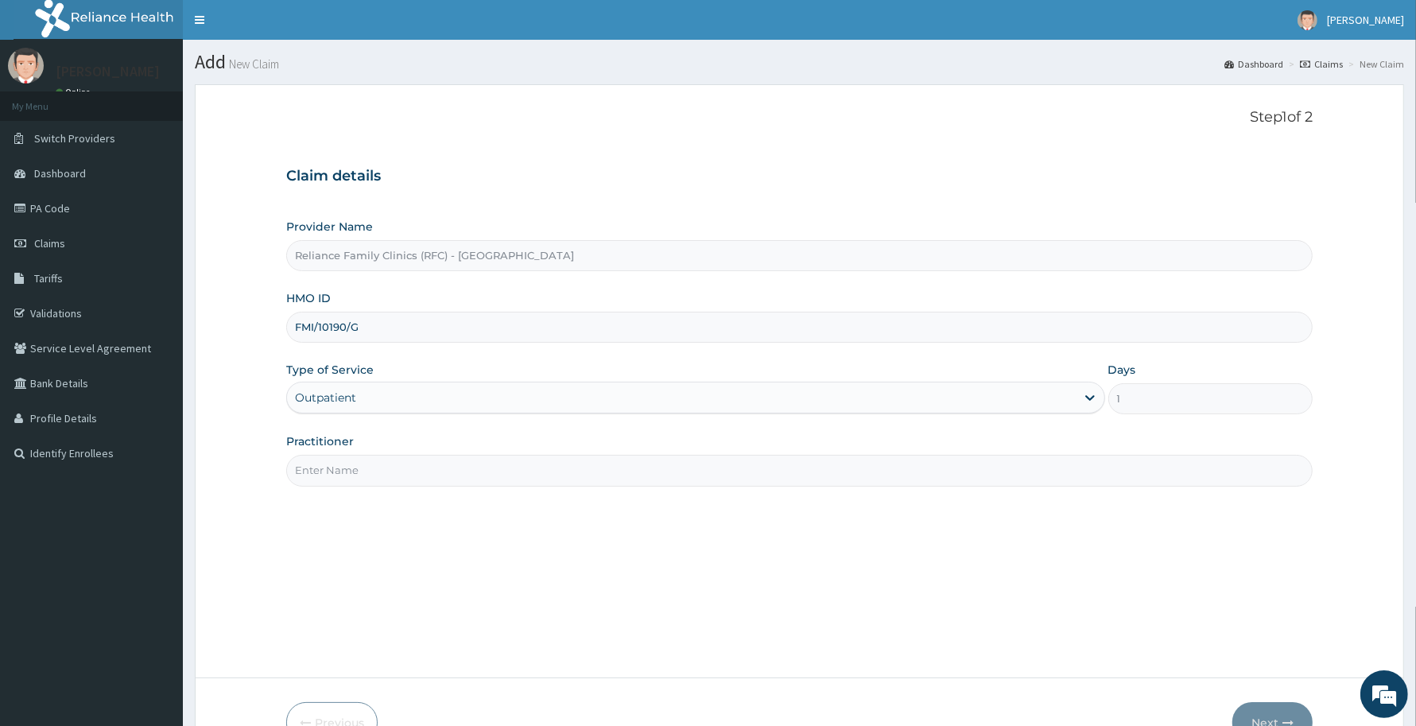
click at [463, 467] on input "Practitioner" at bounding box center [799, 470] width 1026 height 31
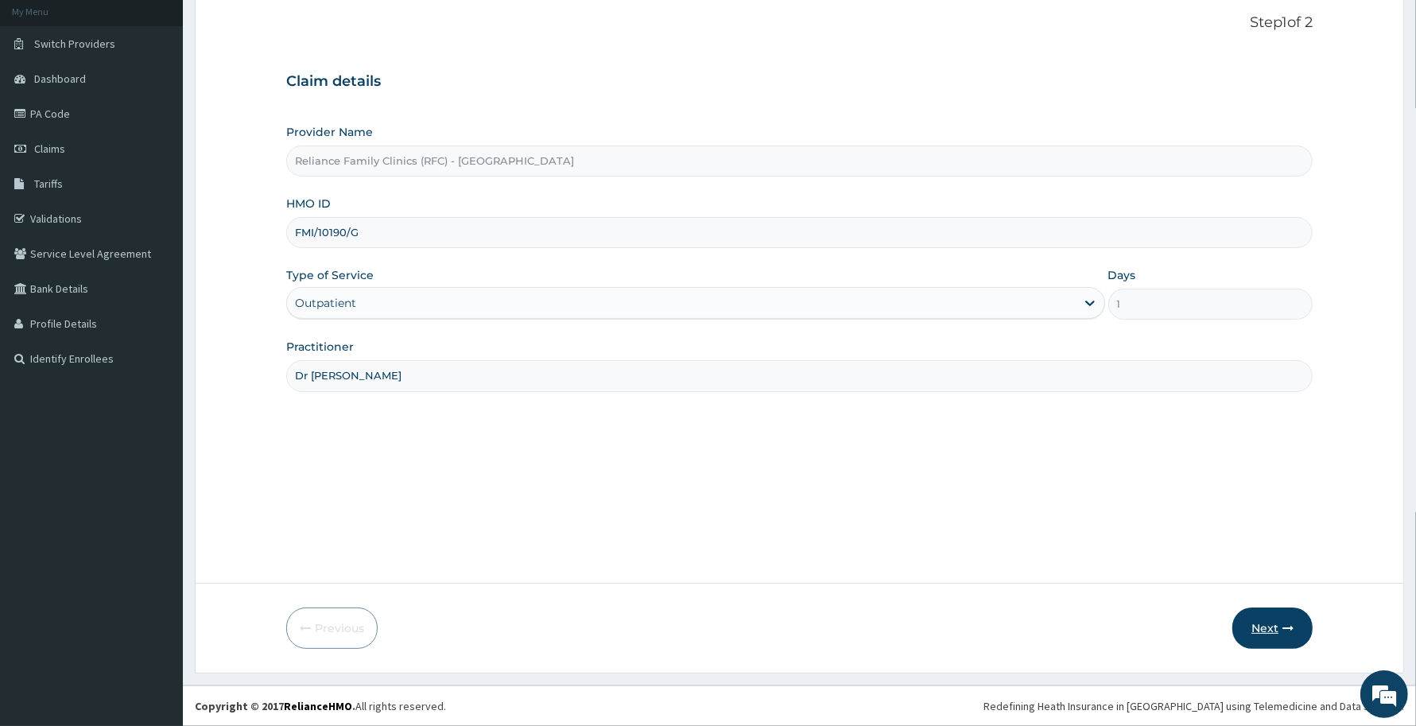
type input "Dr Aisha"
click at [1281, 614] on button "Next" at bounding box center [1272, 627] width 80 height 41
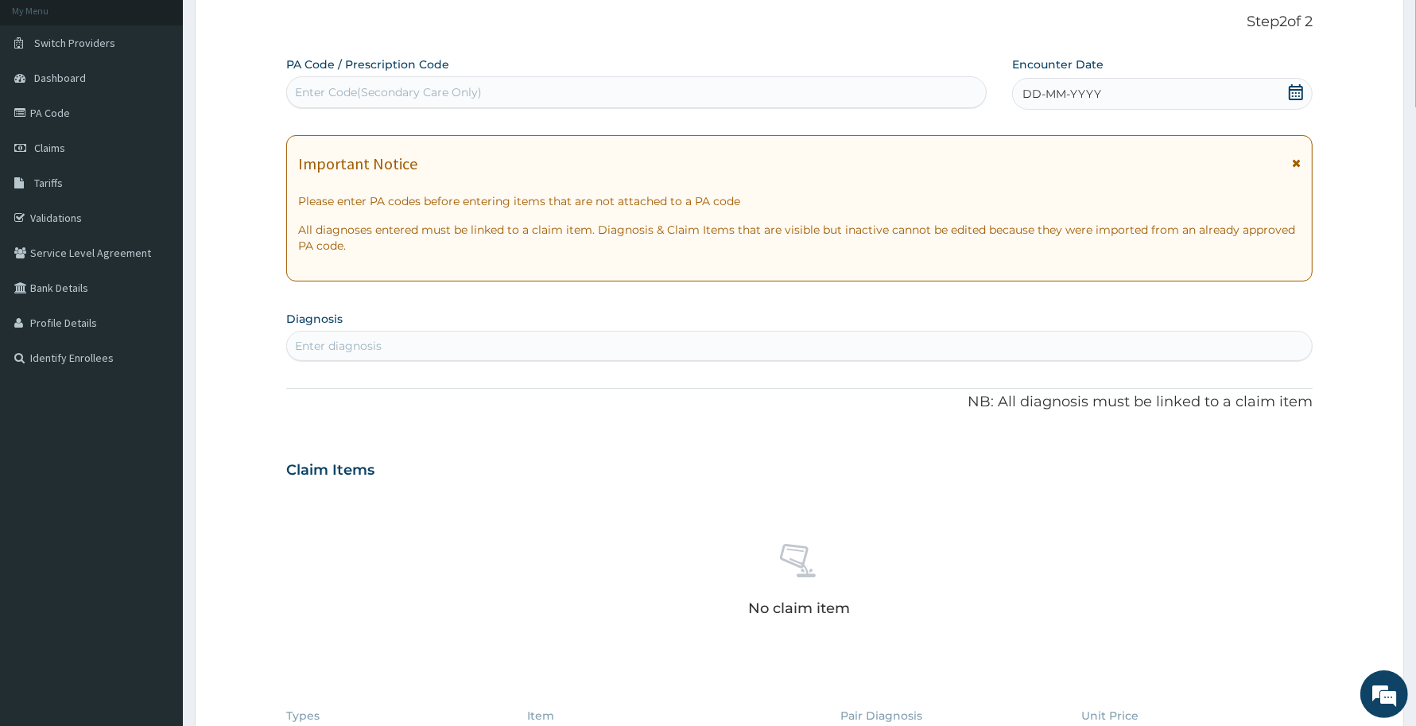
scroll to position [0, 0]
click at [662, 101] on div "Enter Code(Secondary Care Only)" at bounding box center [636, 91] width 699 height 25
paste input "PA/FC8D99"
type input "PA/FC8D99"
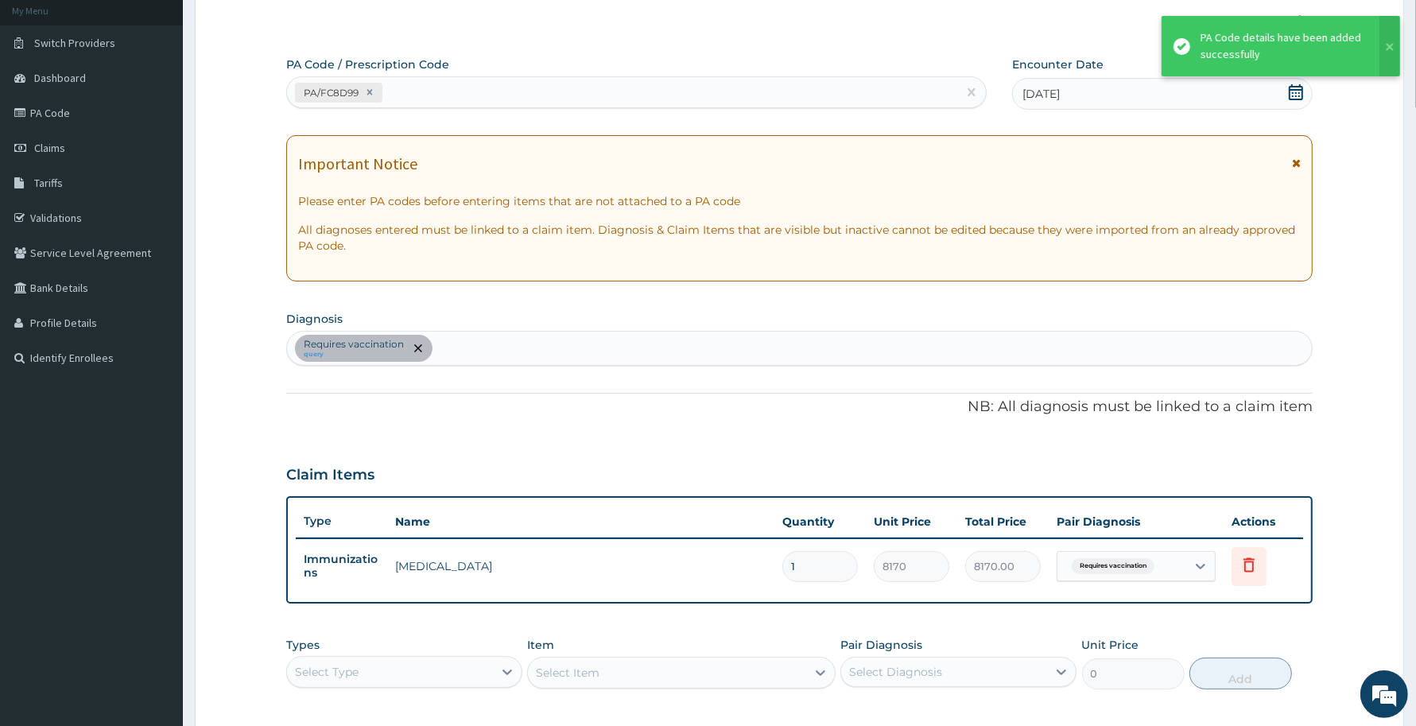
scroll to position [343, 0]
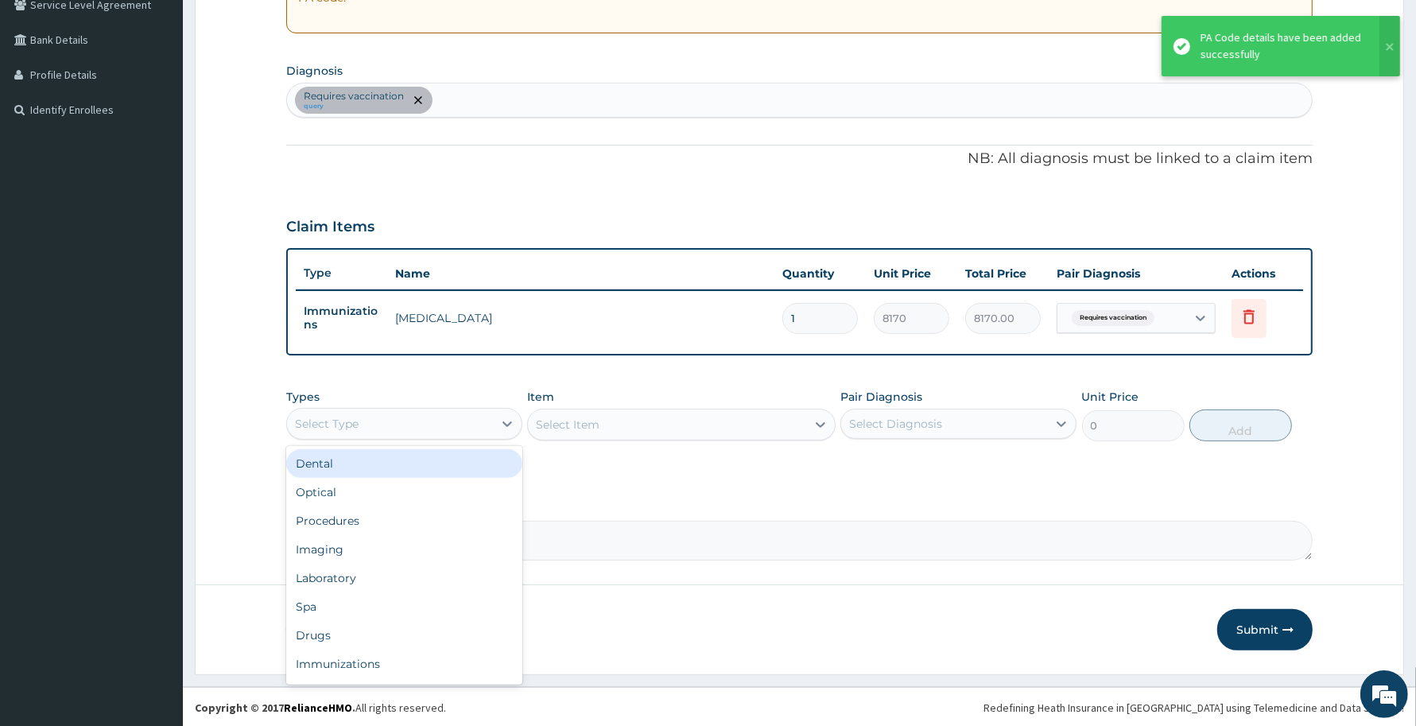
click at [442, 433] on div "Select Type" at bounding box center [390, 423] width 206 height 25
type input "pro"
click at [451, 469] on div "Procedures" at bounding box center [404, 463] width 236 height 29
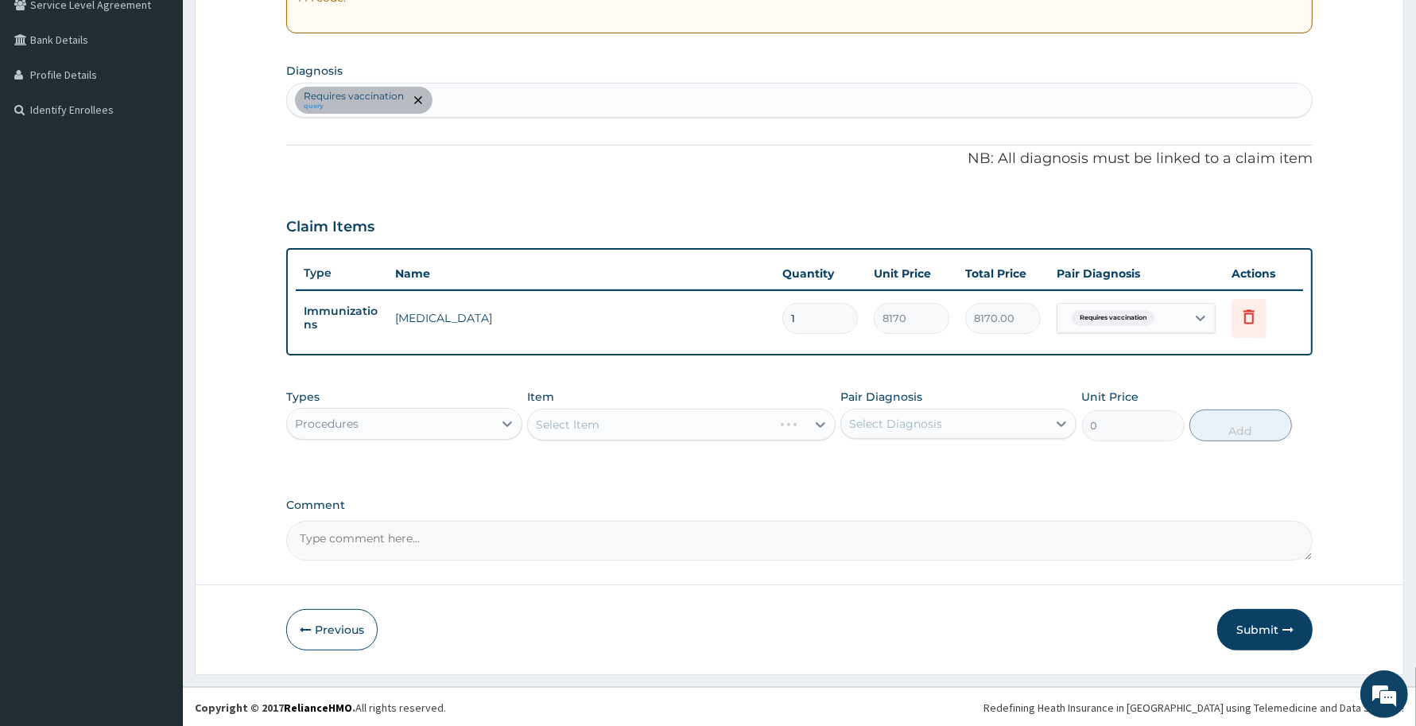
click at [743, 401] on div "Item Select Item" at bounding box center [681, 415] width 308 height 52
click at [745, 427] on div "Select Item" at bounding box center [681, 425] width 308 height 32
click at [732, 459] on div "Types Procedures Item Select Item Pair Diagnosis Select Diagnosis Unit Price 0 …" at bounding box center [799, 427] width 1026 height 92
click at [741, 424] on div "Select Item" at bounding box center [666, 424] width 277 height 25
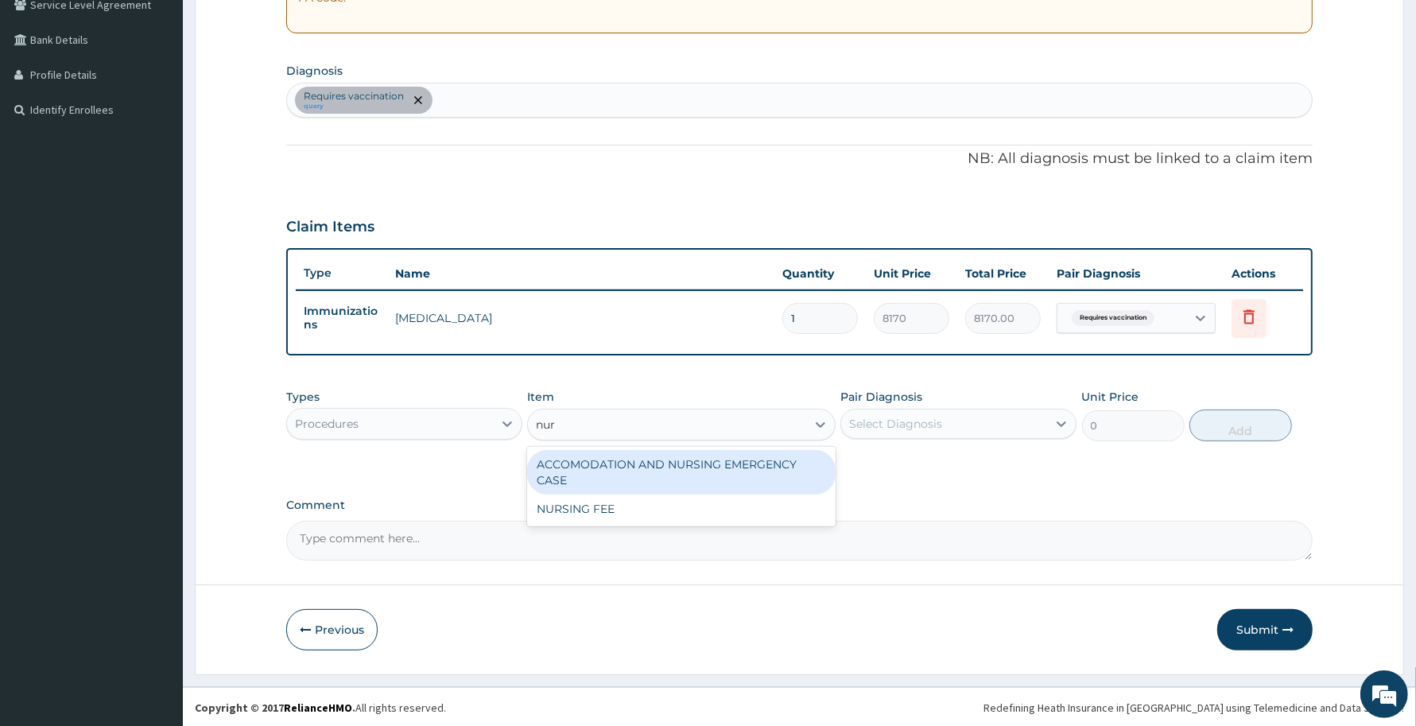
type input "nurs"
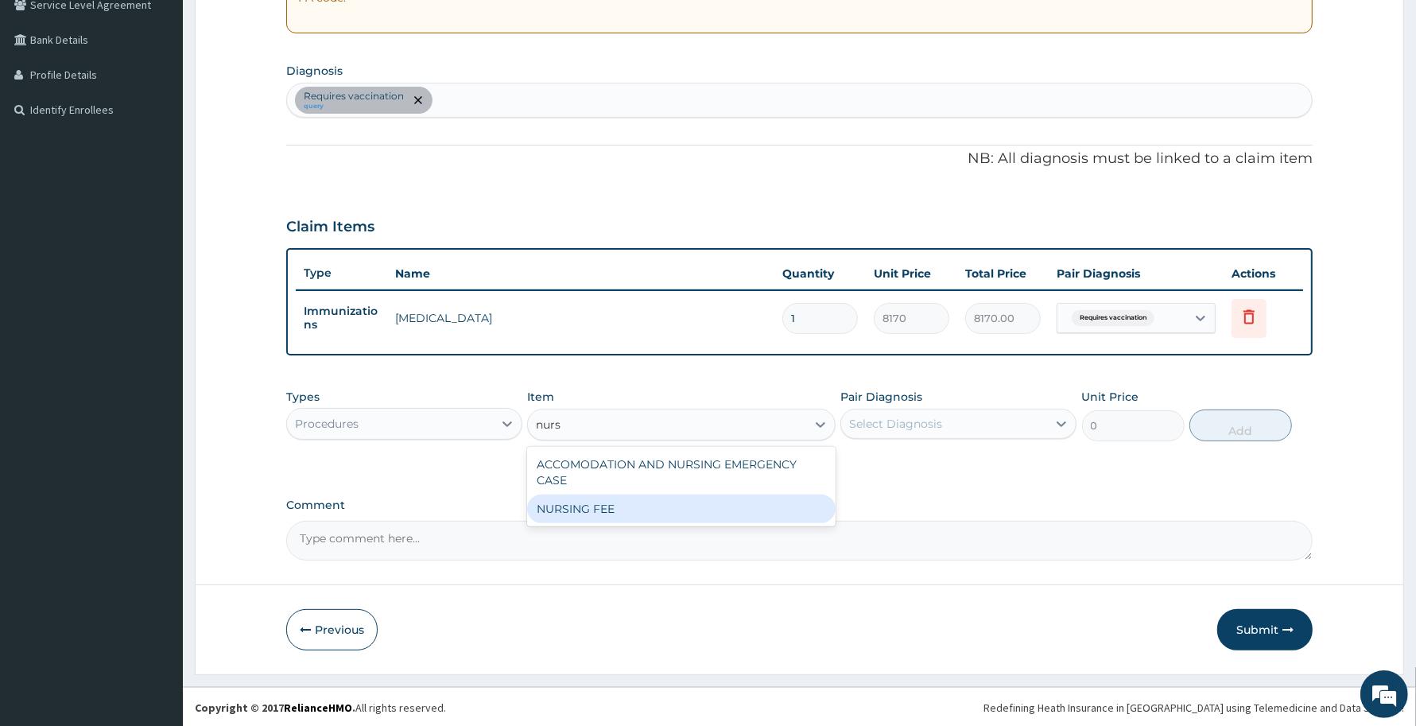
click at [760, 498] on div "NURSING FEE" at bounding box center [681, 508] width 308 height 29
type input "1500"
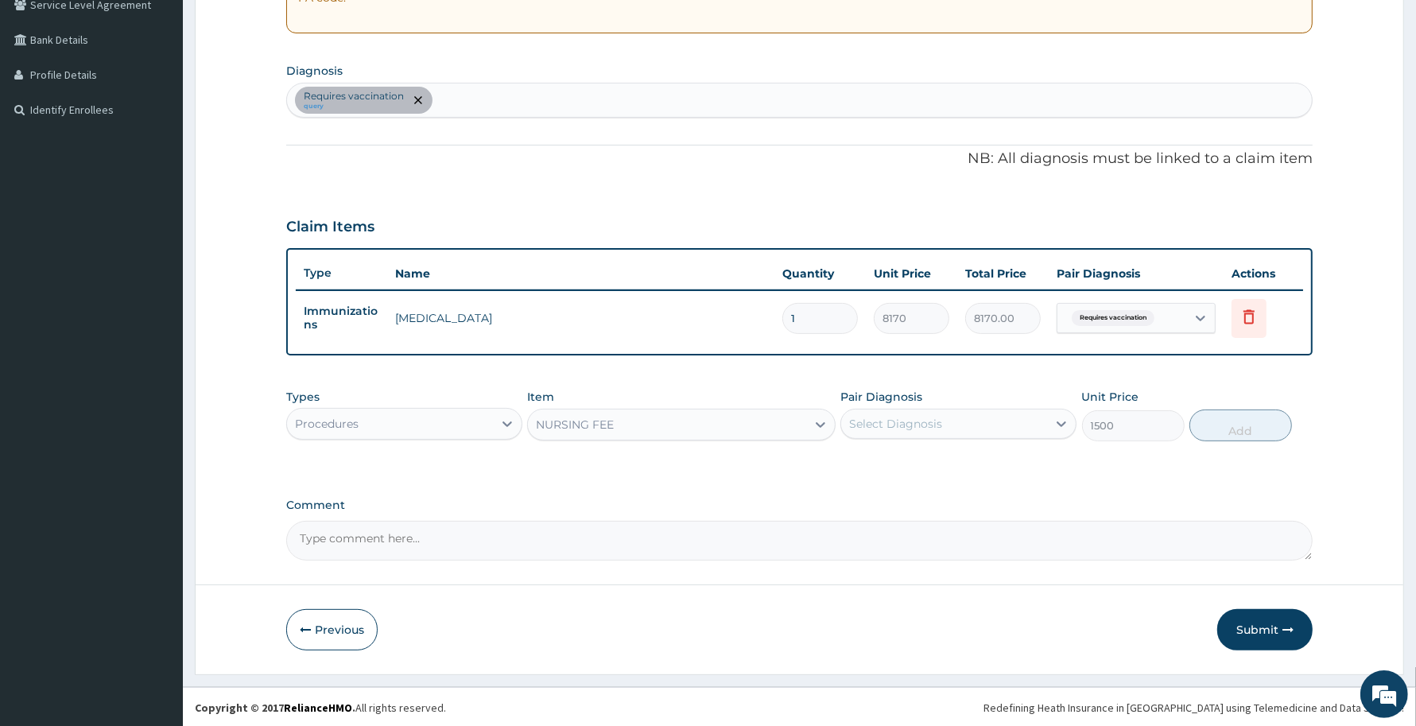
click at [902, 411] on div "Select Diagnosis" at bounding box center [944, 423] width 206 height 25
click at [915, 457] on label "Requires vaccination" at bounding box center [926, 463] width 120 height 16
checkbox input "true"
click at [1253, 435] on button "Add" at bounding box center [1240, 425] width 103 height 32
type input "0"
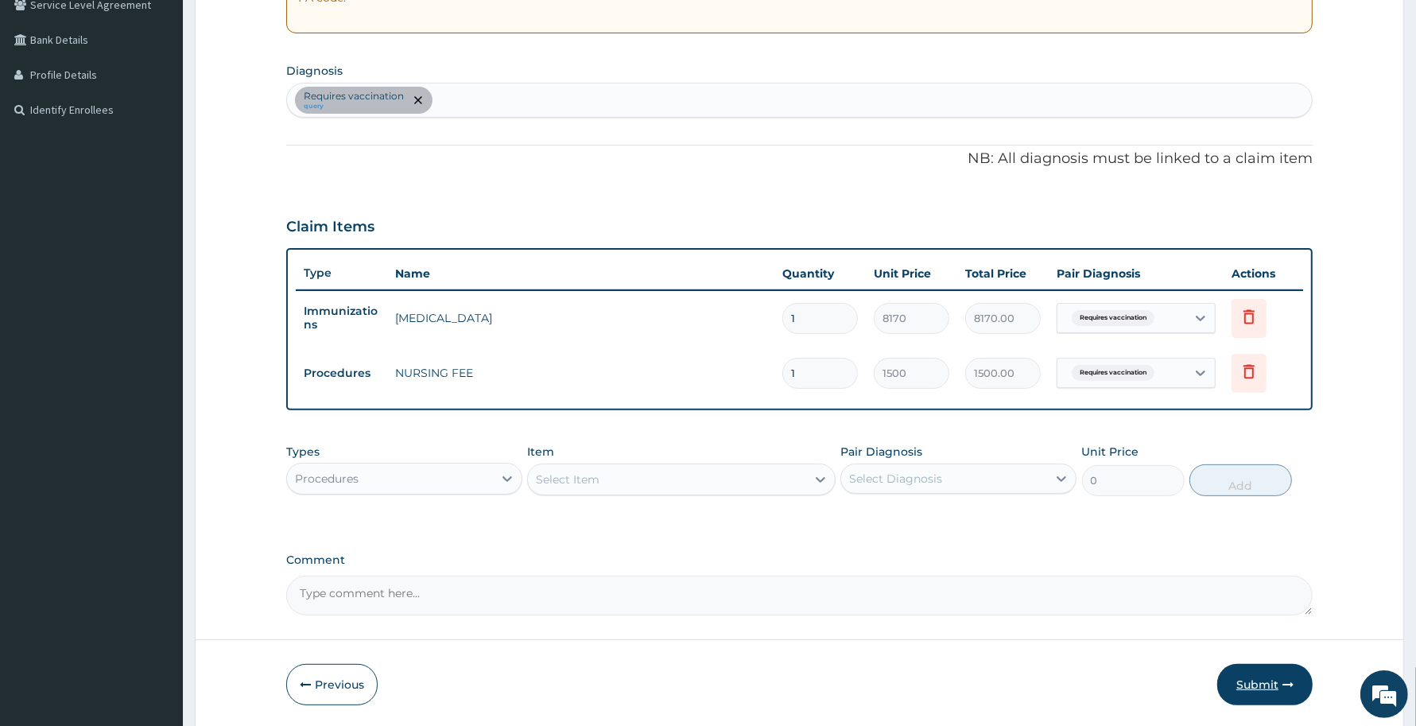
click at [1244, 676] on button "Submit" at bounding box center [1264, 684] width 95 height 41
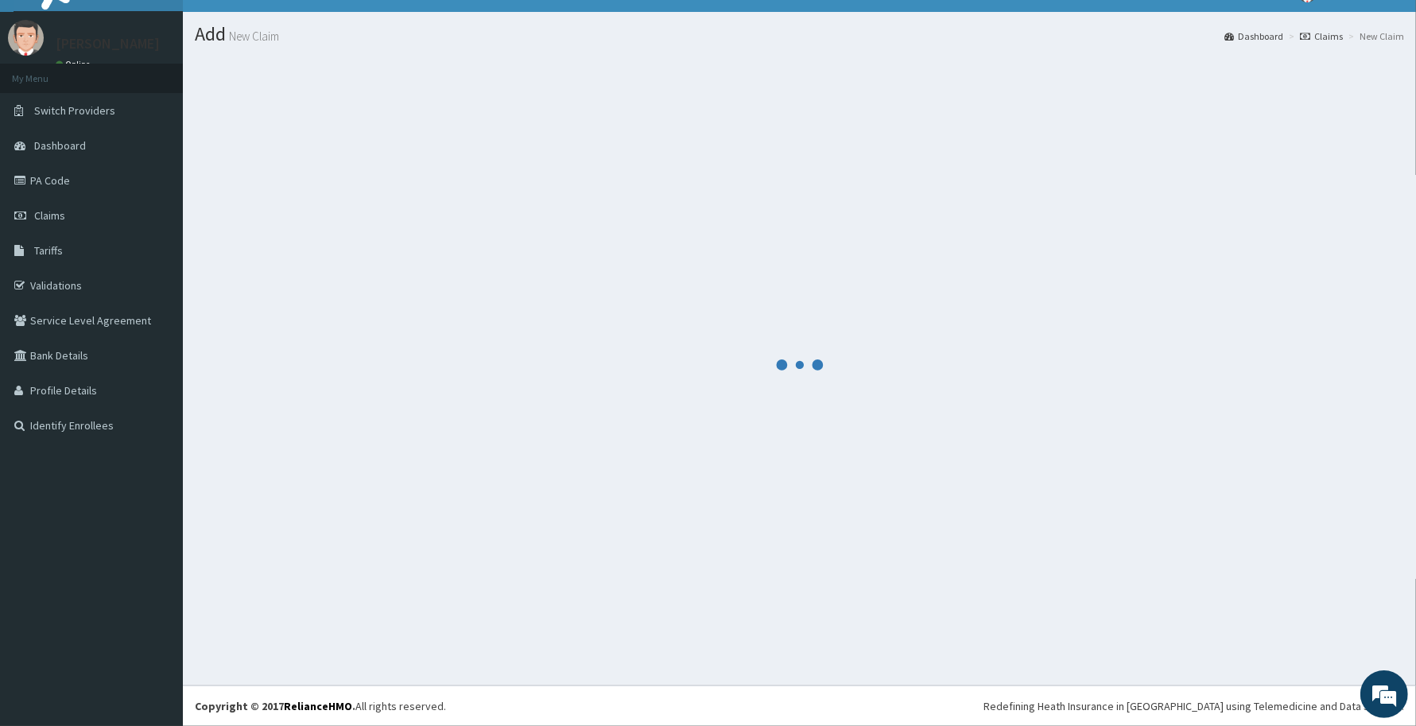
scroll to position [28, 0]
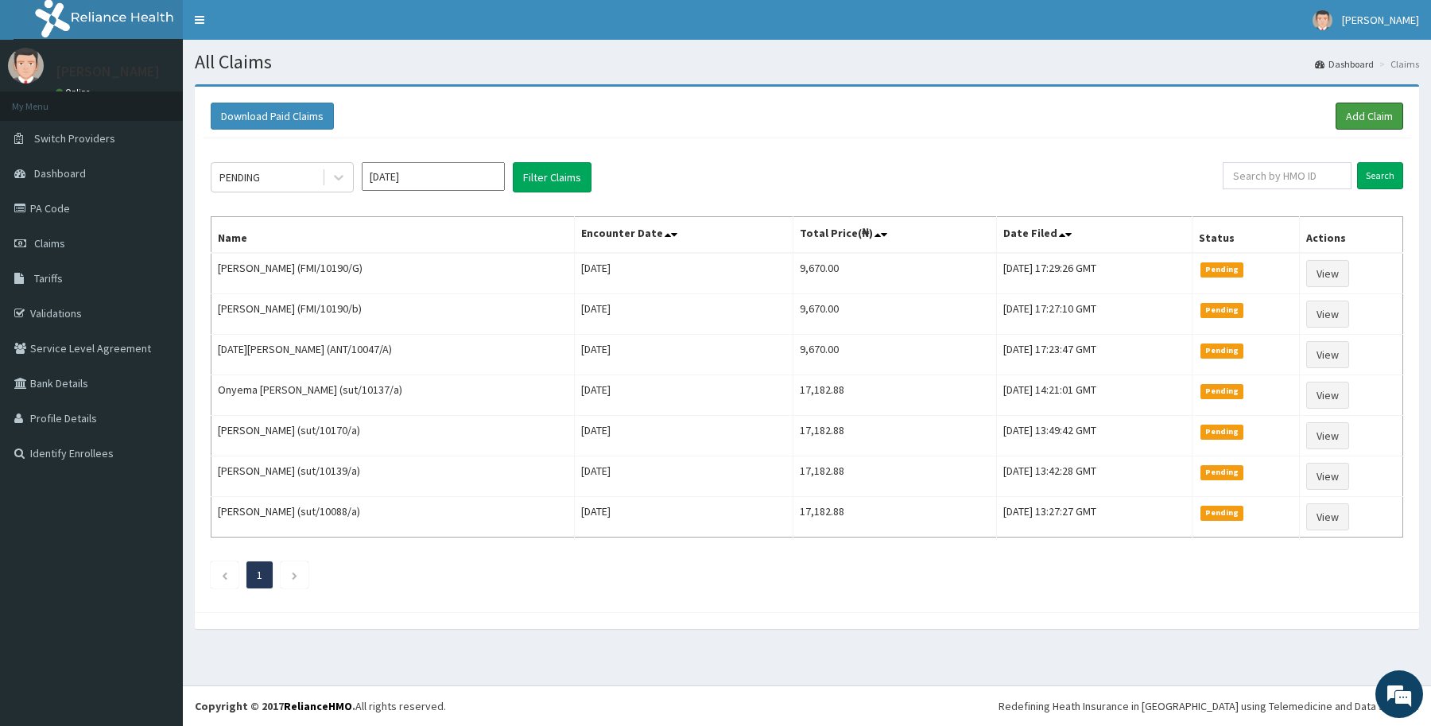
drag, startPoint x: 1355, startPoint y: 106, endPoint x: 1326, endPoint y: 93, distance: 32.0
click at [1355, 106] on link "Add Claim" at bounding box center [1369, 116] width 68 height 27
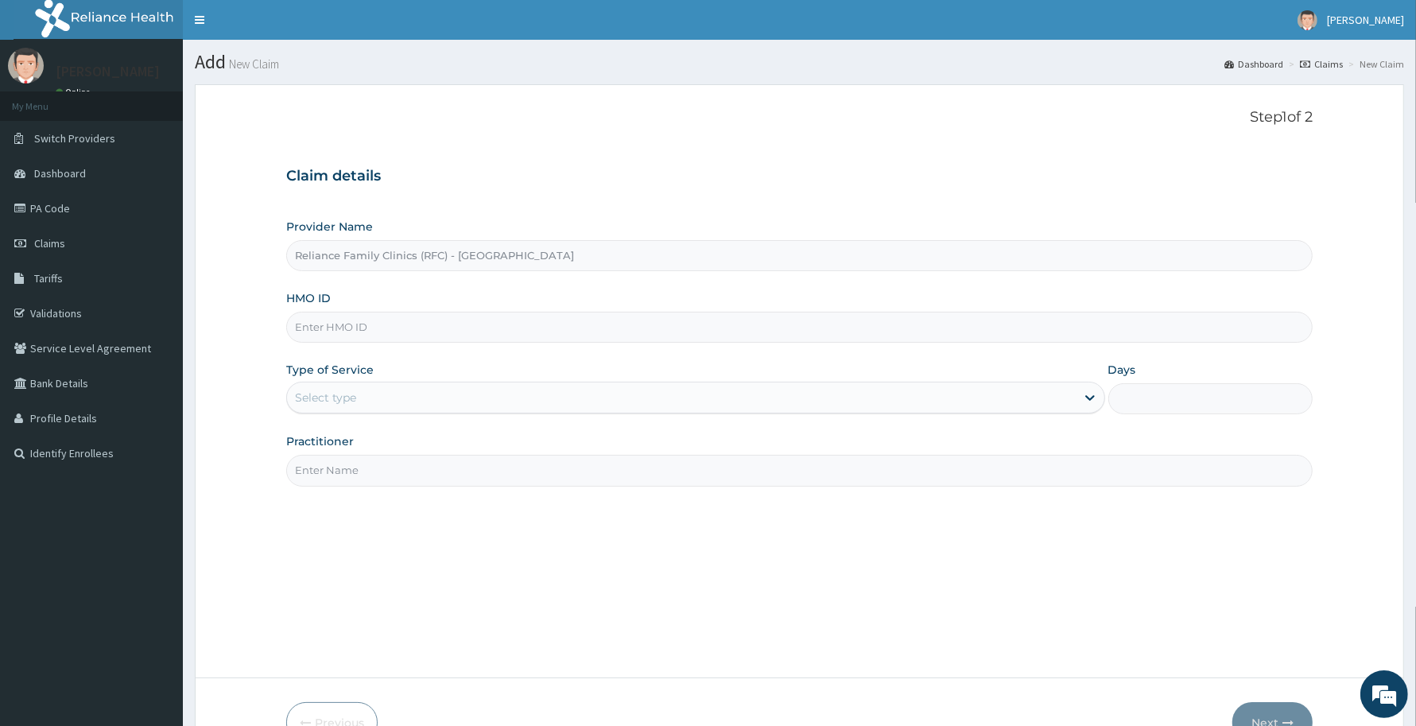
click at [502, 335] on input "HMO ID" at bounding box center [799, 327] width 1026 height 31
paste input "MHP/10027/A"
type input "MHP/10027/A"
click at [527, 392] on div "Select type" at bounding box center [681, 397] width 789 height 25
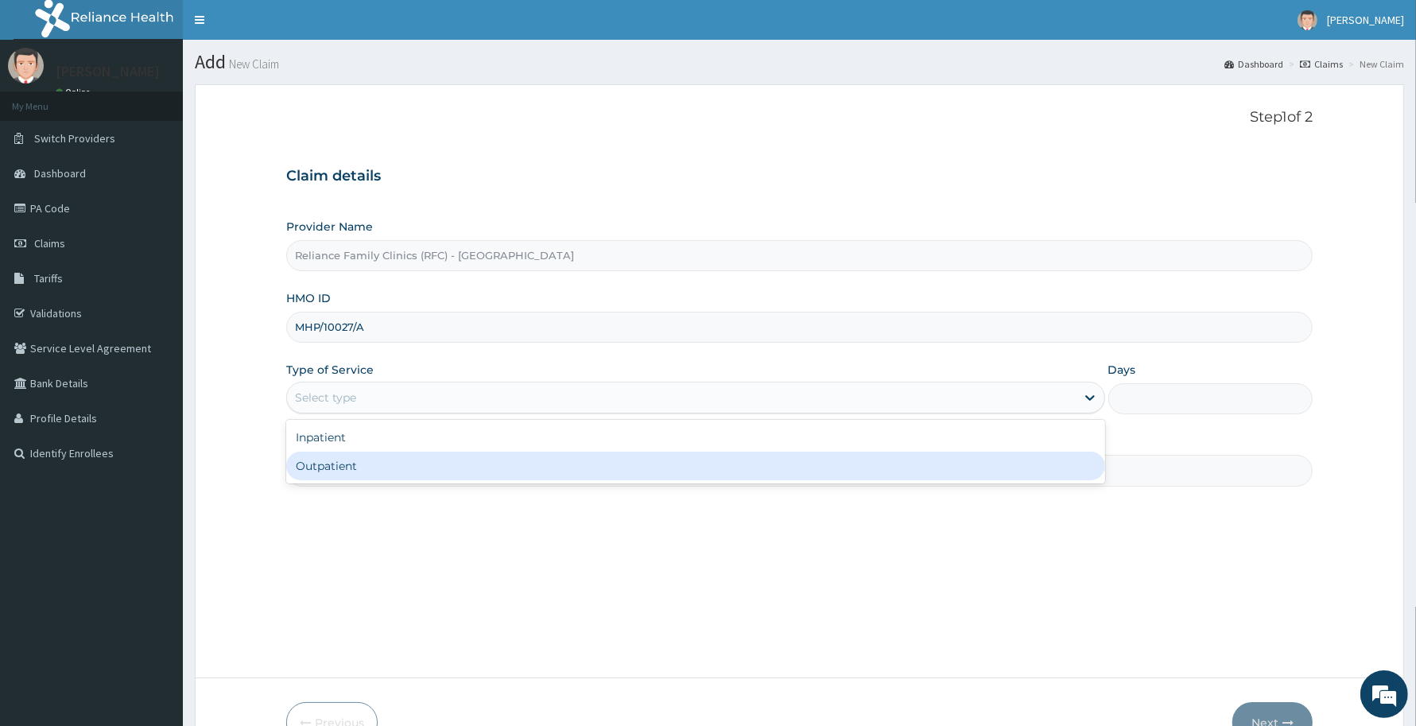
click at [491, 475] on div "Outpatient" at bounding box center [695, 465] width 819 height 29
type input "1"
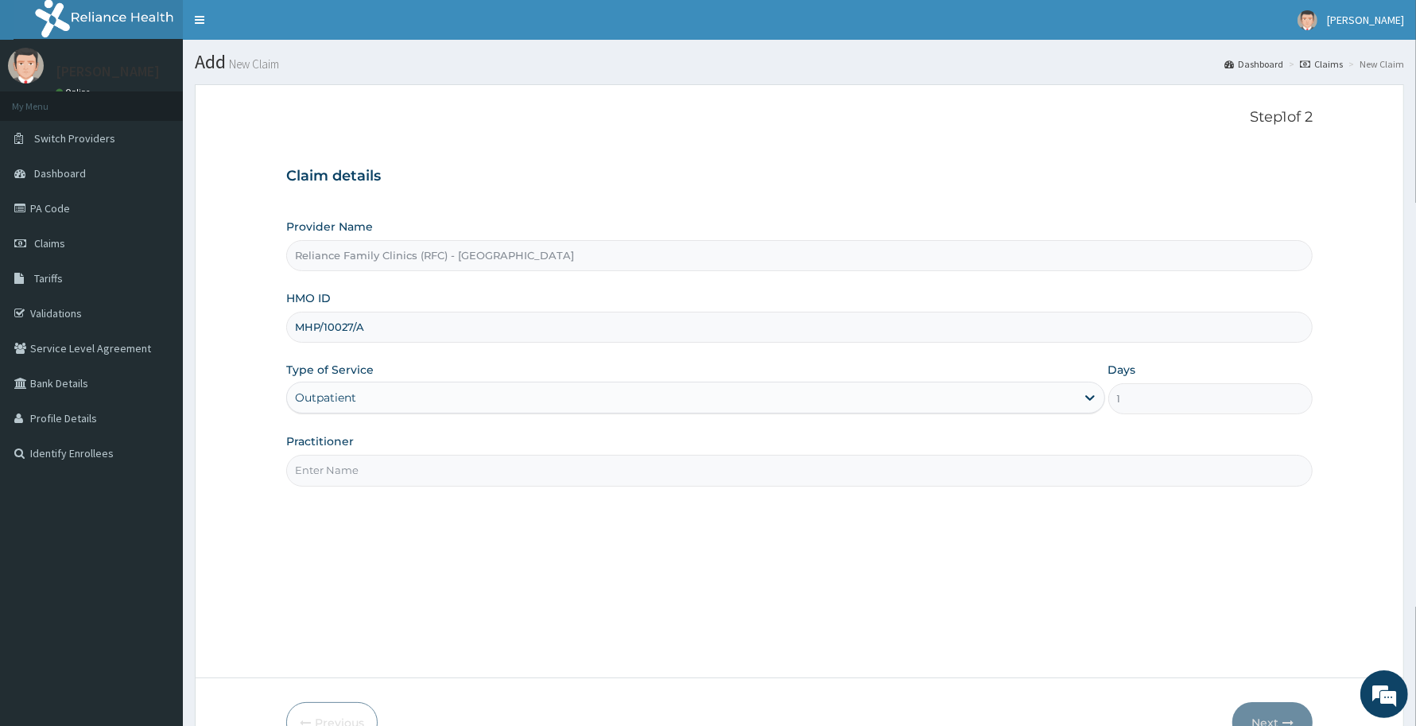
click at [491, 475] on input "Practitioner" at bounding box center [799, 470] width 1026 height 31
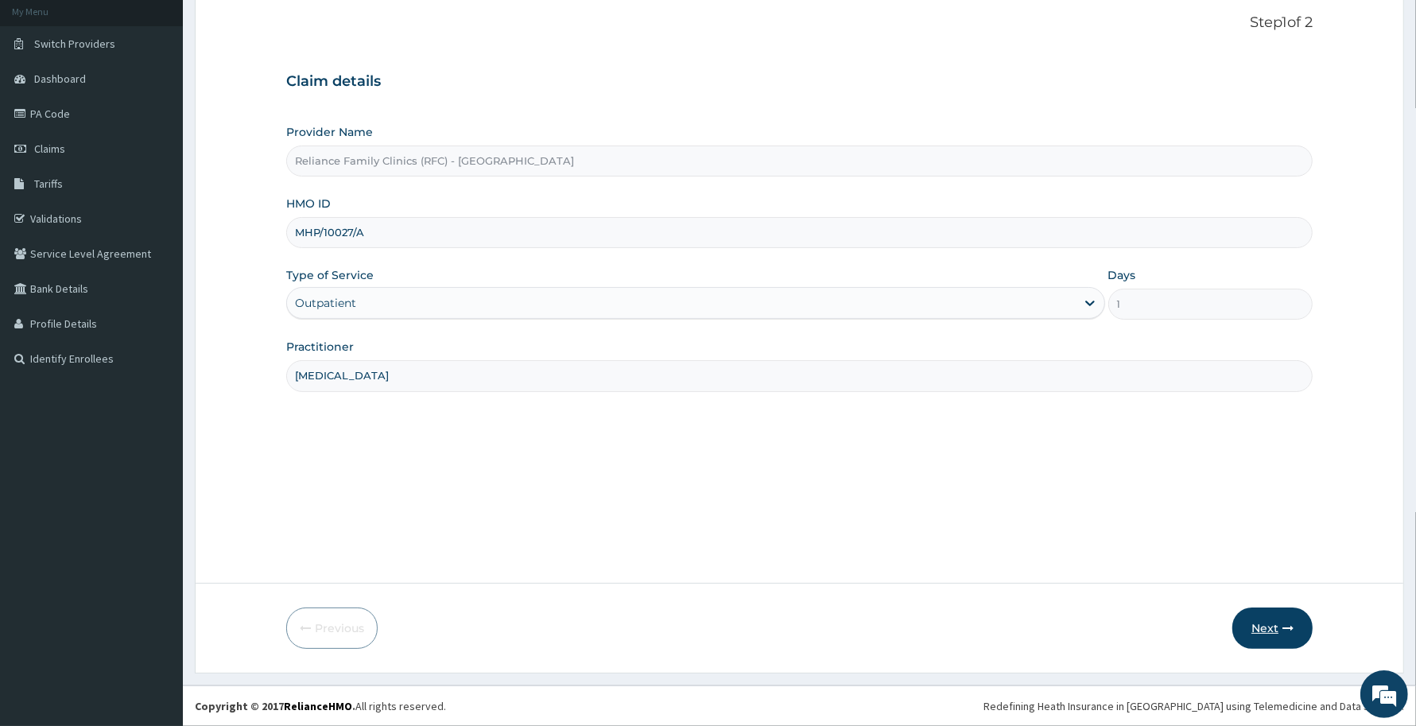
type input "Psychologist"
click at [1257, 626] on button "Next" at bounding box center [1272, 627] width 80 height 41
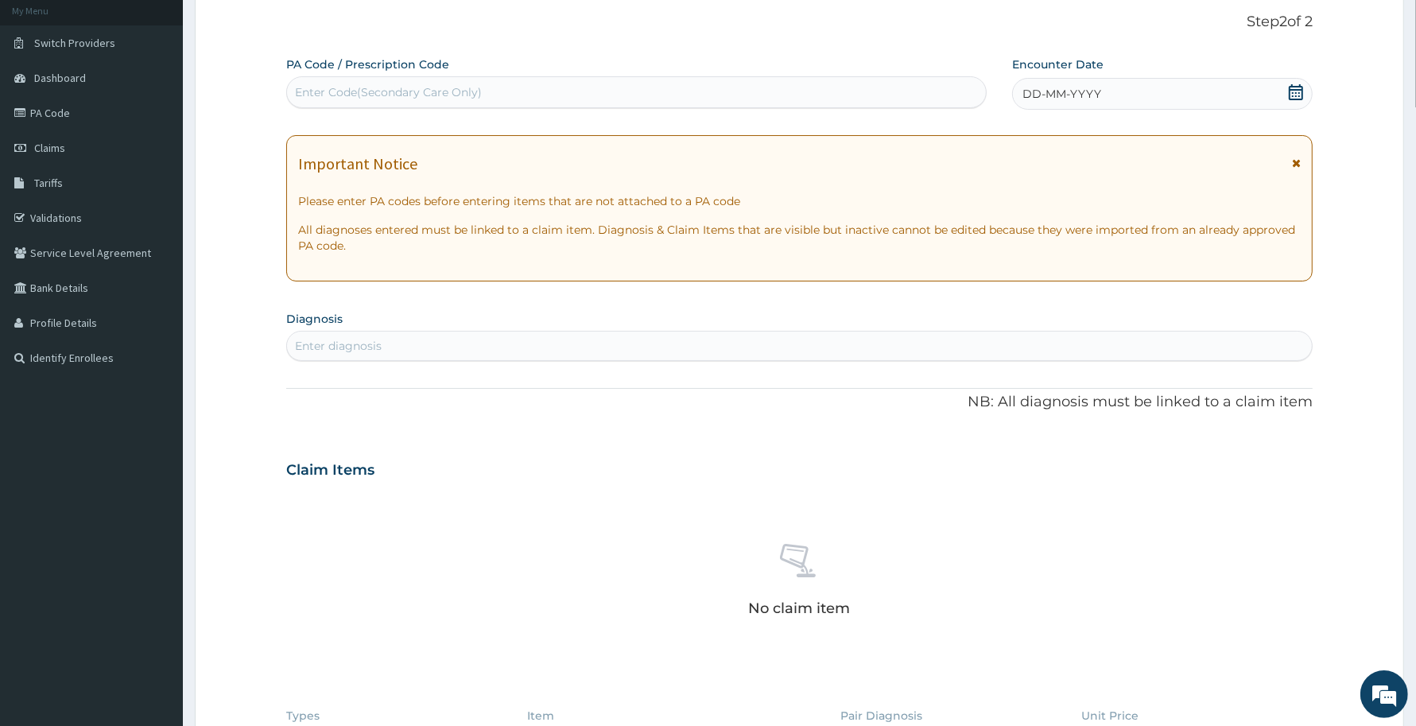
click at [596, 95] on div "Enter Code(Secondary Care Only)" at bounding box center [636, 91] width 699 height 25
paste input "PA/2EE8C5"
type input "PA/2EE8C5"
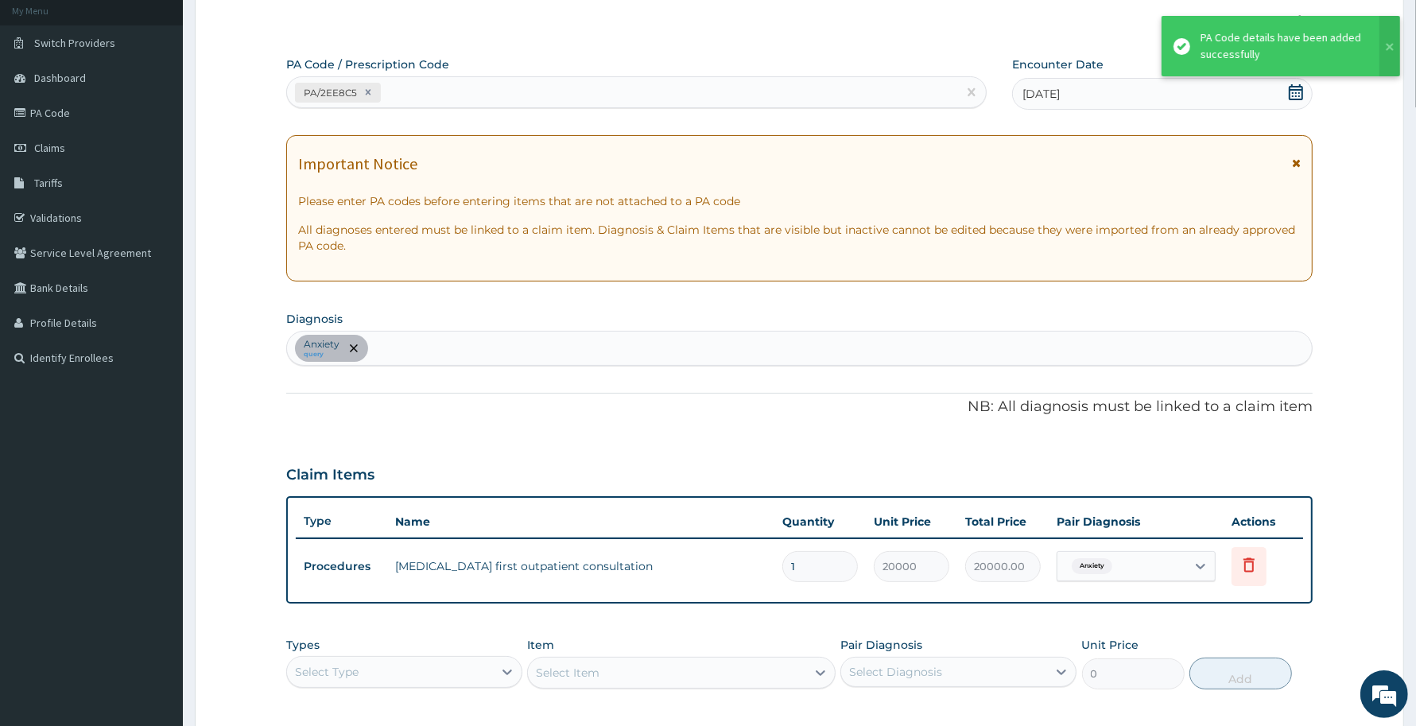
scroll to position [343, 0]
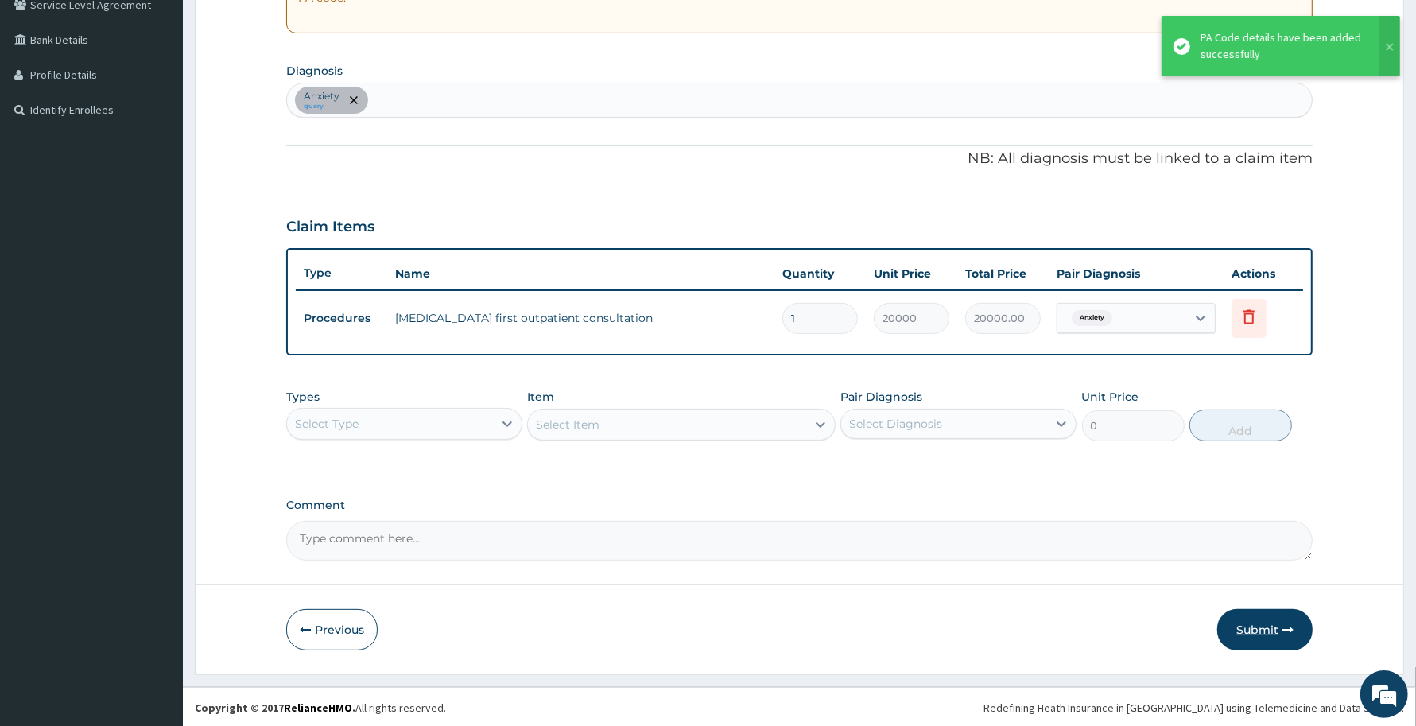
click at [1266, 636] on button "Submit" at bounding box center [1264, 629] width 95 height 41
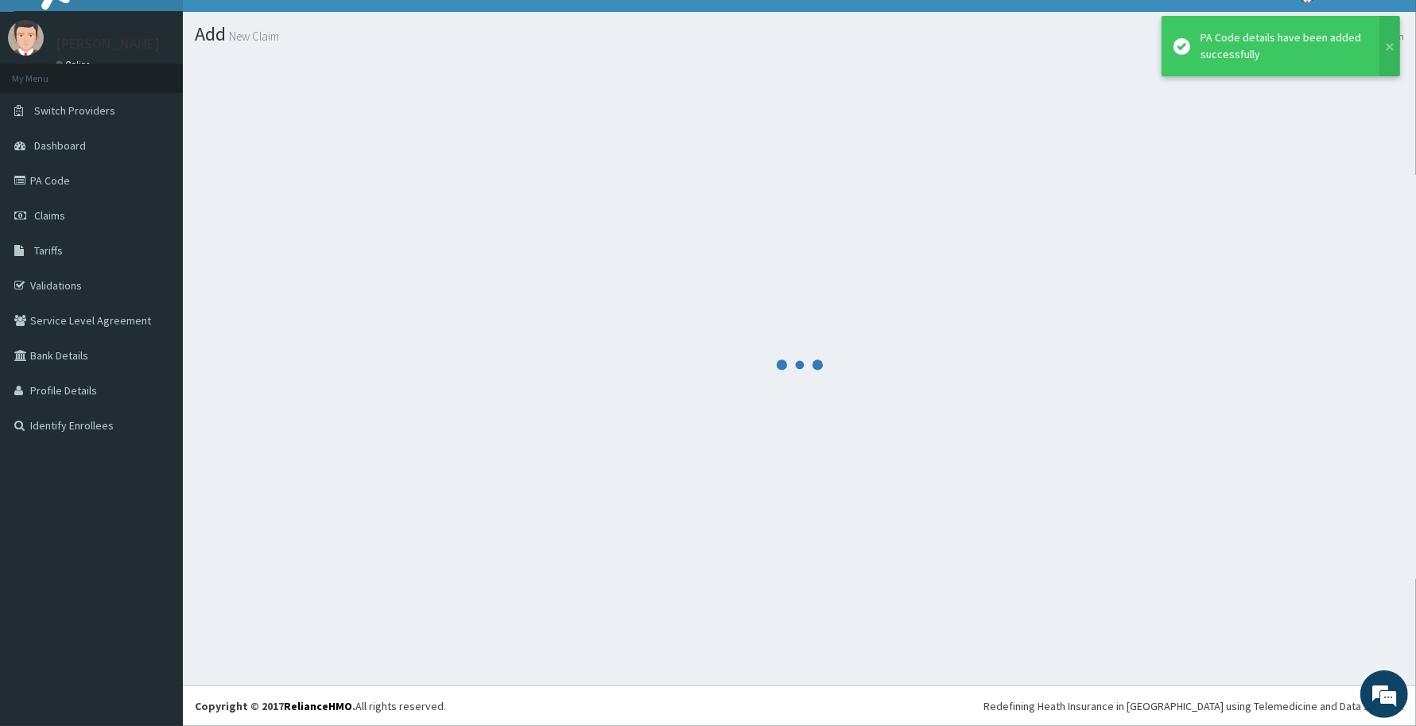
scroll to position [28, 0]
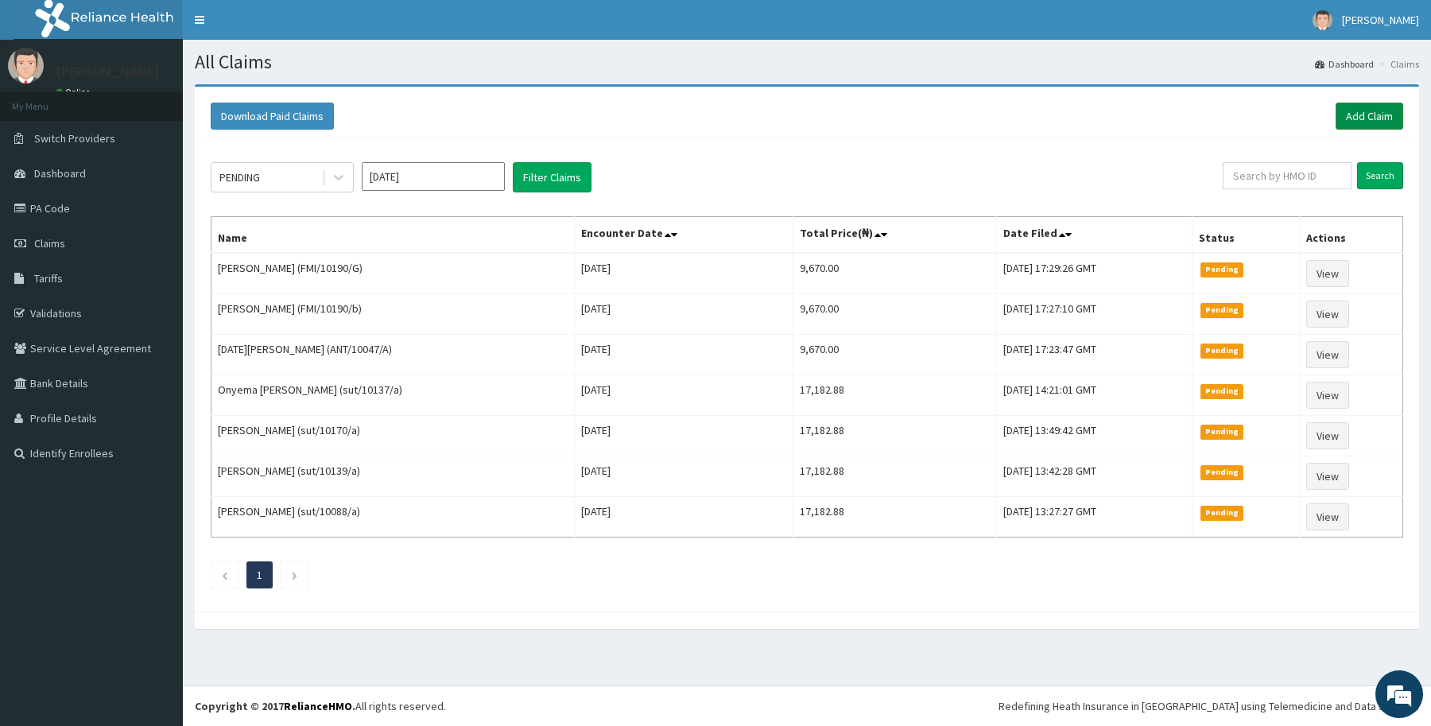
click at [1357, 109] on link "Add Claim" at bounding box center [1369, 116] width 68 height 27
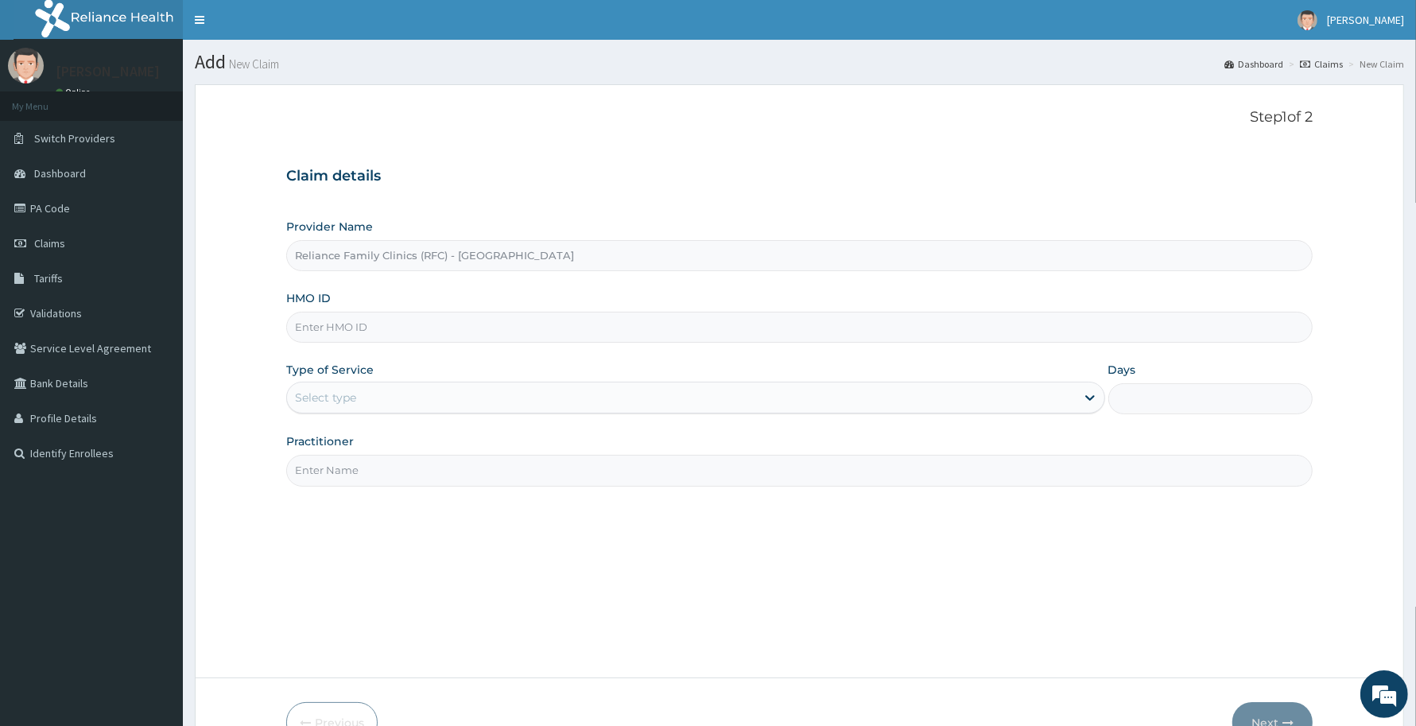
click at [603, 338] on input "HMO ID" at bounding box center [799, 327] width 1026 height 31
paste input "EPD/10006/A"
type input "EPD/10006/A"
click at [434, 393] on div "Select type" at bounding box center [681, 397] width 789 height 25
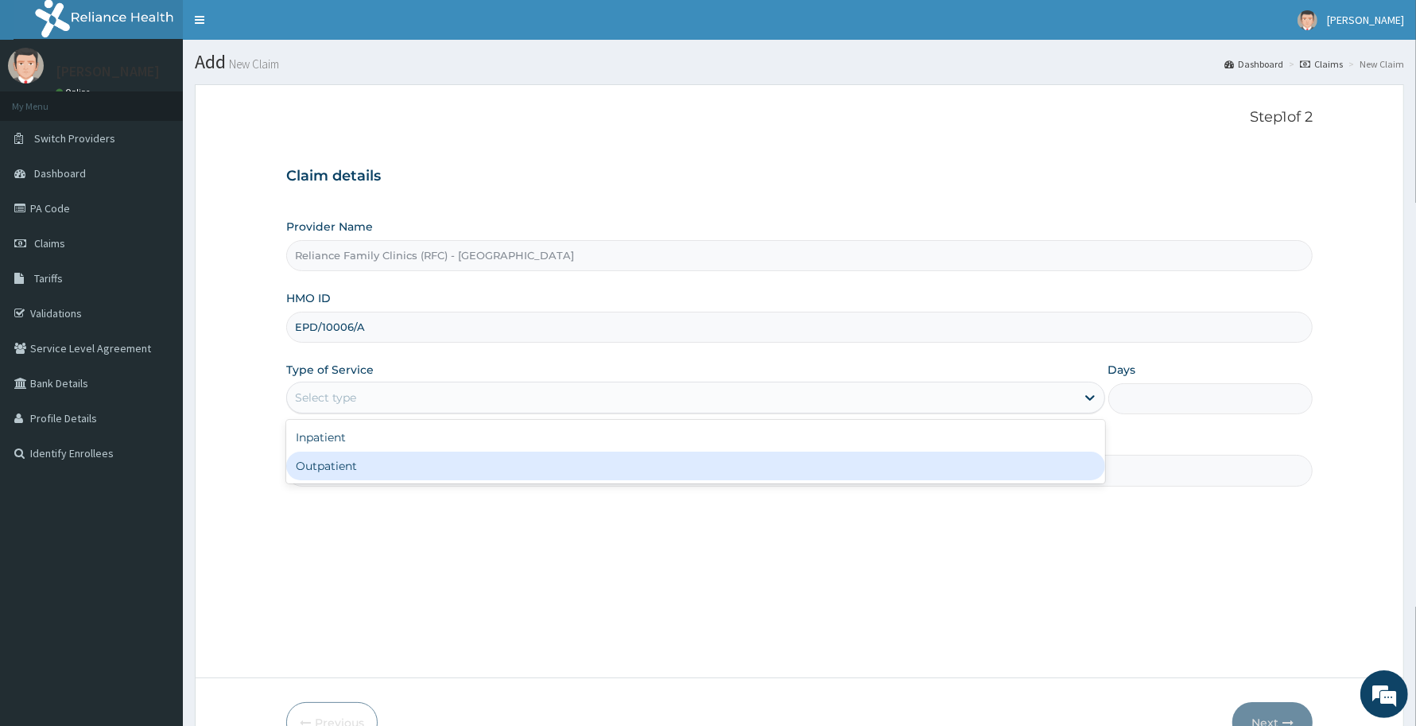
click at [446, 470] on div "Outpatient" at bounding box center [695, 465] width 819 height 29
type input "1"
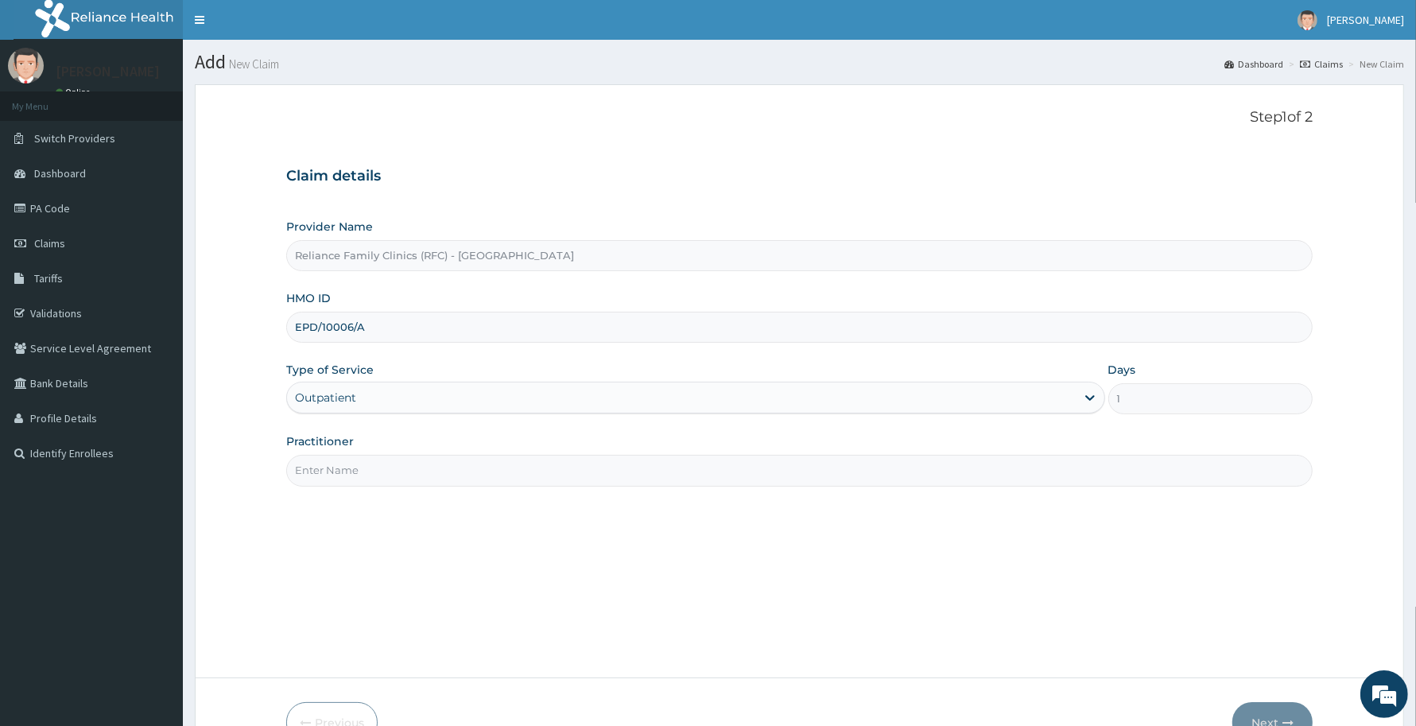
click at [446, 471] on input "Practitioner" at bounding box center [799, 470] width 1026 height 31
type input "Dr Aisha"
click at [1273, 708] on button "Next" at bounding box center [1272, 722] width 80 height 41
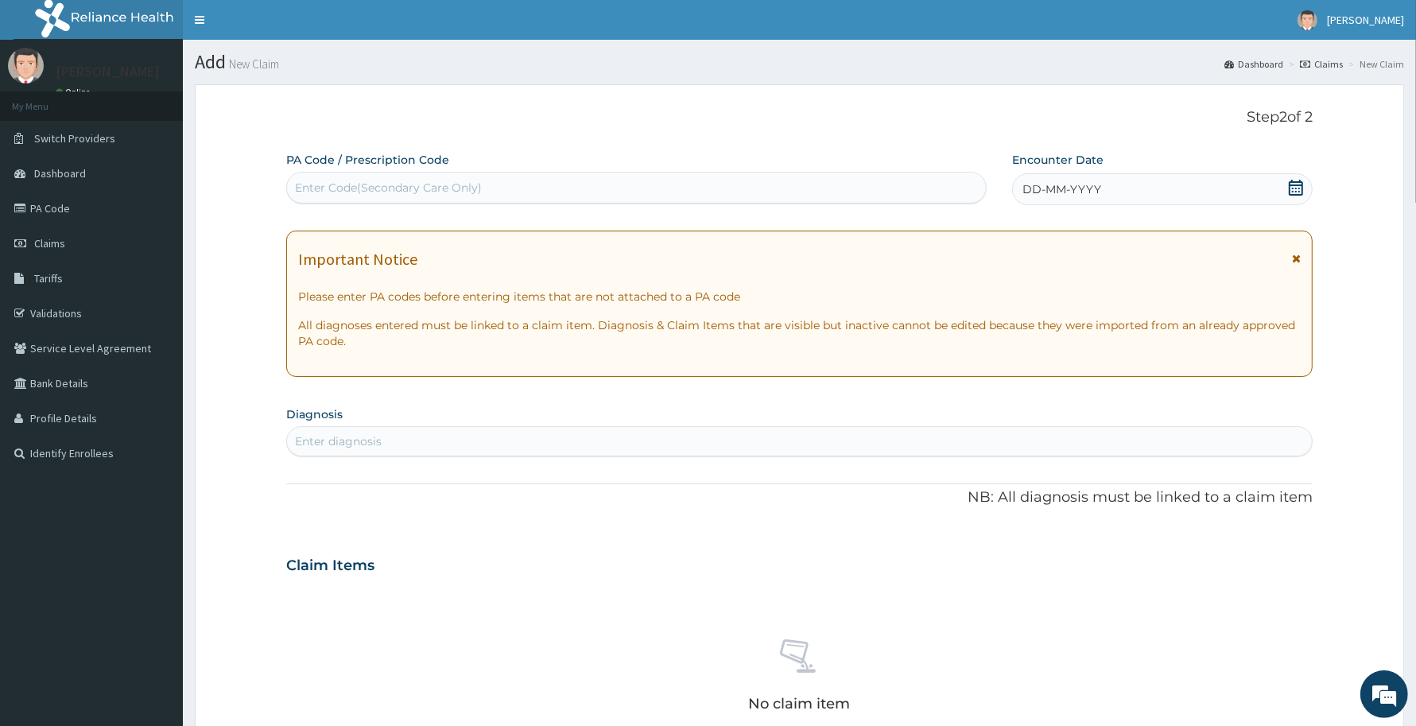
click at [638, 177] on div "Enter Code(Secondary Care Only)" at bounding box center [636, 187] width 699 height 25
paste input "PA/B5D25B"
type input "PA/B5D25B"
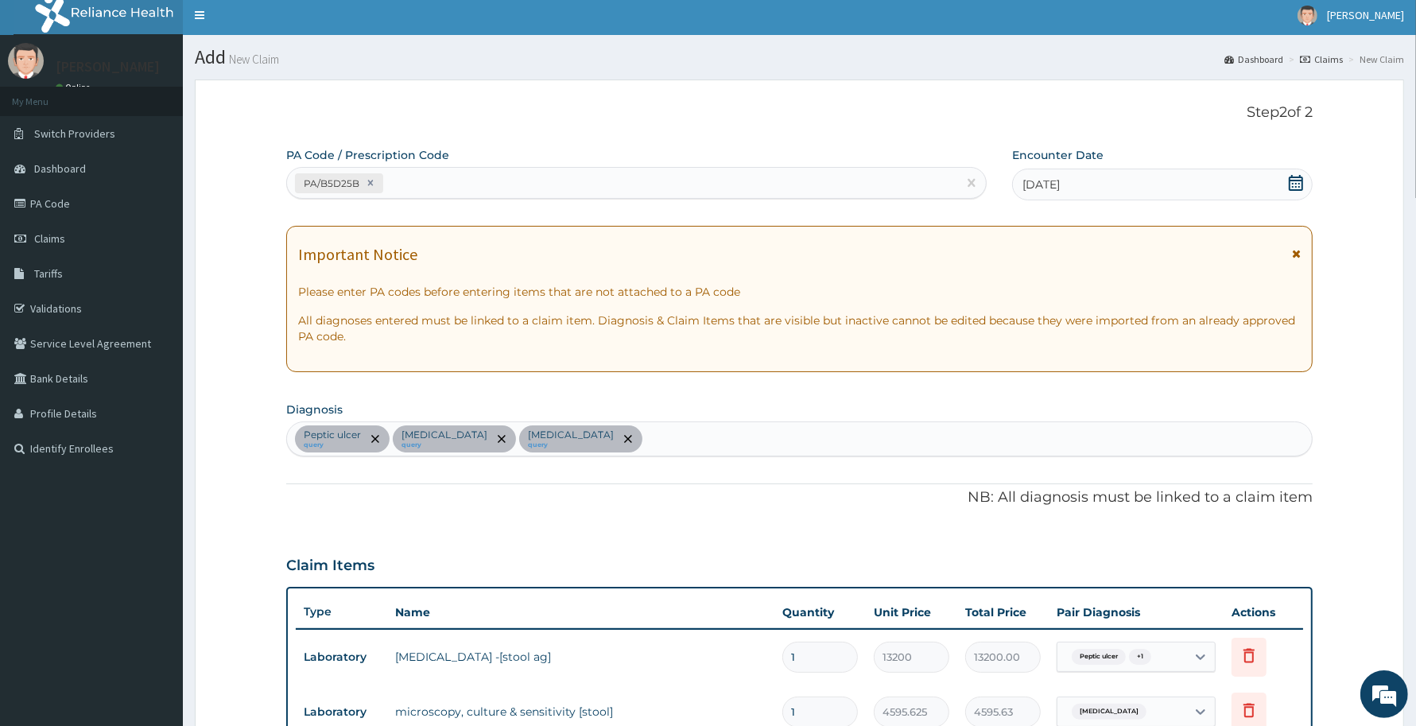
scroll to position [398, 0]
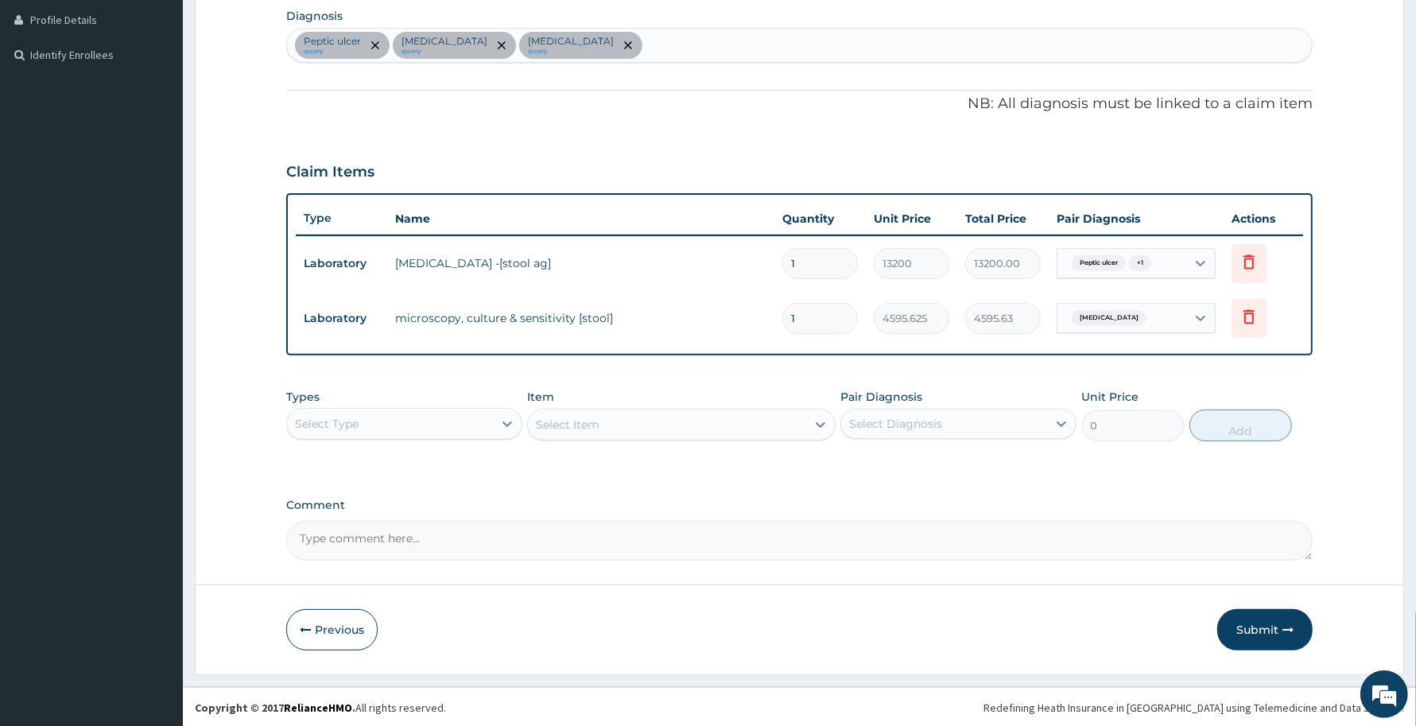
click at [785, 45] on div "Peptic ulcer query Gastroesophageal reflux disease query Gastroenteritis query" at bounding box center [799, 45] width 1025 height 33
type input "mala"
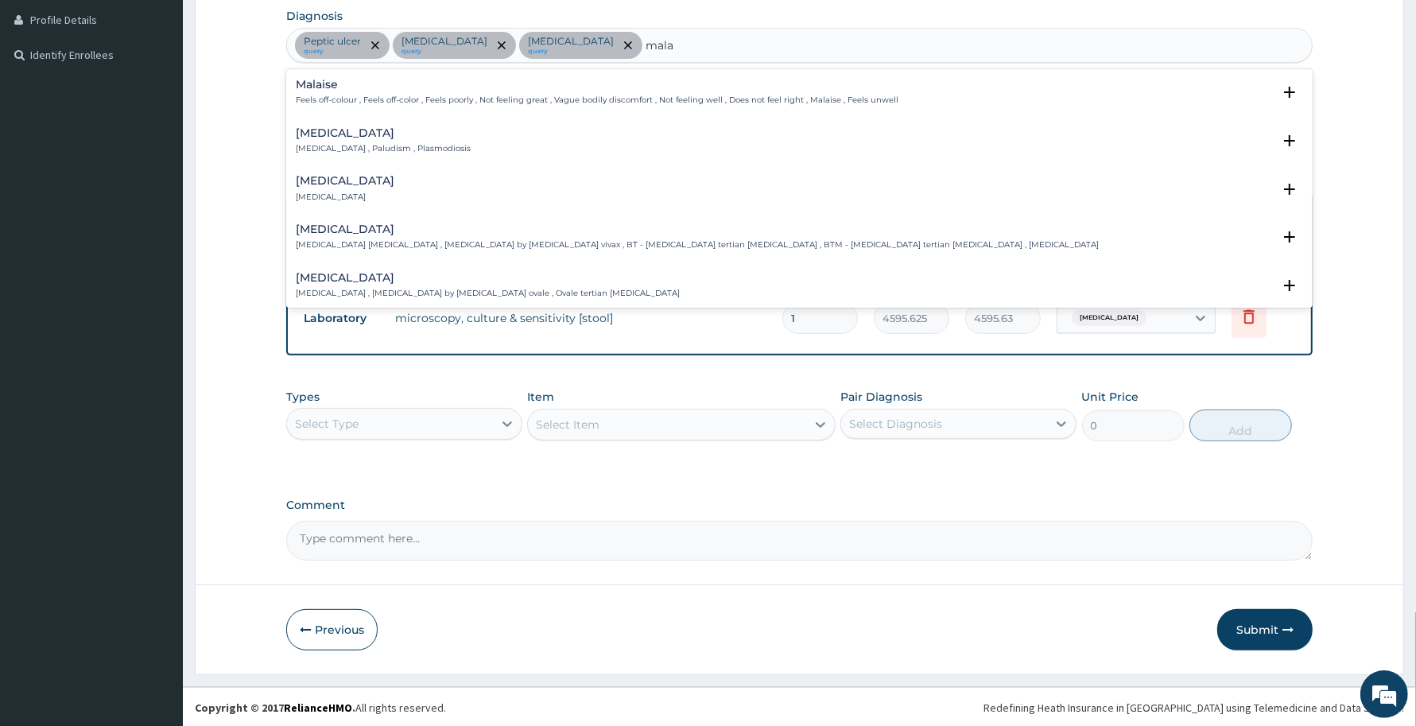
click at [319, 137] on h4 "[MEDICAL_DATA]" at bounding box center [383, 133] width 175 height 12
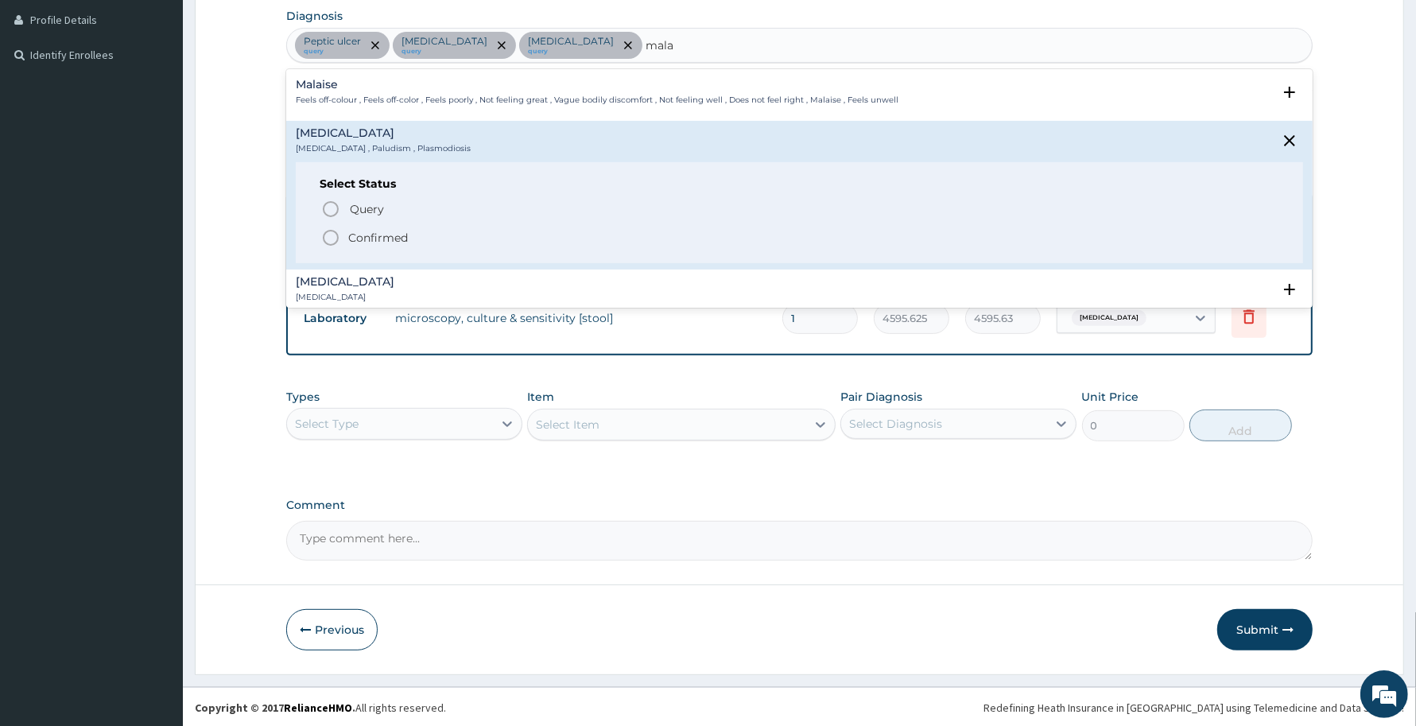
click at [334, 196] on div "Select Status Query Query covers suspected (?), Keep in view (kiv), Ruled out (…" at bounding box center [799, 212] width 1007 height 101
click at [335, 203] on circle "status option query" at bounding box center [331, 209] width 14 height 14
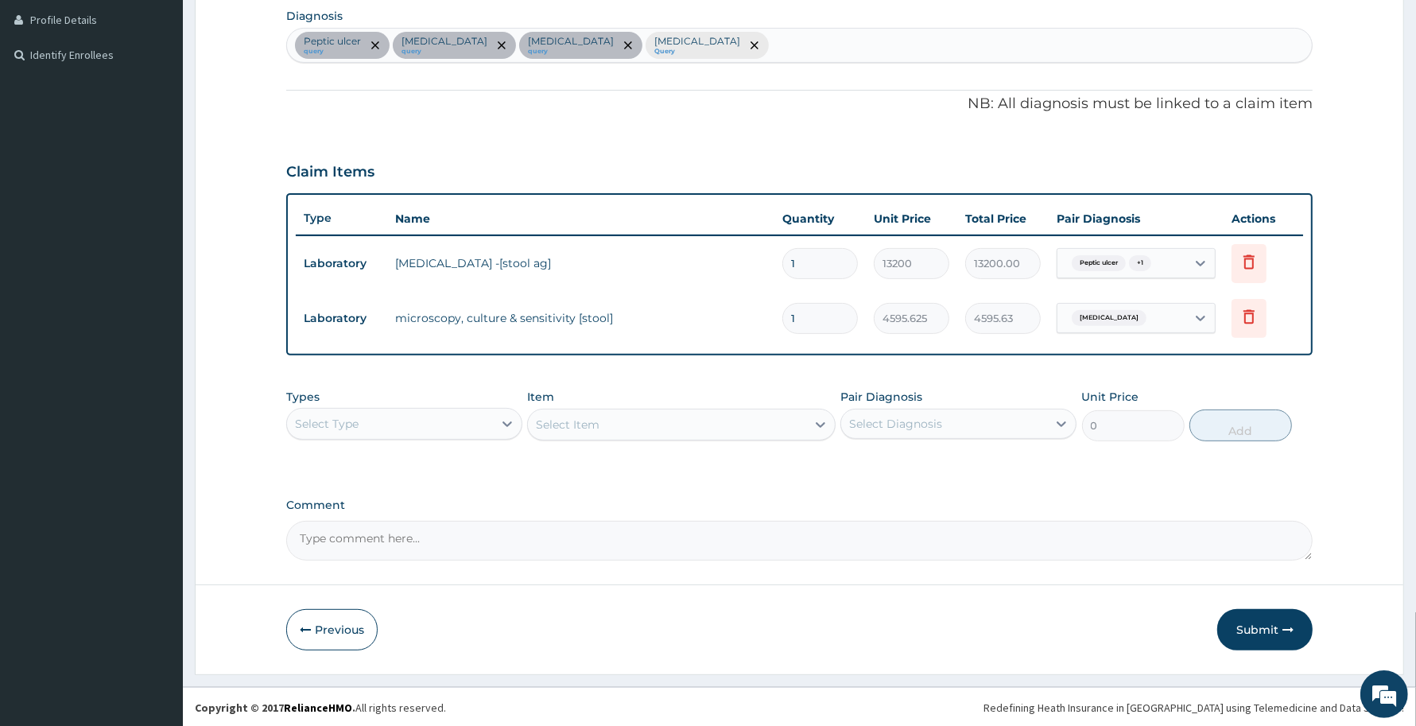
click at [410, 411] on div "Select Type" at bounding box center [390, 423] width 206 height 25
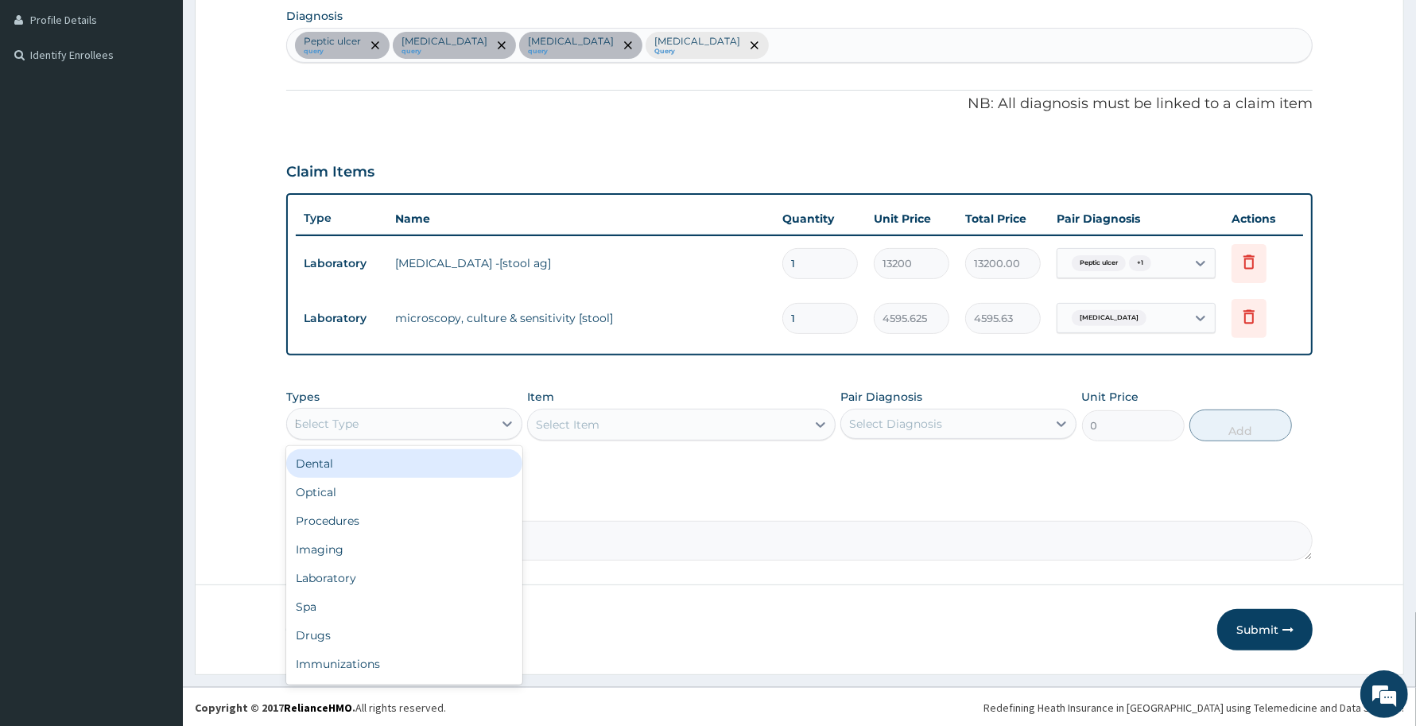
type input "la"
click at [434, 475] on div "Laboratory" at bounding box center [404, 463] width 236 height 29
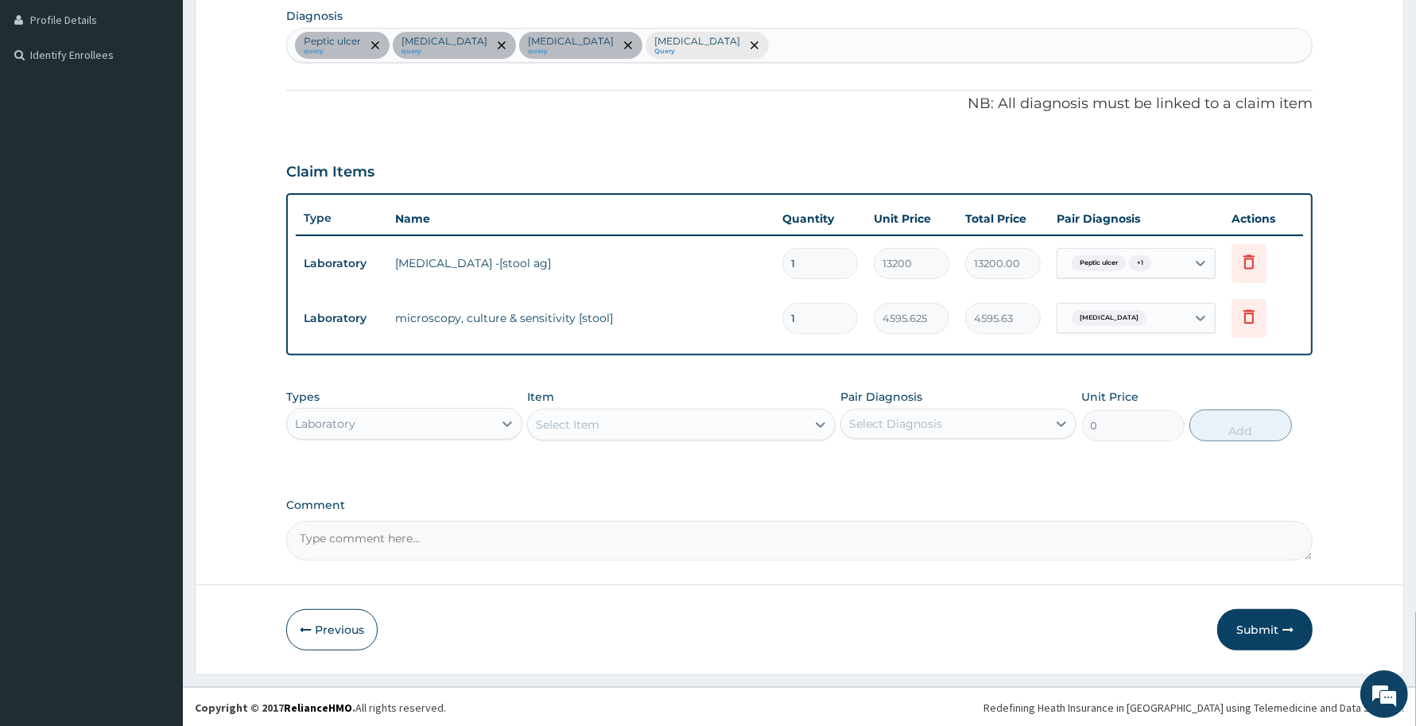
click at [740, 427] on div "Select Item" at bounding box center [666, 424] width 277 height 25
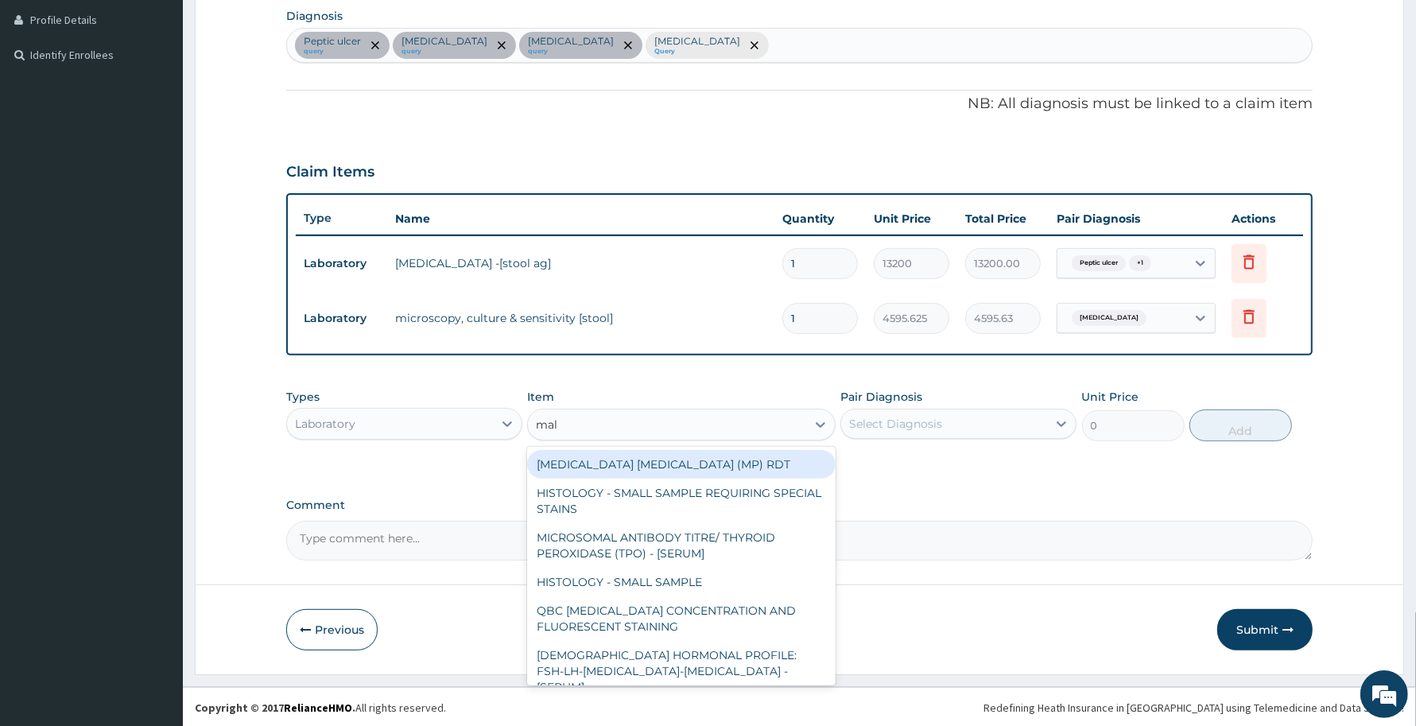
type input "mala"
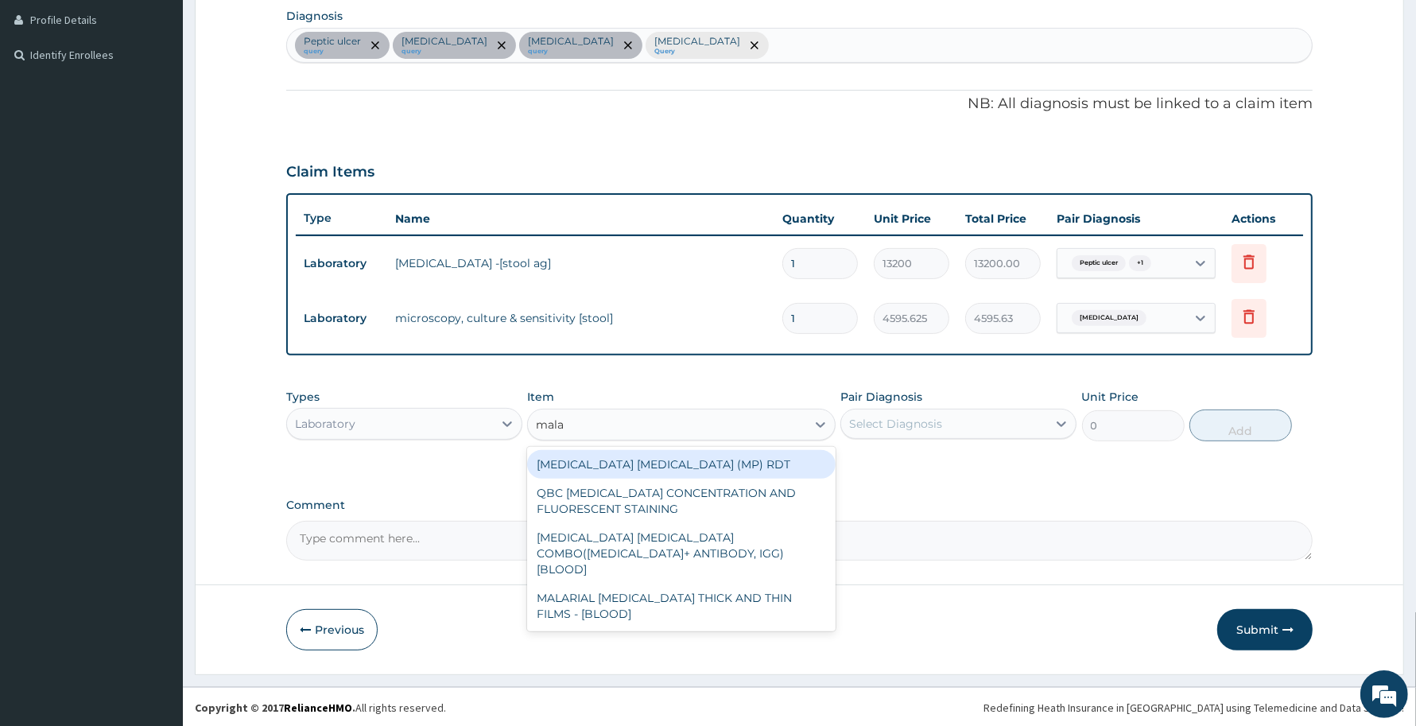
click at [771, 454] on div "[MEDICAL_DATA] [MEDICAL_DATA] (MP) RDT" at bounding box center [681, 464] width 308 height 29
type input "1531.875"
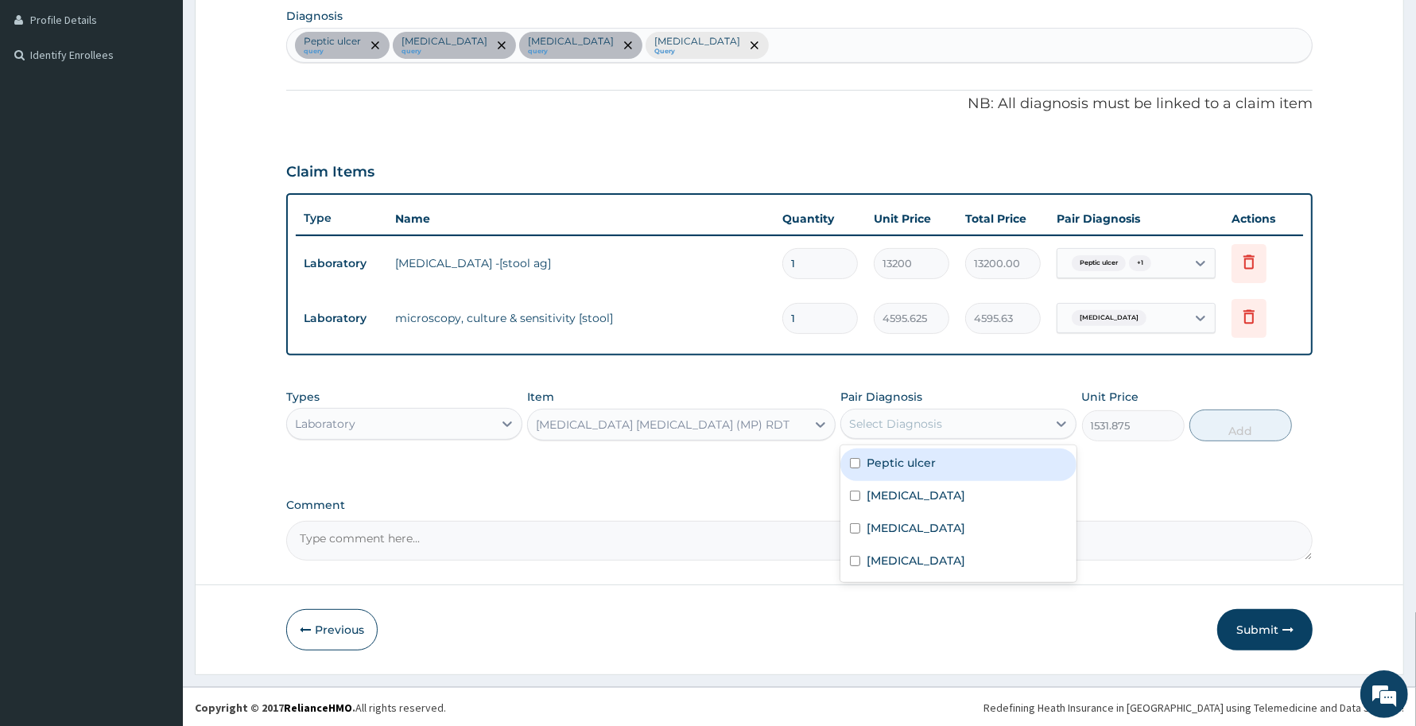
click at [916, 433] on div "Select Diagnosis" at bounding box center [944, 423] width 206 height 25
drag, startPoint x: 922, startPoint y: 470, endPoint x: 816, endPoint y: 433, distance: 112.6
click at [820, 426] on div "Types Laboratory Item MALARIA PARASITE (MP) RDT Pair Diagnosis option Peptic ul…" at bounding box center [799, 415] width 1026 height 68
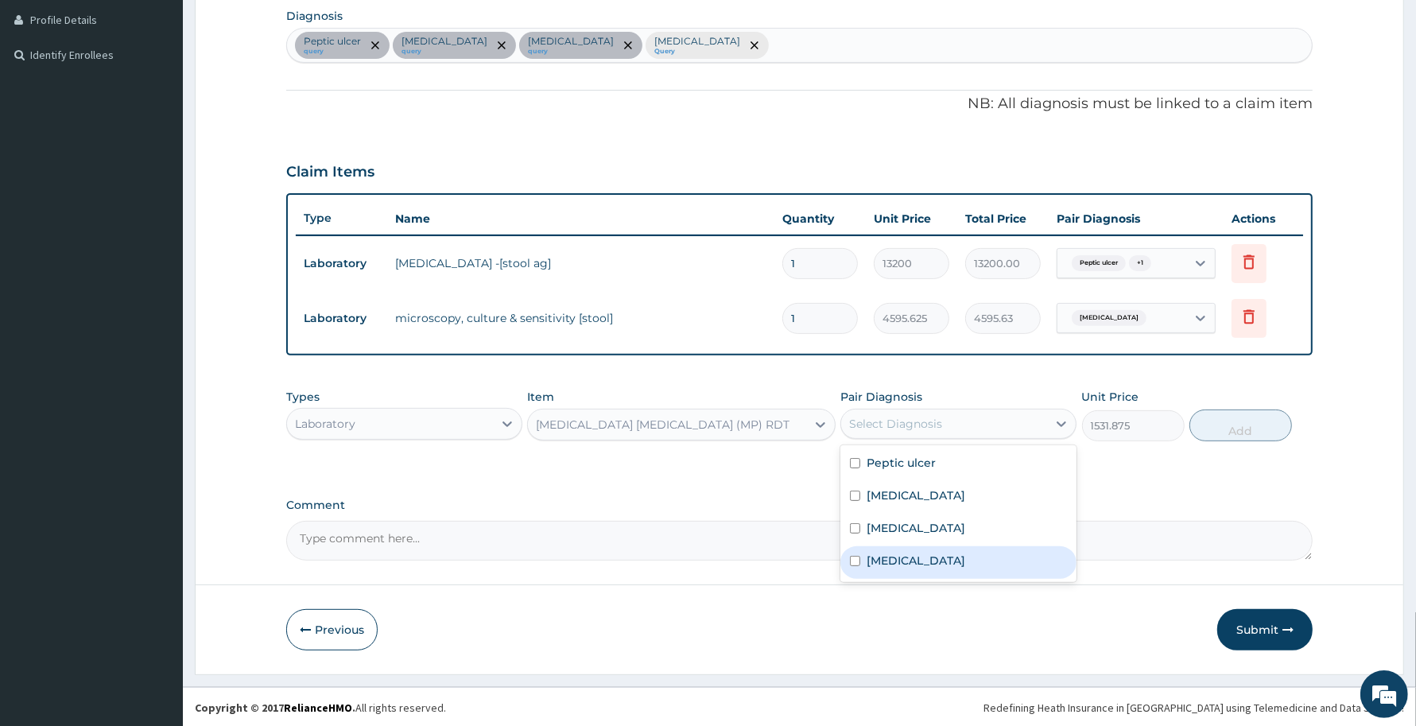
click at [865, 574] on div "[MEDICAL_DATA]" at bounding box center [958, 562] width 236 height 33
checkbox input "true"
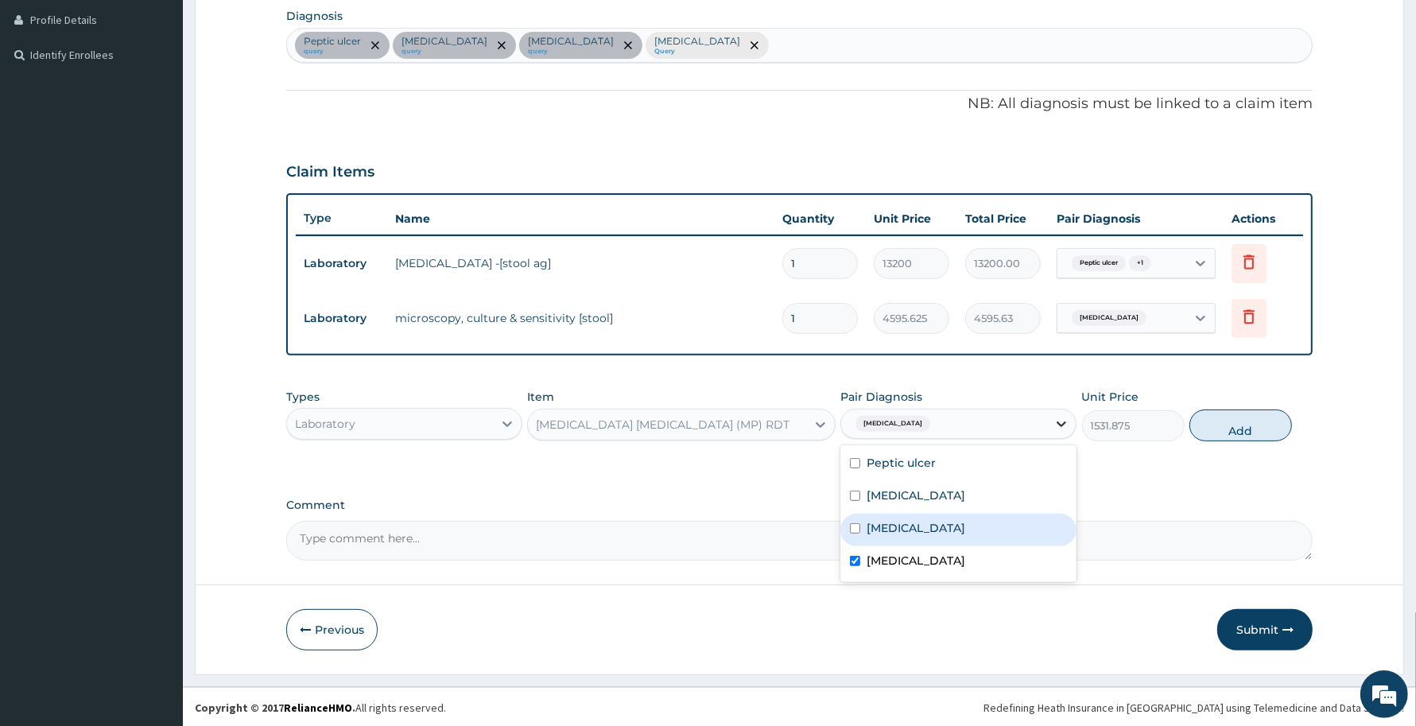
click at [1226, 432] on button "Add" at bounding box center [1240, 425] width 103 height 32
type input "0"
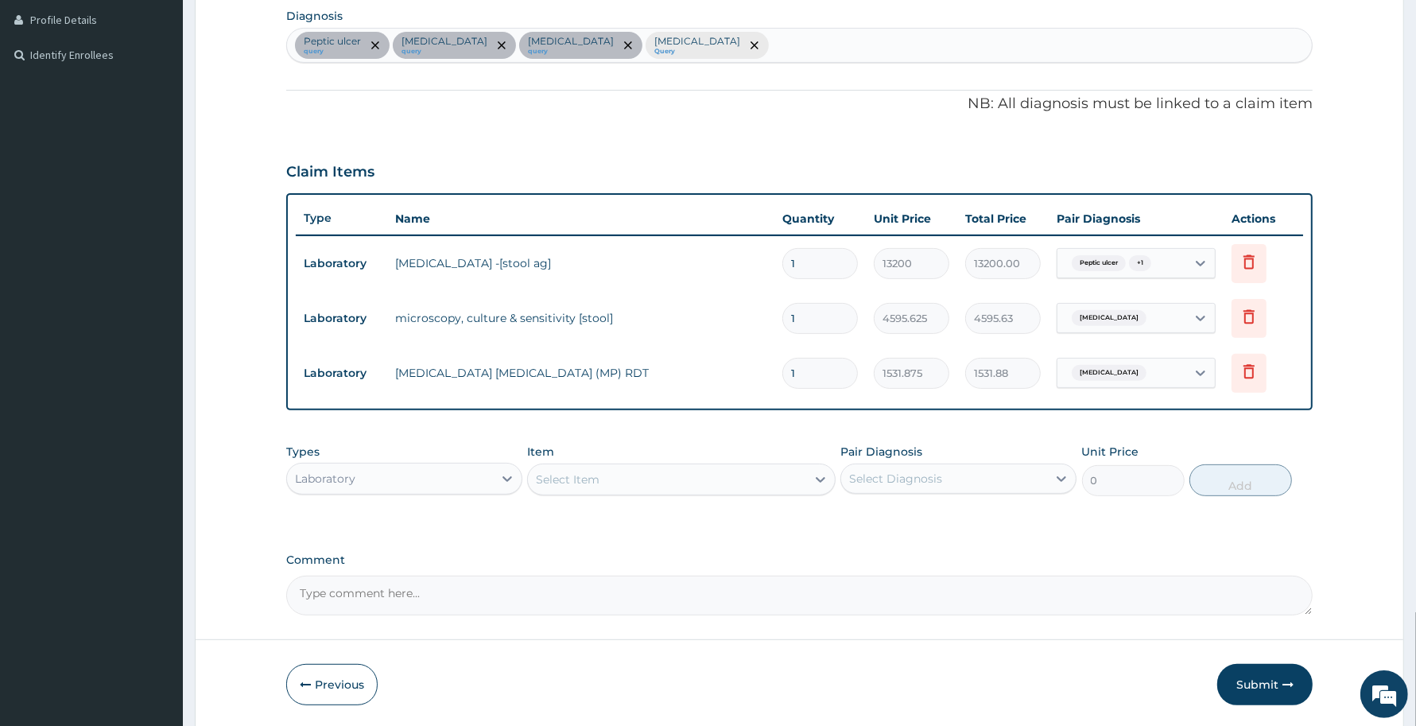
click at [740, 486] on div "Select Item" at bounding box center [666, 479] width 277 height 25
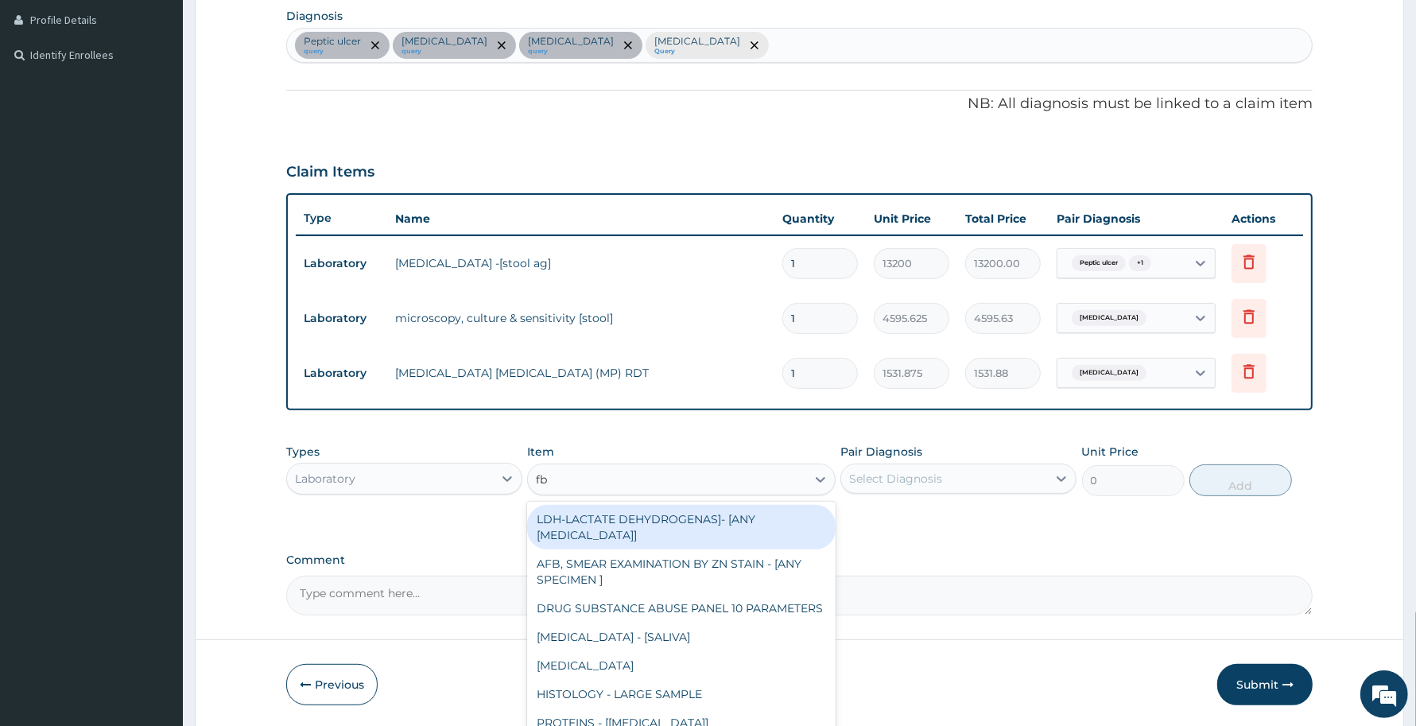
type input "fbc"
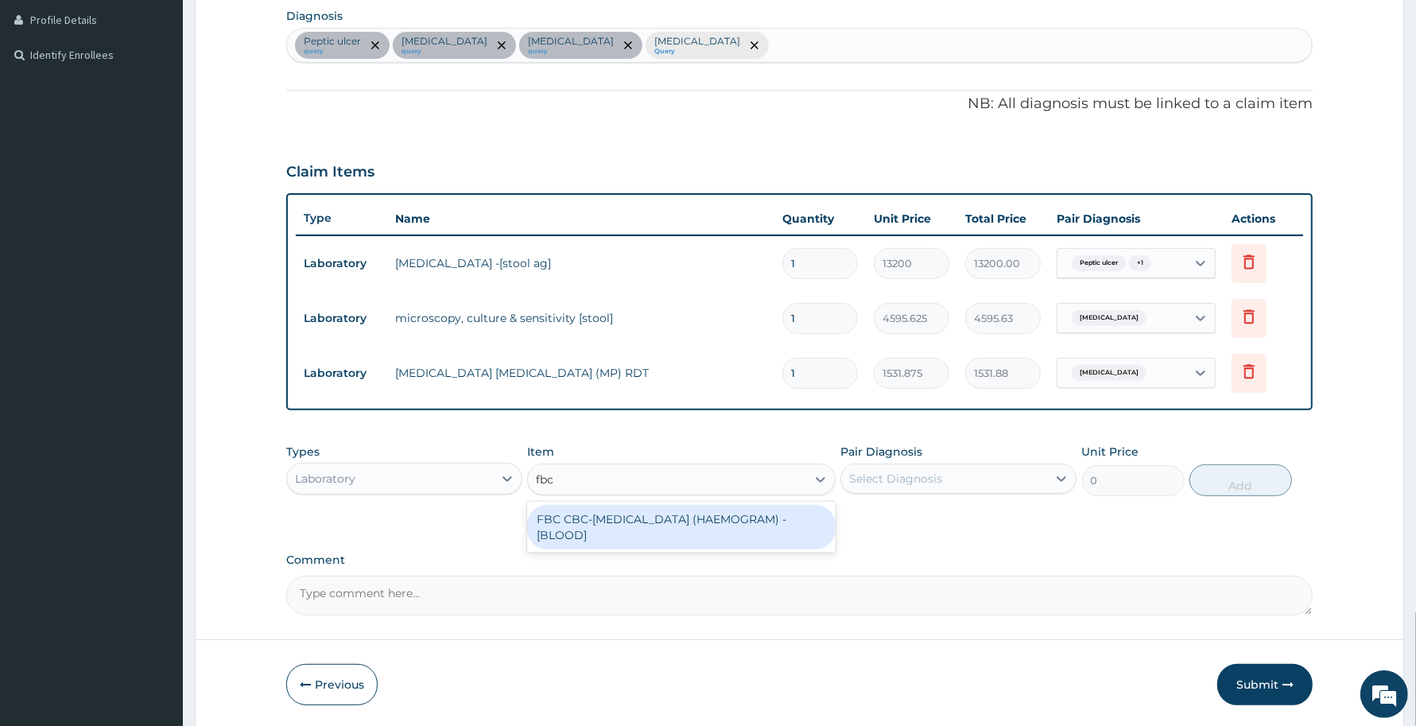
click at [737, 537] on div "FBC CBC-[MEDICAL_DATA] (HAEMOGRAM) - [BLOOD]" at bounding box center [681, 527] width 308 height 45
type input "4085"
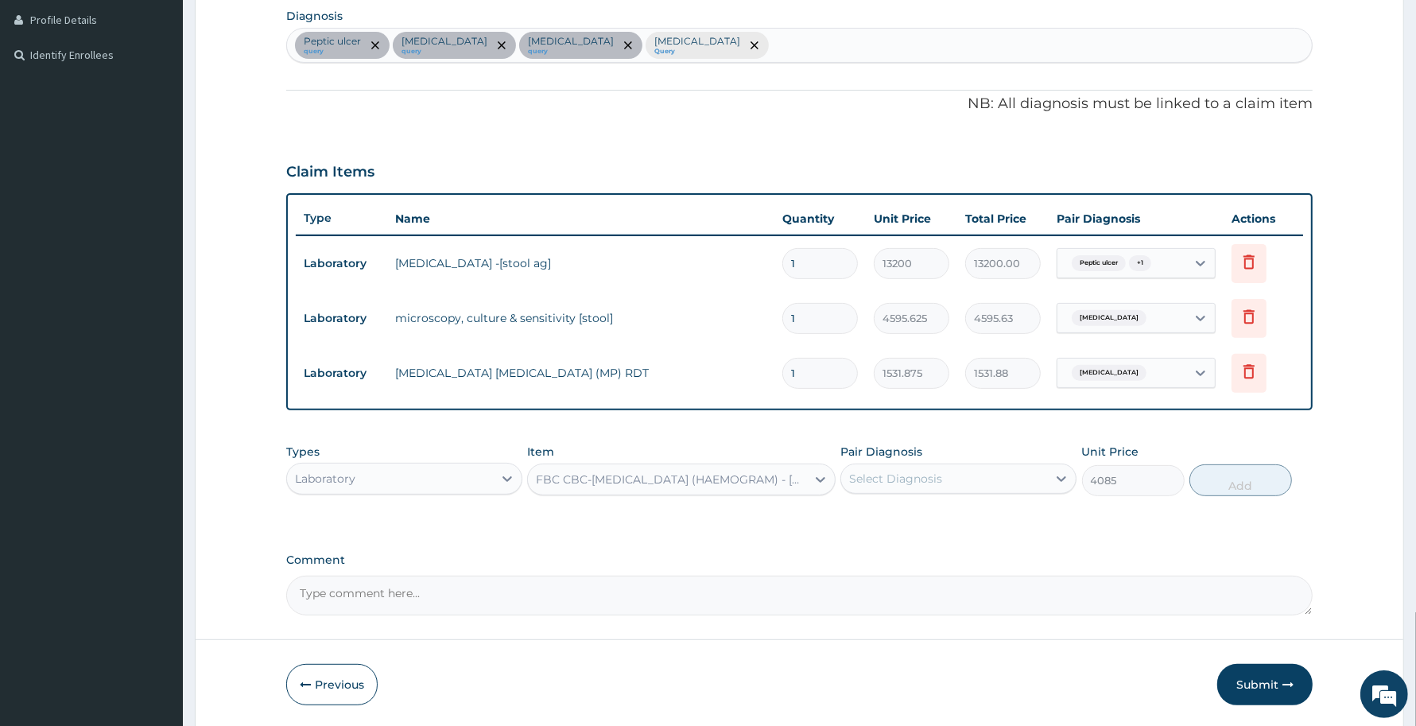
click at [934, 477] on div "Select Diagnosis" at bounding box center [895, 479] width 93 height 16
click at [923, 601] on div "[MEDICAL_DATA]" at bounding box center [958, 617] width 236 height 33
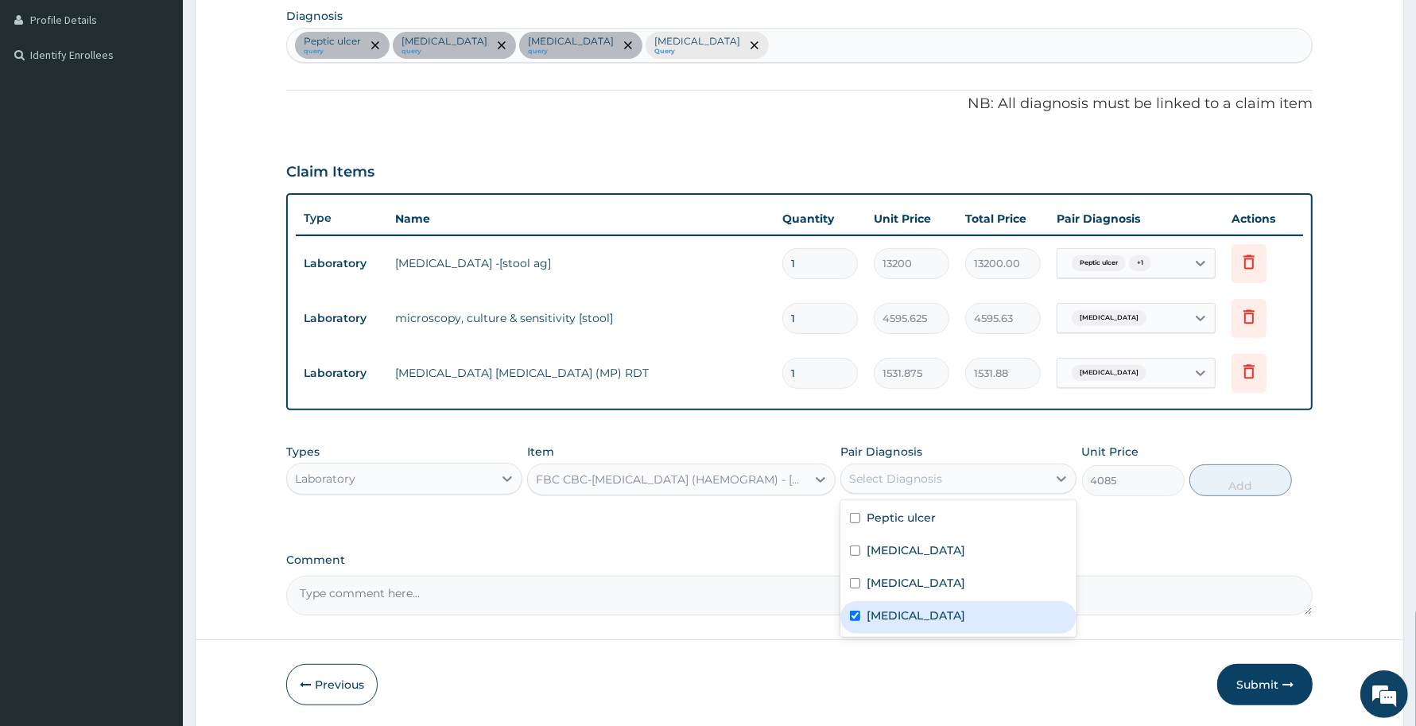
checkbox input "true"
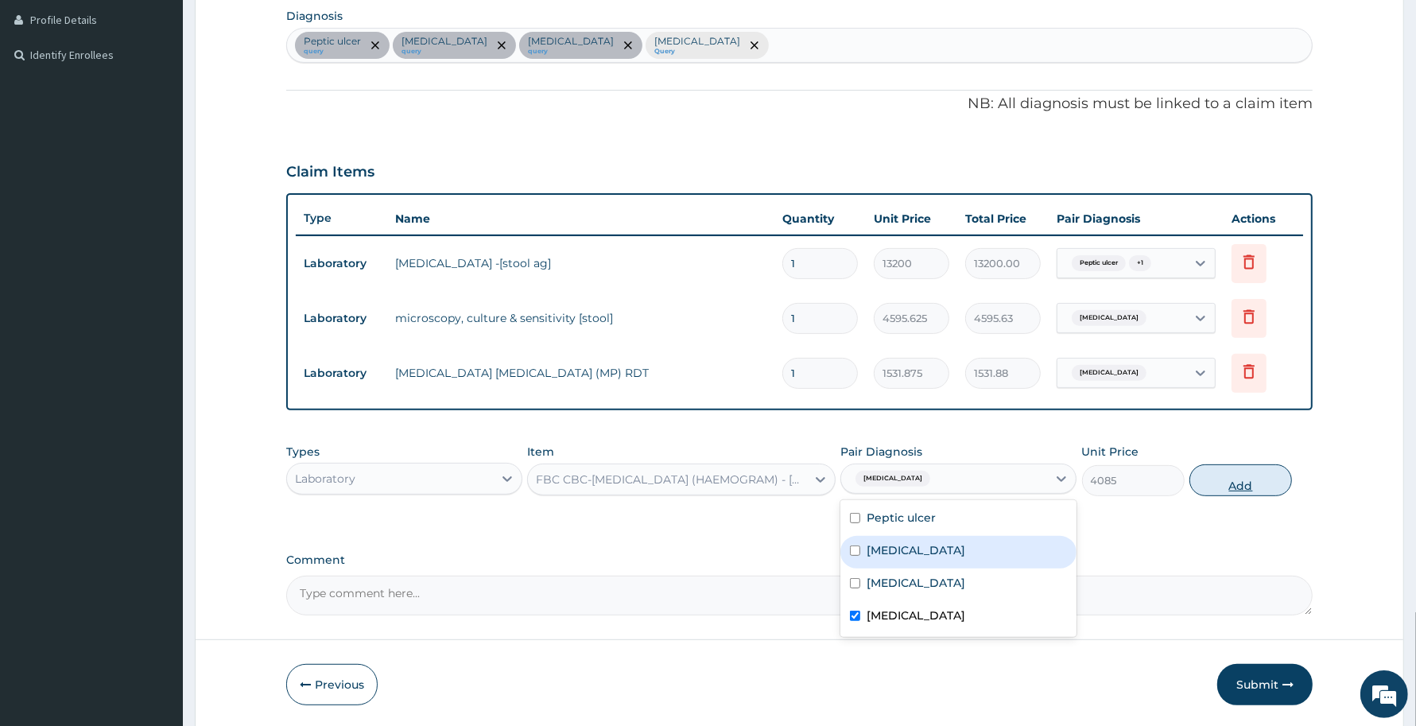
click at [1242, 471] on button "Add" at bounding box center [1240, 480] width 103 height 32
type input "0"
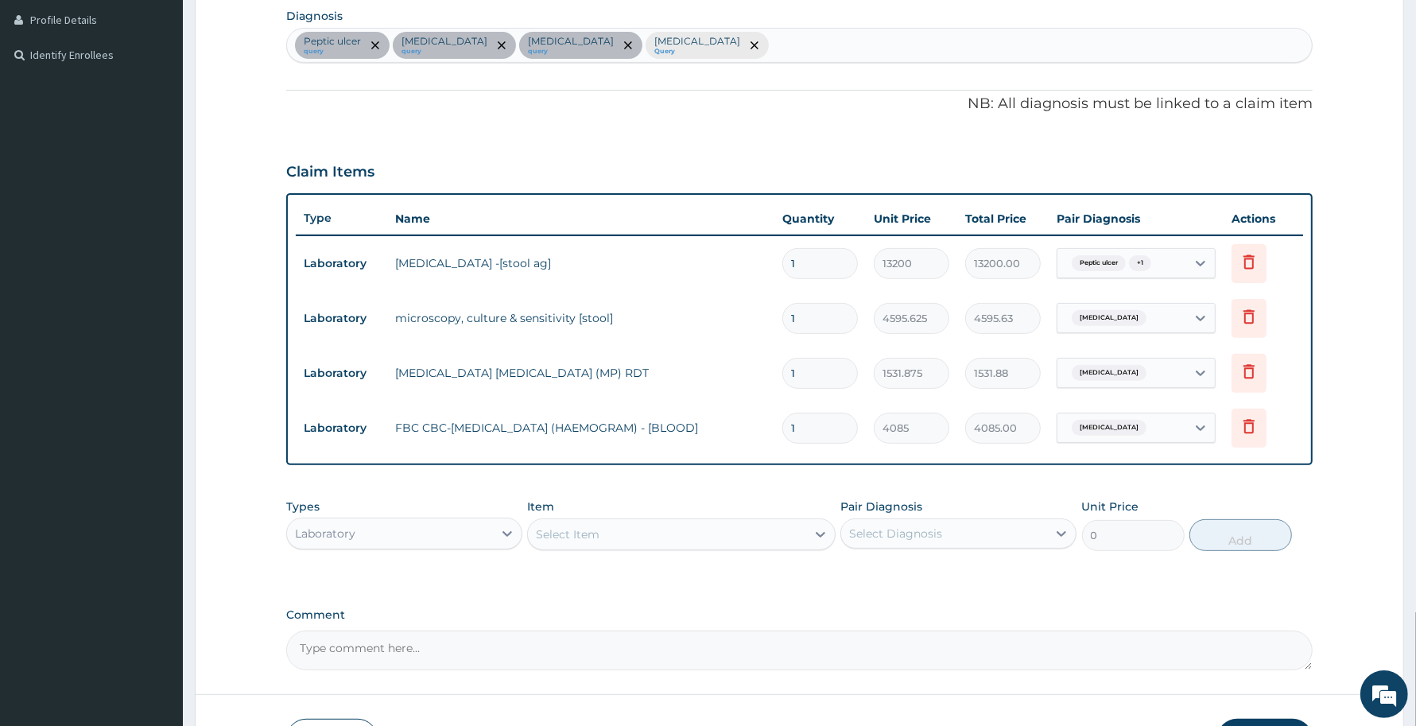
click at [475, 526] on div "Laboratory" at bounding box center [390, 533] width 206 height 25
type input "pr"
click at [458, 582] on div "Procedures" at bounding box center [404, 573] width 236 height 29
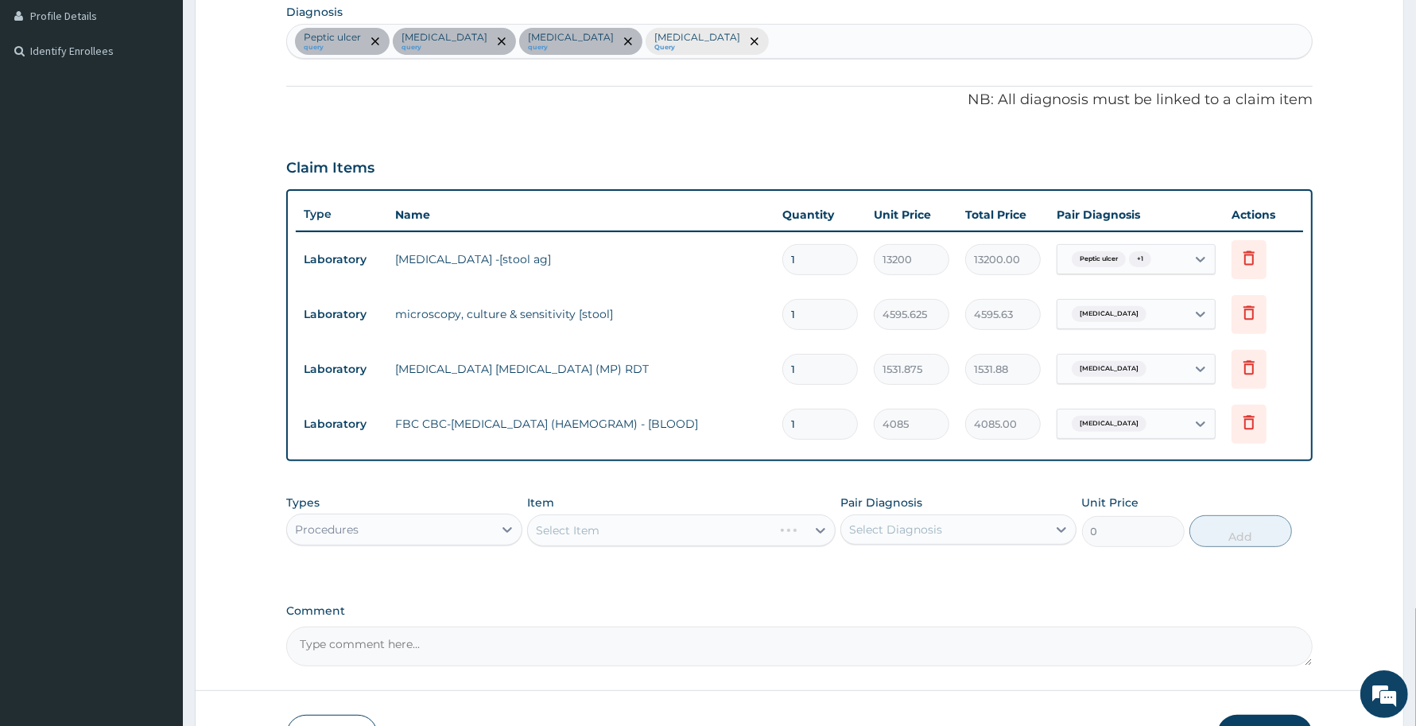
scroll to position [509, 0]
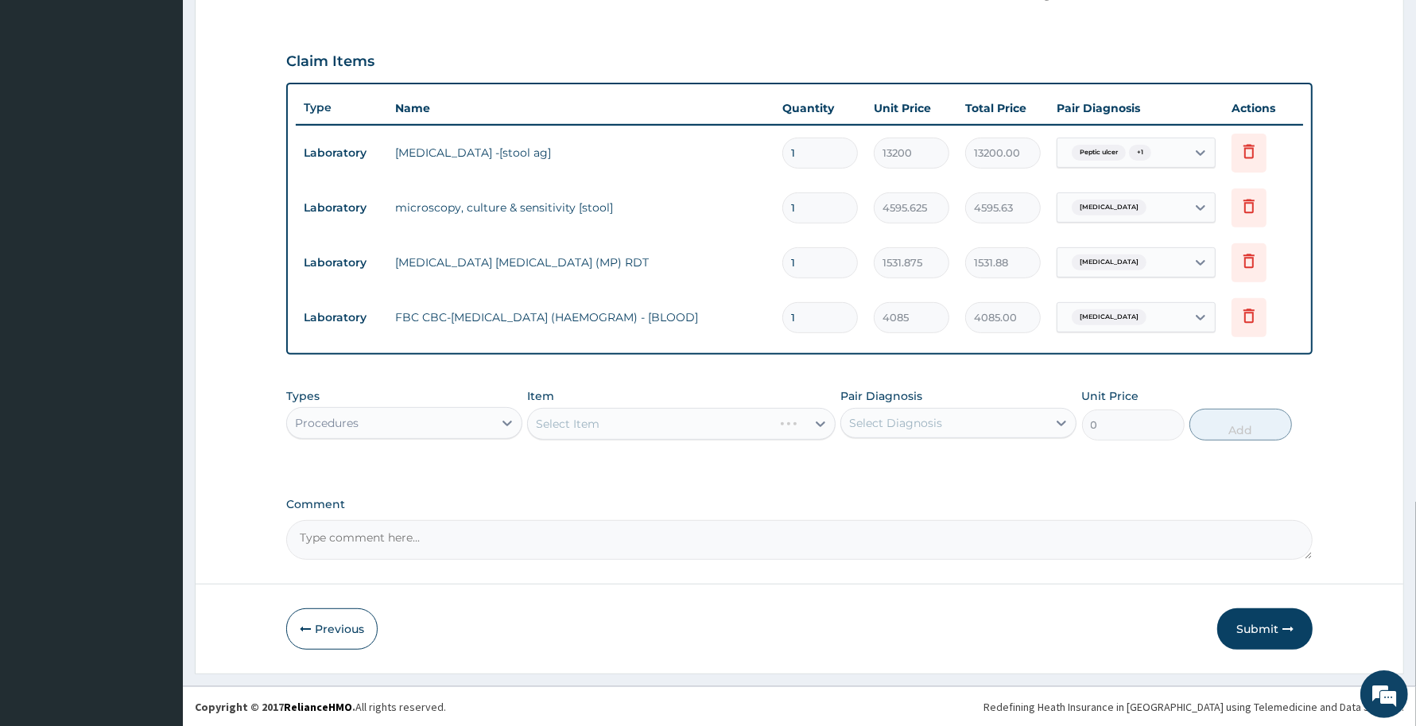
click at [743, 422] on div "Select Item" at bounding box center [681, 424] width 308 height 32
click at [743, 422] on div "Select Item" at bounding box center [666, 423] width 277 height 25
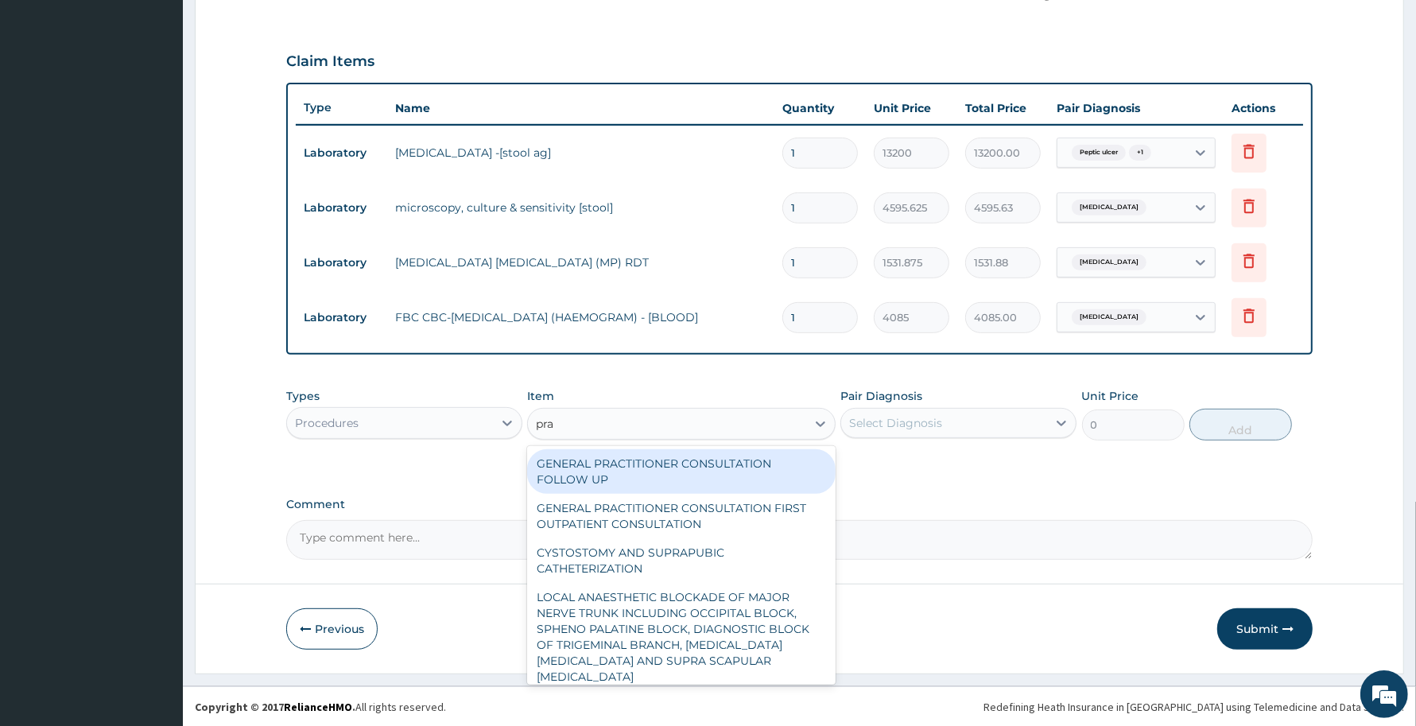
type input "prac"
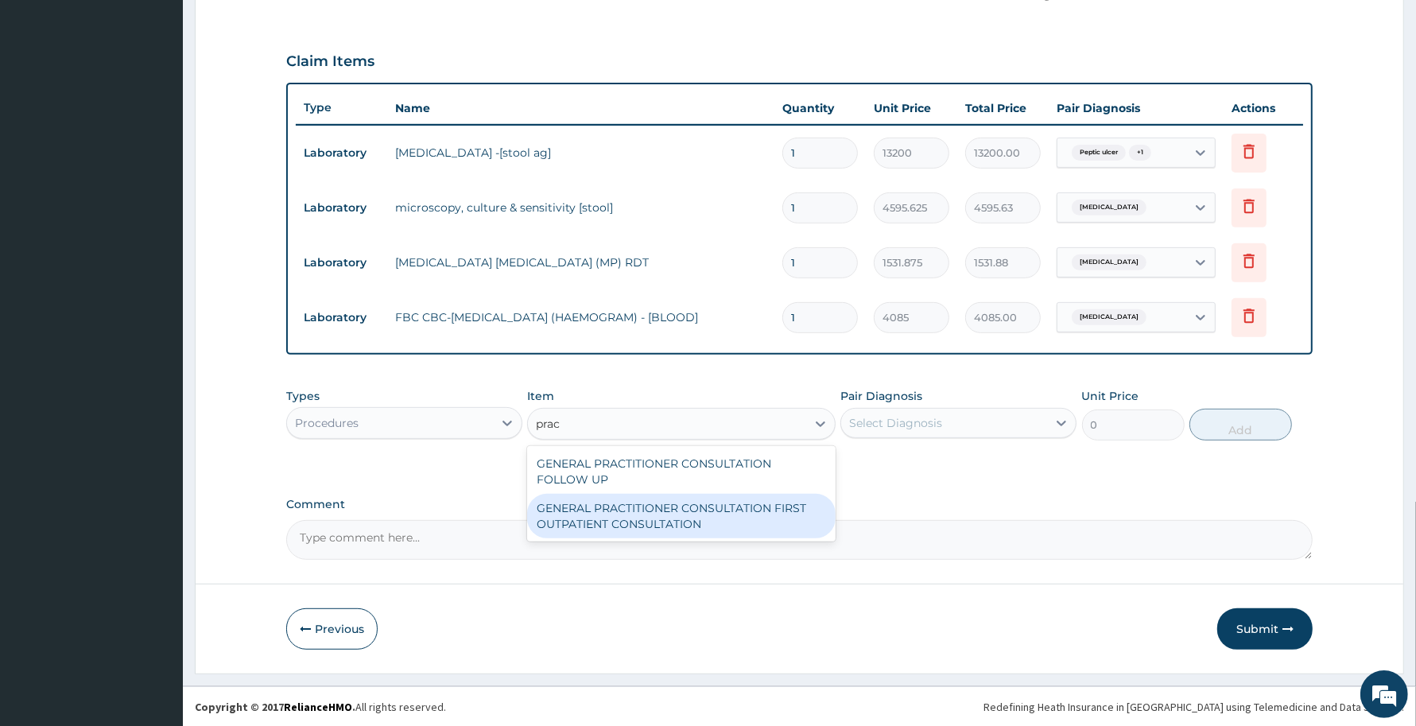
click at [734, 514] on div "GENERAL PRACTITIONER CONSULTATION FIRST OUTPATIENT CONSULTATION" at bounding box center [681, 516] width 308 height 45
type input "3370.125"
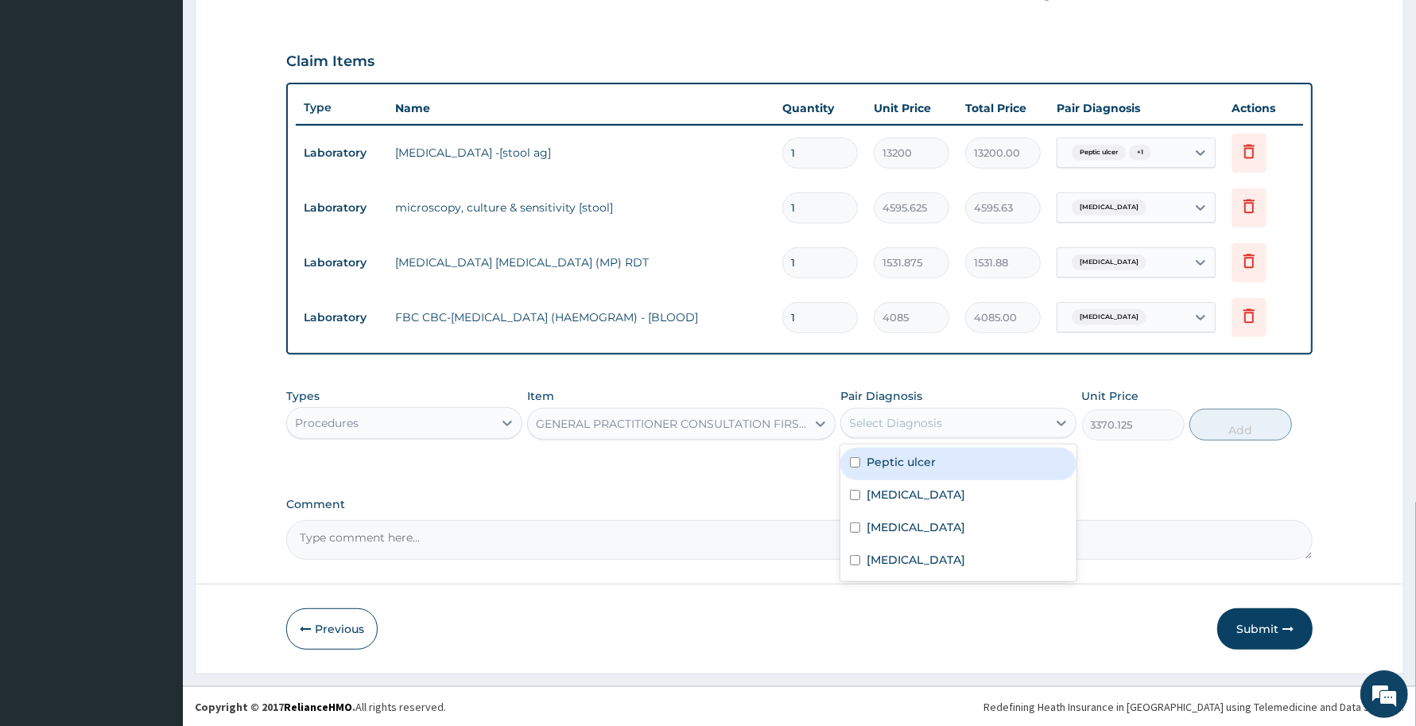
click at [875, 408] on div "Select Diagnosis" at bounding box center [958, 423] width 236 height 30
click at [923, 471] on div "Peptic ulcer" at bounding box center [958, 464] width 236 height 33
checkbox input "true"
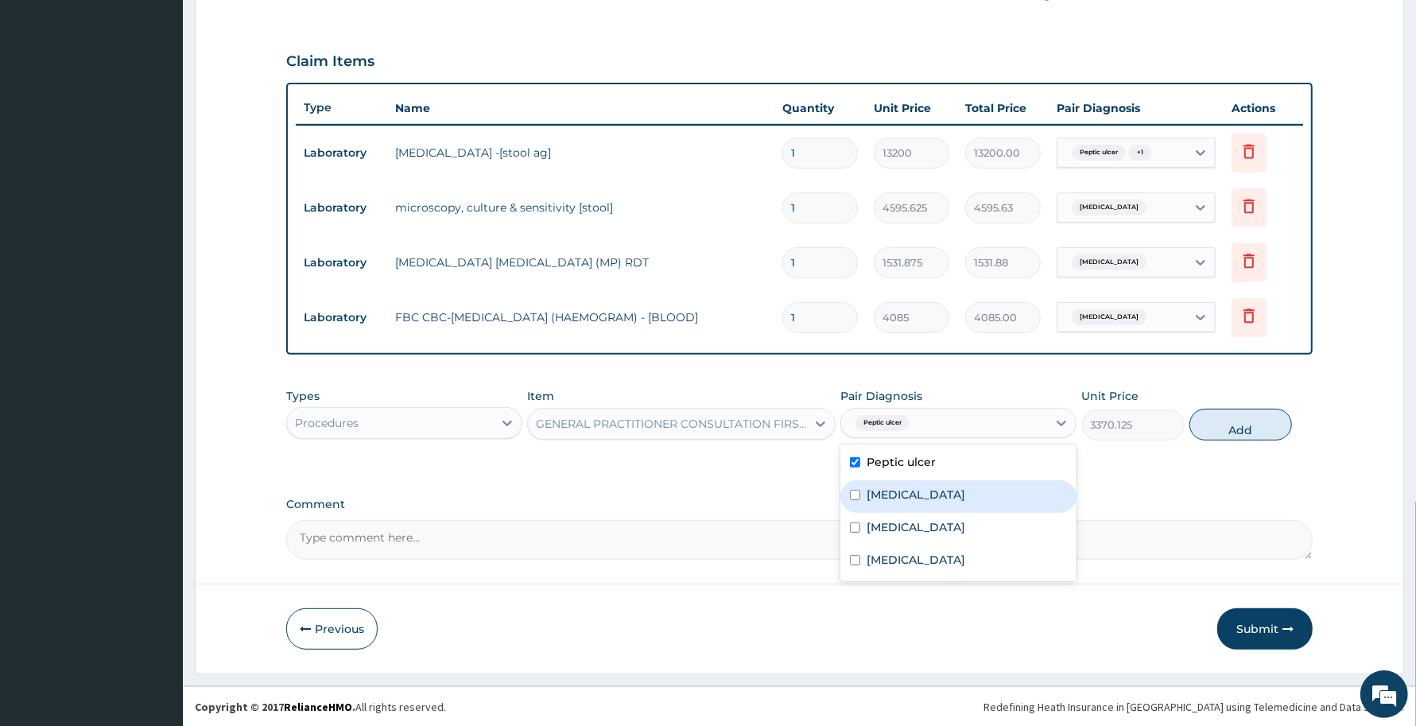
drag, startPoint x: 918, startPoint y: 501, endPoint x: 914, endPoint y: 519, distance: 18.7
click at [916, 506] on div "Gastroesophageal reflux disease" at bounding box center [958, 496] width 236 height 33
checkbox input "true"
drag, startPoint x: 913, startPoint y: 530, endPoint x: 909, endPoint y: 557, distance: 27.3
click at [912, 538] on div "Gastroenteritis" at bounding box center [958, 529] width 236 height 33
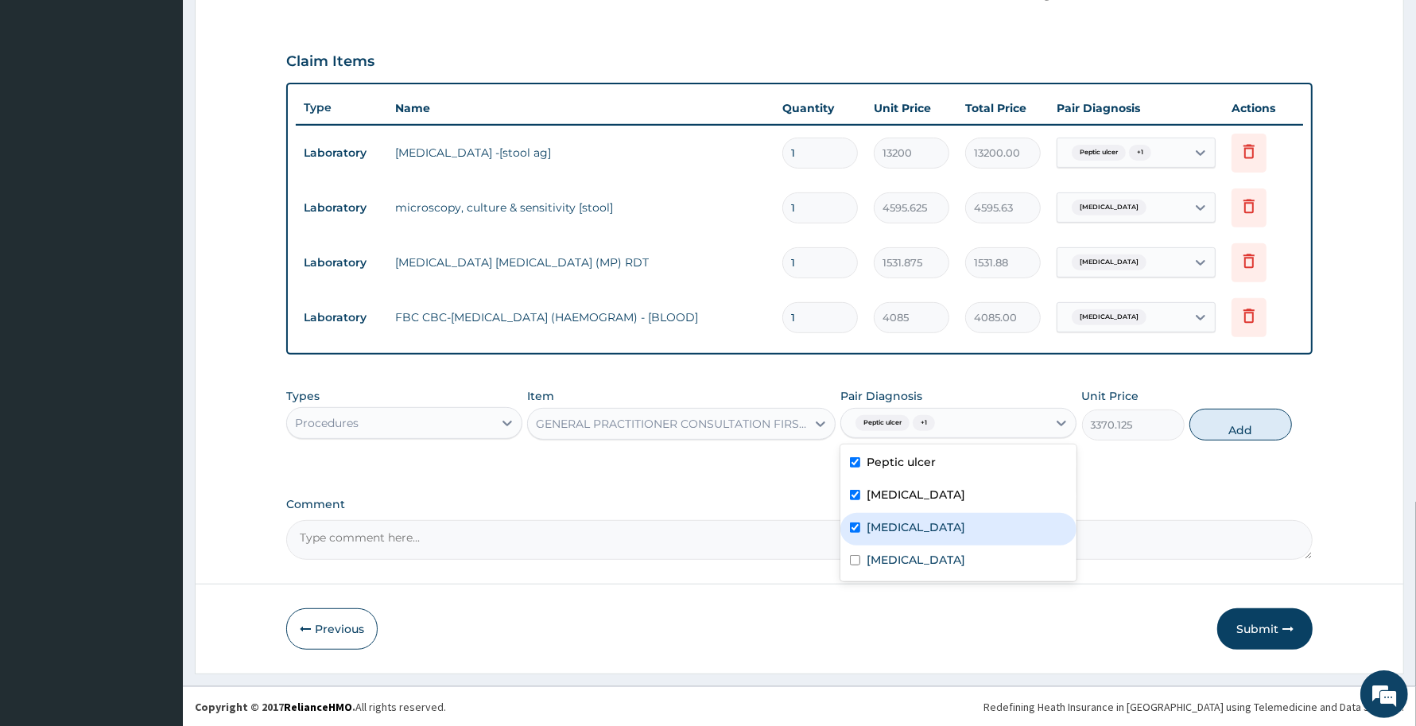
checkbox input "true"
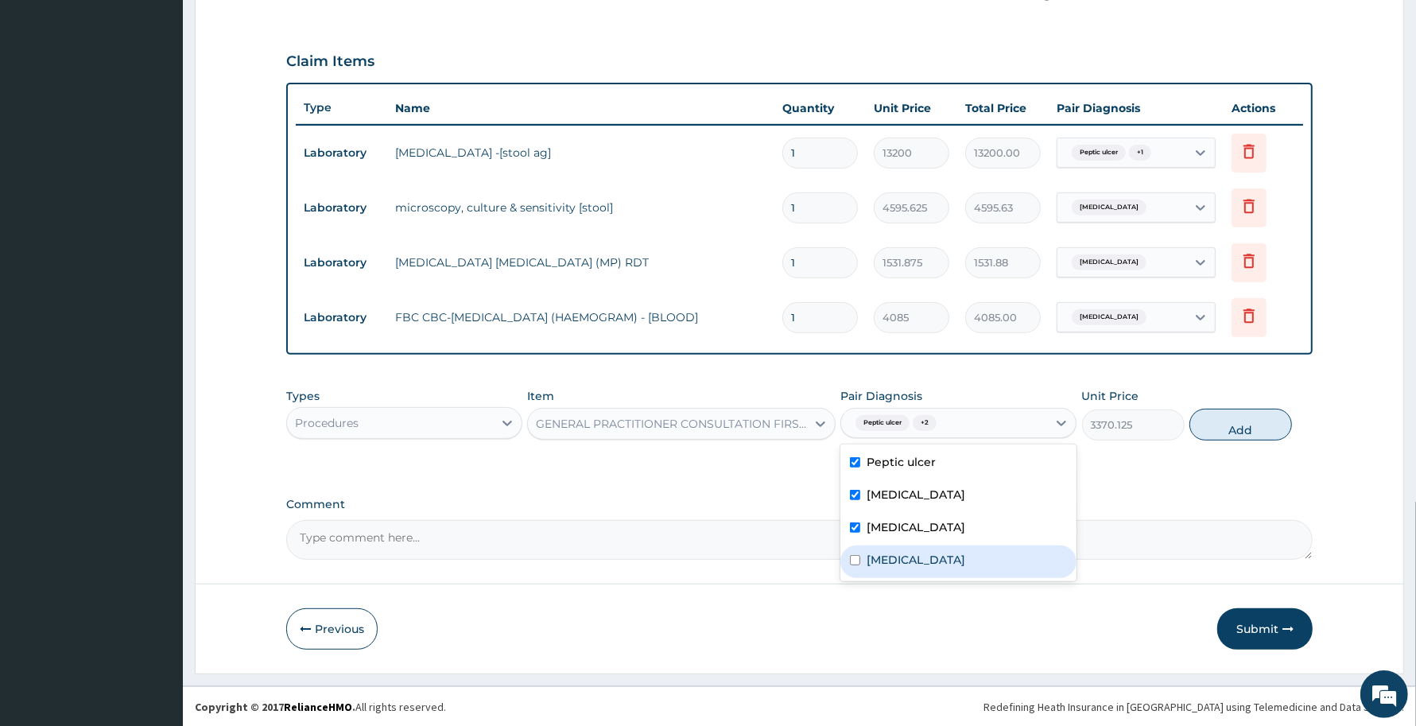
click at [908, 567] on div "[MEDICAL_DATA]" at bounding box center [958, 561] width 236 height 33
checkbox input "true"
click at [1254, 430] on button "Add" at bounding box center [1240, 425] width 103 height 32
type input "0"
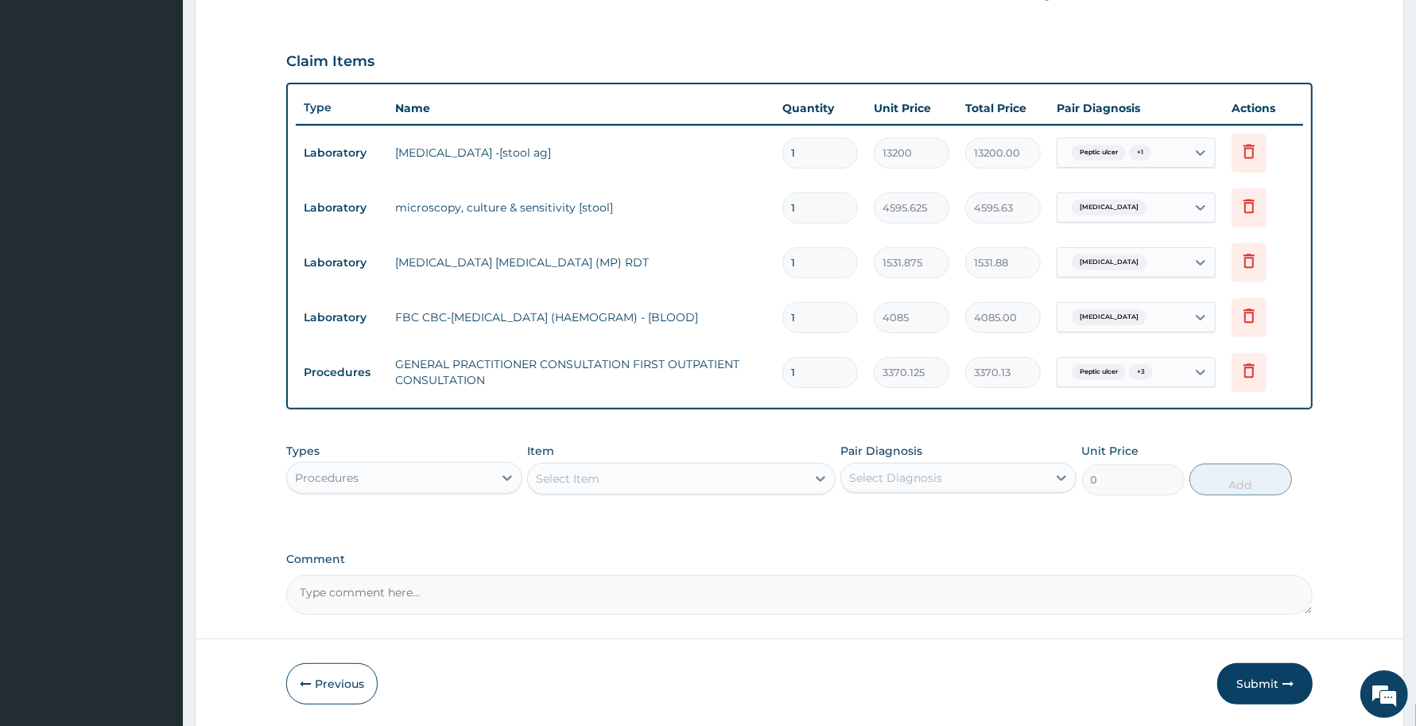
click at [726, 477] on div "Select Item" at bounding box center [666, 478] width 277 height 25
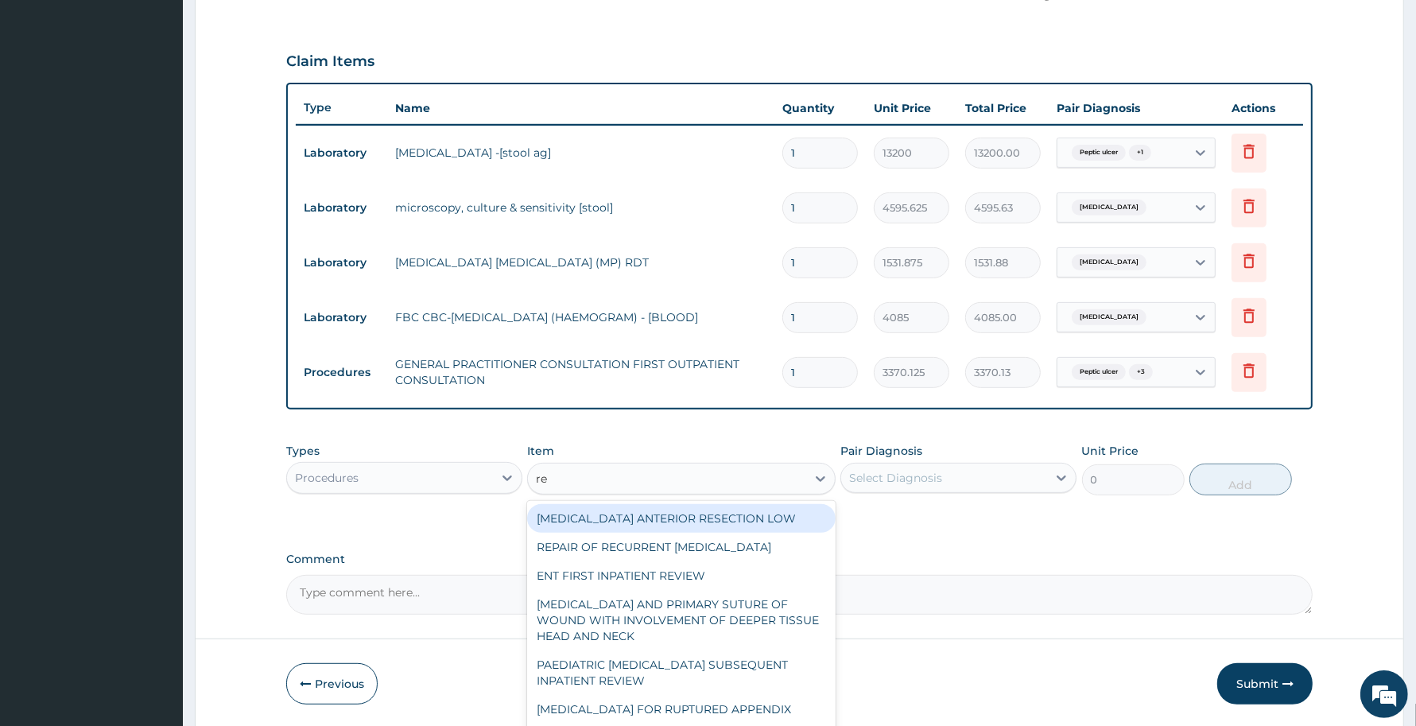
type input "reg"
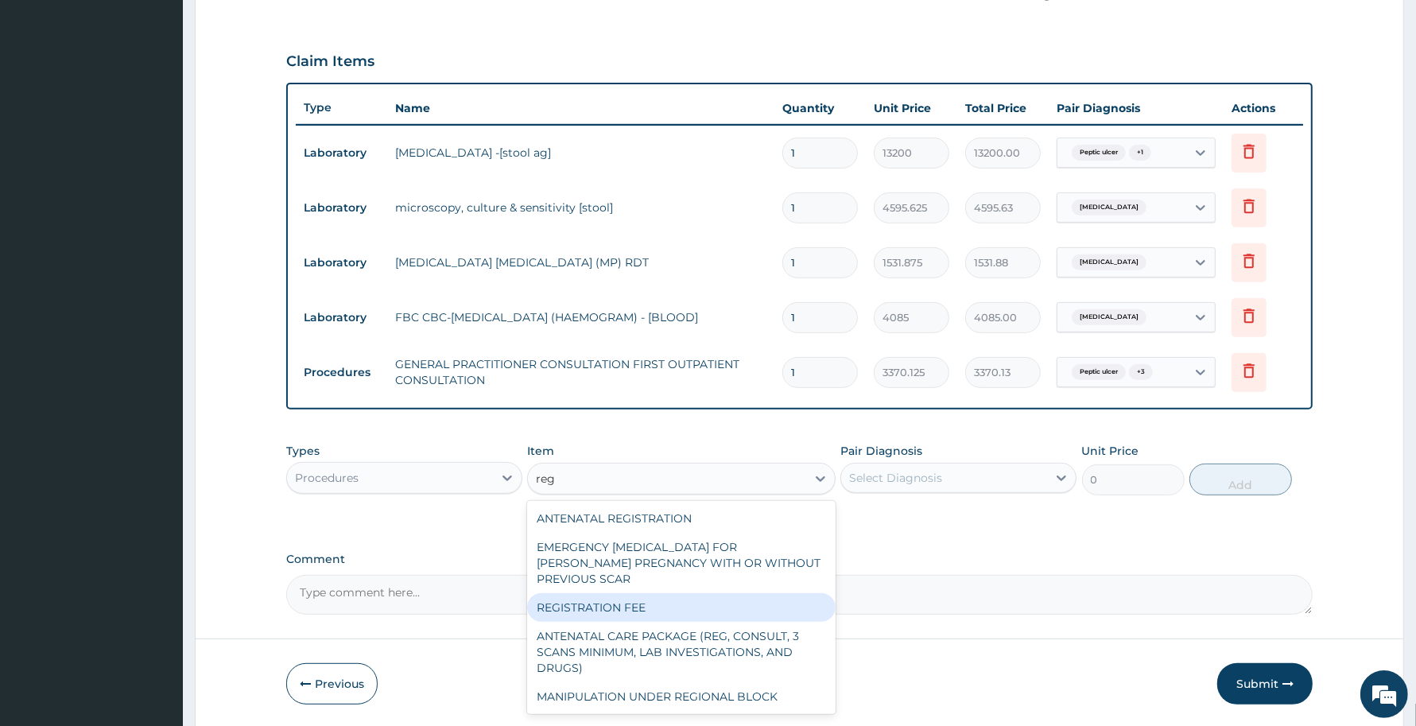
click at [677, 612] on div "REGISTRATION FEE" at bounding box center [681, 607] width 308 height 29
type input "2042.5"
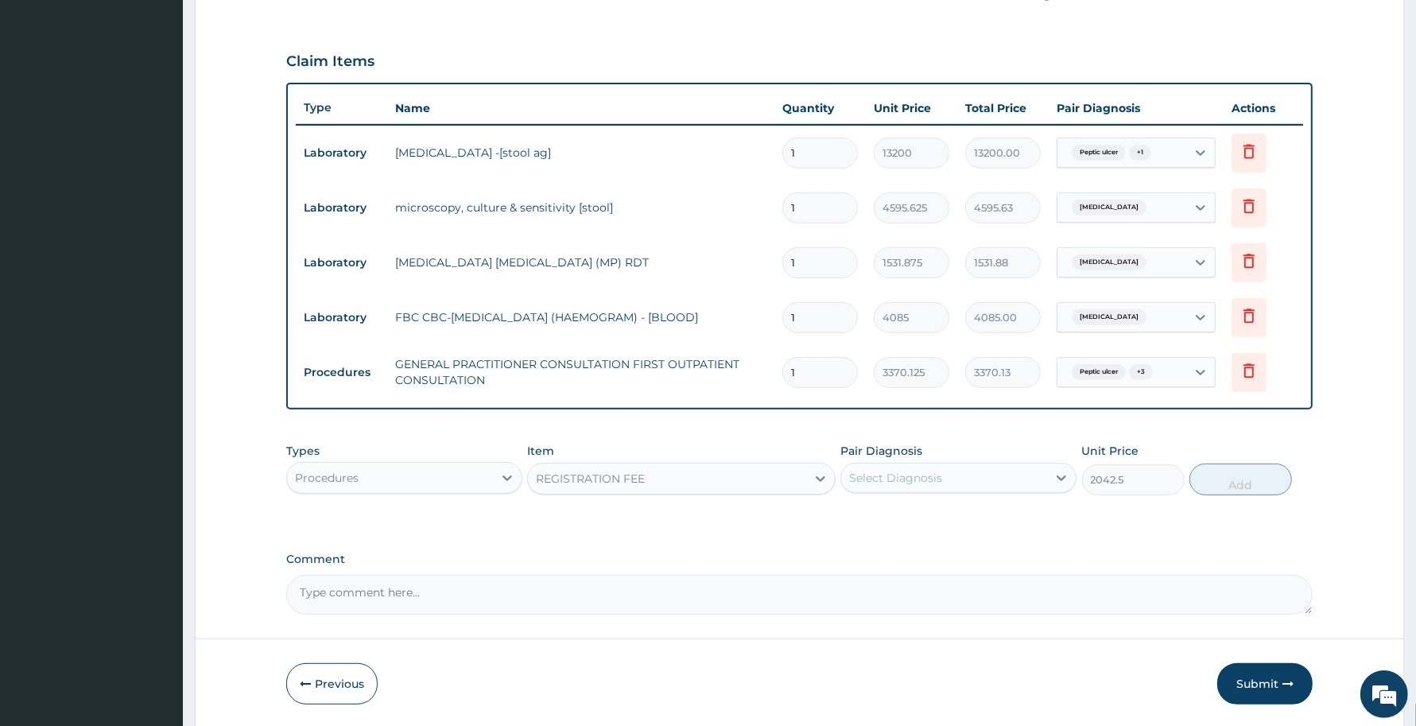
click at [849, 468] on div at bounding box center [850, 477] width 2 height 19
click at [876, 502] on div "Peptic ulcer" at bounding box center [958, 518] width 236 height 33
checkbox input "true"
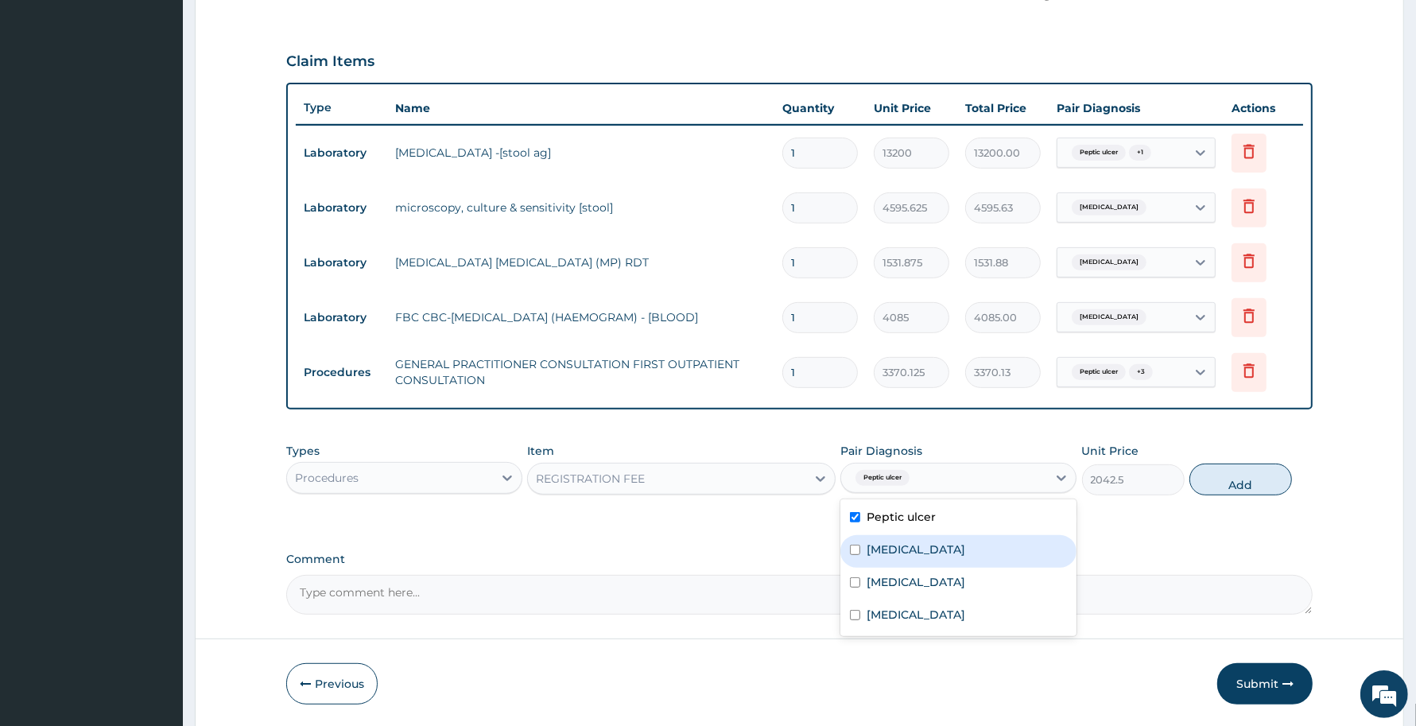
click at [887, 553] on label "Gastroesophageal reflux disease" at bounding box center [915, 549] width 99 height 16
checkbox input "true"
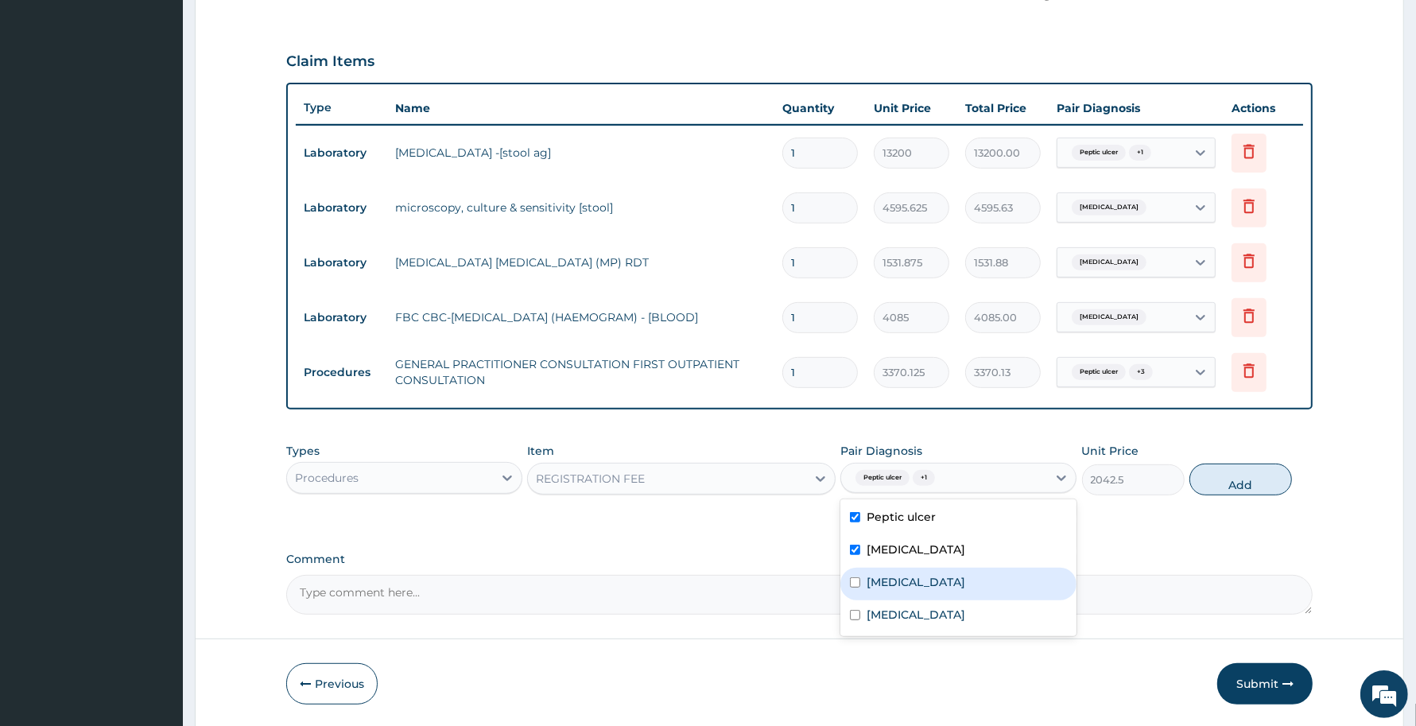
click at [884, 588] on label "Gastroenteritis" at bounding box center [915, 582] width 99 height 16
checkbox input "true"
click at [875, 610] on label "[MEDICAL_DATA]" at bounding box center [915, 614] width 99 height 16
checkbox input "true"
click at [1254, 493] on button "Add" at bounding box center [1240, 479] width 103 height 32
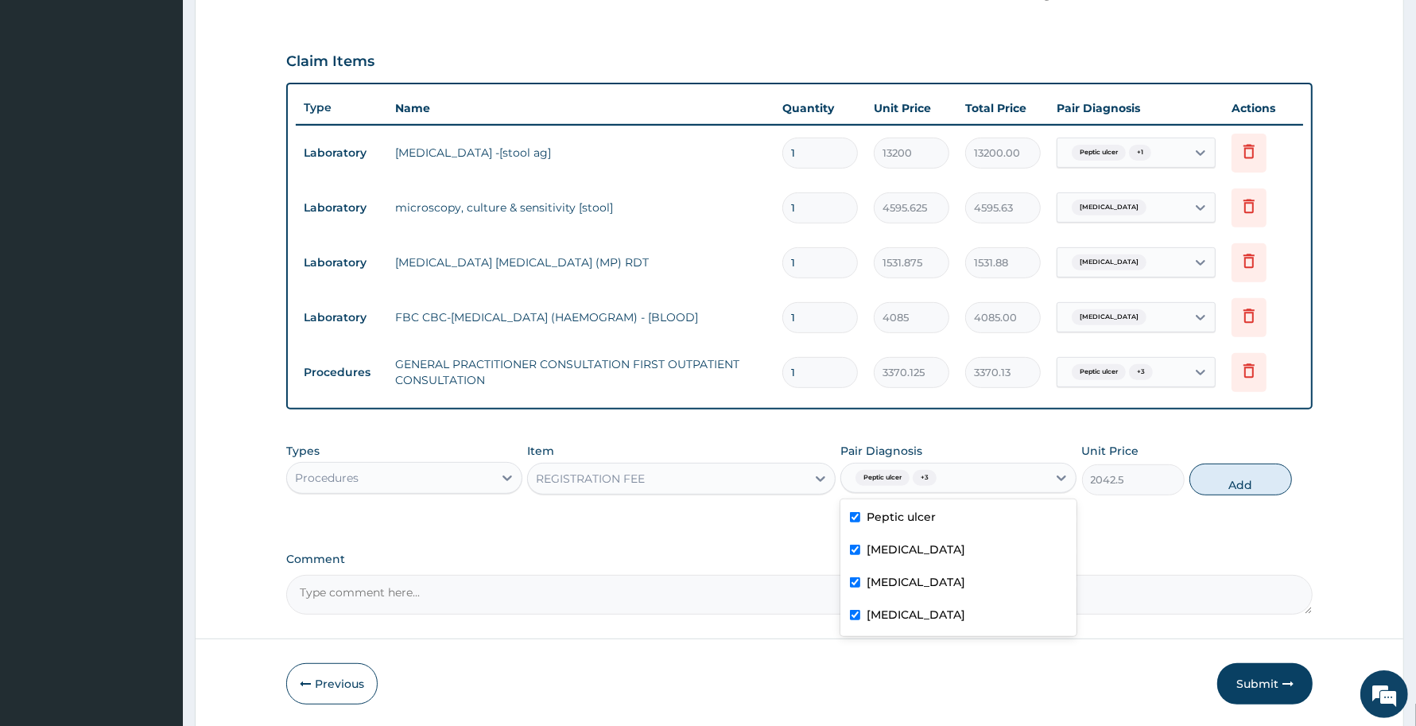
type input "0"
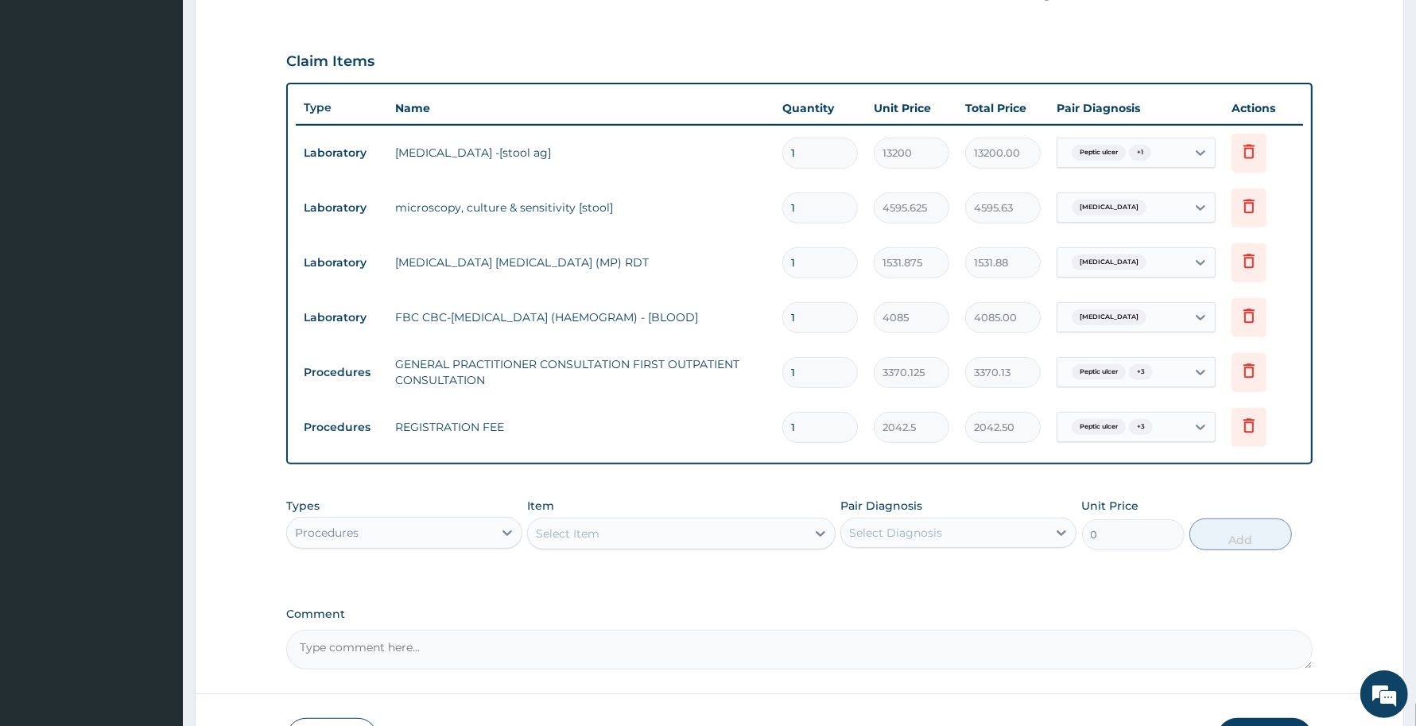
click at [437, 534] on div "Procedures" at bounding box center [390, 532] width 206 height 25
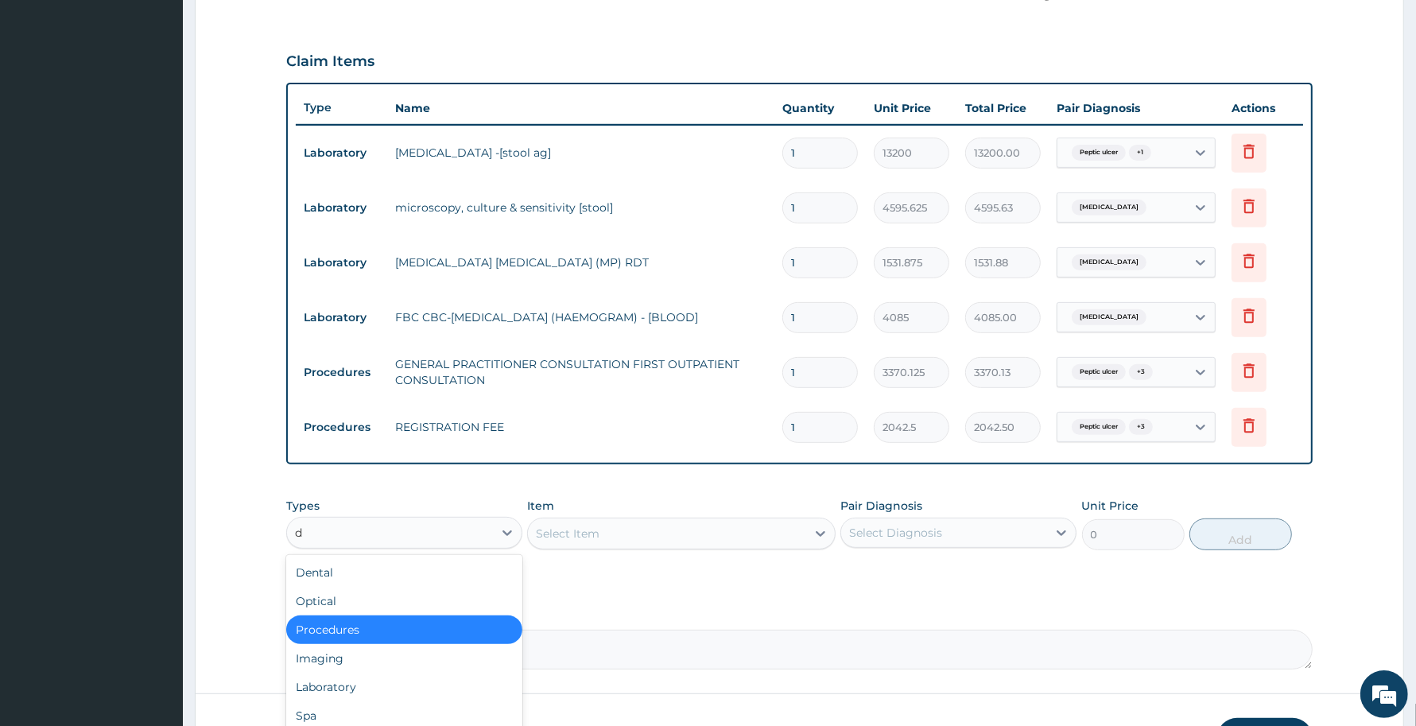
type input "dr"
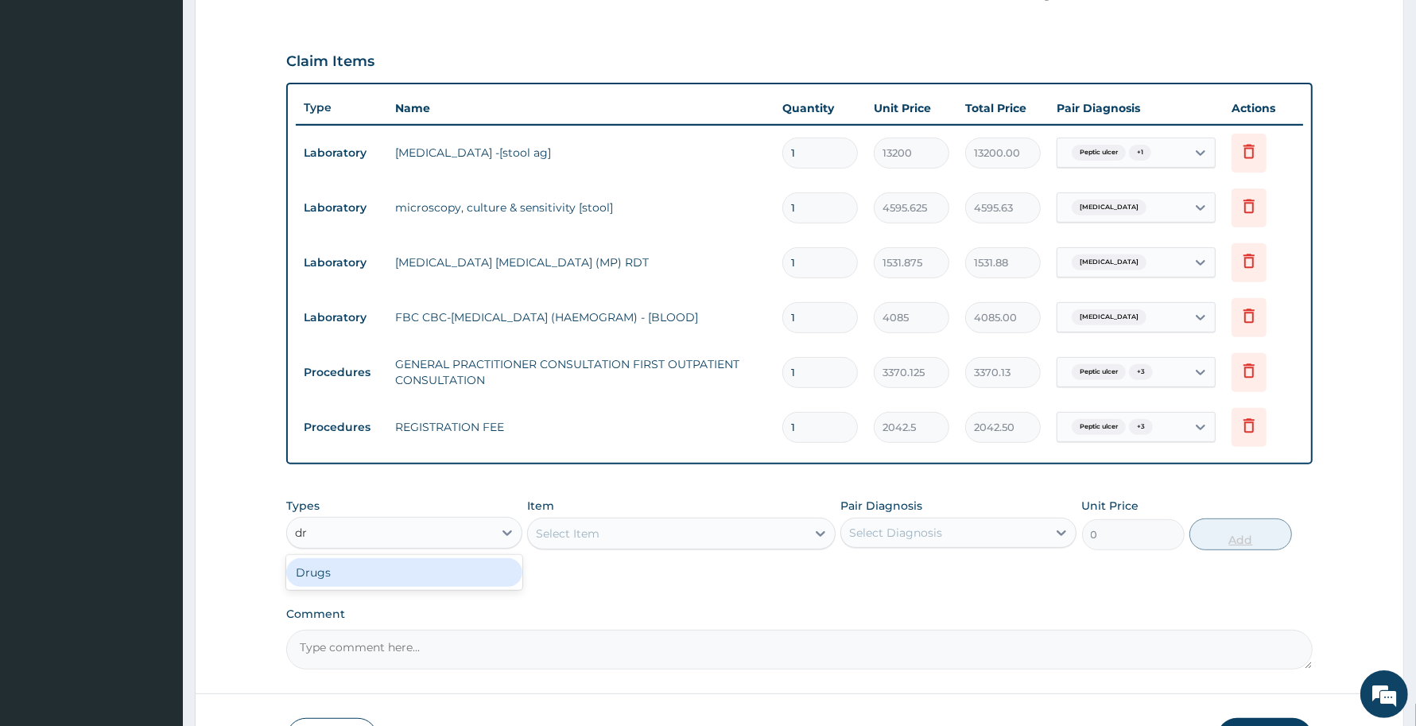
drag, startPoint x: 411, startPoint y: 568, endPoint x: 1192, endPoint y: 537, distance: 782.0
click at [415, 568] on div "Drugs" at bounding box center [404, 572] width 236 height 29
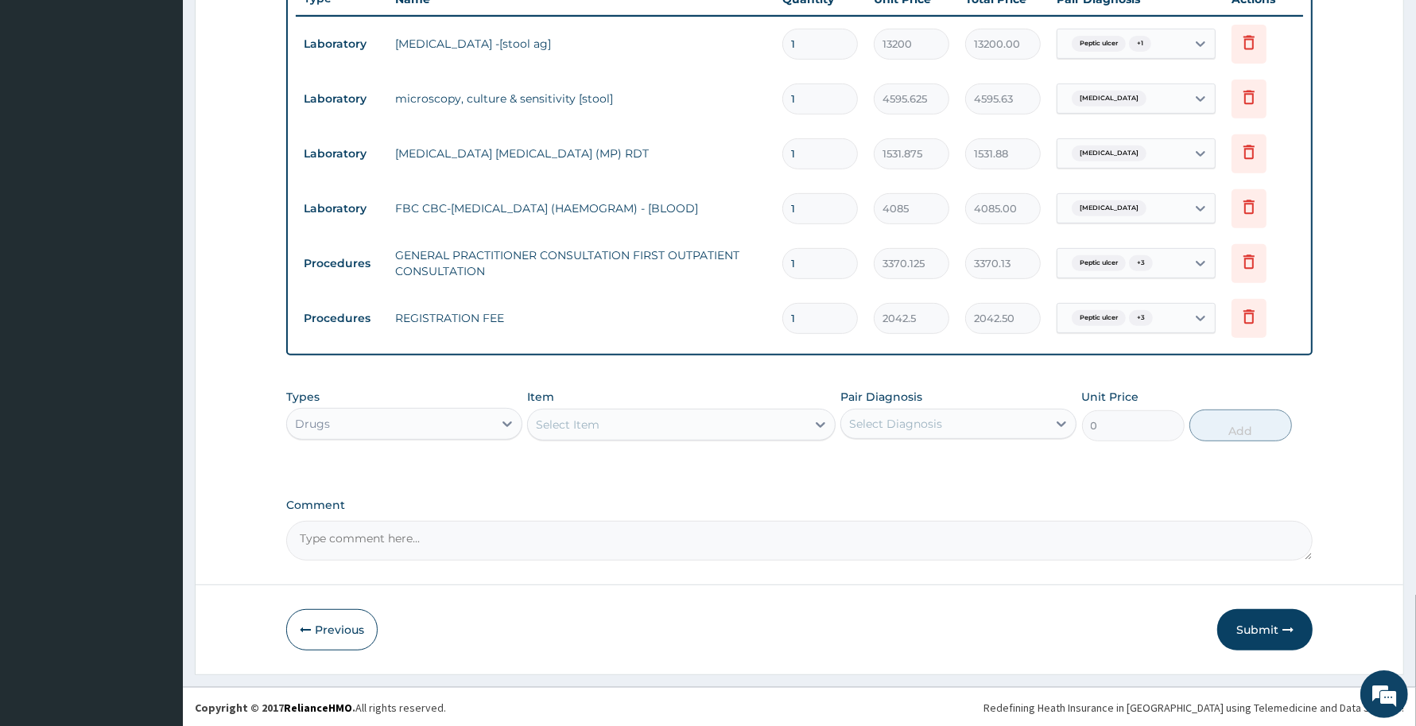
click at [751, 416] on div "Select Item" at bounding box center [666, 424] width 277 height 25
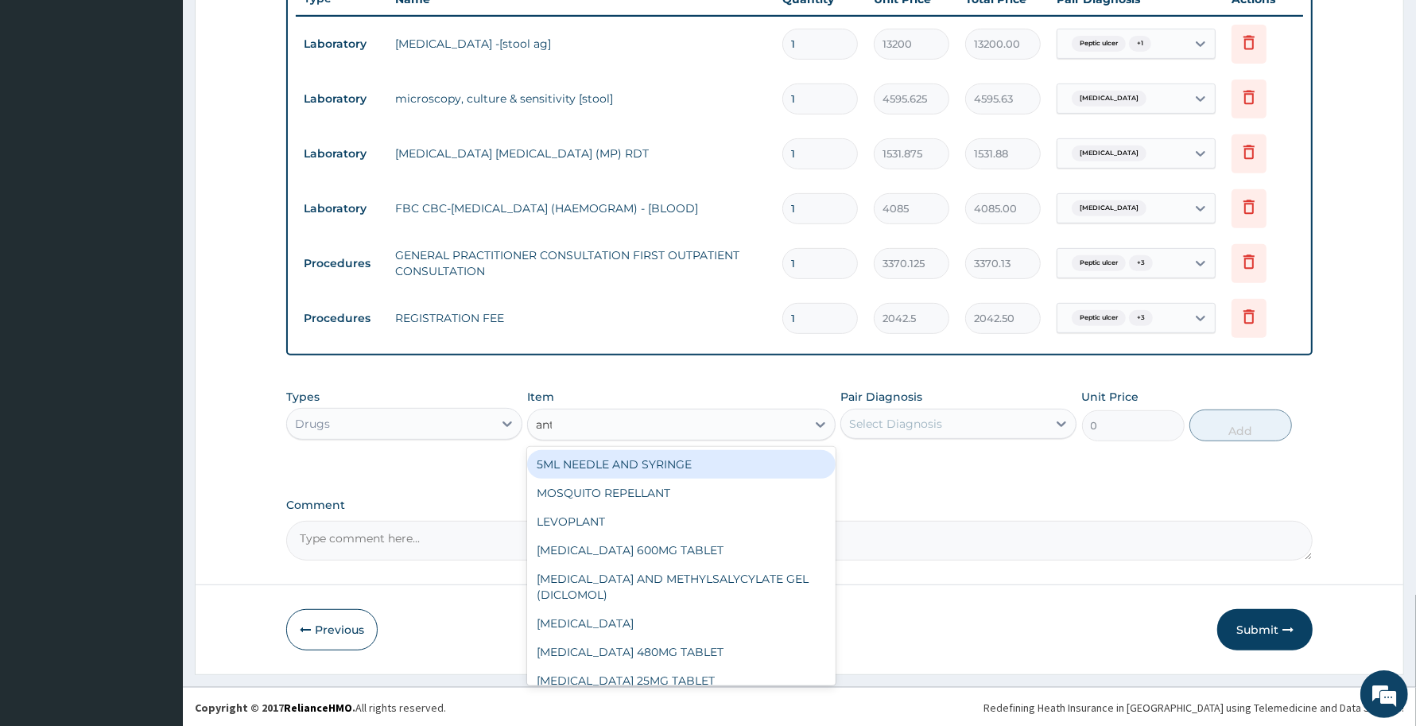
type input "anta"
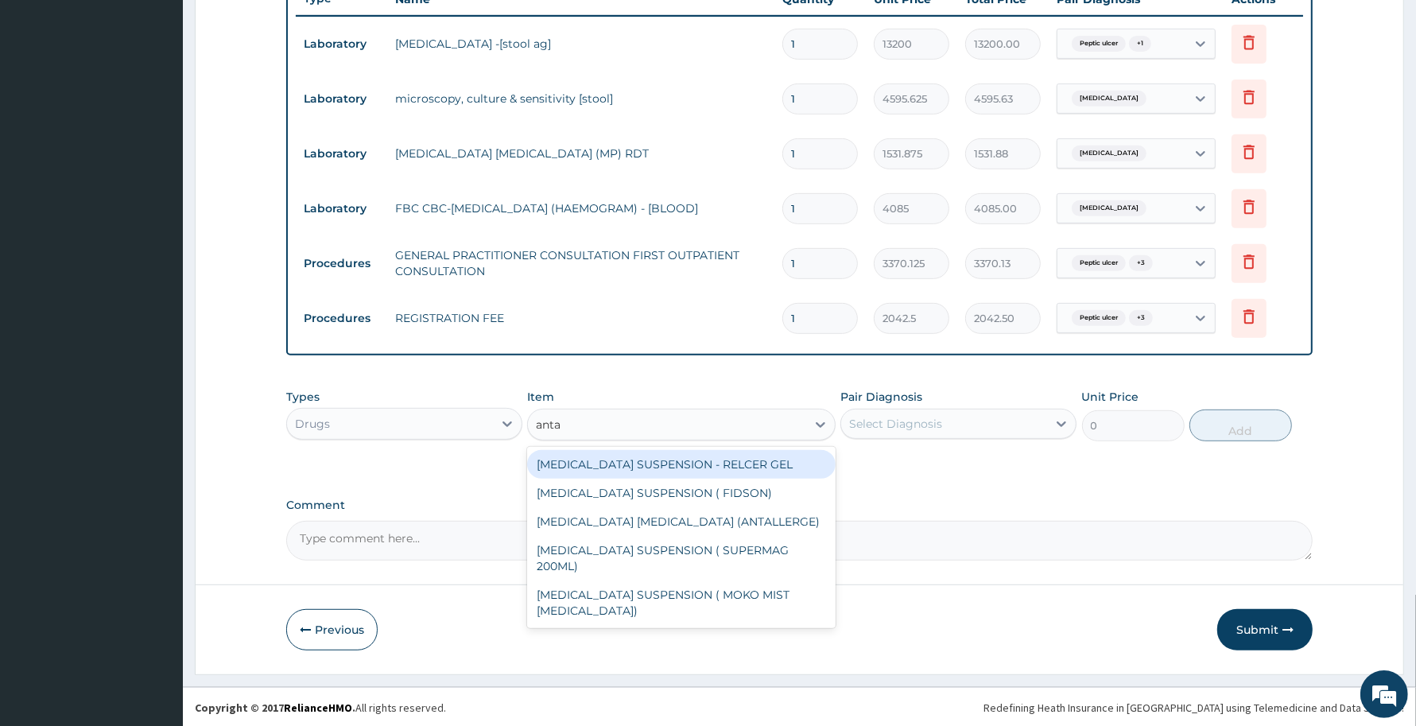
click at [769, 459] on div "[MEDICAL_DATA] SUSPENSION - RELCER GEL" at bounding box center [681, 464] width 308 height 29
type input "3666"
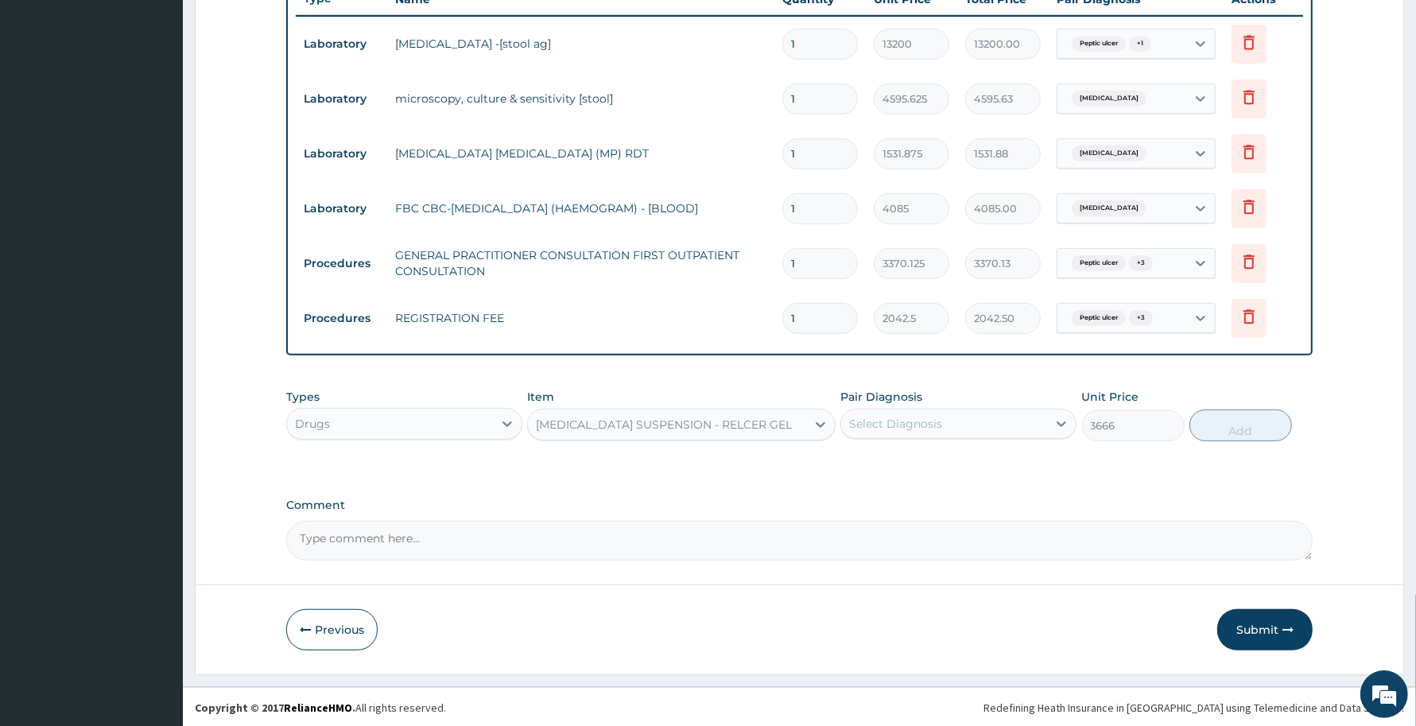
click at [932, 422] on div "Select Diagnosis" at bounding box center [895, 424] width 93 height 16
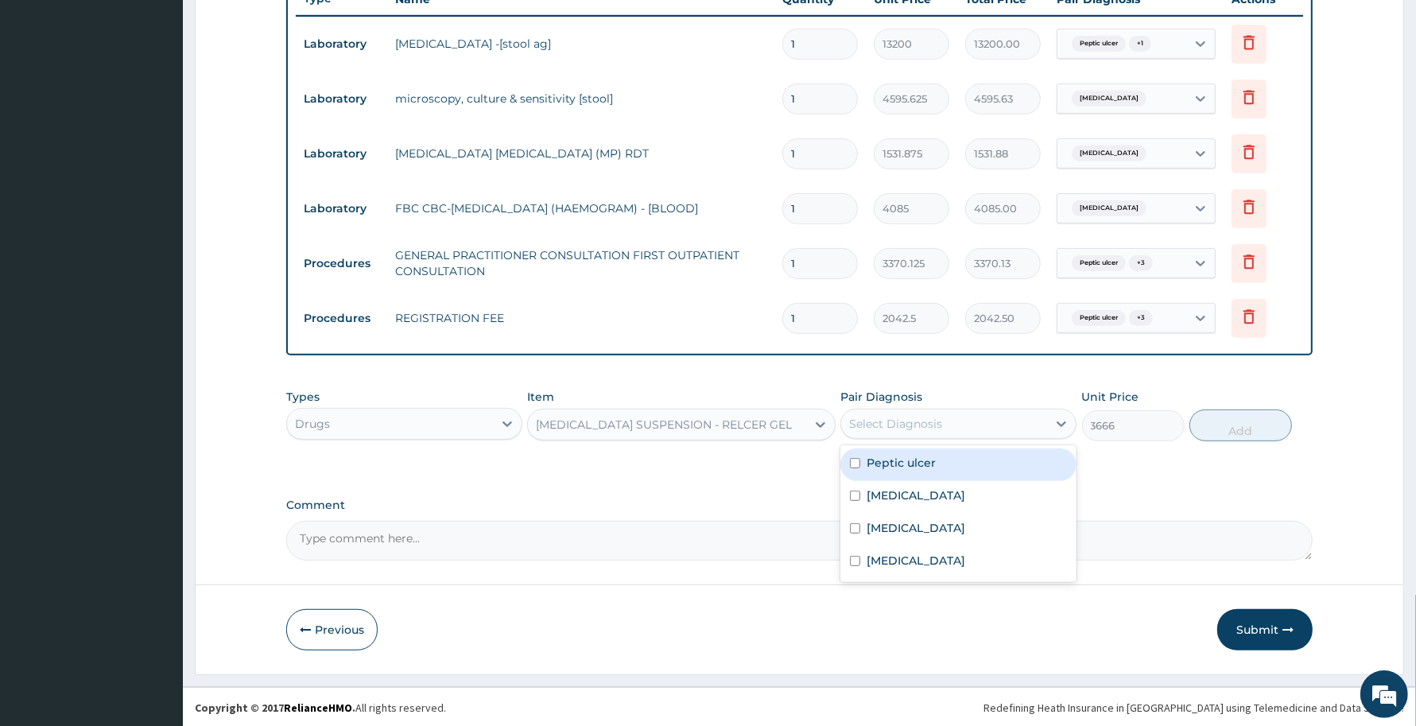
click at [934, 467] on label "Peptic ulcer" at bounding box center [900, 463] width 69 height 16
checkbox input "true"
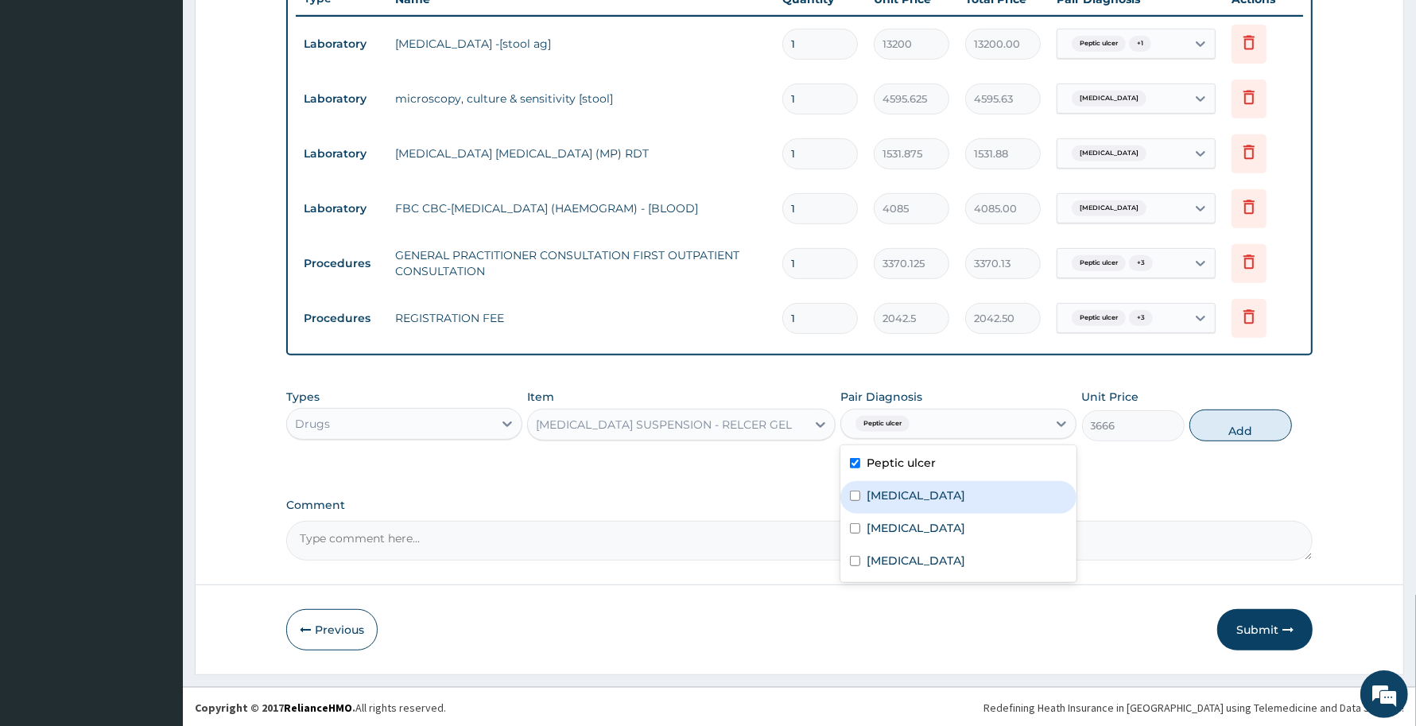
click at [920, 491] on label "Gastroesophageal reflux disease" at bounding box center [915, 495] width 99 height 16
checkbox input "true"
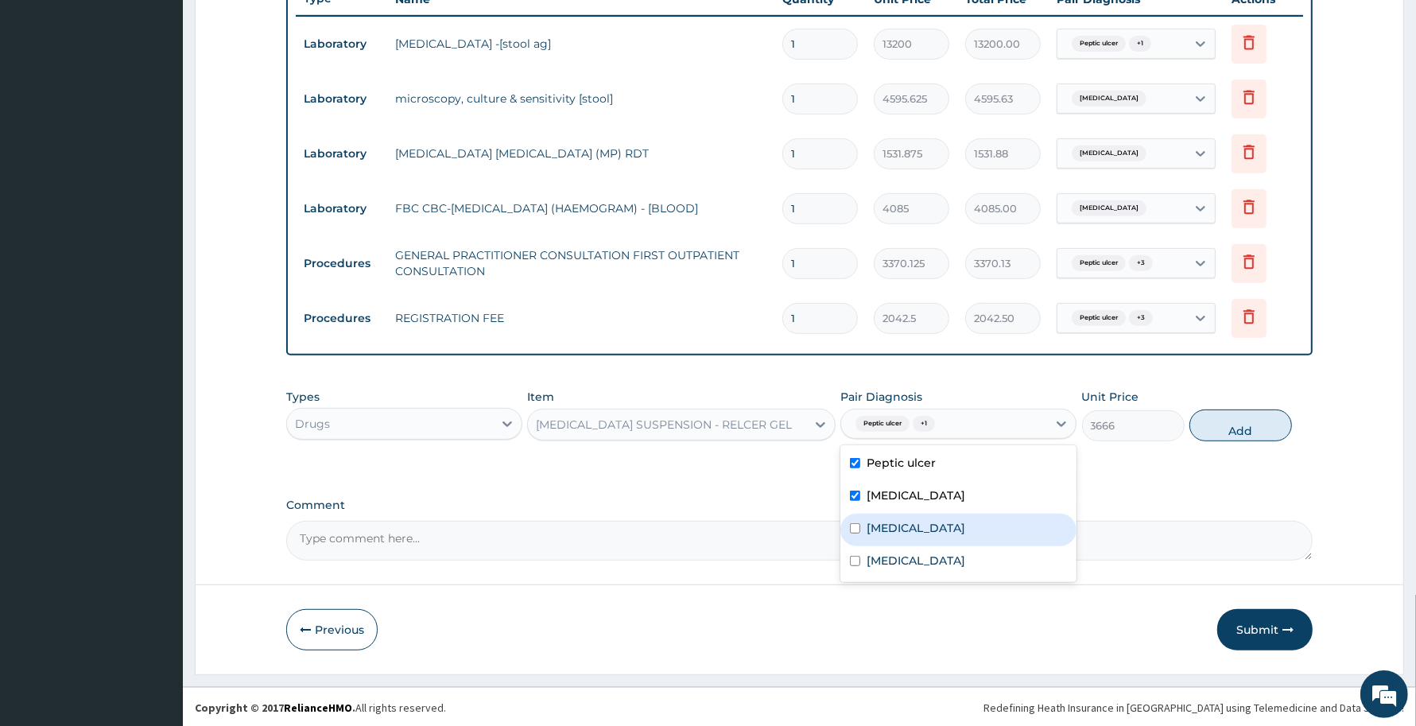
click at [909, 521] on label "Gastroenteritis" at bounding box center [915, 528] width 99 height 16
checkbox input "true"
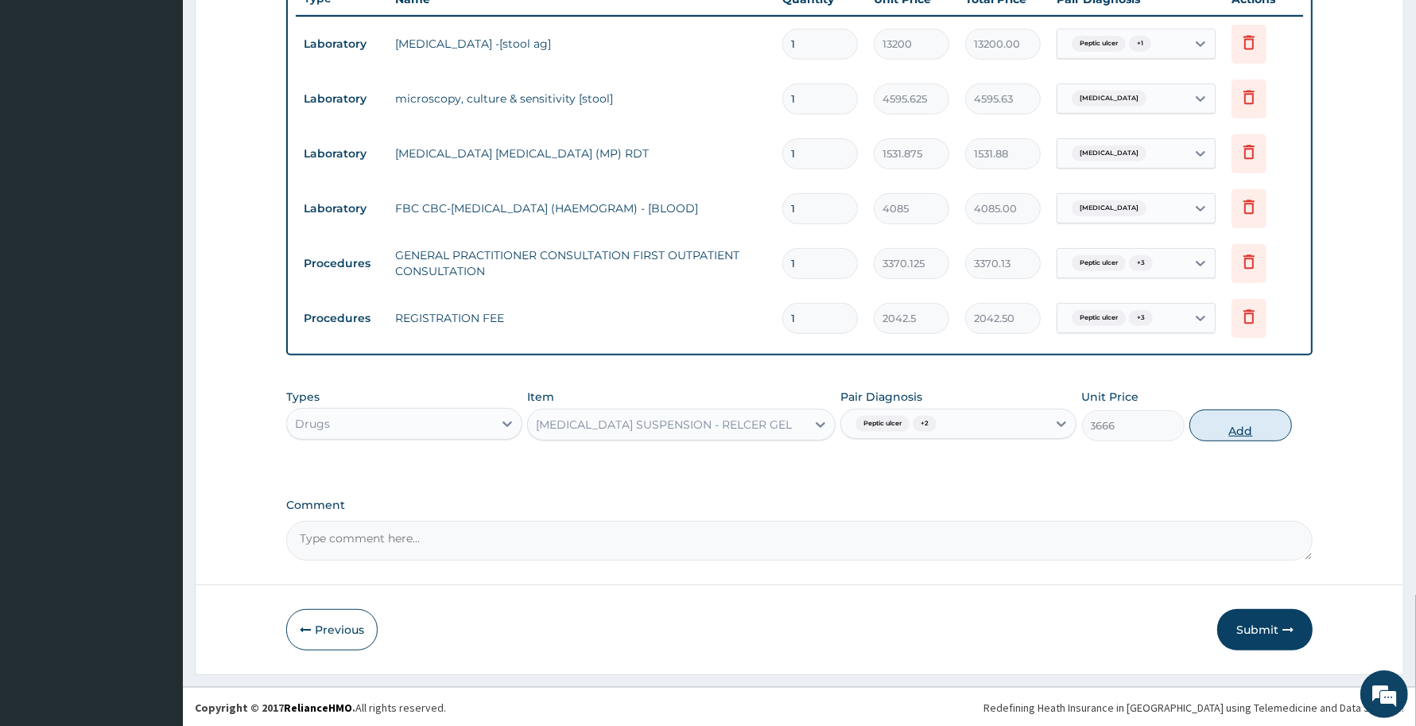
click at [1242, 425] on button "Add" at bounding box center [1240, 425] width 103 height 32
type input "0"
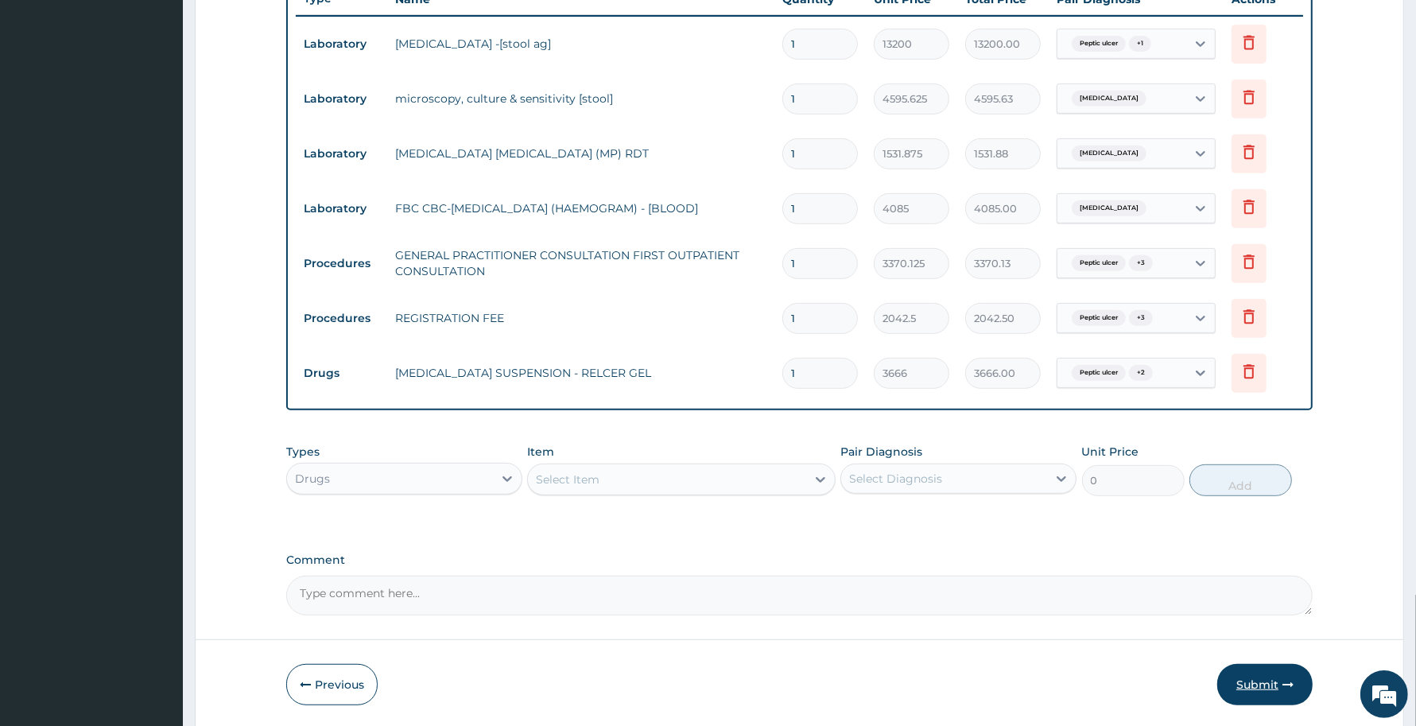
click at [1262, 678] on button "Submit" at bounding box center [1264, 684] width 95 height 41
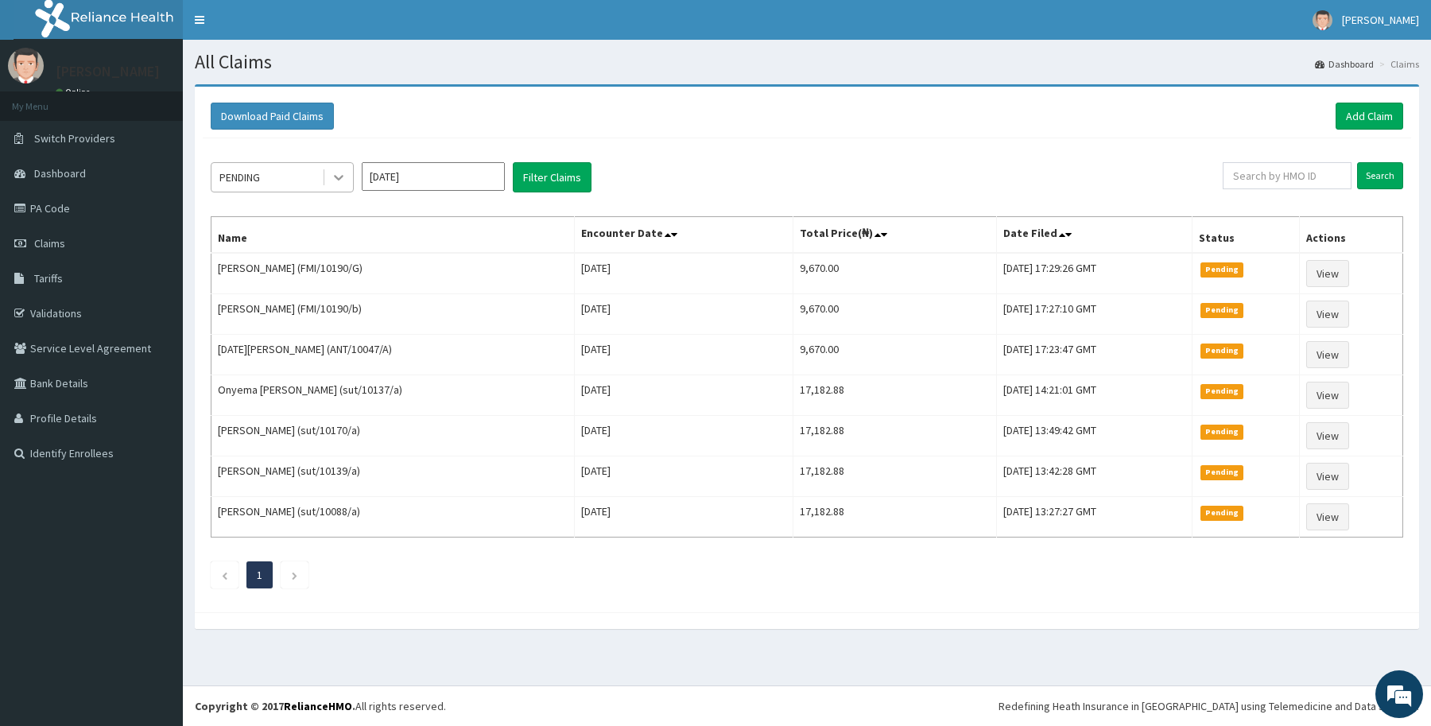
click at [347, 177] on div at bounding box center [338, 177] width 29 height 29
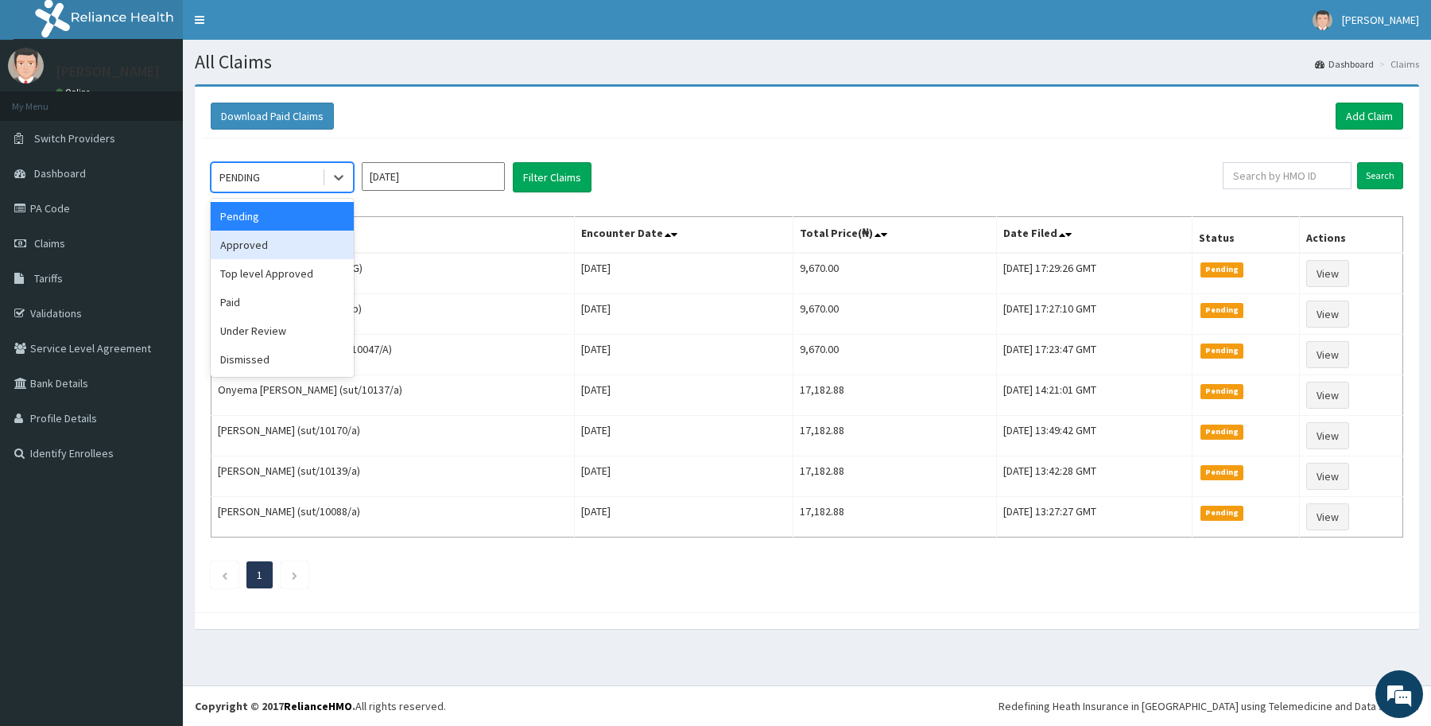
click at [290, 245] on div "Approved" at bounding box center [282, 245] width 143 height 29
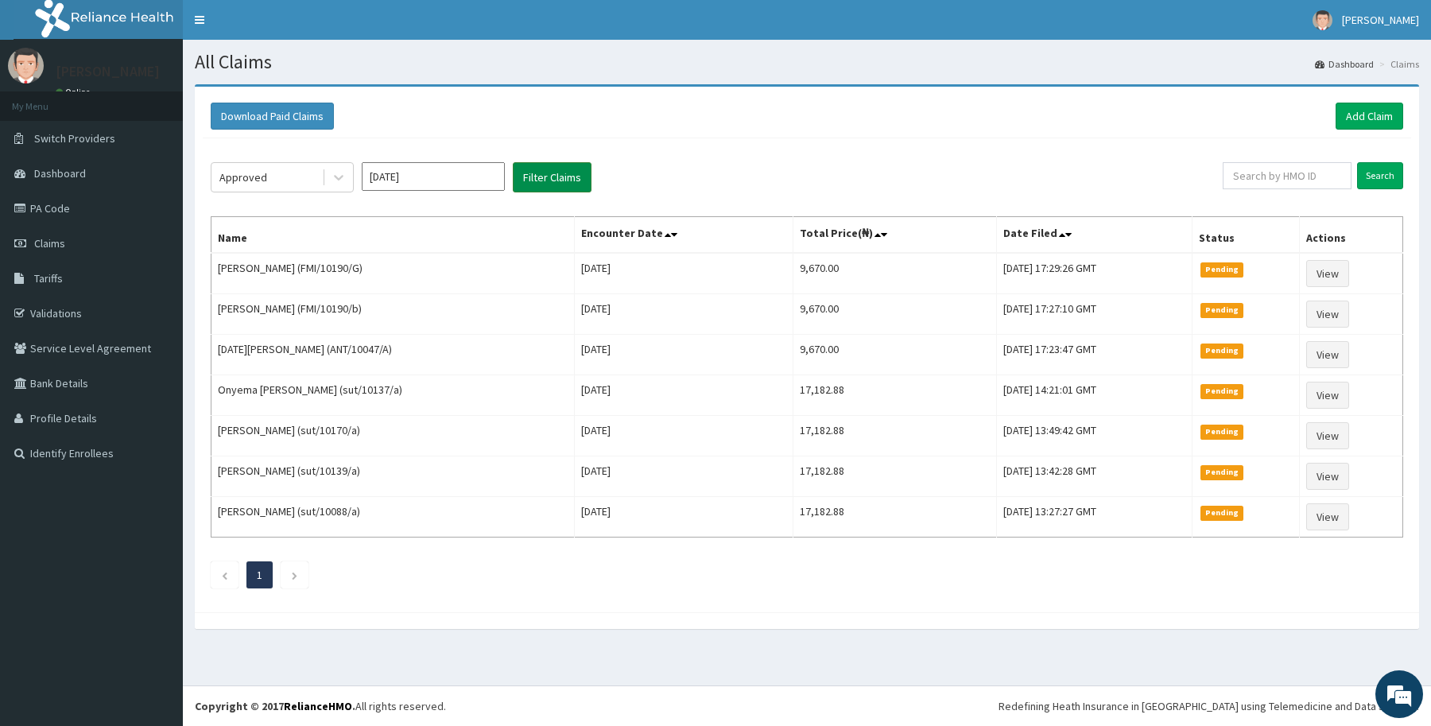
click at [559, 175] on button "Filter Claims" at bounding box center [552, 177] width 79 height 30
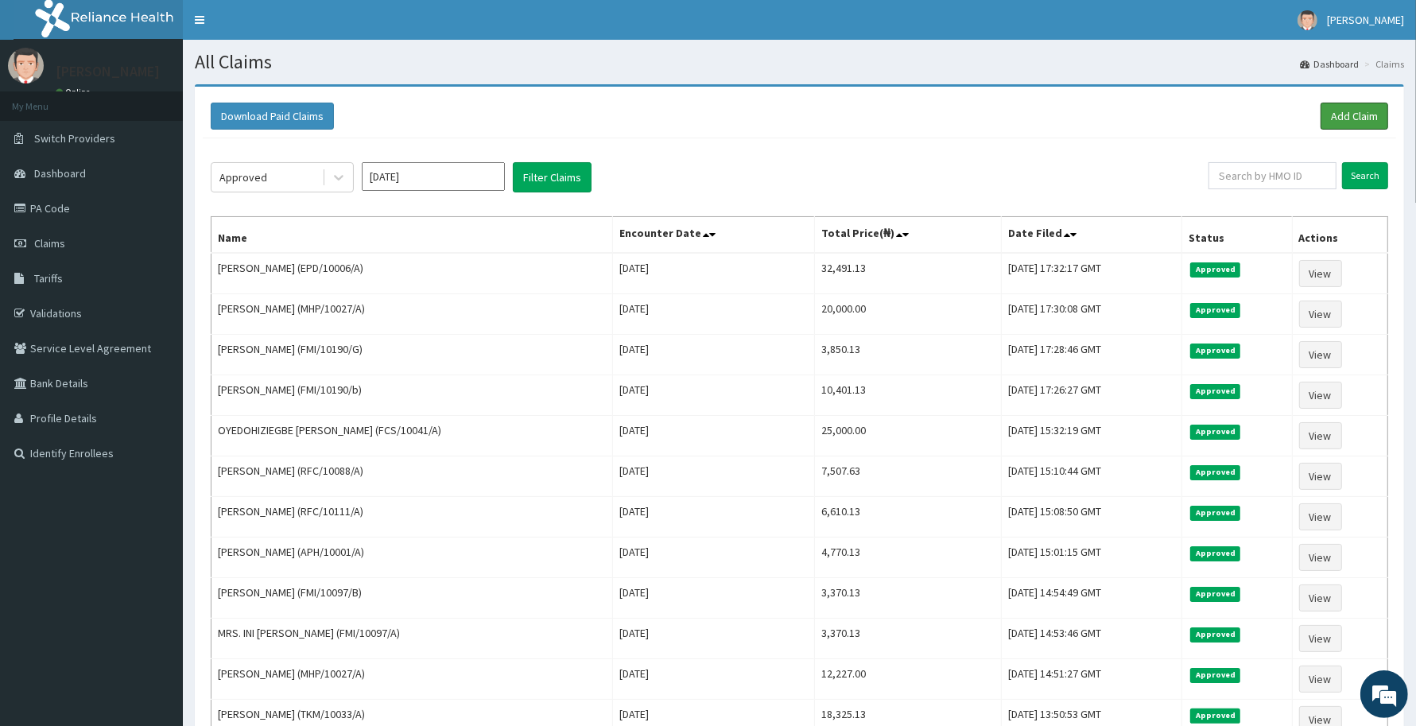
drag, startPoint x: 1330, startPoint y: 115, endPoint x: 1305, endPoint y: 120, distance: 25.1
click at [1330, 115] on link "Add Claim" at bounding box center [1354, 116] width 68 height 27
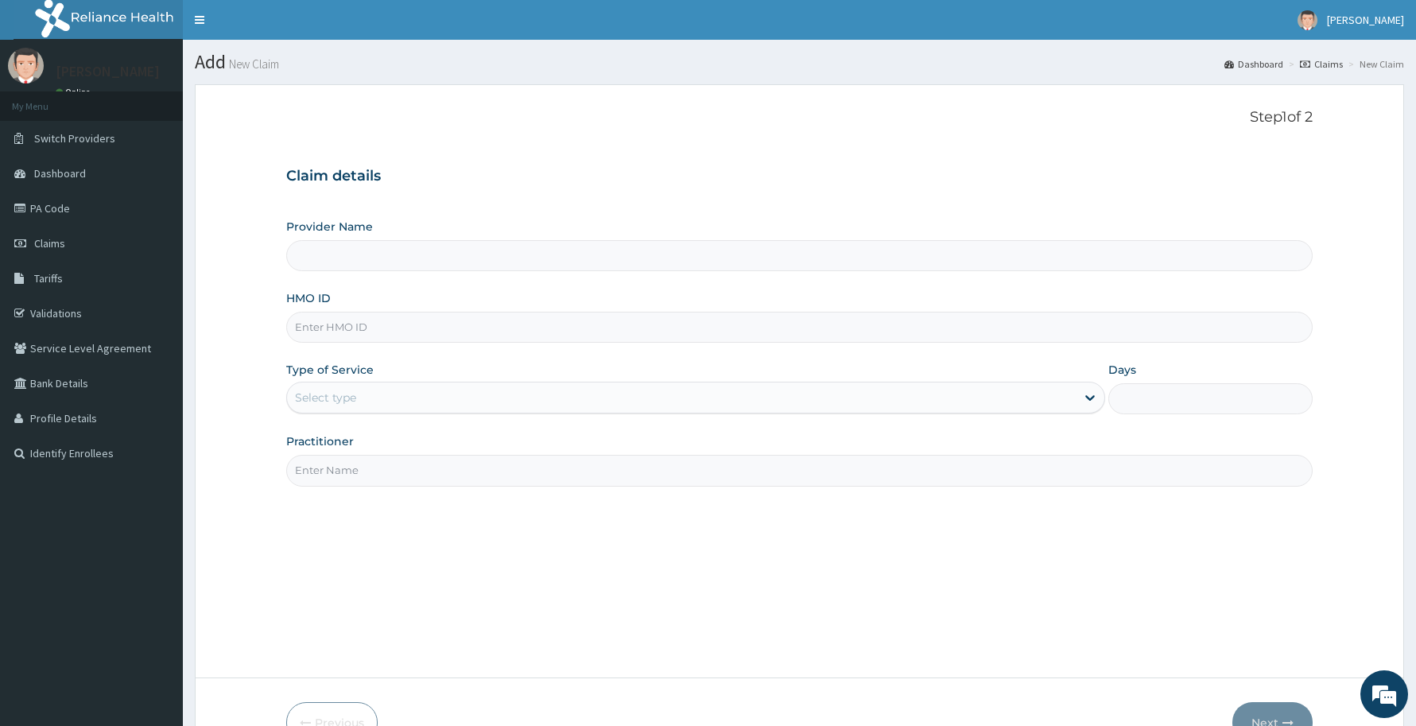
type input "Reliance Family Clinics (RFC) - [GEOGRAPHIC_DATA]"
click at [746, 343] on input "HMO ID" at bounding box center [799, 327] width 1026 height 31
paste input "JEC/10001/A"
type input "JEC/10001/A"
click at [593, 394] on div "Select type" at bounding box center [681, 397] width 789 height 25
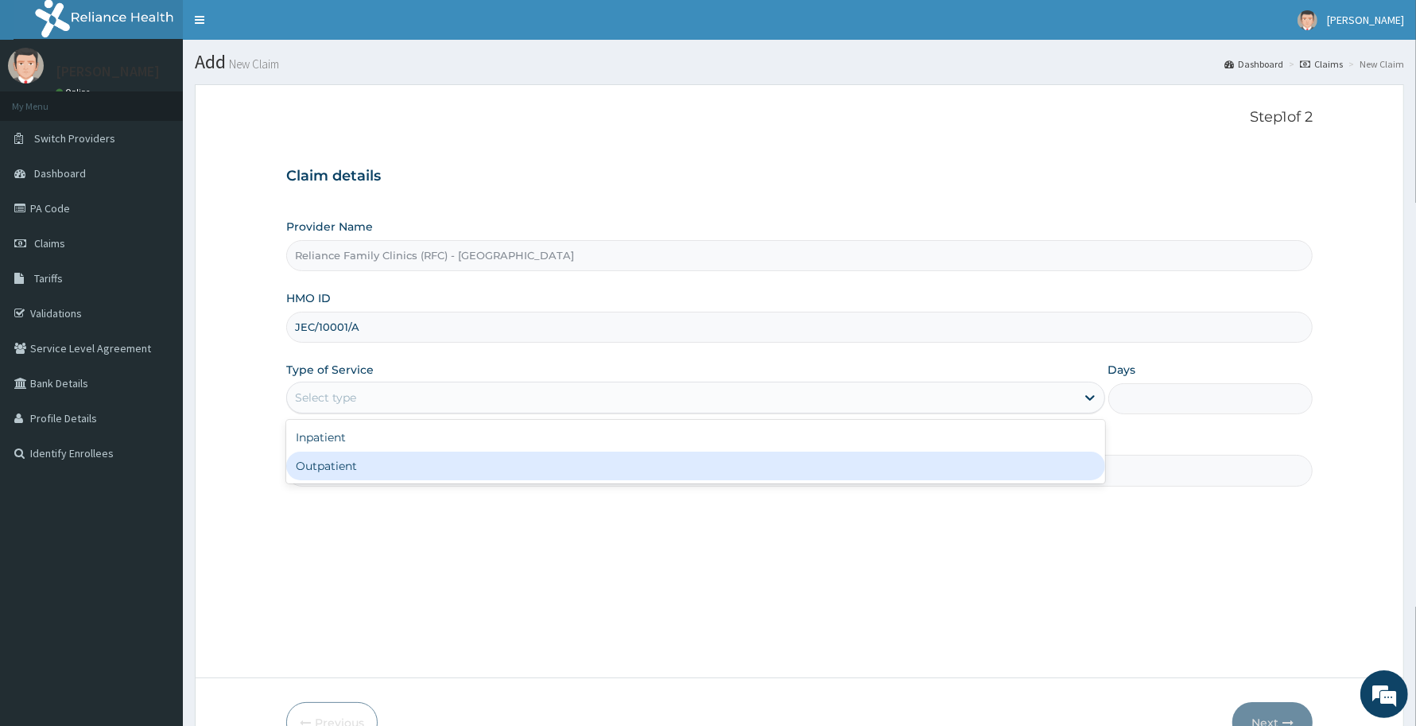
click at [569, 462] on div "Outpatient" at bounding box center [695, 465] width 819 height 29
type input "1"
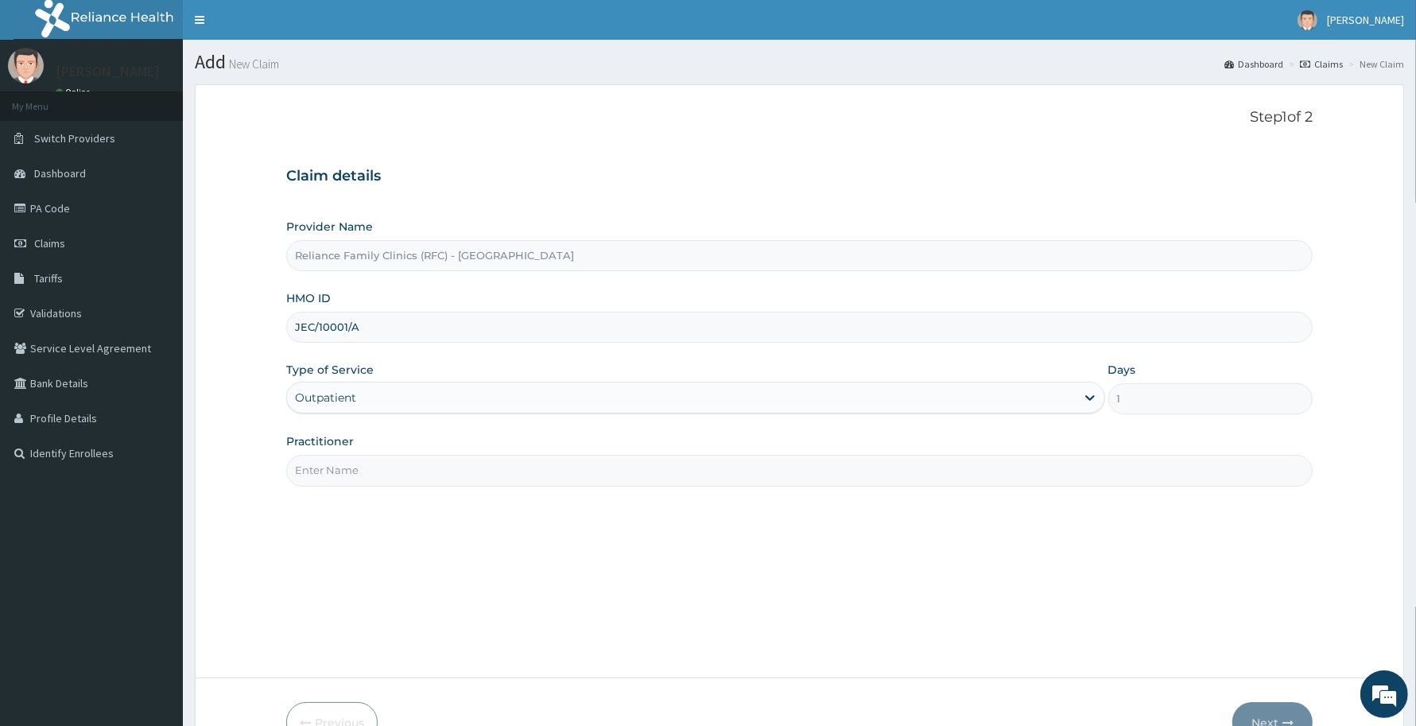
click at [567, 486] on input "Practitioner" at bounding box center [799, 470] width 1026 height 31
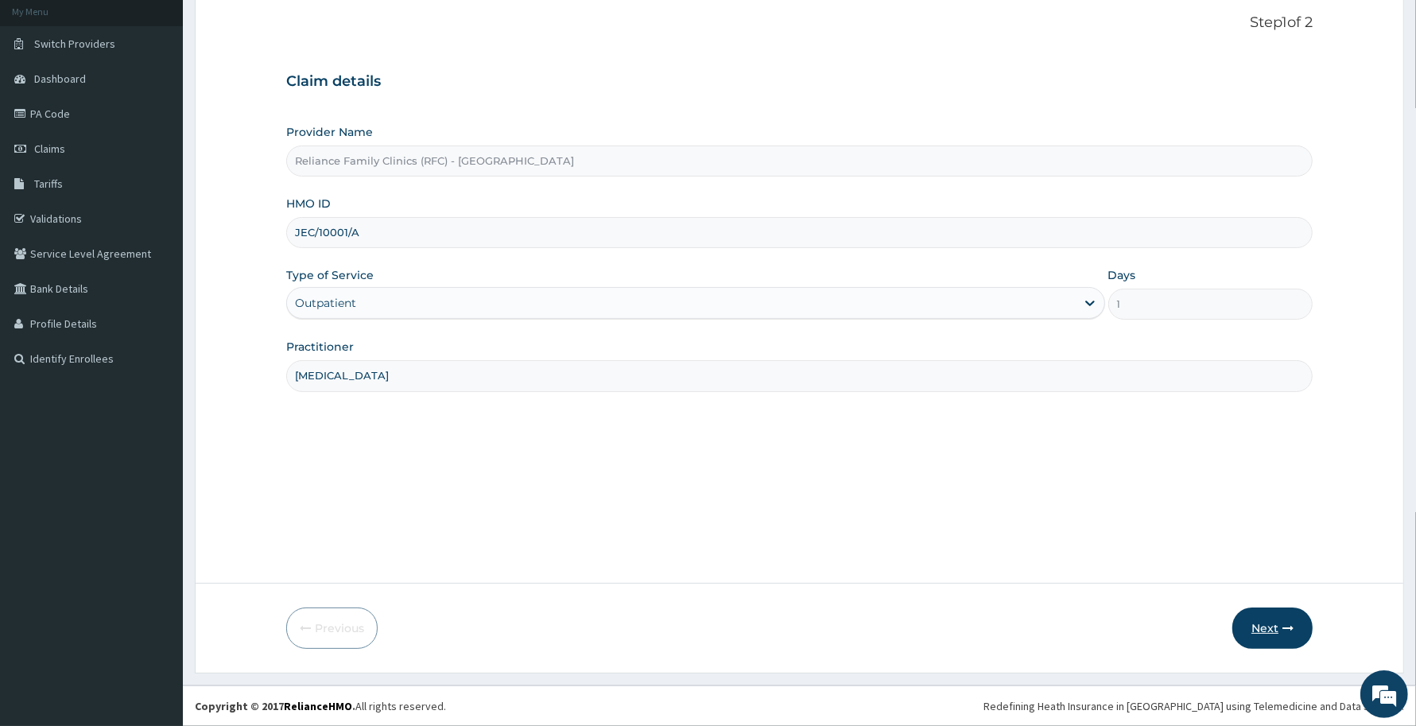
type input "Psychologist"
click at [1254, 608] on button "Next" at bounding box center [1272, 627] width 80 height 41
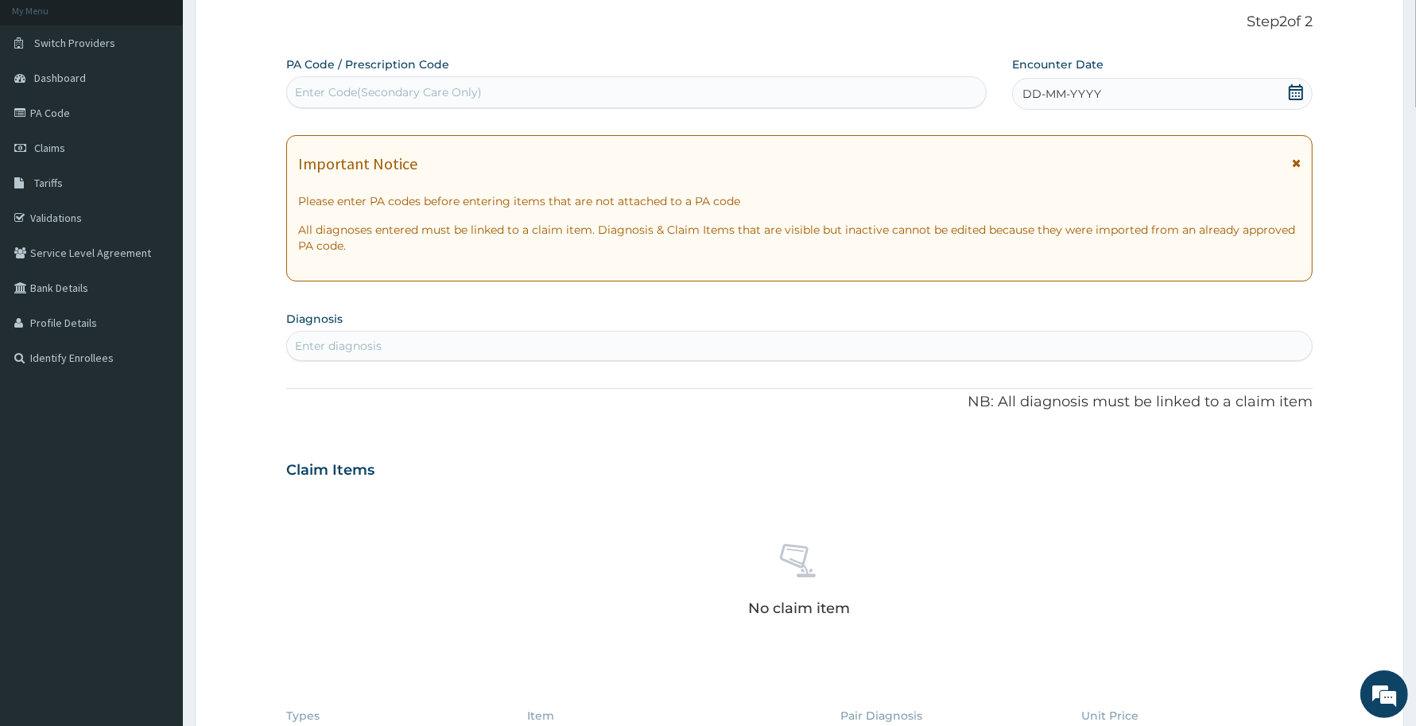
click at [583, 82] on div "Enter Code(Secondary Care Only)" at bounding box center [636, 91] width 699 height 25
paste input "PA/A5EEFD"
type input "PA/A5EEFD"
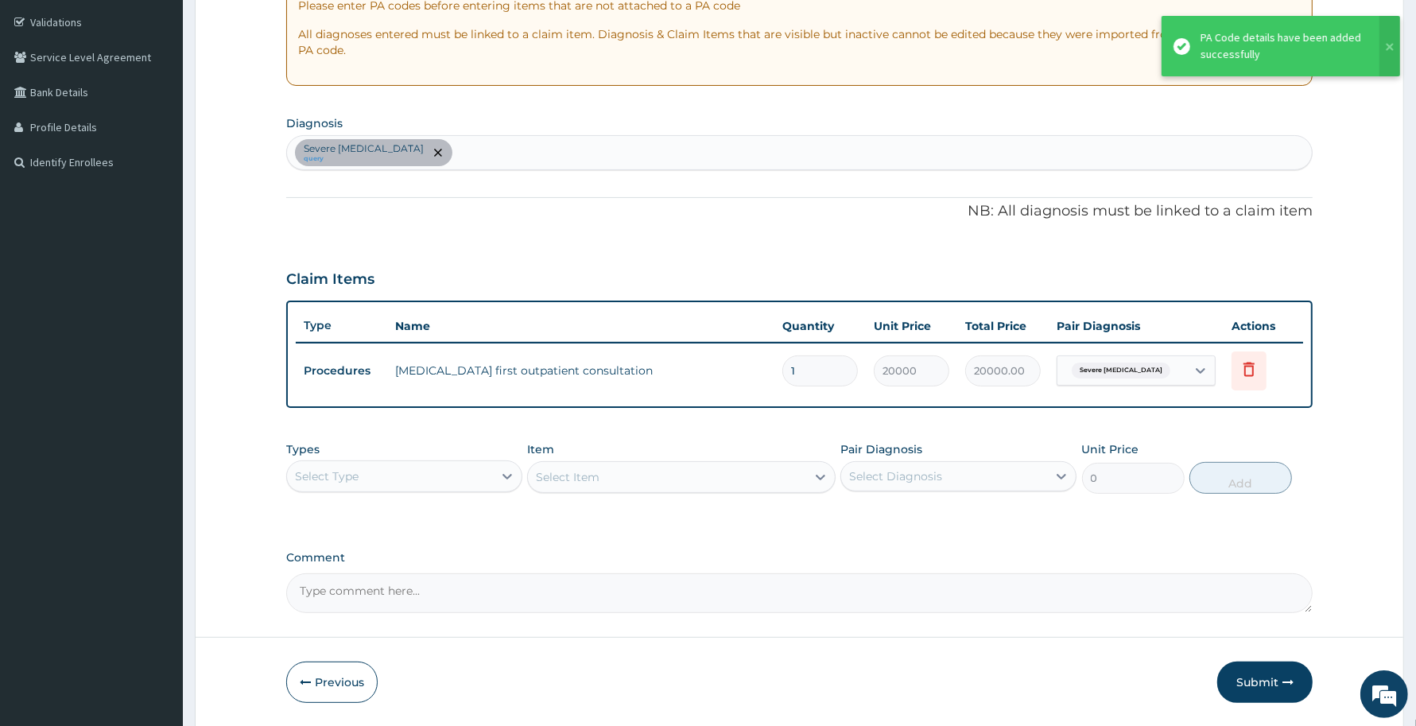
scroll to position [343, 0]
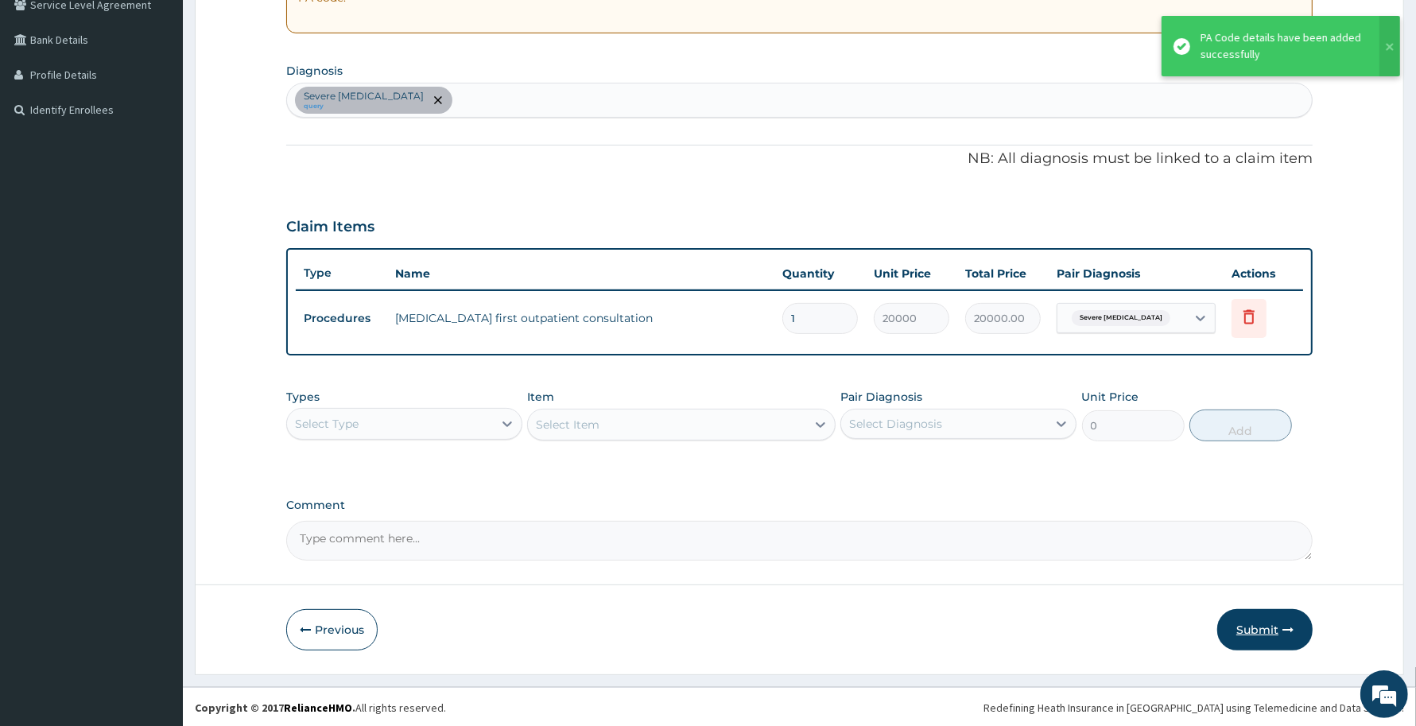
click at [1257, 628] on button "Submit" at bounding box center [1264, 629] width 95 height 41
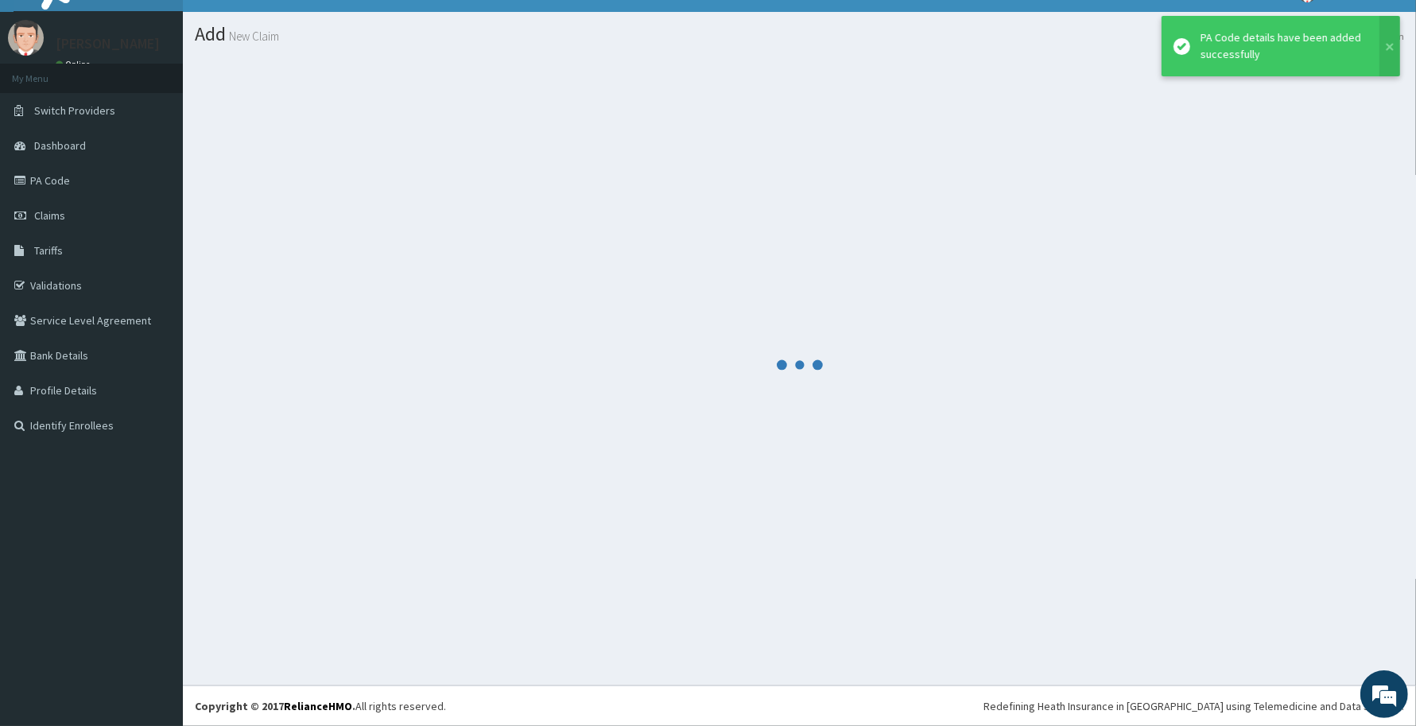
scroll to position [28, 0]
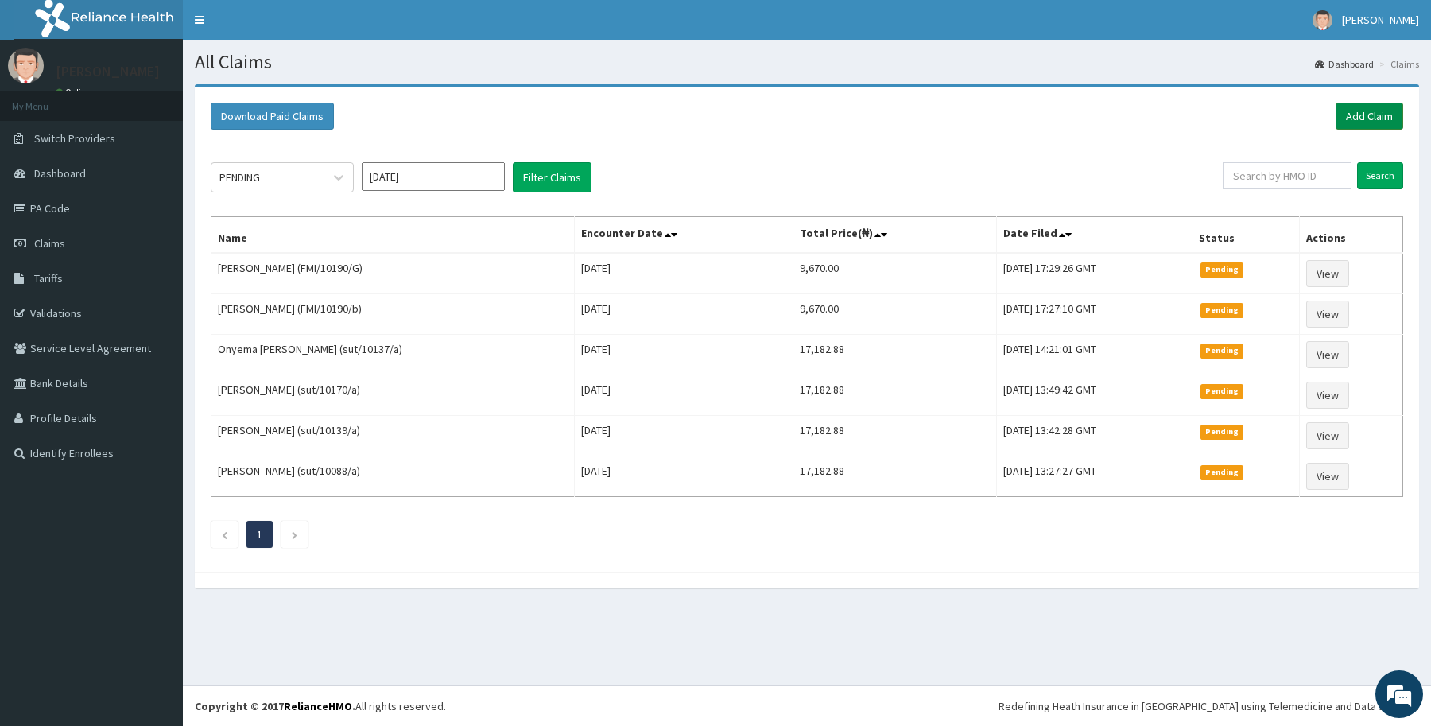
click at [1389, 107] on link "Add Claim" at bounding box center [1369, 116] width 68 height 27
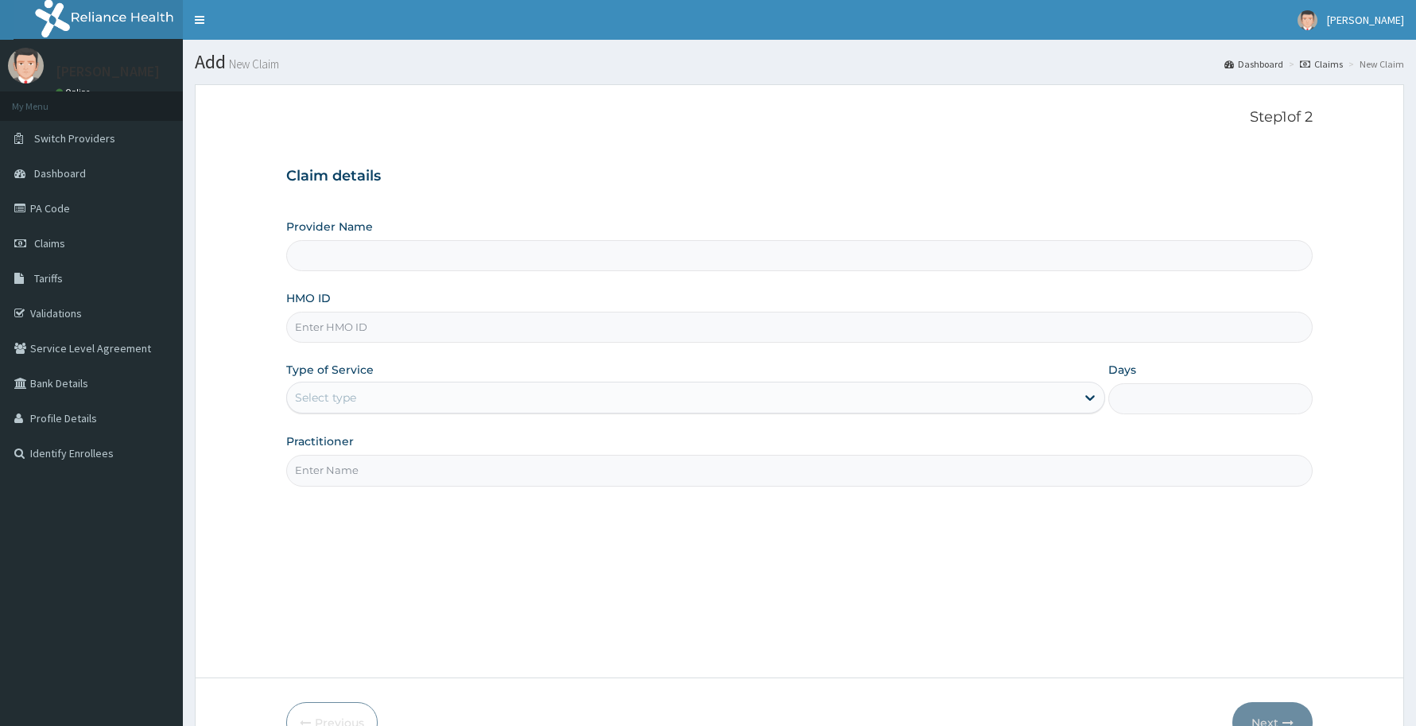
type input "Reliance Family Clinics (RFC) - [GEOGRAPHIC_DATA]"
click at [560, 320] on input "HMO ID" at bounding box center [799, 327] width 1026 height 31
paste input "PEE/10080/A"
type input "PEE/10080/A"
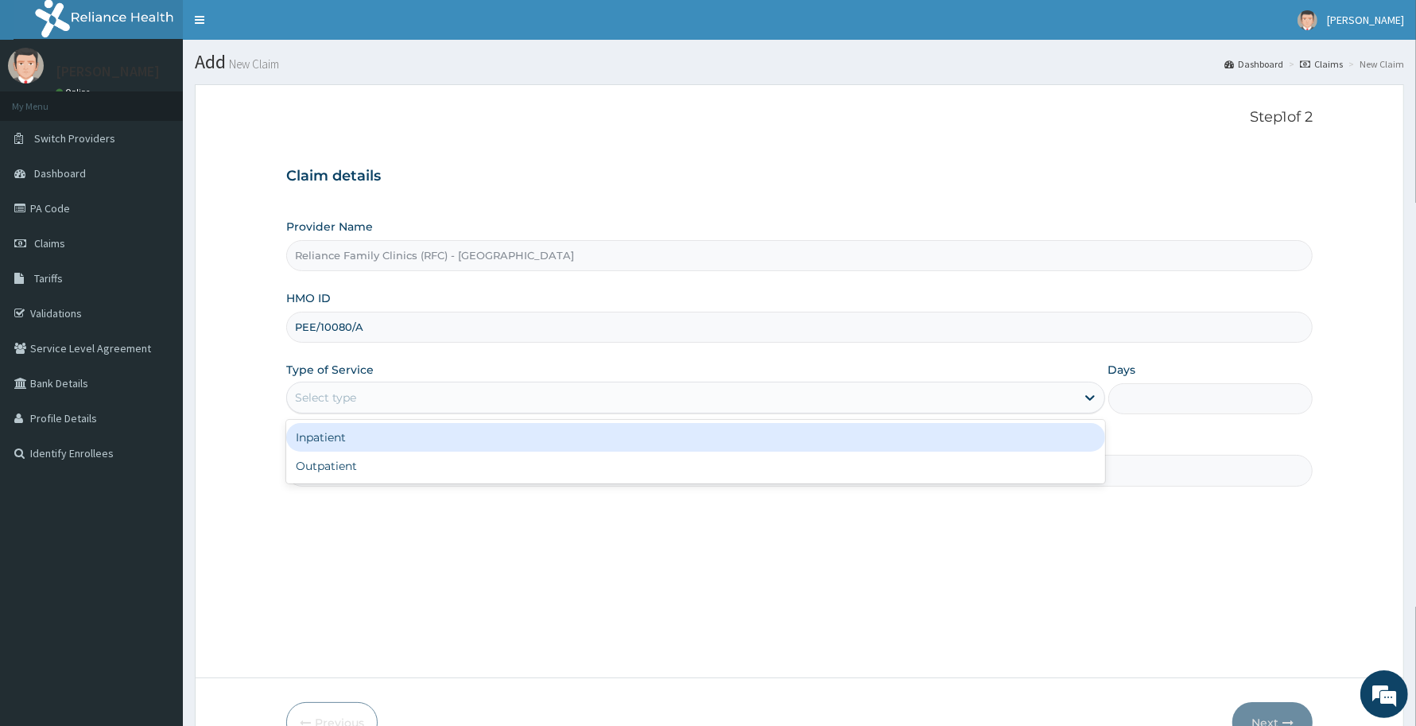
click at [490, 399] on div "Select type" at bounding box center [681, 397] width 789 height 25
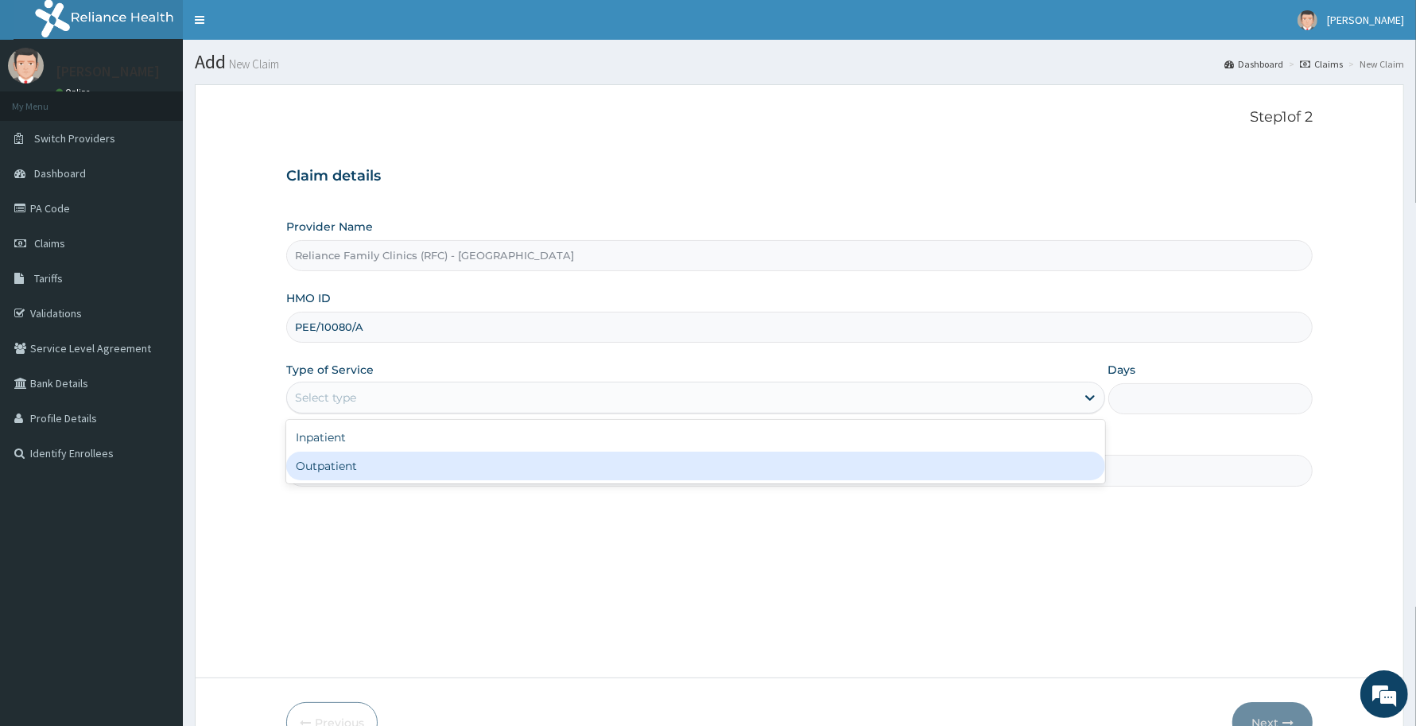
click at [486, 474] on div "Outpatient" at bounding box center [695, 465] width 819 height 29
type input "1"
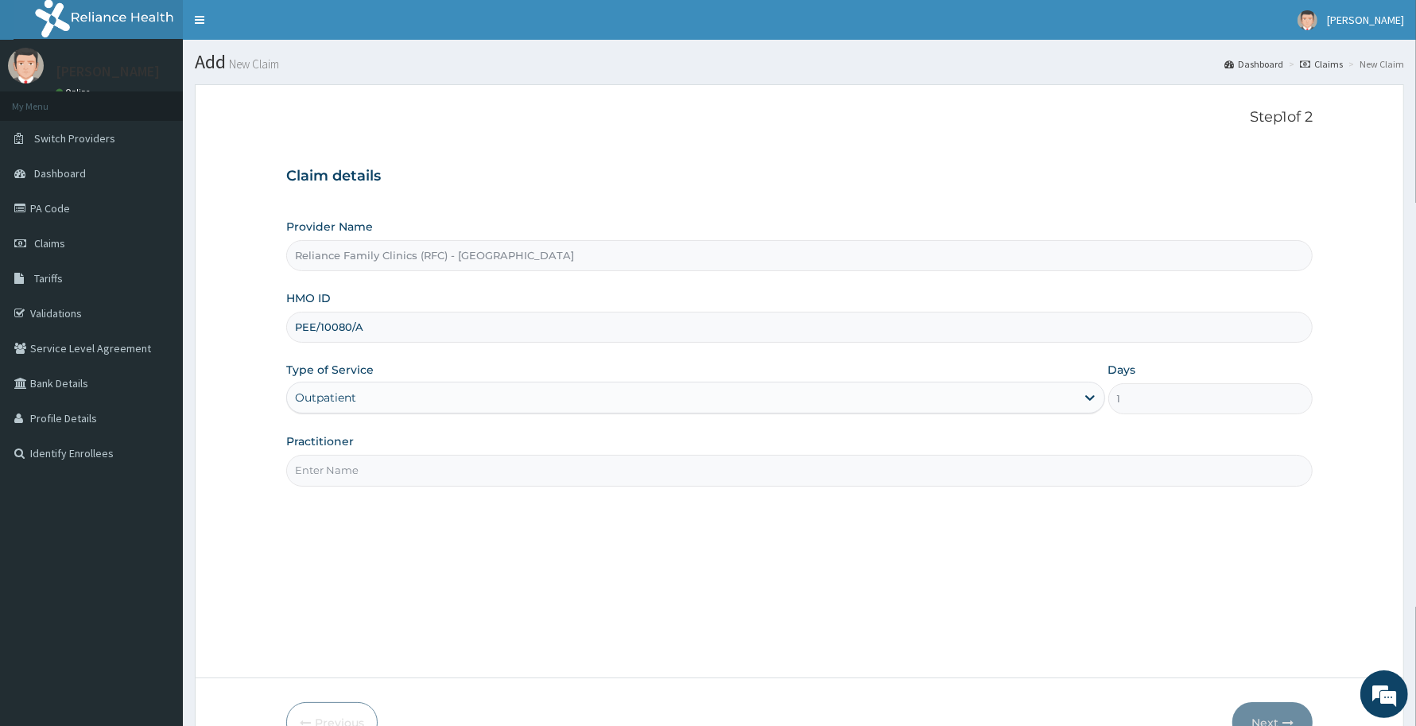
click at [486, 474] on input "Practitioner" at bounding box center [799, 470] width 1026 height 31
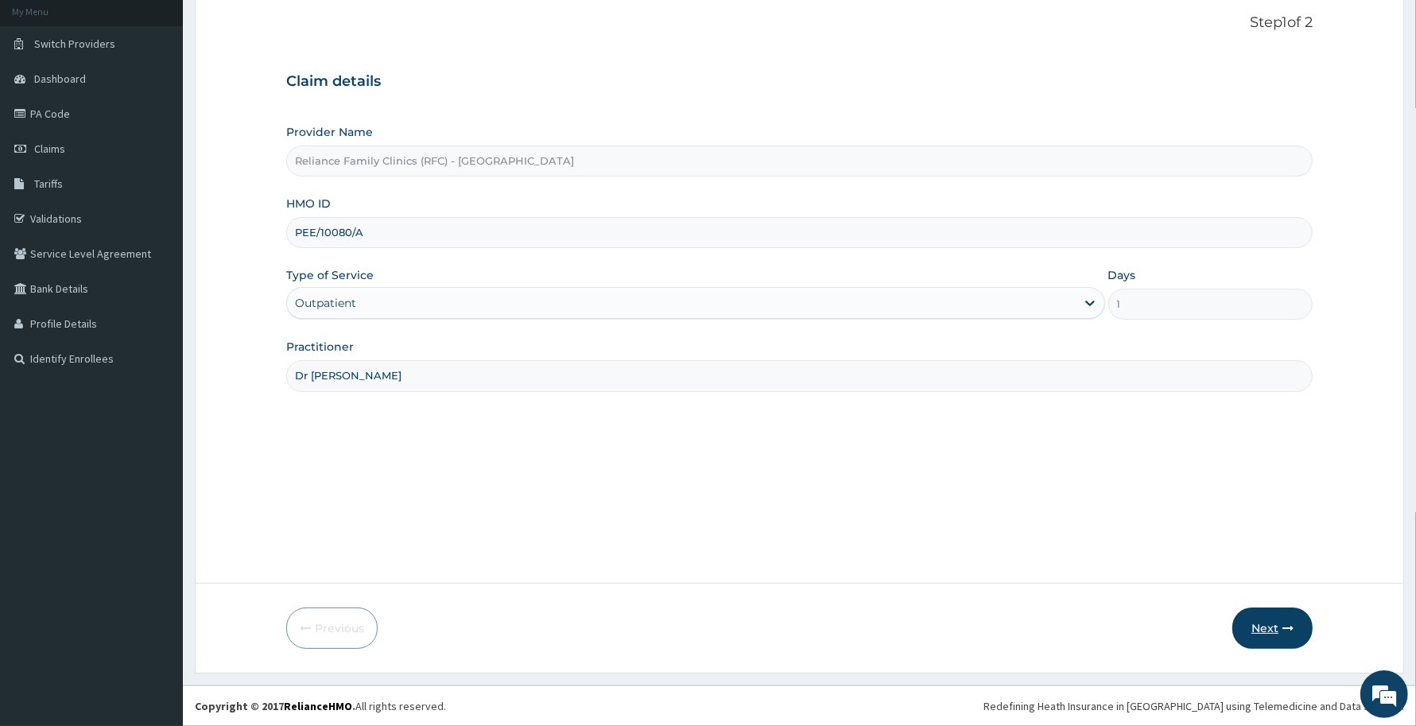
type input "Dr [PERSON_NAME]"
click at [1265, 629] on button "Next" at bounding box center [1272, 627] width 80 height 41
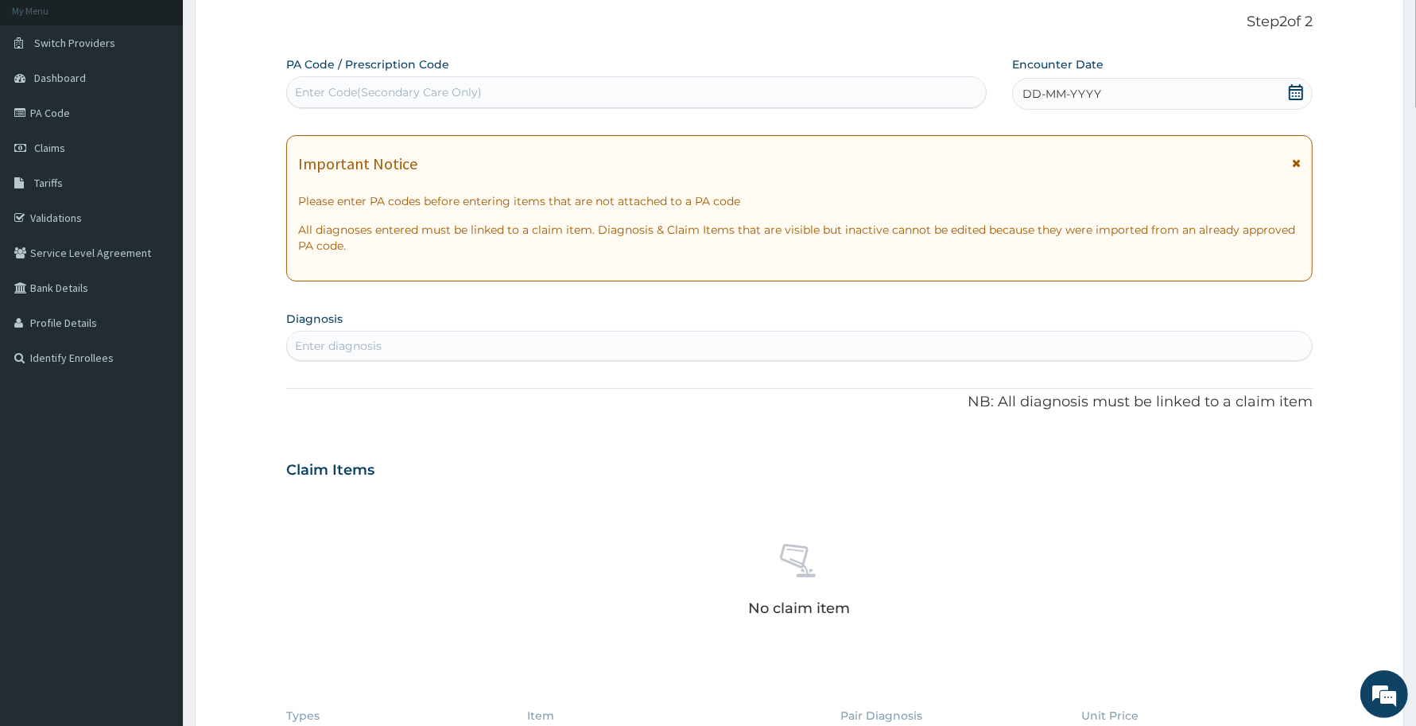
click at [668, 93] on div "Enter Code(Secondary Care Only)" at bounding box center [636, 91] width 699 height 25
paste input "PA/27D35C"
type input "PA/27D35C"
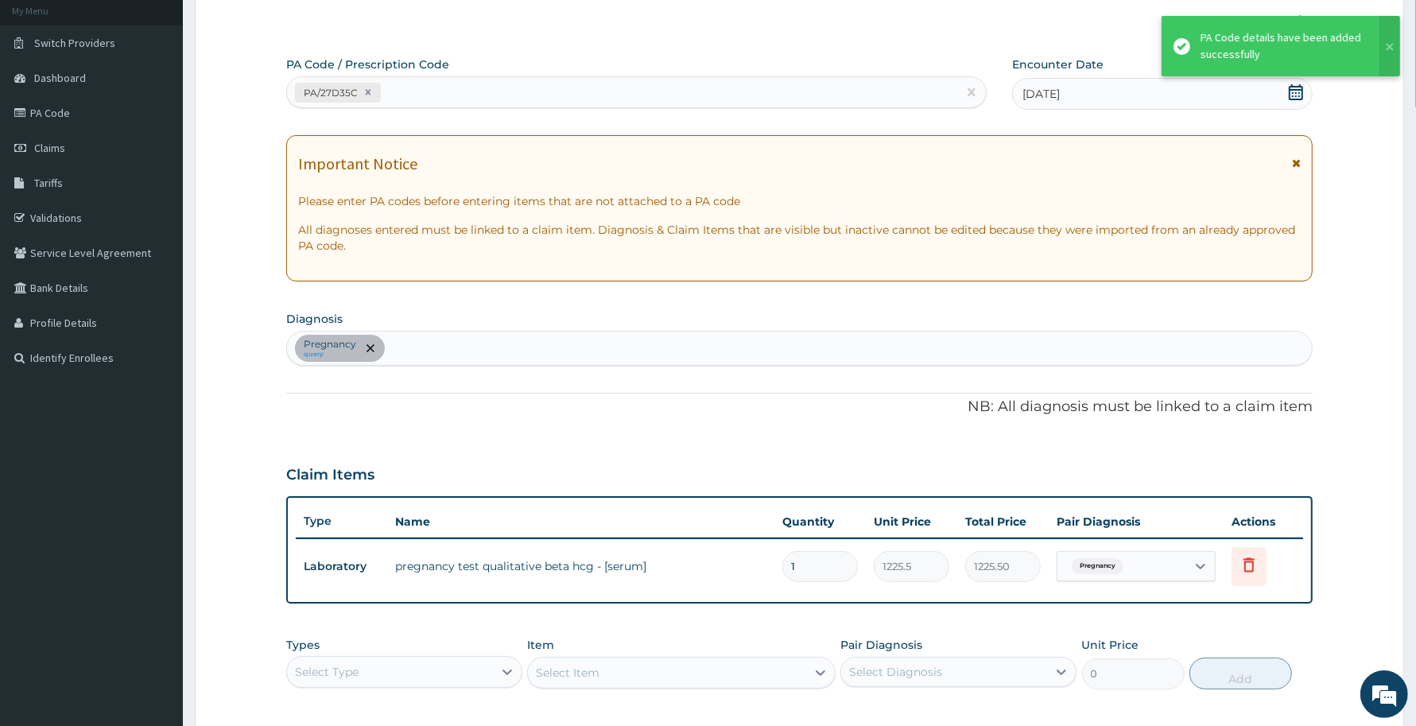
click at [626, 352] on div "Pregnancy query" at bounding box center [799, 347] width 1025 height 33
type input "mala"
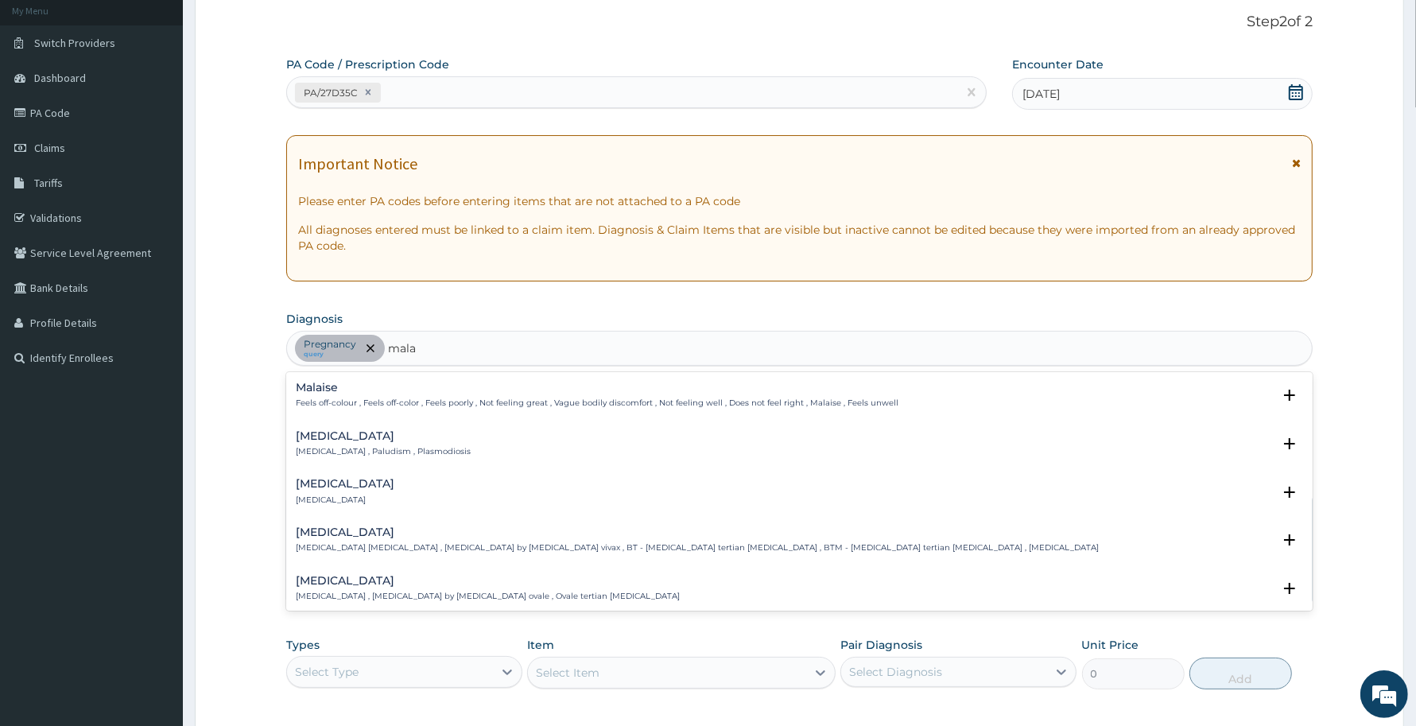
click at [362, 440] on h4 "[MEDICAL_DATA]" at bounding box center [383, 436] width 175 height 12
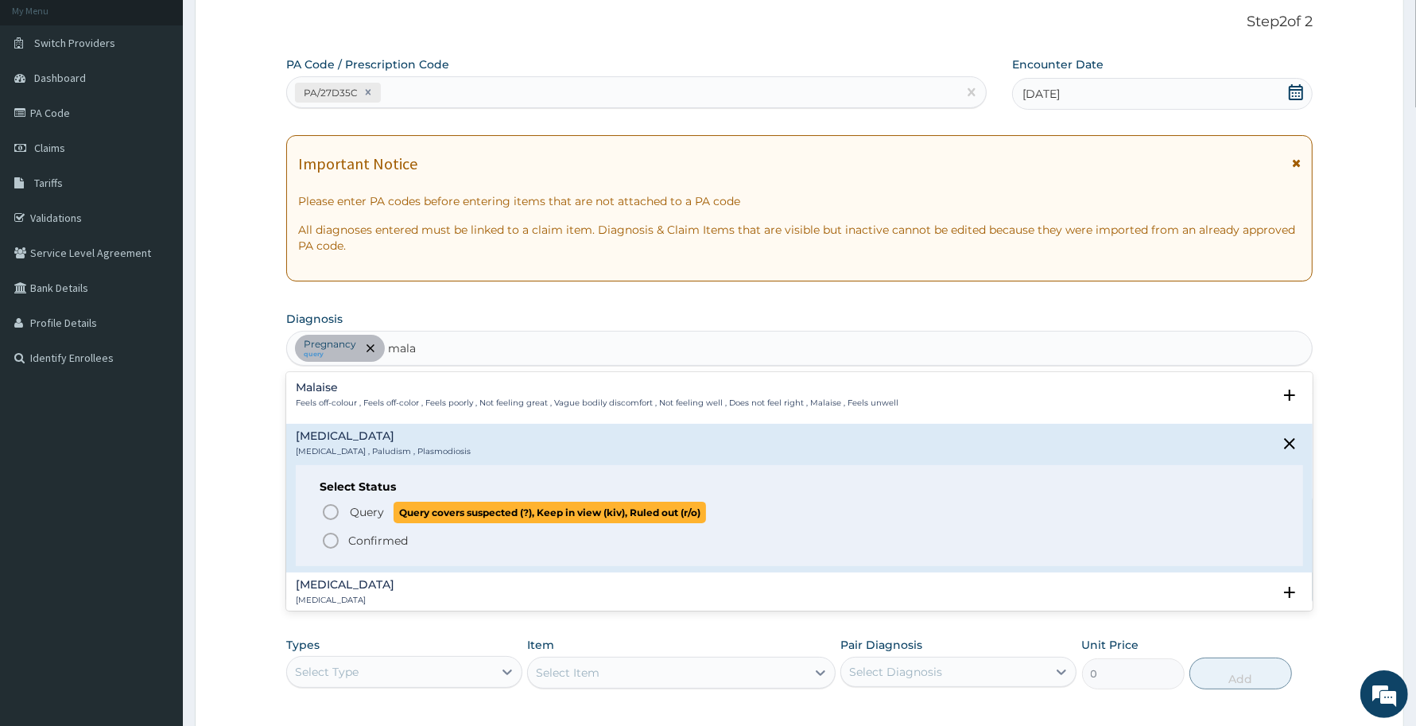
click at [367, 509] on span "Query" at bounding box center [367, 512] width 34 height 16
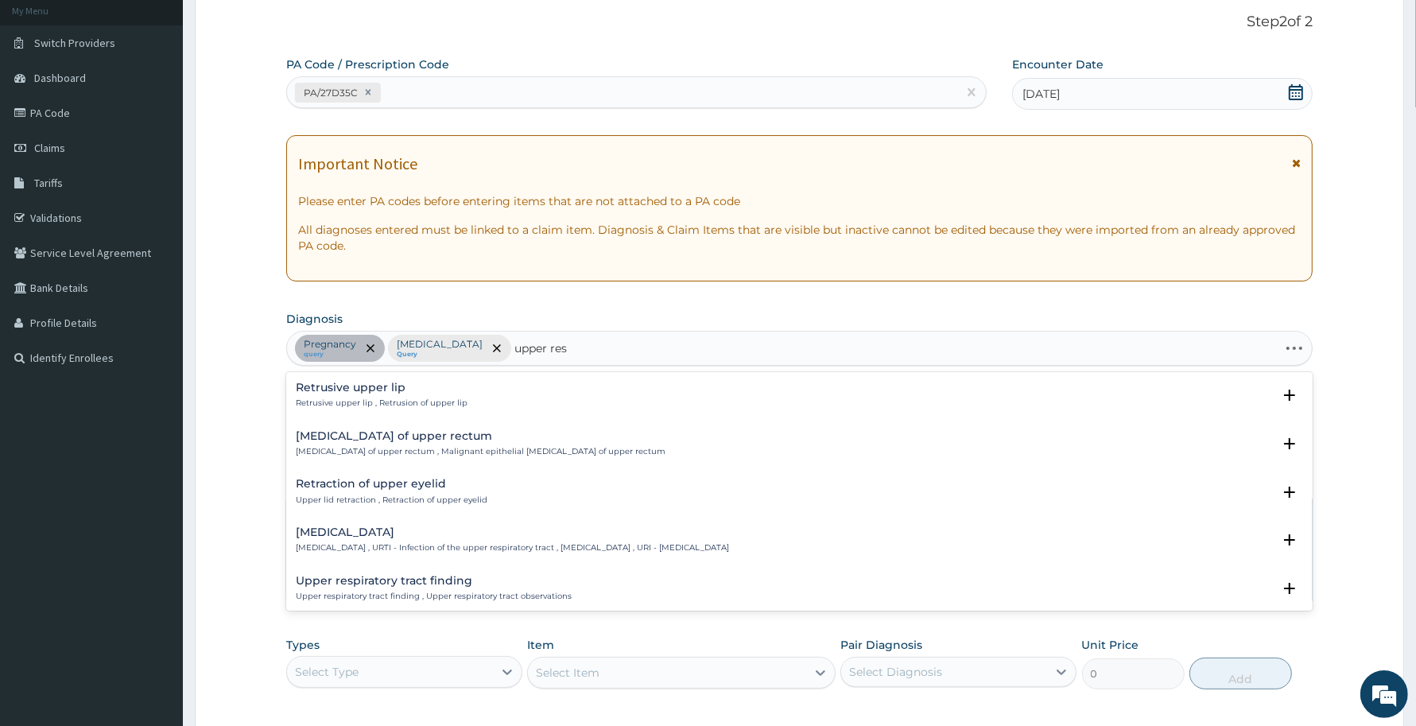
type input "upper resp"
click at [366, 405] on p "[MEDICAL_DATA] , URTI - Infection of the upper respiratory tract , [MEDICAL_DAT…" at bounding box center [512, 402] width 433 height 11
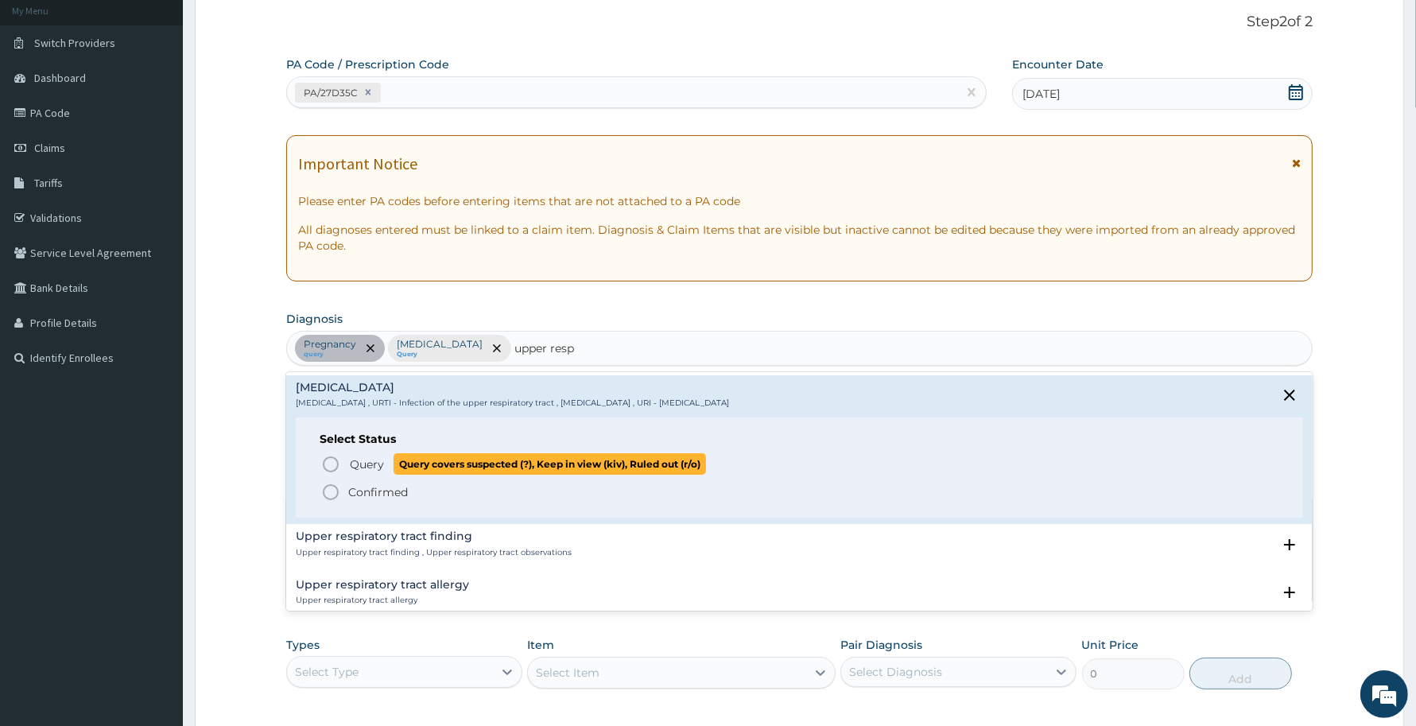
click at [366, 471] on span "Query" at bounding box center [367, 464] width 34 height 16
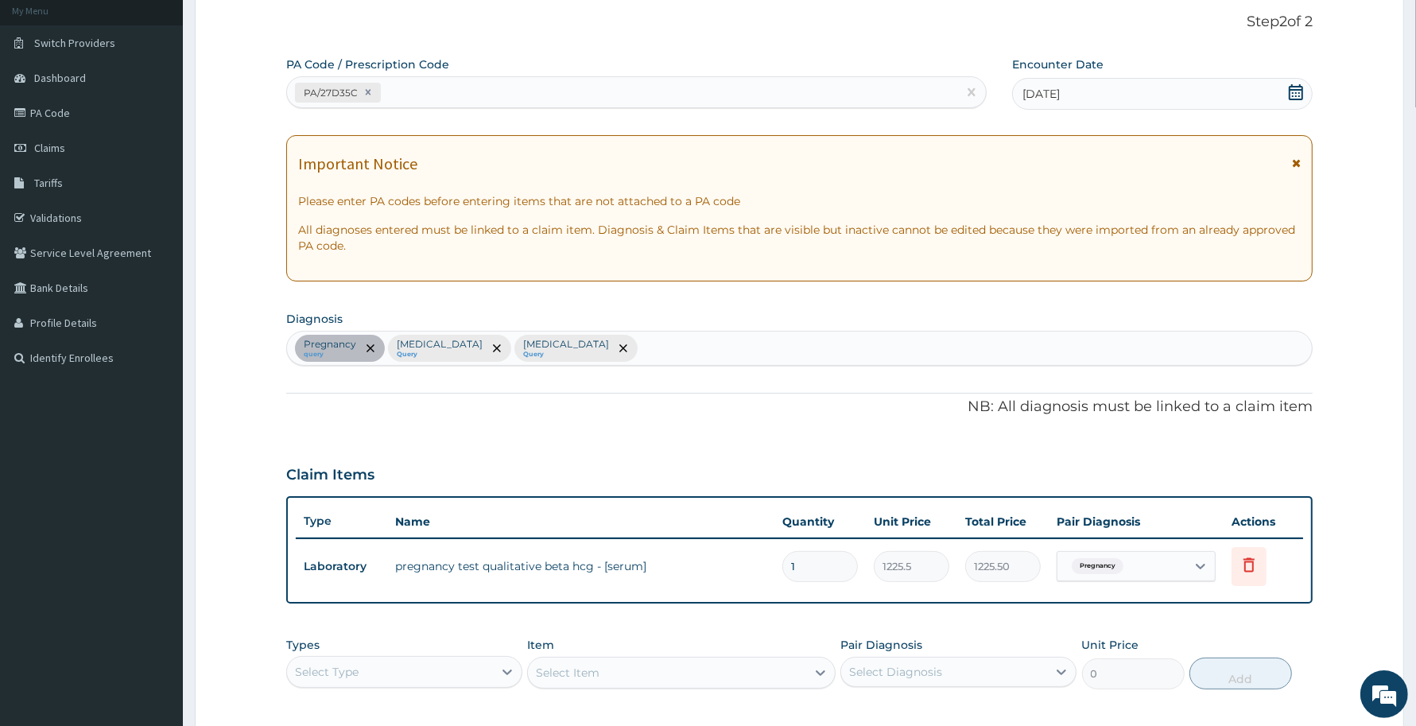
scroll to position [343, 0]
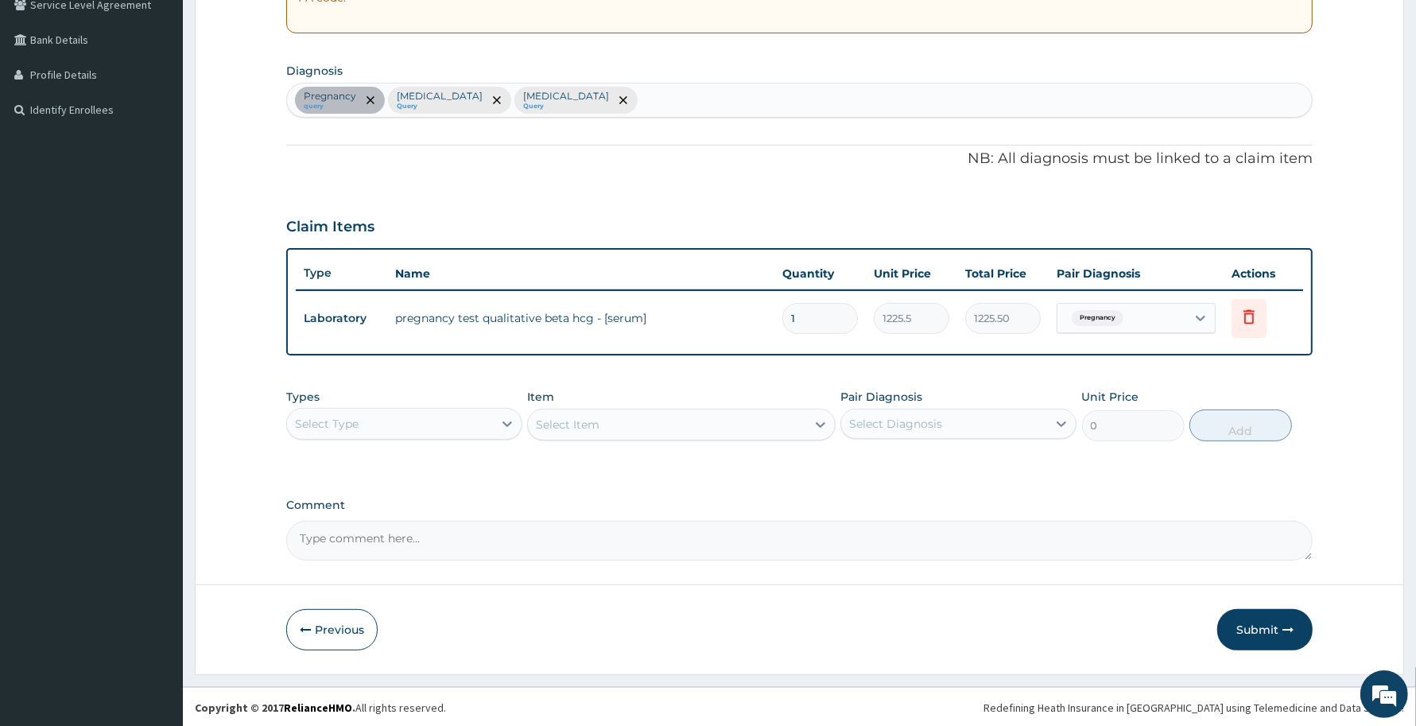
click at [467, 422] on div "Select Type" at bounding box center [390, 423] width 206 height 25
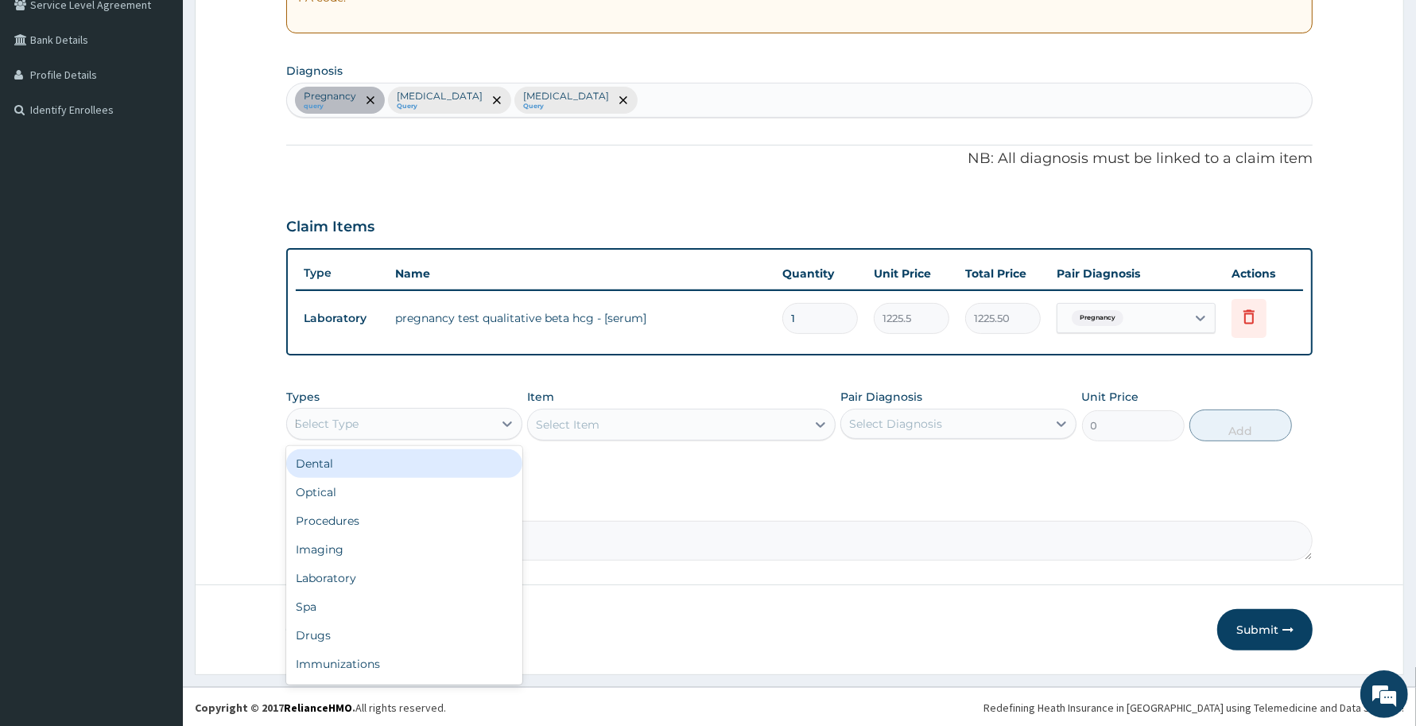
type input "la"
click at [473, 467] on div "Laboratory" at bounding box center [404, 463] width 236 height 29
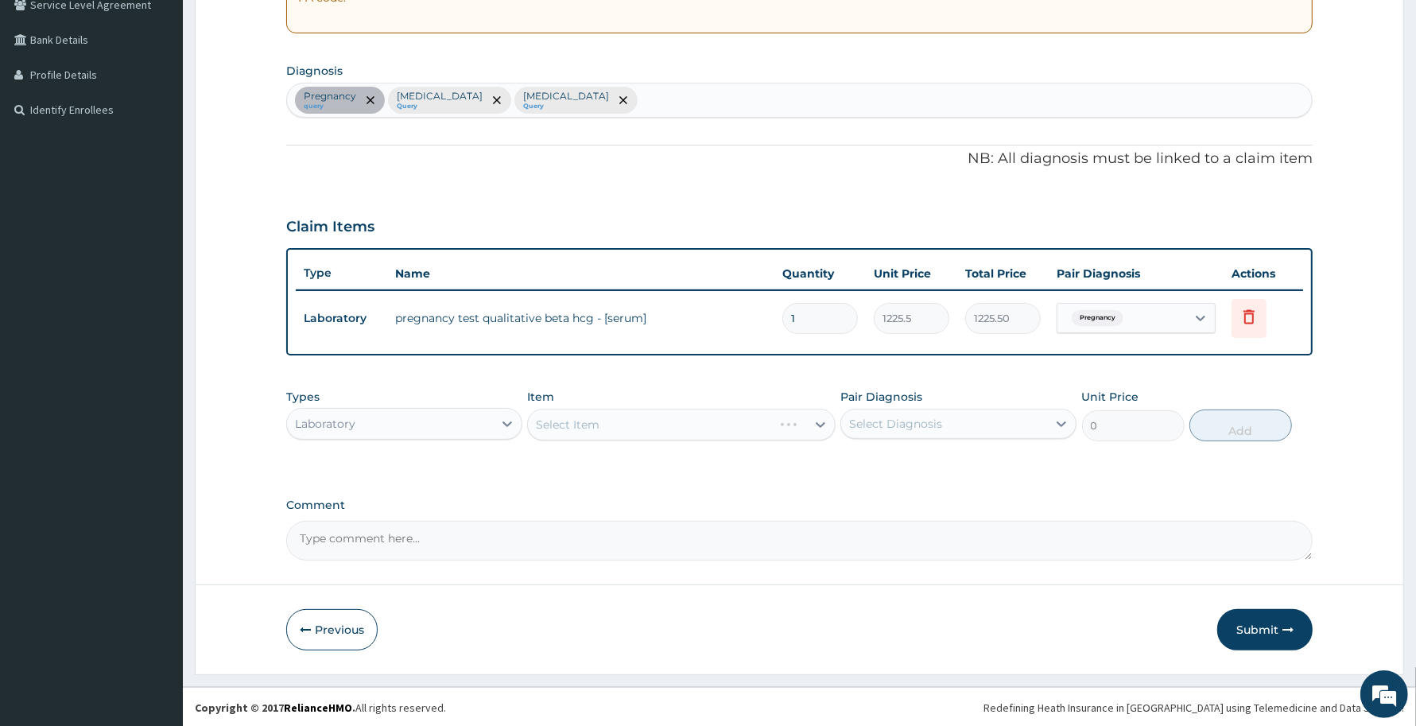
click at [705, 423] on div "Select Item" at bounding box center [681, 425] width 308 height 32
click at [705, 423] on div "Select Item" at bounding box center [666, 424] width 277 height 25
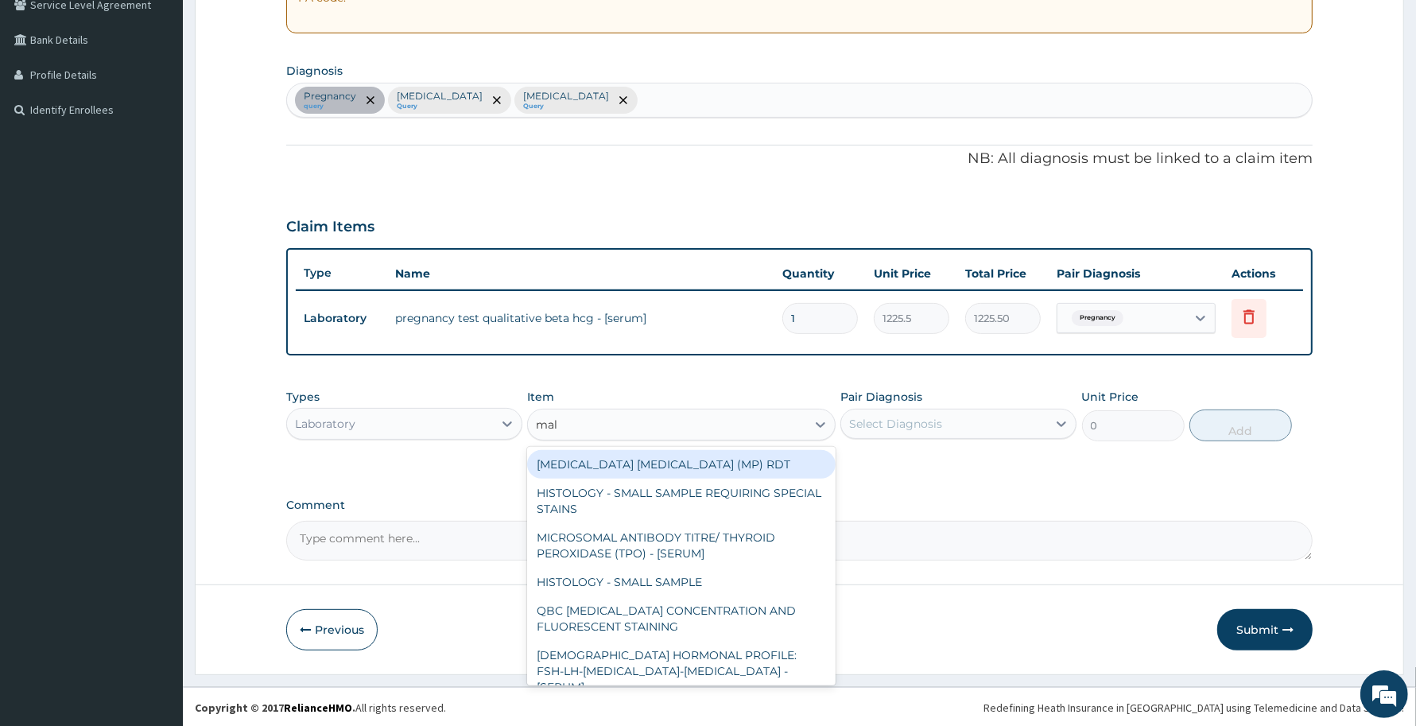
type input "mala"
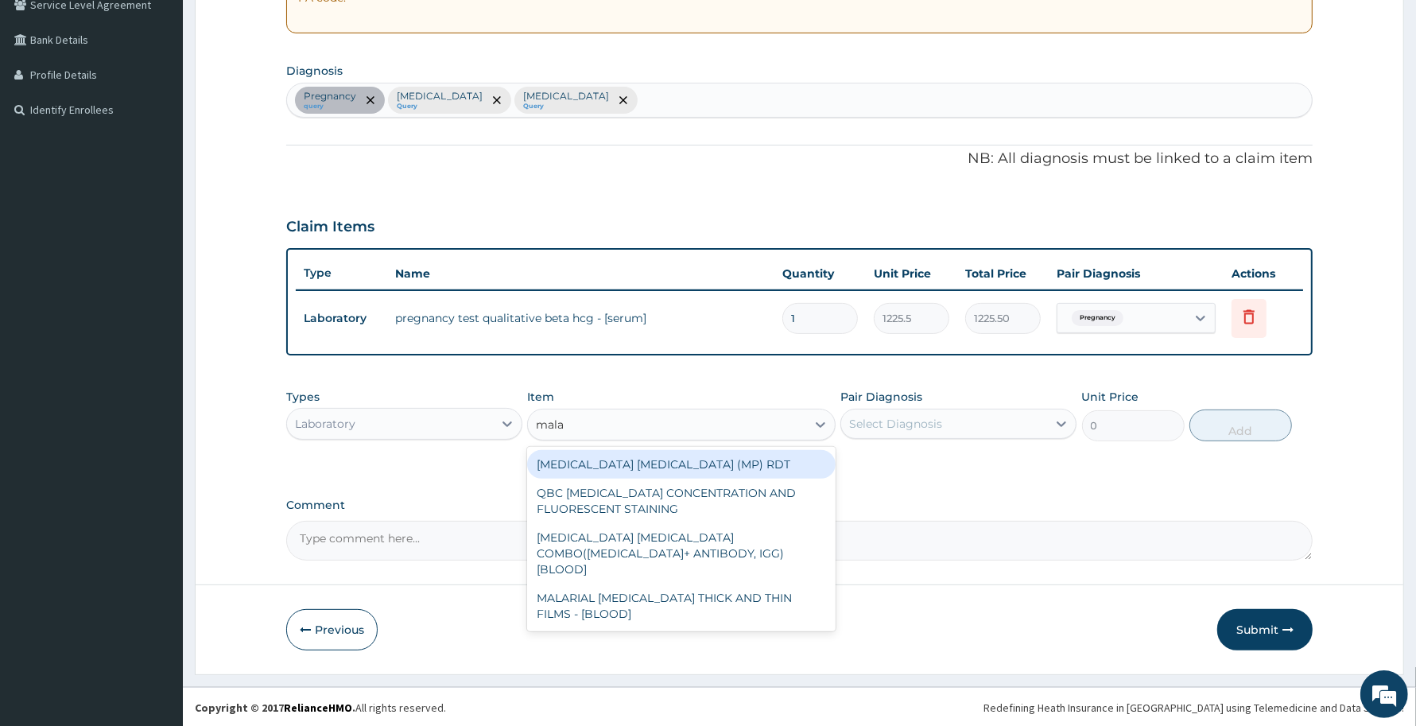
click at [720, 458] on div "[MEDICAL_DATA] [MEDICAL_DATA] (MP) RDT" at bounding box center [681, 464] width 308 height 29
type input "1531.875"
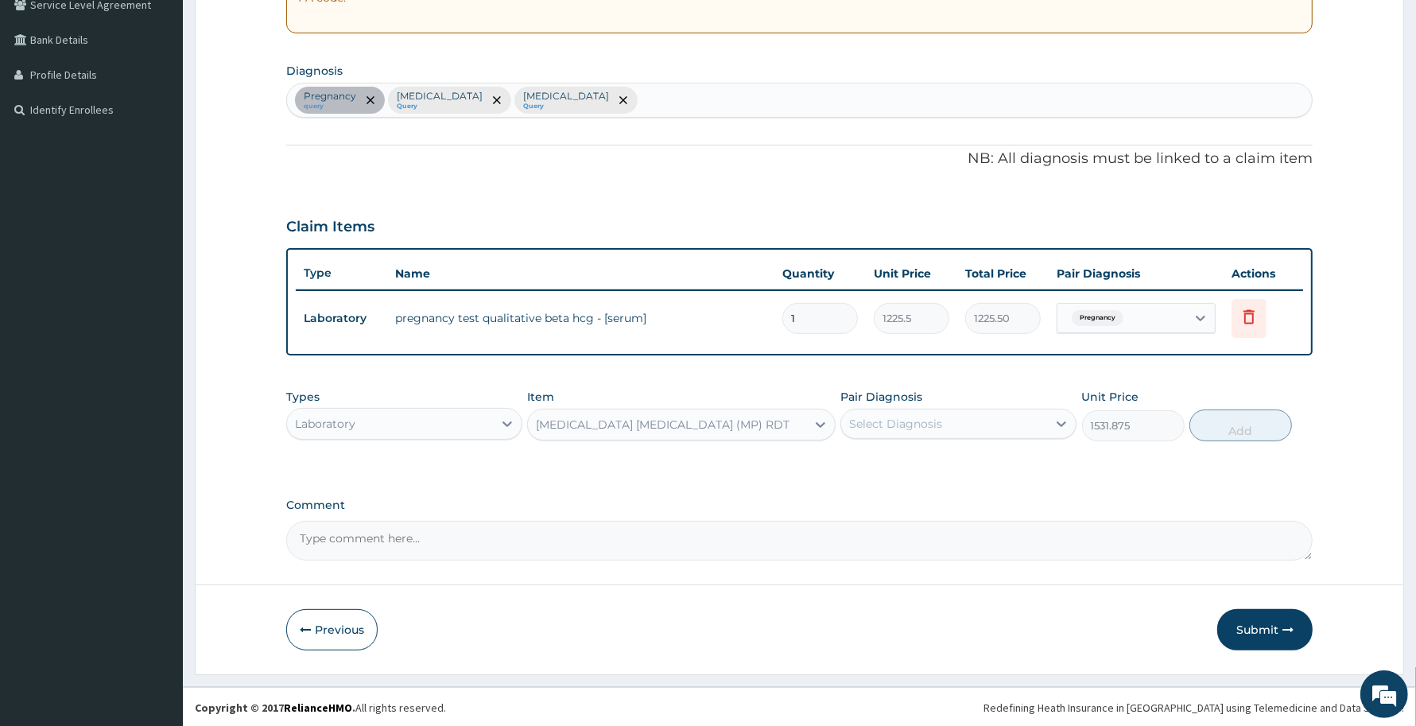
click at [931, 416] on div "Select Diagnosis" at bounding box center [895, 424] width 93 height 16
click at [942, 481] on div "[MEDICAL_DATA]" at bounding box center [958, 497] width 236 height 33
checkbox input "true"
click at [1205, 433] on button "Add" at bounding box center [1240, 425] width 103 height 32
type input "0"
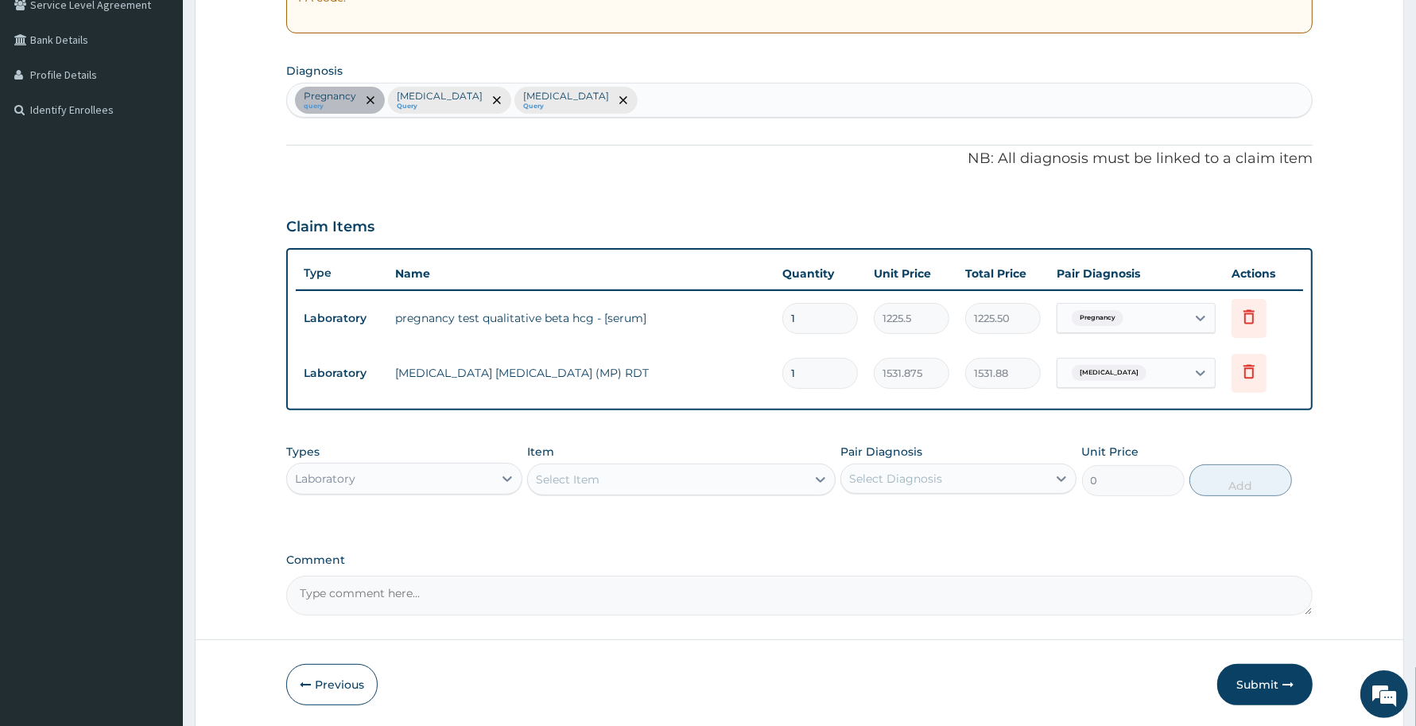
click at [769, 489] on div "Select Item" at bounding box center [666, 479] width 277 height 25
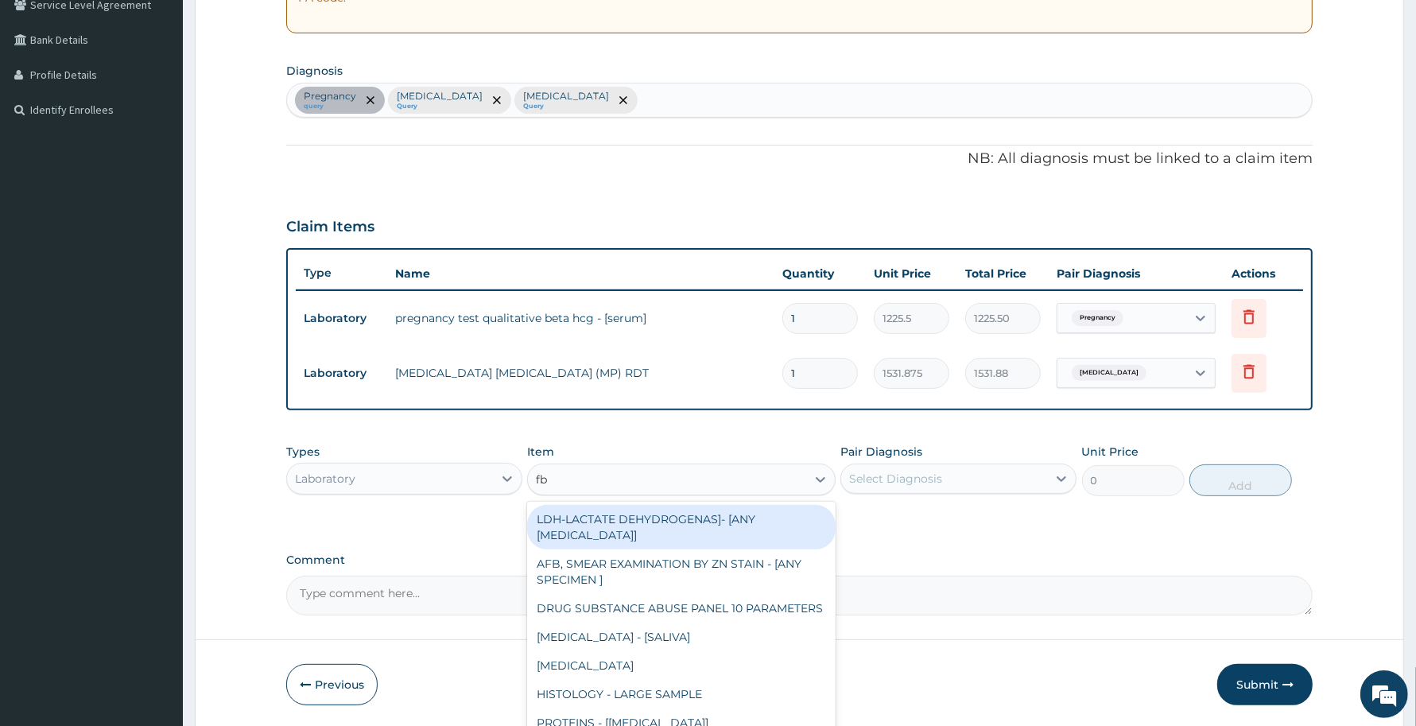
type input "fbc"
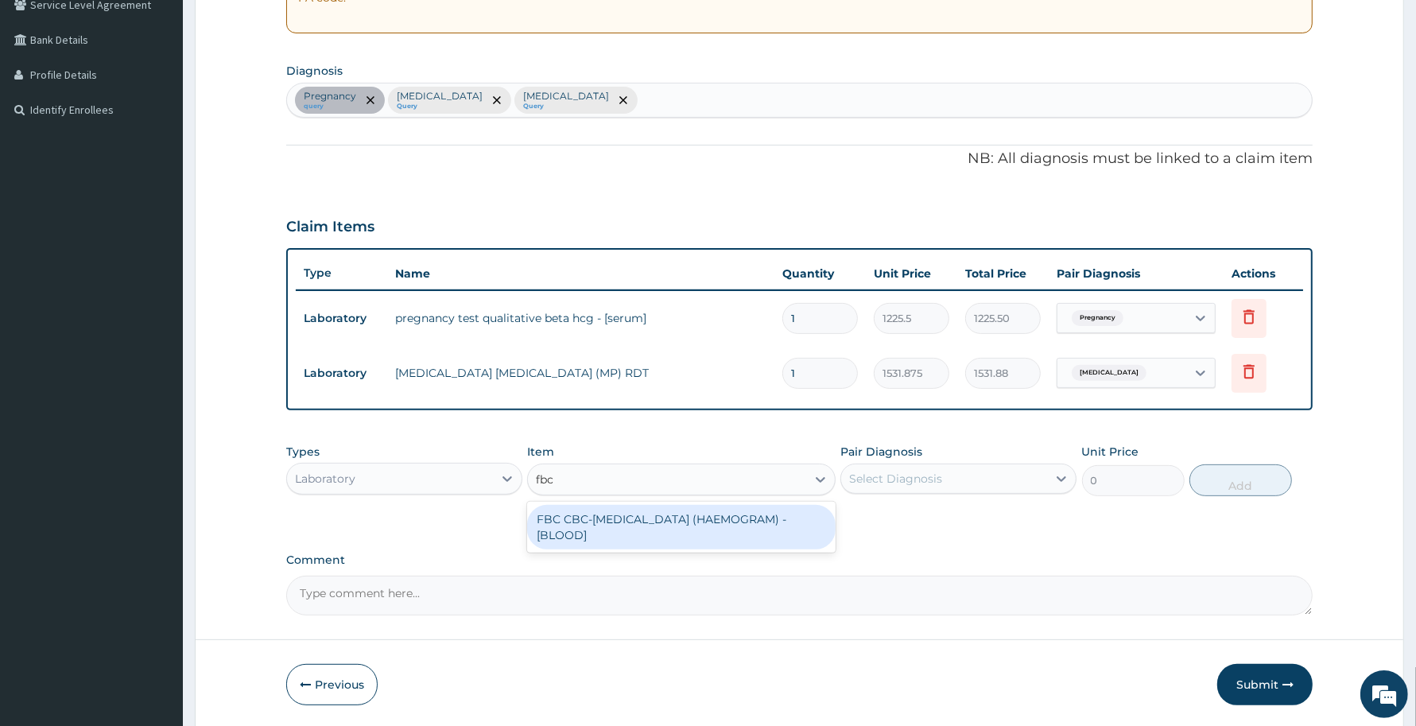
click at [769, 527] on div "FBC CBC-[MEDICAL_DATA] (HAEMOGRAM) - [BLOOD]" at bounding box center [681, 527] width 308 height 45
type input "4085"
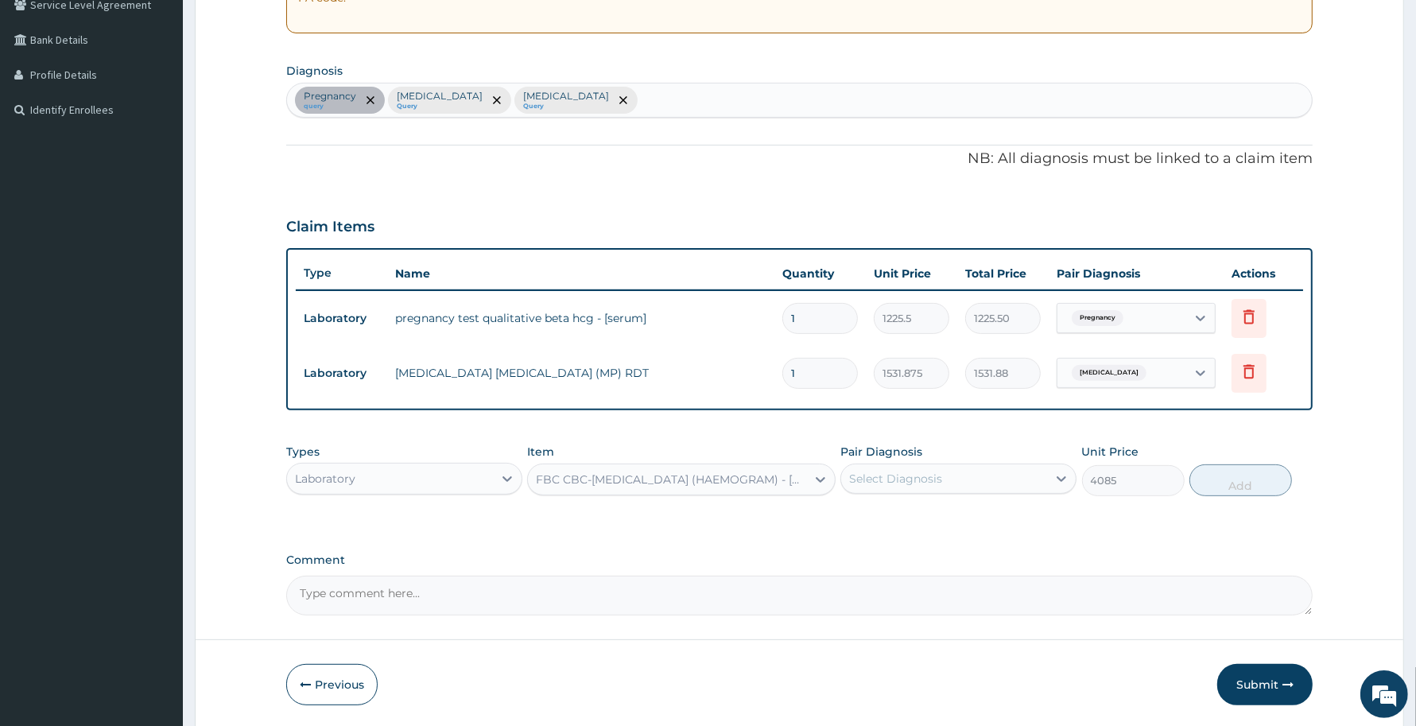
click at [923, 477] on div "Select Diagnosis" at bounding box center [895, 479] width 93 height 16
click at [923, 544] on div "[MEDICAL_DATA]" at bounding box center [958, 552] width 236 height 33
checkbox input "true"
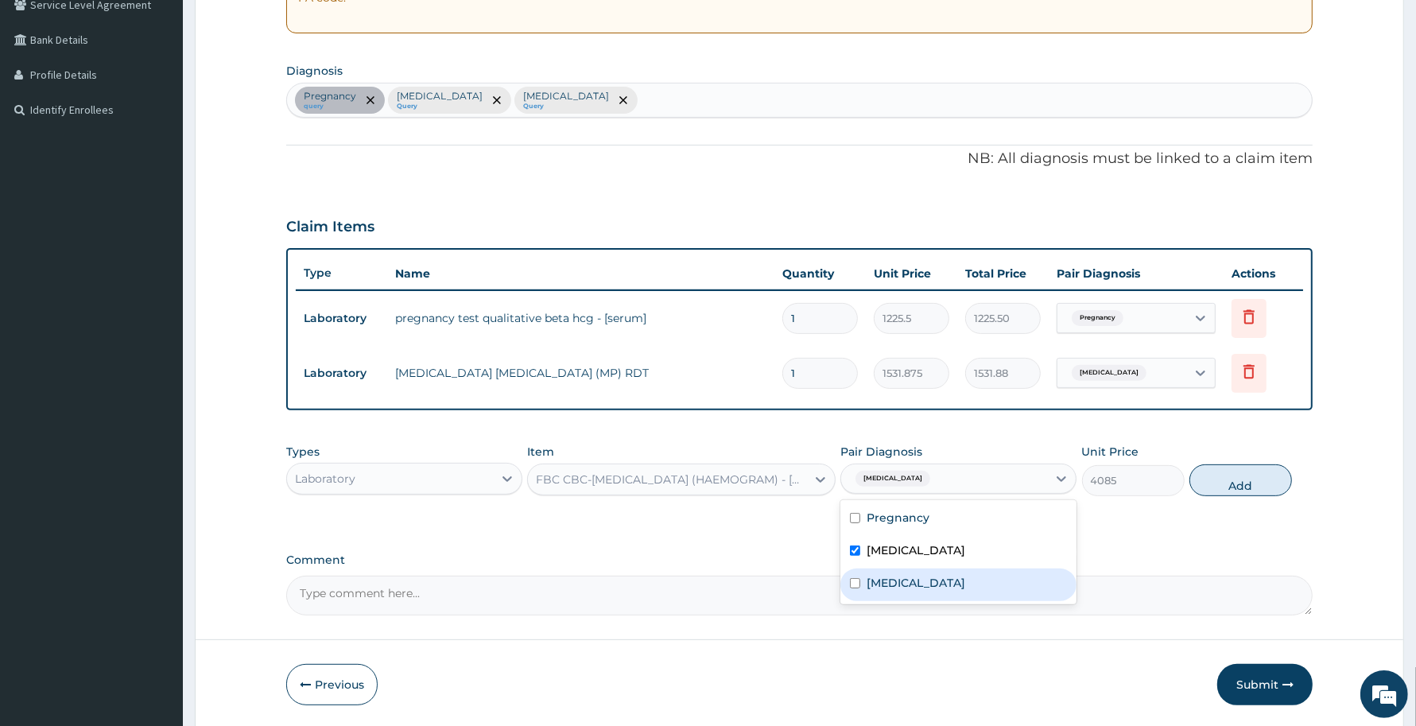
click at [940, 575] on label "[MEDICAL_DATA]" at bounding box center [915, 583] width 99 height 16
checkbox input "true"
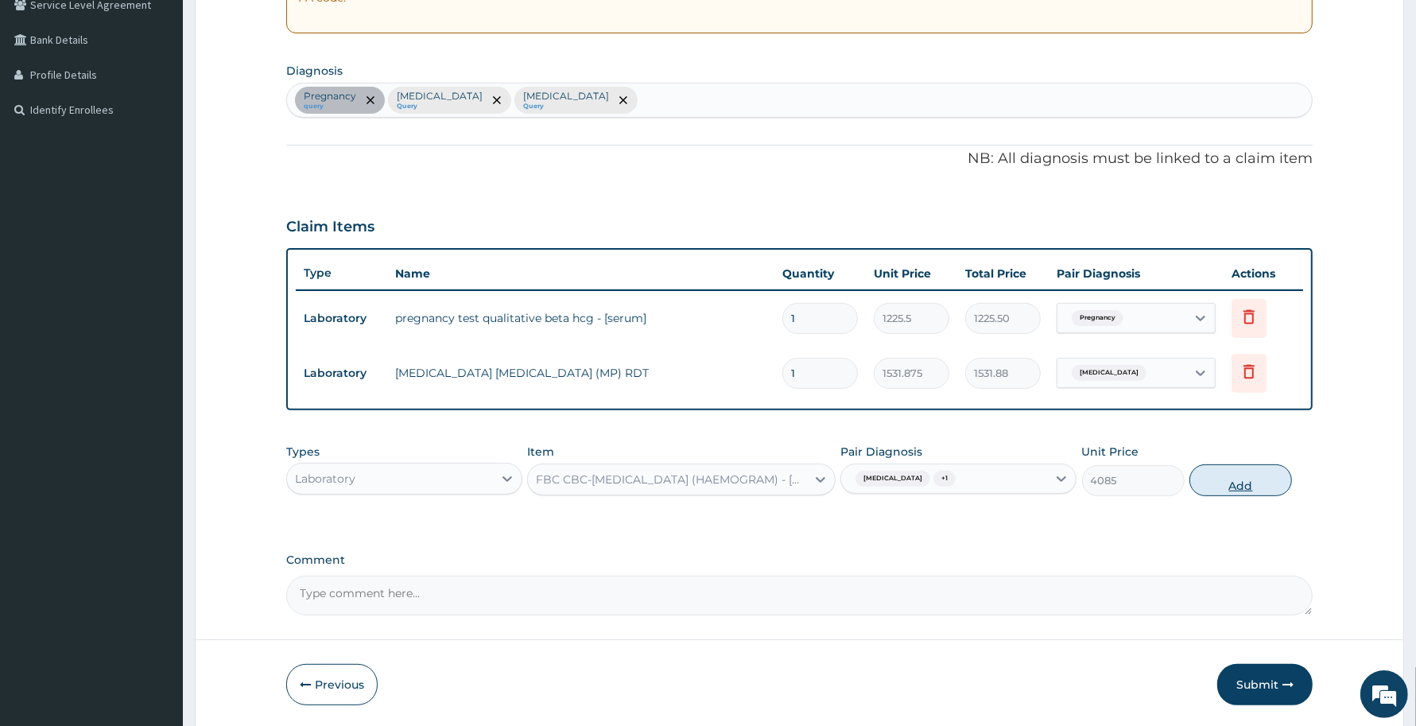
click at [1232, 483] on button "Add" at bounding box center [1240, 480] width 103 height 32
type input "0"
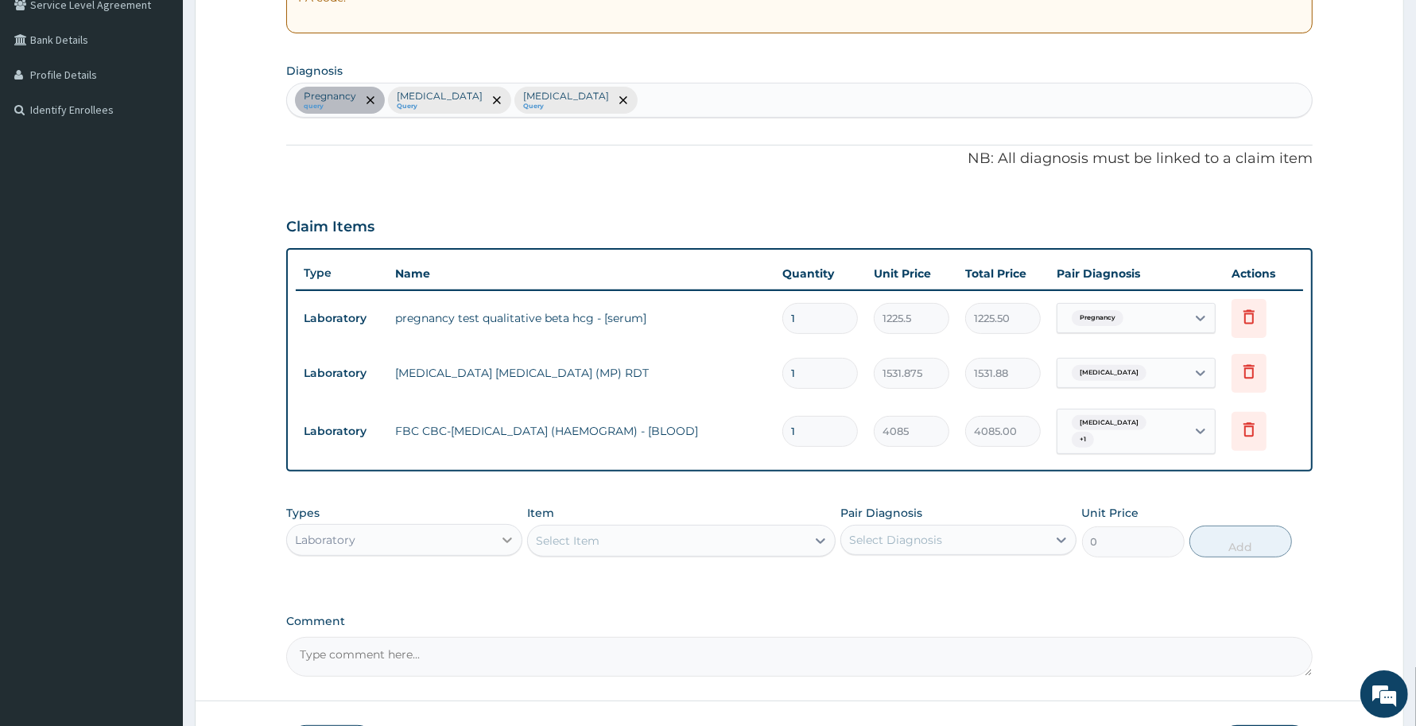
click at [493, 530] on div at bounding box center [507, 539] width 29 height 29
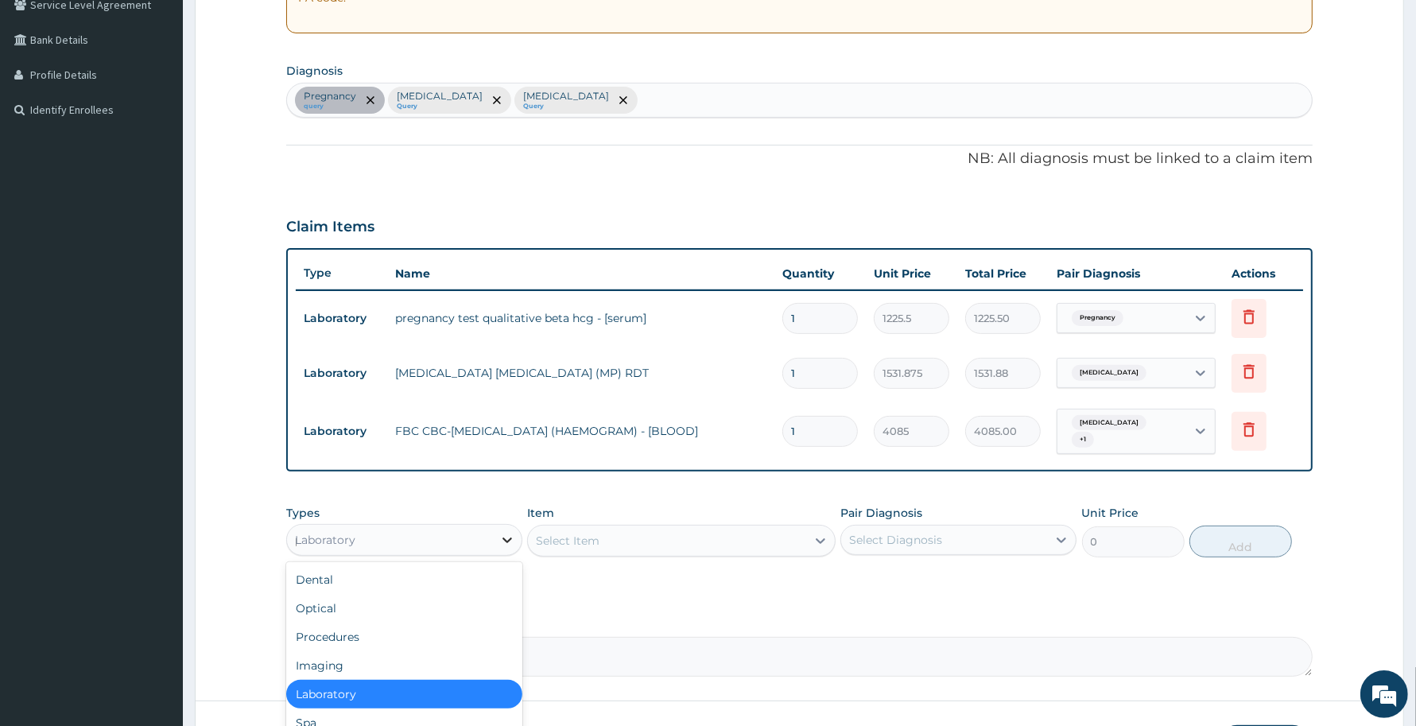
type input "pr"
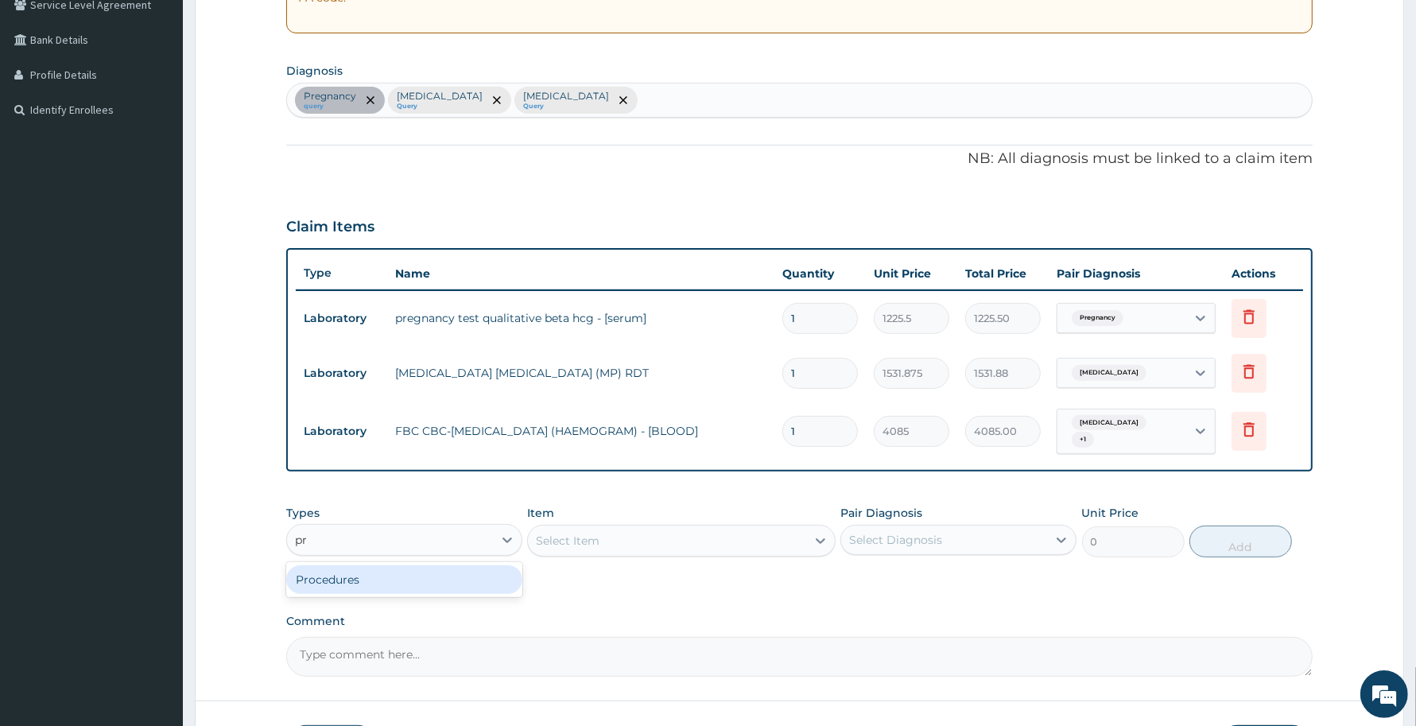
click at [475, 568] on div "Procedures" at bounding box center [404, 579] width 236 height 29
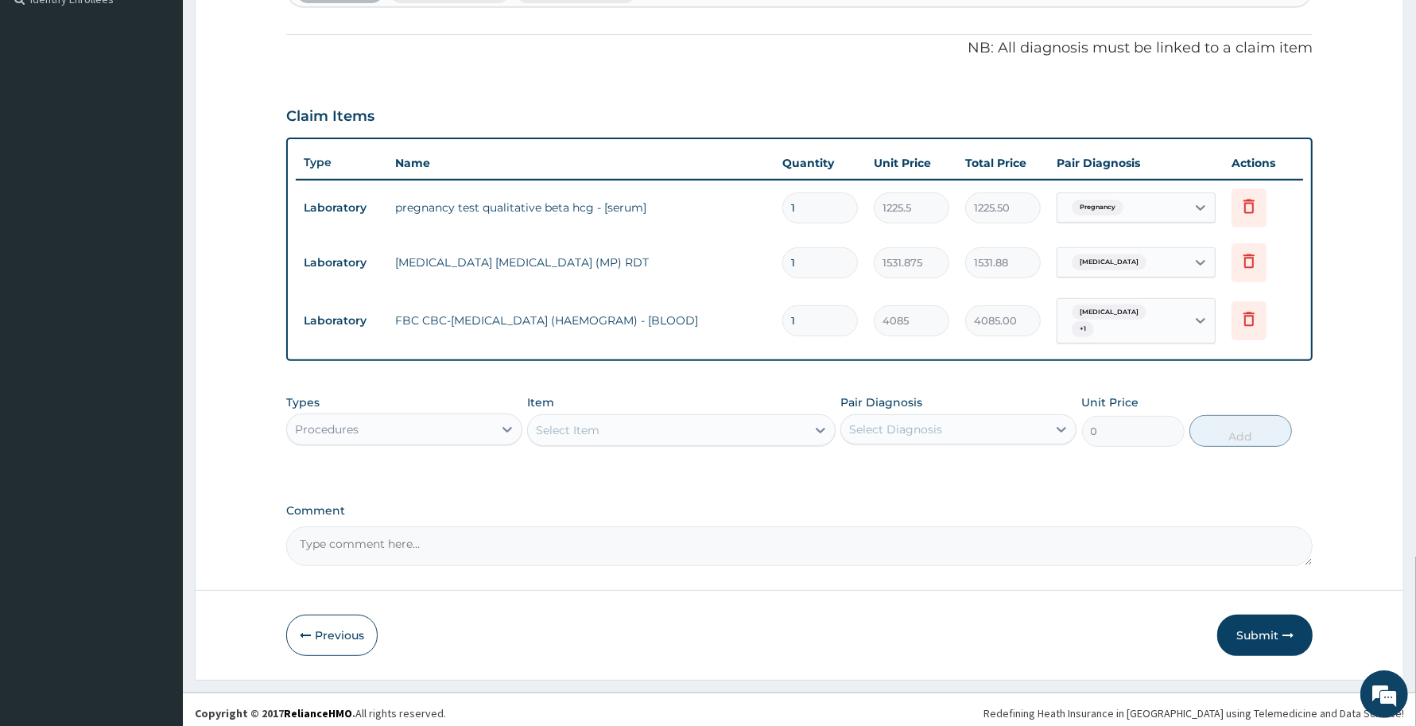
click at [725, 417] on div "Select Item" at bounding box center [666, 429] width 277 height 25
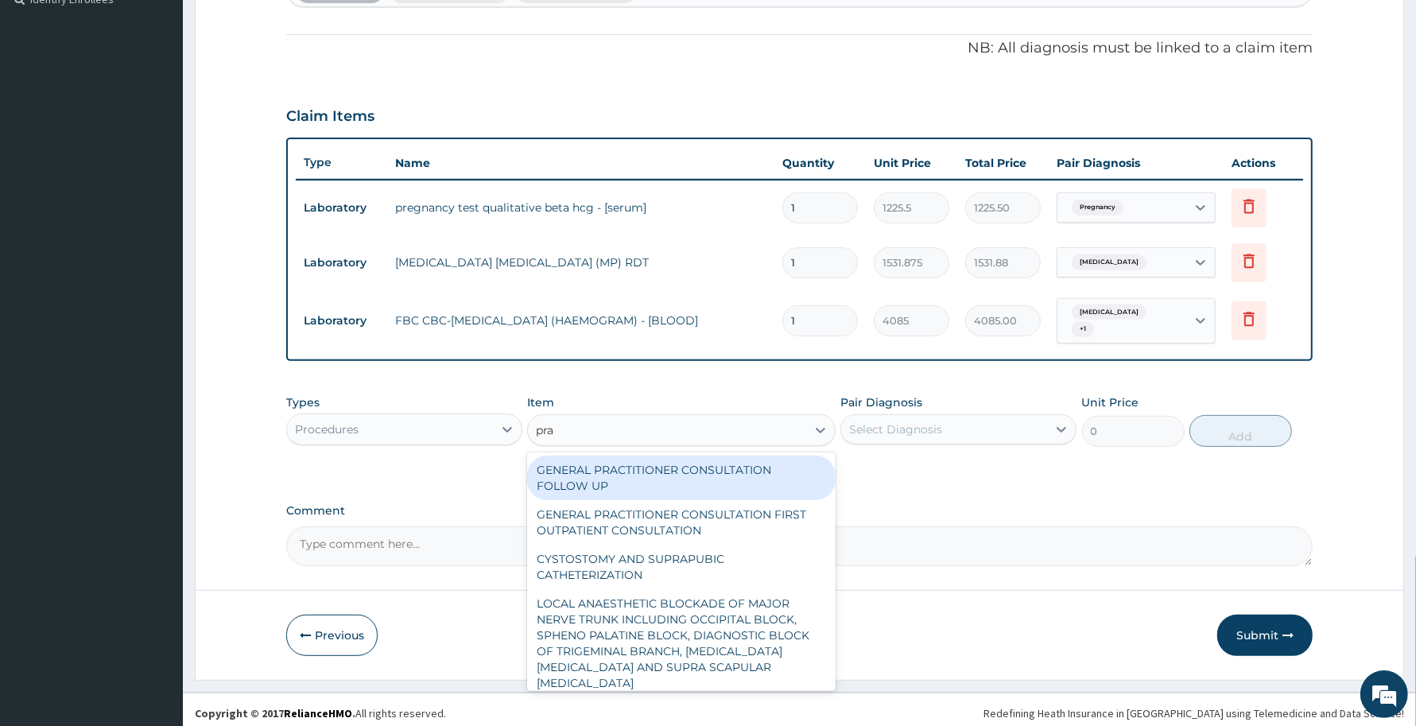
type input "prac"
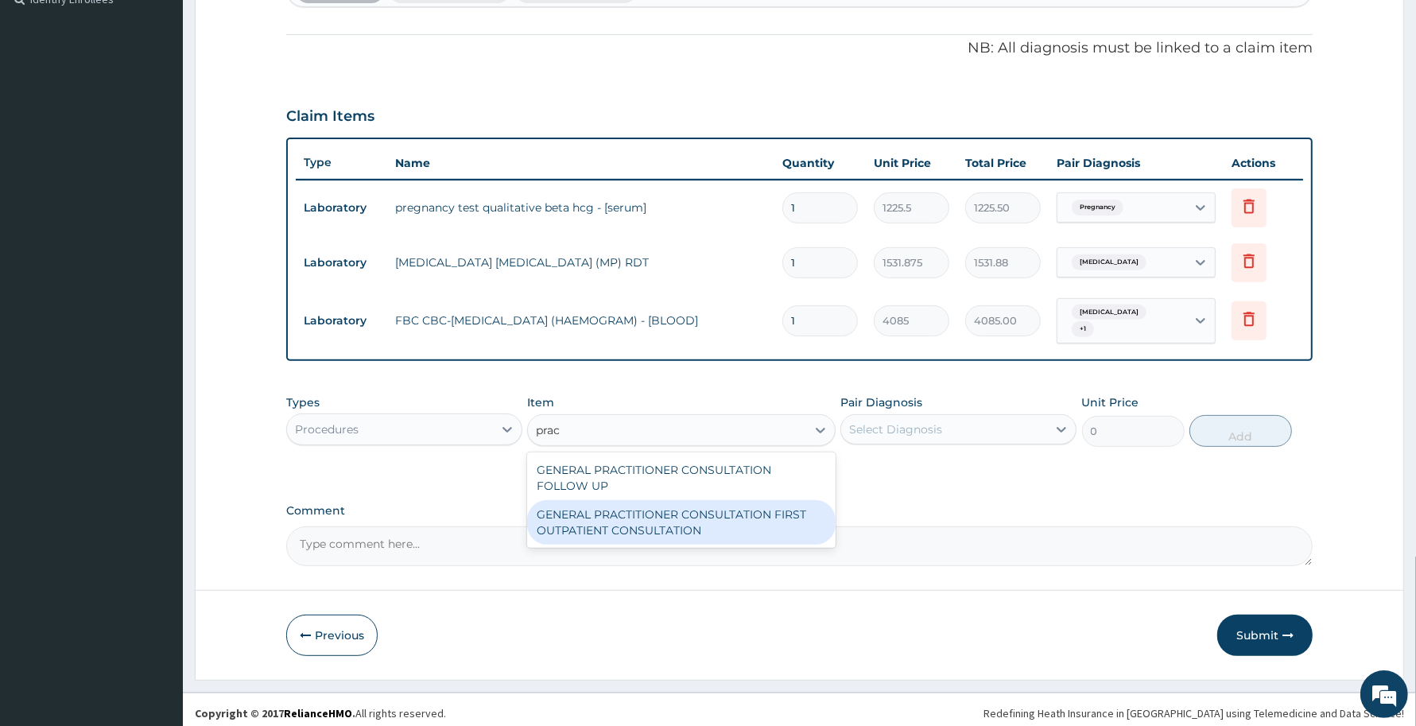
click at [753, 500] on div "GENERAL PRACTITIONER CONSULTATION FIRST OUTPATIENT CONSULTATION" at bounding box center [681, 522] width 308 height 45
type input "3370.125"
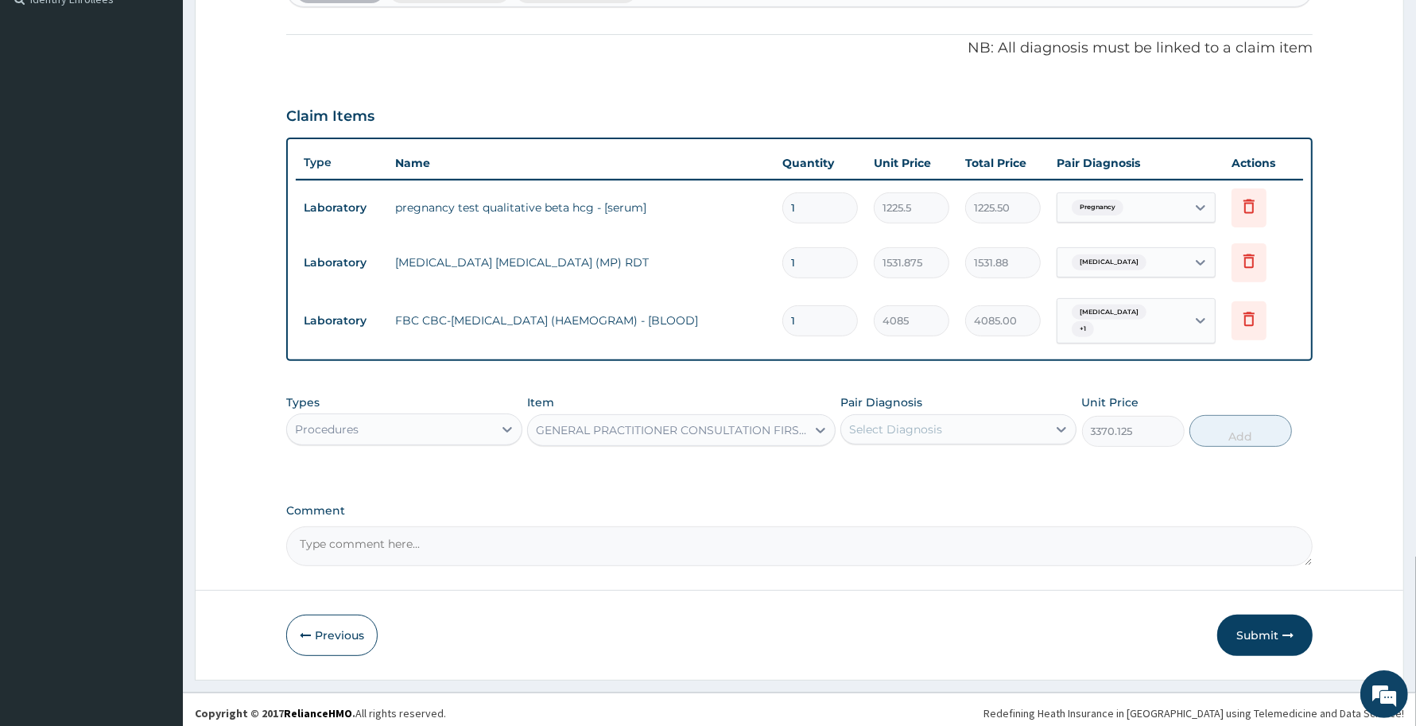
click at [936, 424] on div "Select Diagnosis" at bounding box center [895, 429] width 93 height 16
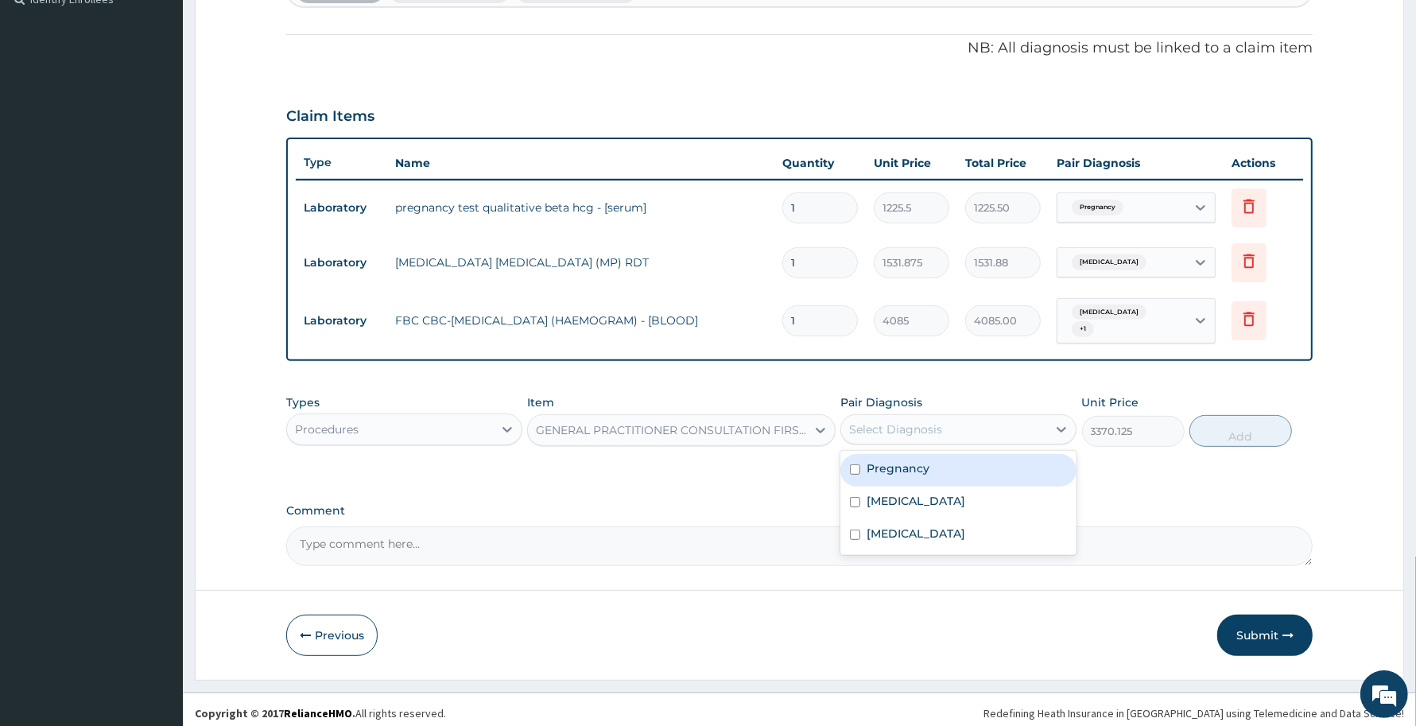
drag, startPoint x: 947, startPoint y: 478, endPoint x: 947, endPoint y: 509, distance: 31.0
click at [947, 486] on div "Pregnancy [MEDICAL_DATA] [MEDICAL_DATA]" at bounding box center [958, 503] width 236 height 104
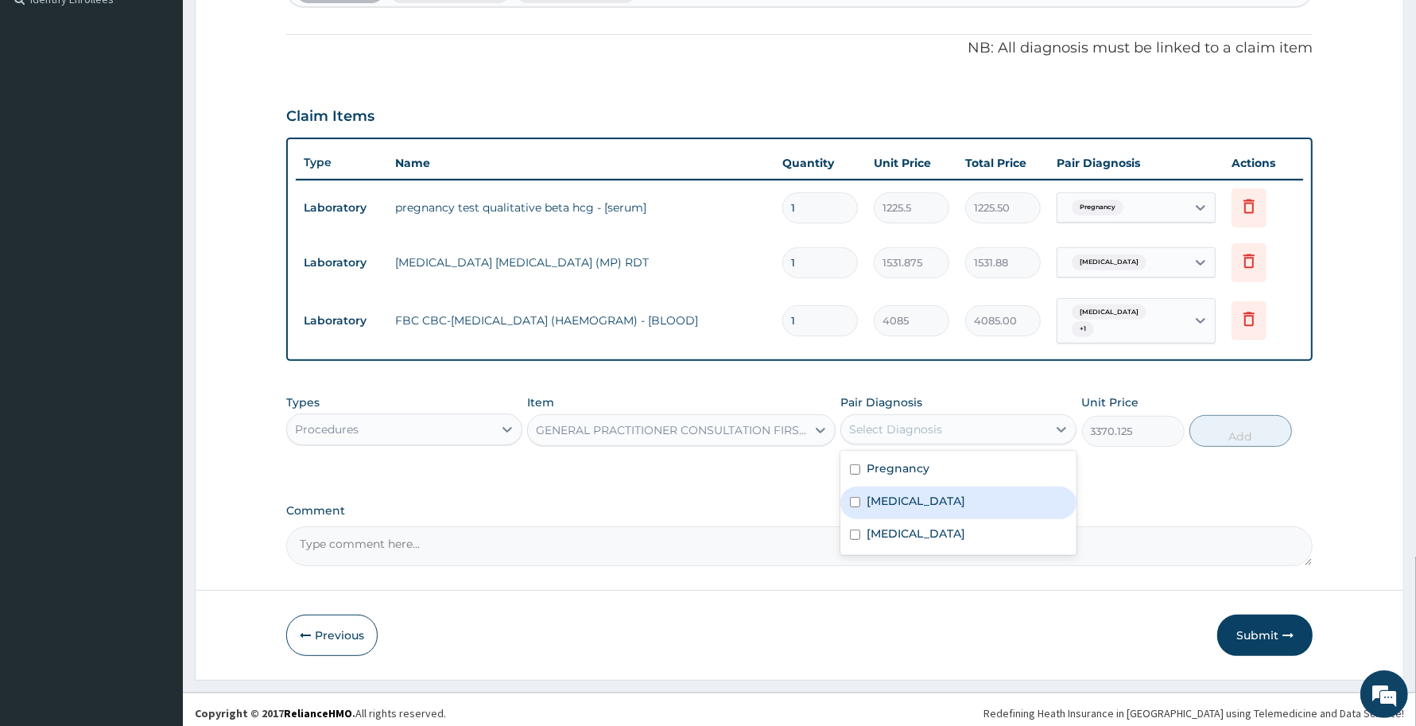
click at [947, 519] on div "[MEDICAL_DATA]" at bounding box center [958, 535] width 236 height 33
click at [951, 525] on label "[MEDICAL_DATA]" at bounding box center [915, 533] width 99 height 16
checkbox input "false"
click at [962, 497] on div "[MEDICAL_DATA]" at bounding box center [958, 502] width 236 height 33
checkbox input "true"
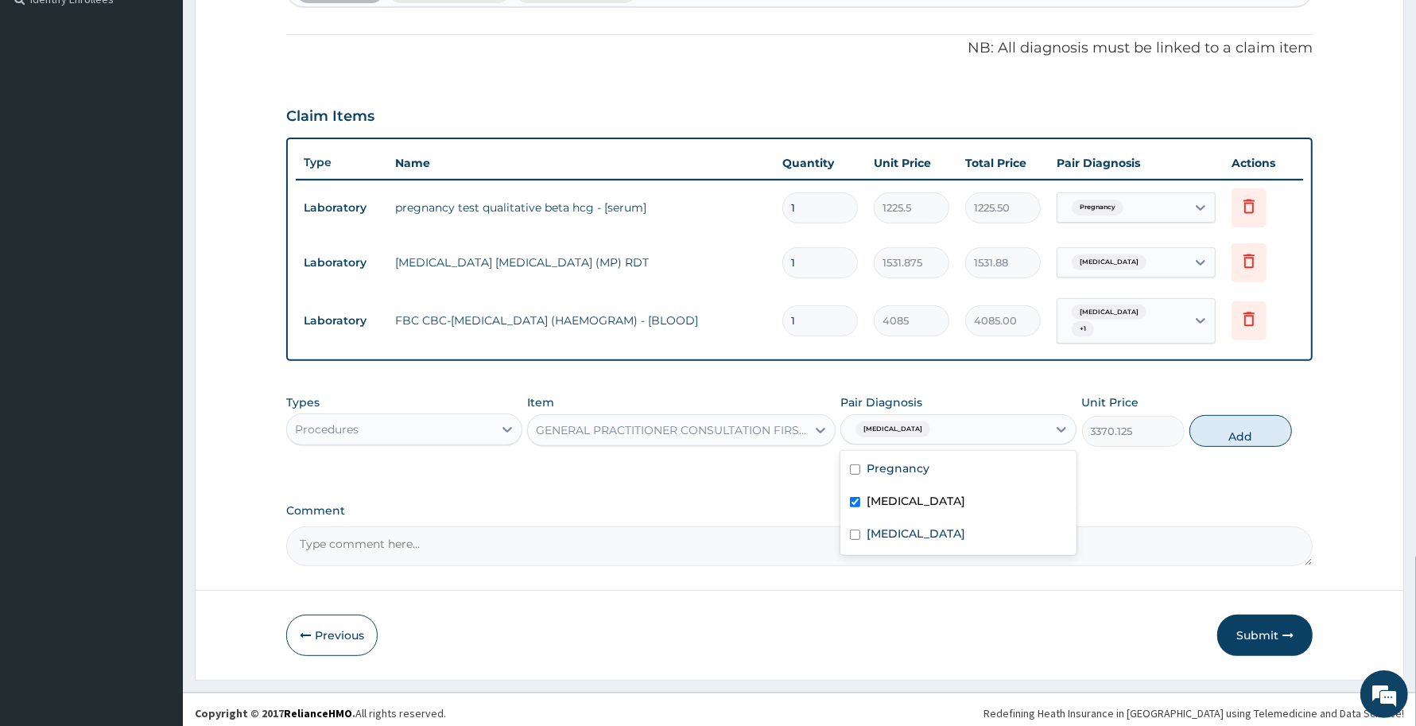
click at [971, 470] on div "Pregnancy" at bounding box center [958, 470] width 236 height 33
checkbox input "true"
click at [963, 525] on label "[MEDICAL_DATA]" at bounding box center [915, 533] width 99 height 16
checkbox input "true"
click at [1257, 416] on button "Add" at bounding box center [1240, 431] width 103 height 32
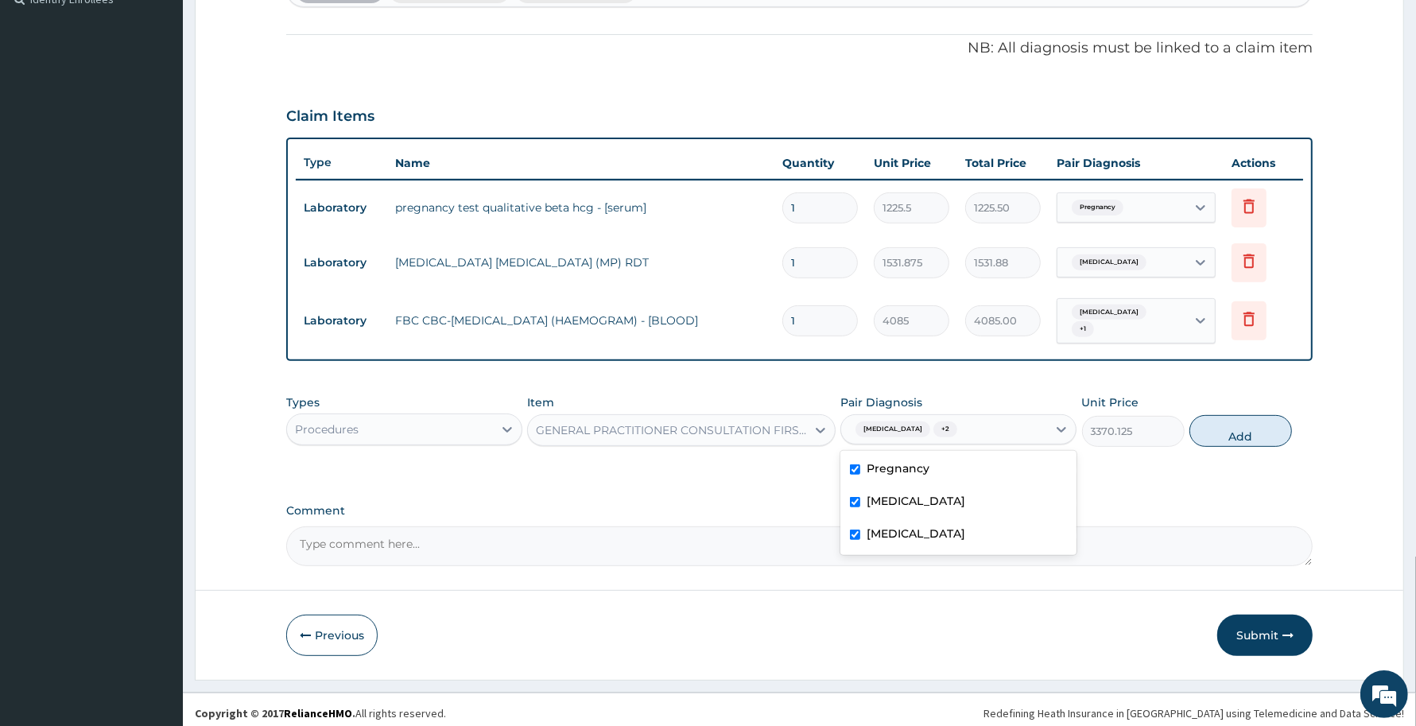
type input "0"
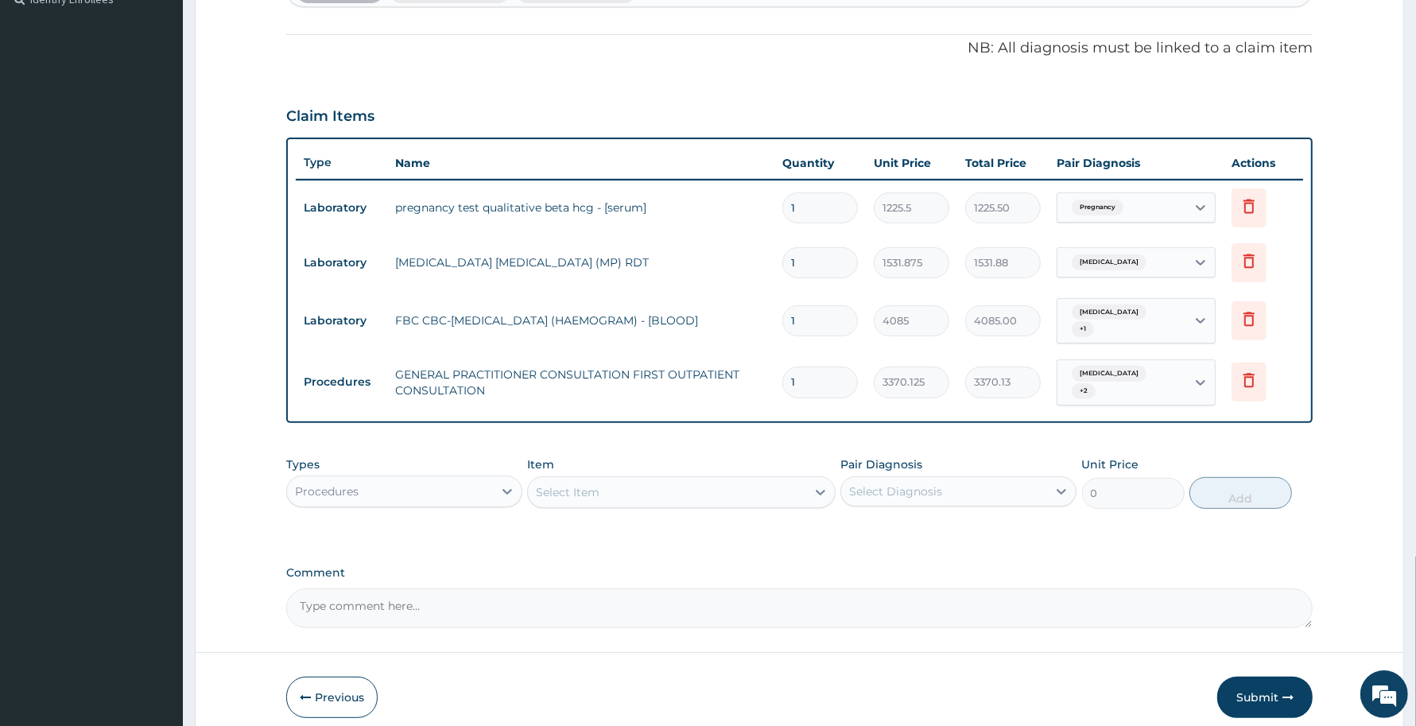
click at [491, 482] on div "Procedures" at bounding box center [390, 491] width 206 height 25
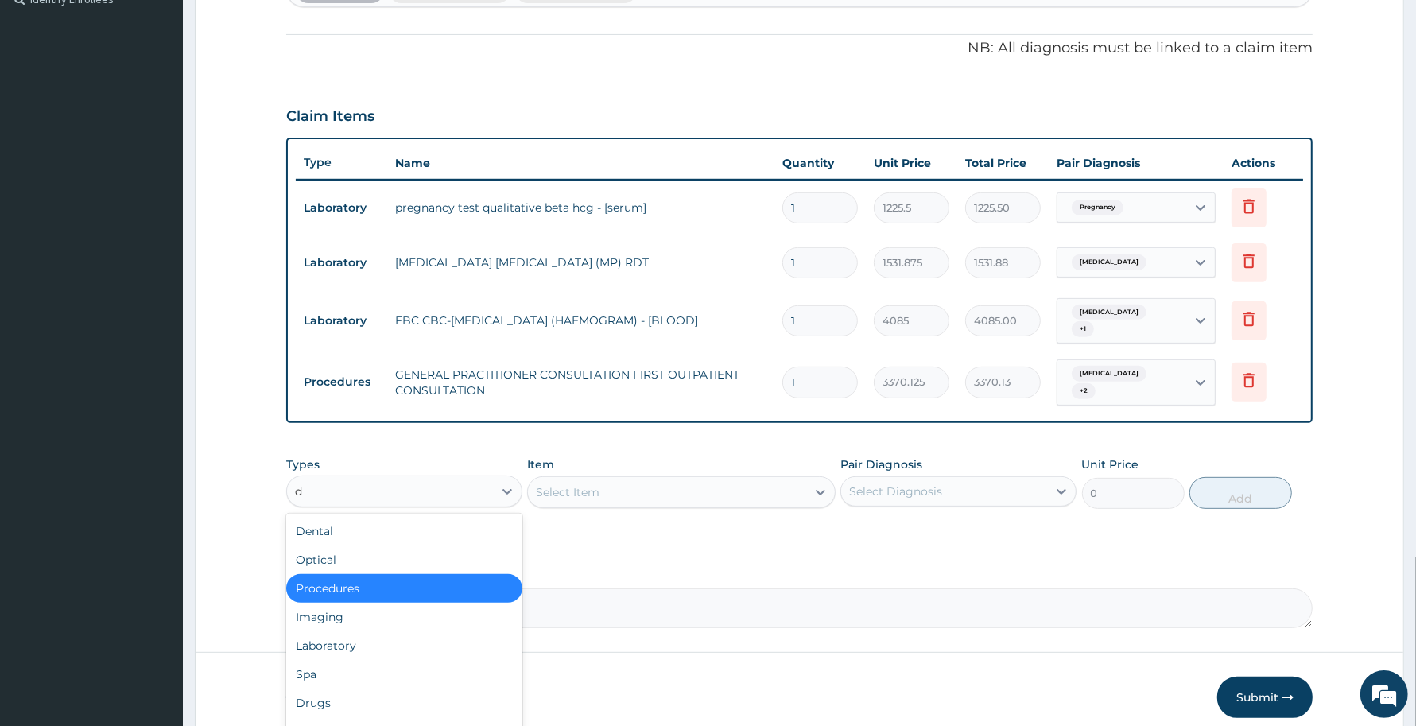
type input "dr"
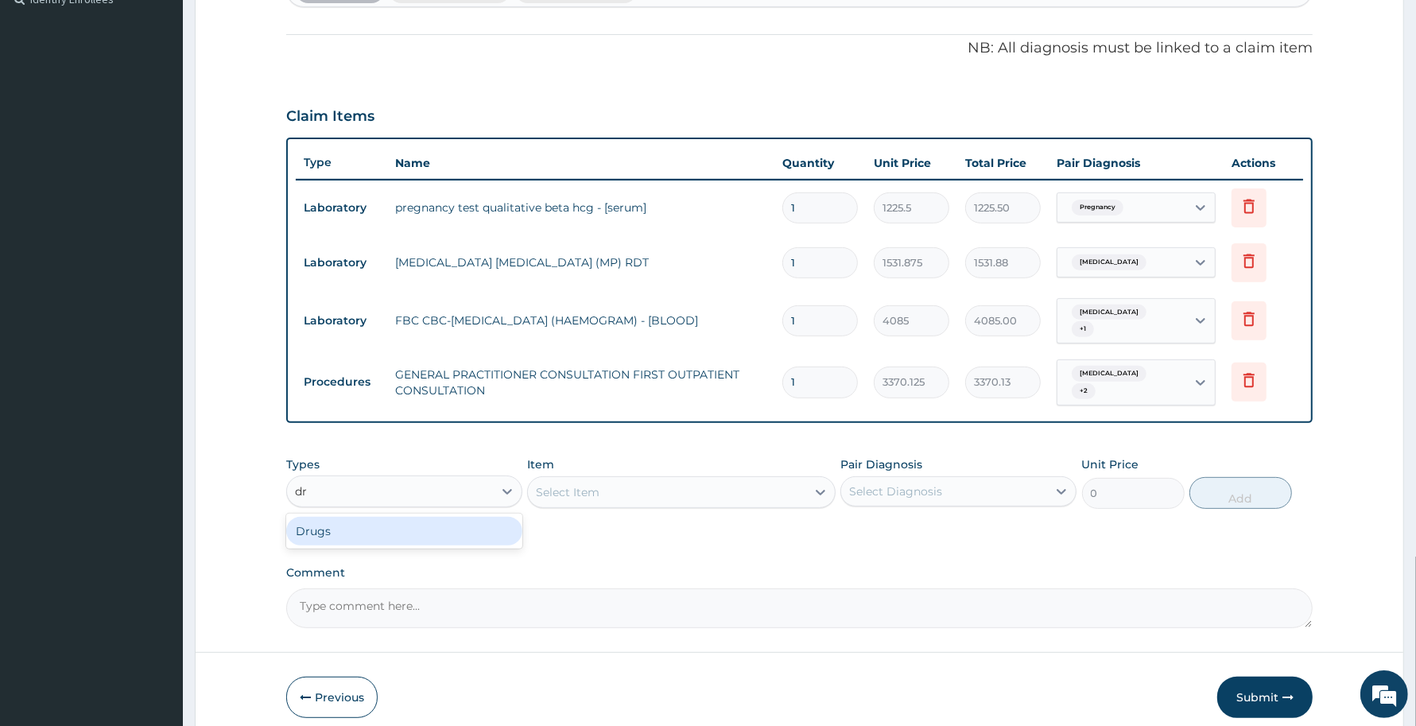
click at [451, 523] on div "Drugs" at bounding box center [404, 531] width 236 height 29
click at [678, 491] on div "Select Item" at bounding box center [681, 492] width 308 height 32
